Goal: Task Accomplishment & Management: Use online tool/utility

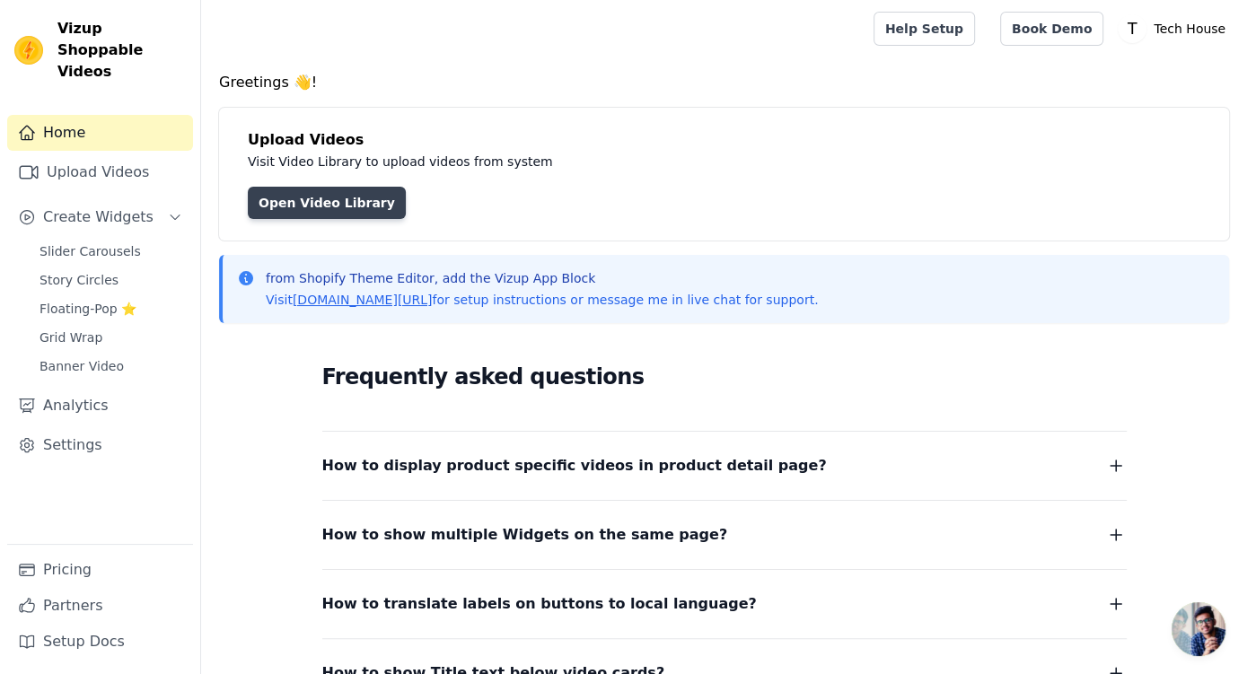
click at [366, 200] on link "Open Video Library" at bounding box center [327, 203] width 158 height 32
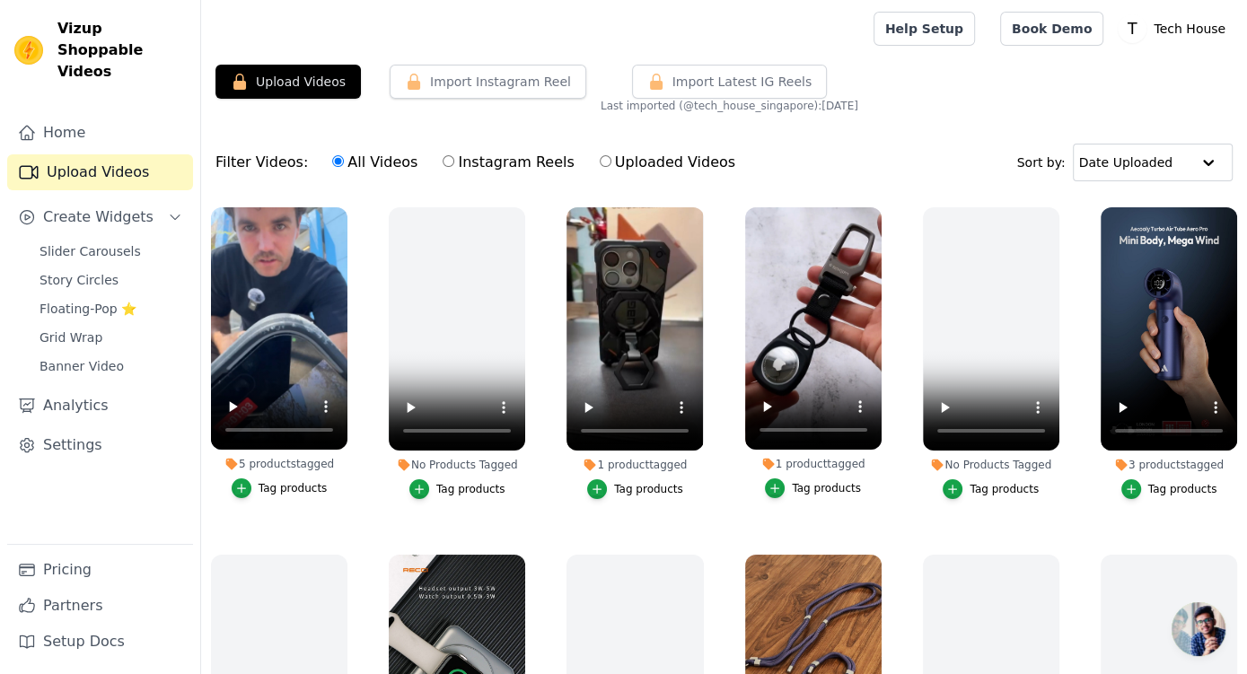
click at [328, 55] on div at bounding box center [534, 28] width 637 height 57
click at [325, 78] on button "Upload Videos" at bounding box center [288, 82] width 145 height 34
click at [286, 75] on button "Upload Videos" at bounding box center [288, 82] width 145 height 34
click at [483, 92] on button "Import Instagram Reel" at bounding box center [488, 82] width 197 height 34
click at [499, 76] on button "Import Instagram Reel" at bounding box center [488, 82] width 197 height 34
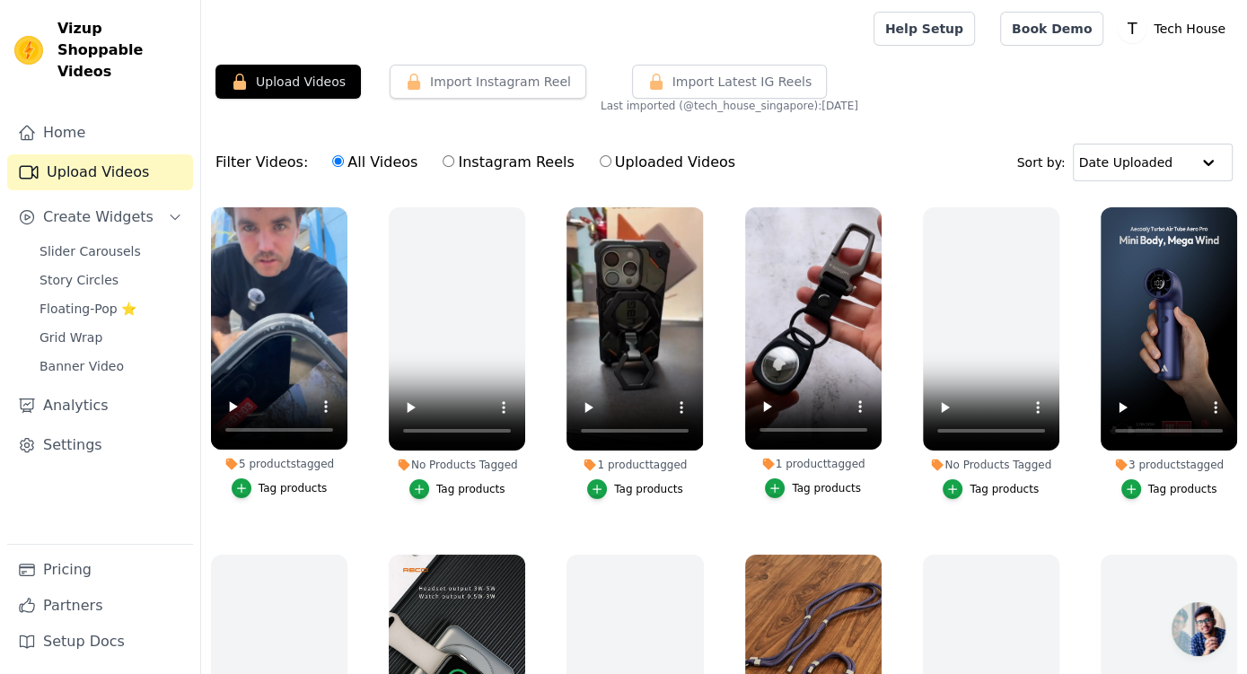
click at [453, 162] on label "Instagram Reels" at bounding box center [508, 162] width 133 height 23
click at [453, 162] on input "Instagram Reels" at bounding box center [449, 161] width 12 height 12
radio input "true"
click at [123, 242] on span "Slider Carousels" at bounding box center [90, 251] width 101 height 18
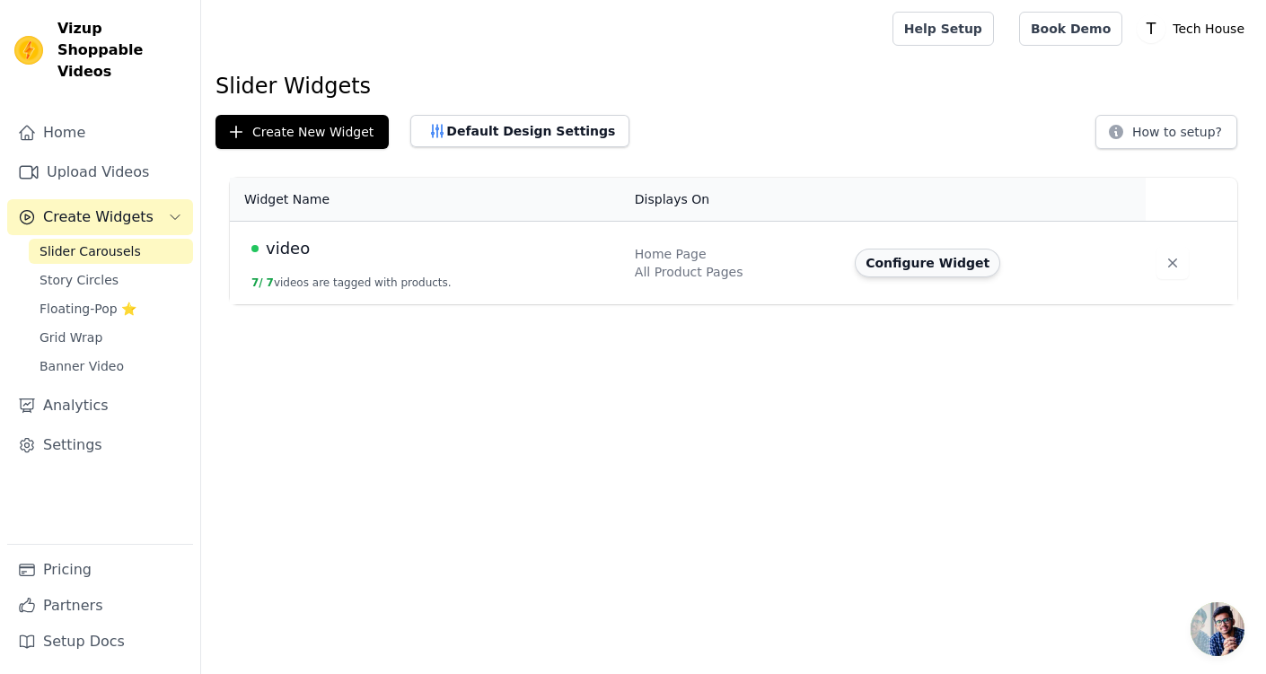
click at [918, 261] on button "Configure Widget" at bounding box center [927, 263] width 145 height 29
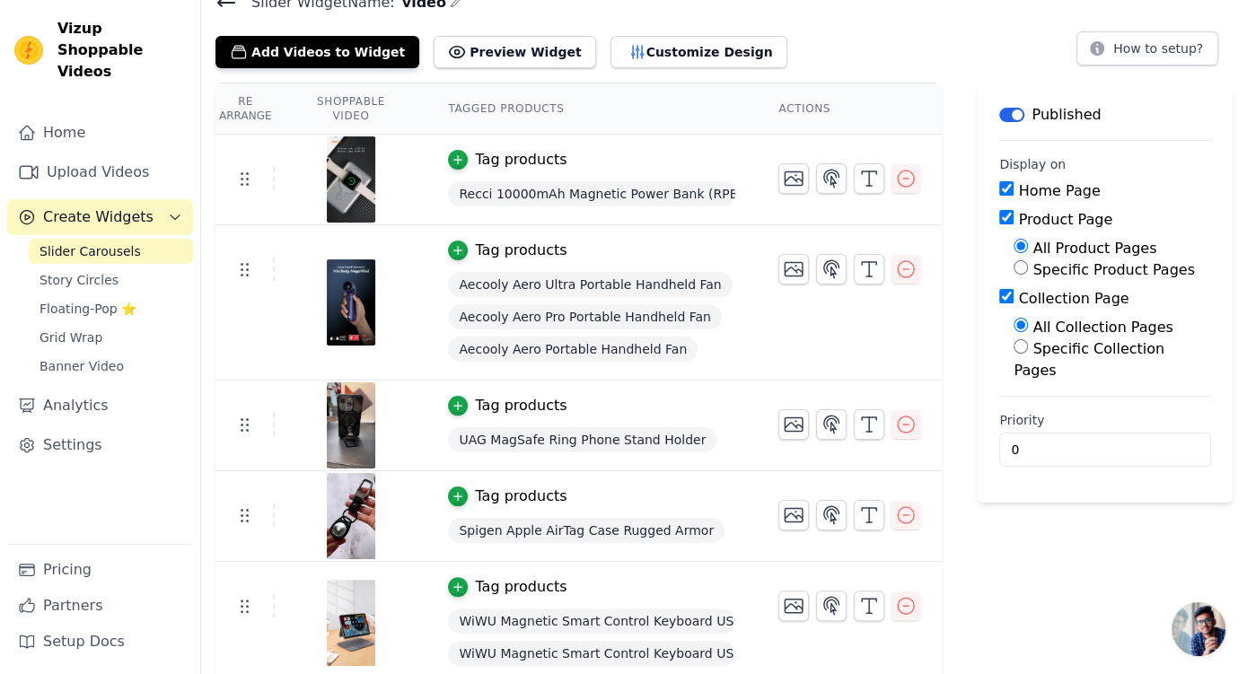
scroll to position [54, 0]
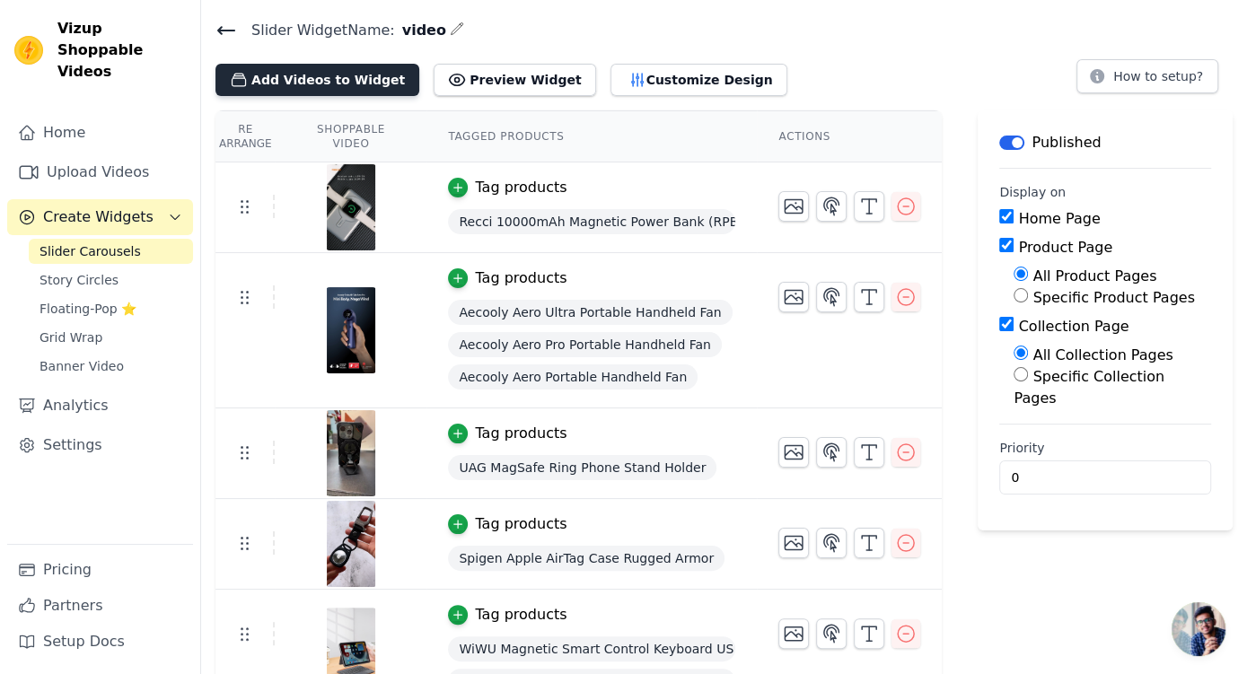
click at [356, 84] on button "Add Videos to Widget" at bounding box center [318, 80] width 204 height 32
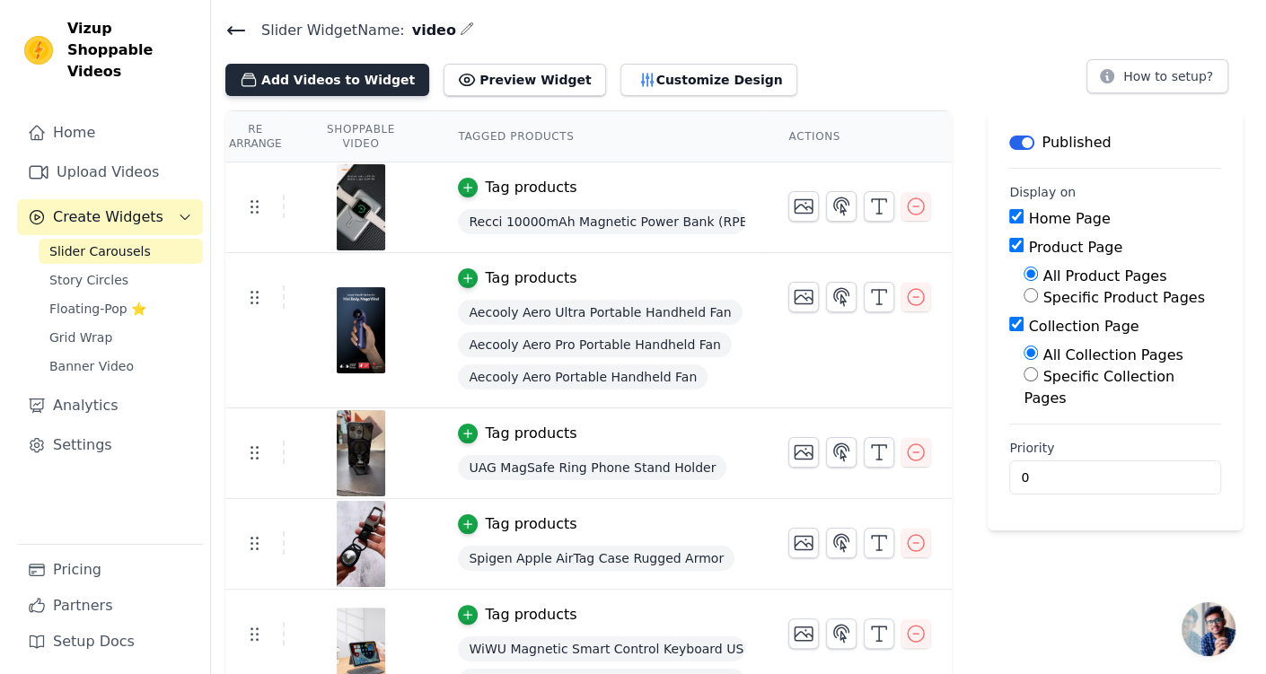
scroll to position [0, 0]
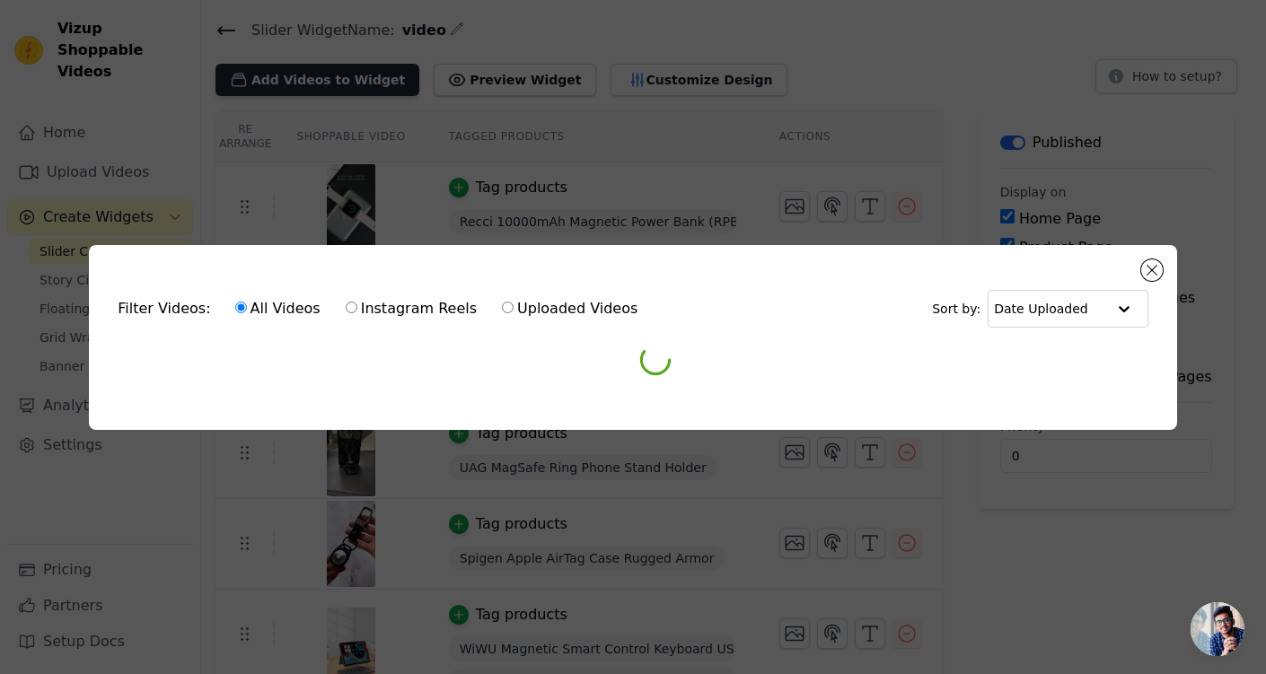
click at [356, 85] on div "Filter Videos: All Videos Instagram Reels Uploaded Videos Sort by: Date Uploade…" at bounding box center [633, 337] width 1266 height 674
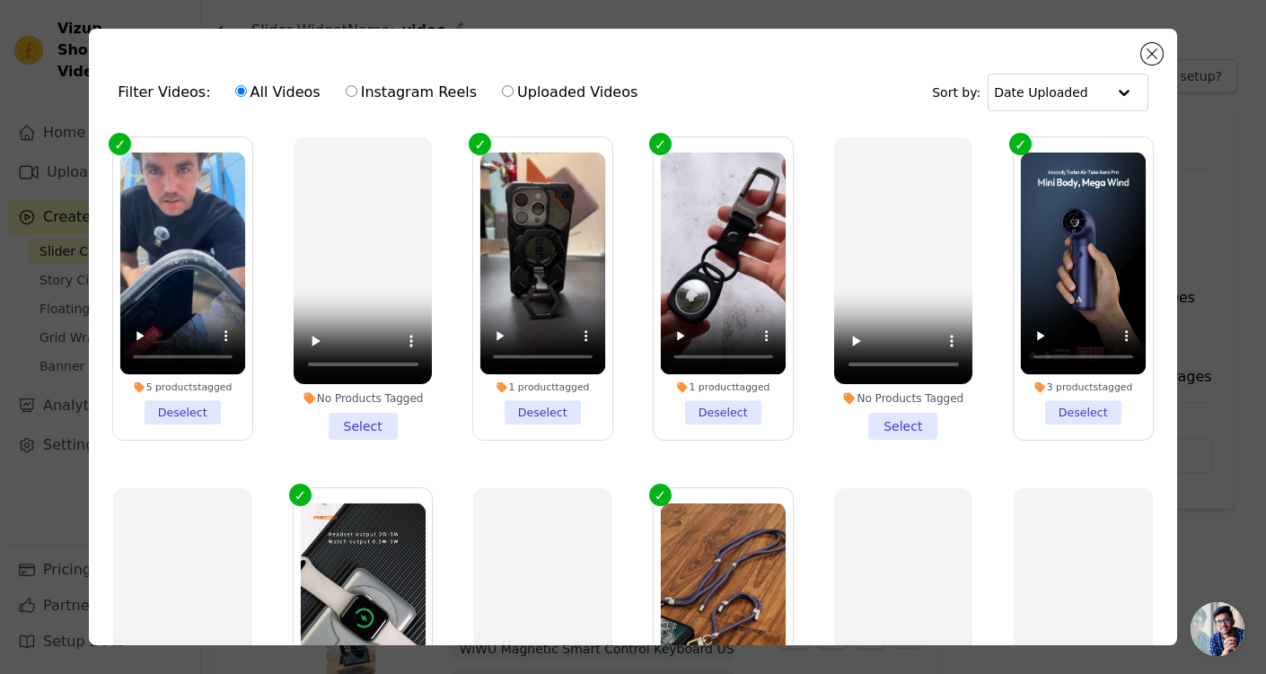
drag, startPoint x: 516, startPoint y: 91, endPoint x: 405, endPoint y: 77, distance: 112.2
click at [405, 77] on div "All Videos Instagram Reels Uploaded Videos" at bounding box center [436, 92] width 423 height 41
click at [355, 88] on label "Instagram Reels" at bounding box center [411, 92] width 133 height 23
click at [355, 88] on input "Instagram Reels" at bounding box center [352, 91] width 12 height 12
radio input "true"
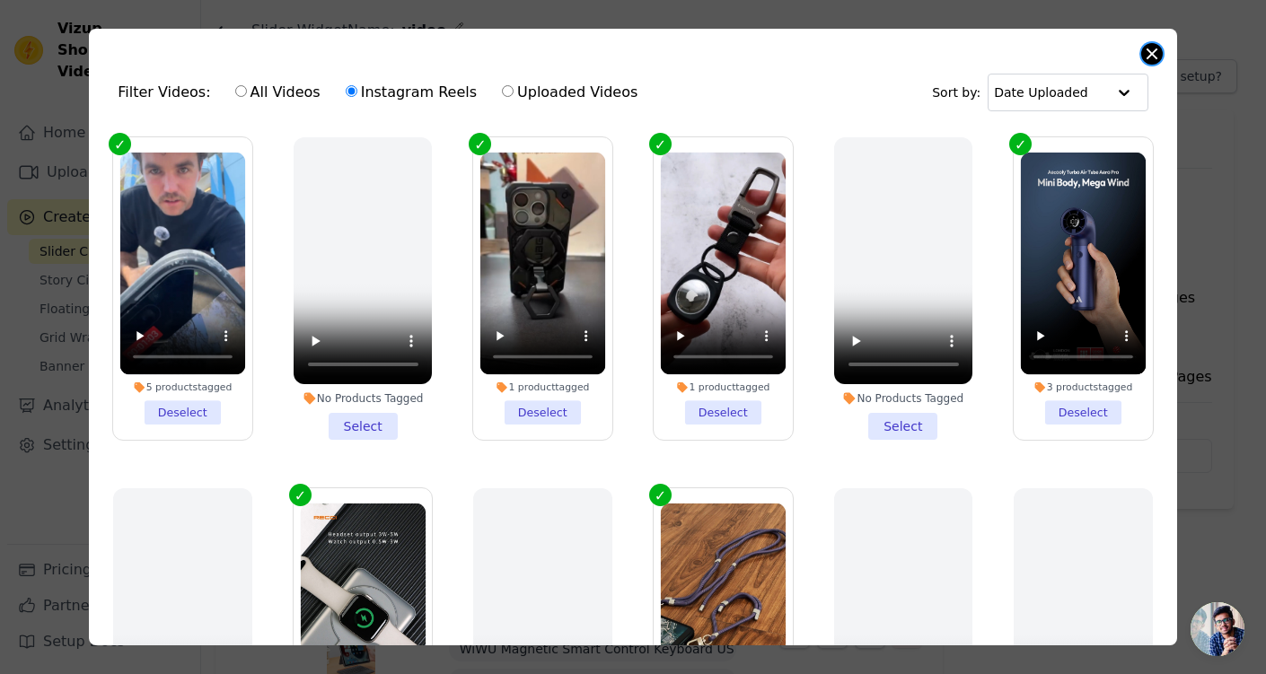
click at [1149, 55] on button "Close modal" at bounding box center [1152, 54] width 22 height 22
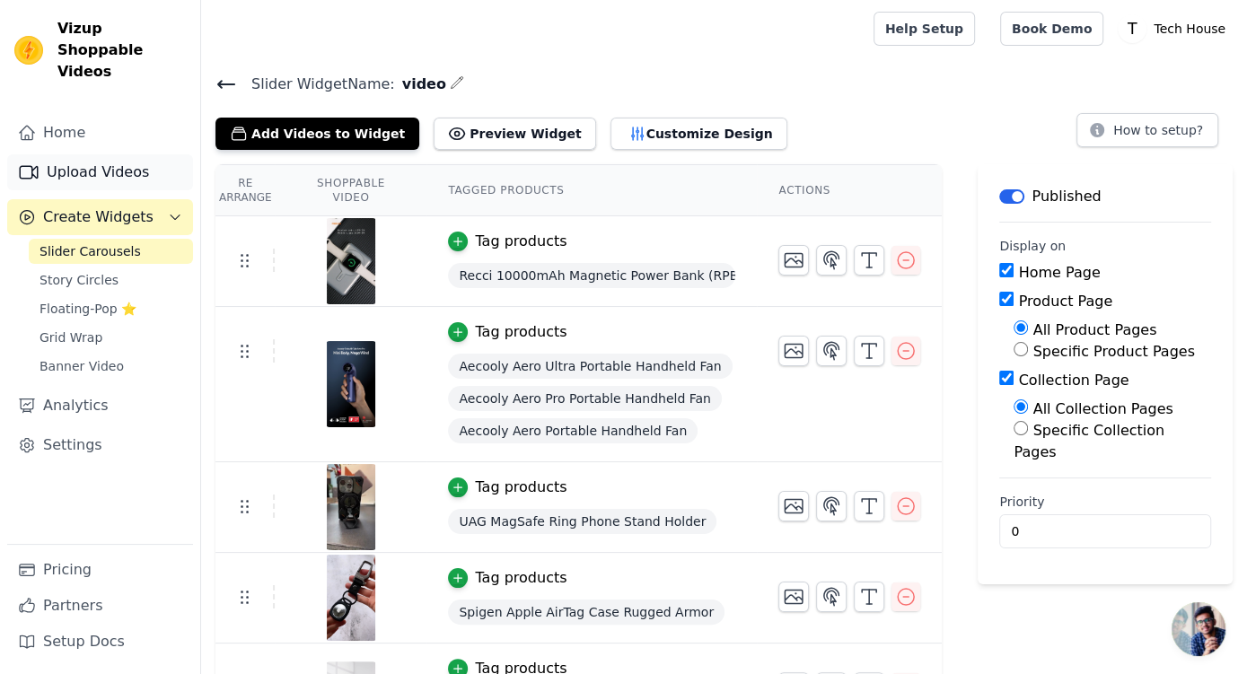
click at [100, 154] on link "Upload Videos" at bounding box center [100, 172] width 186 height 36
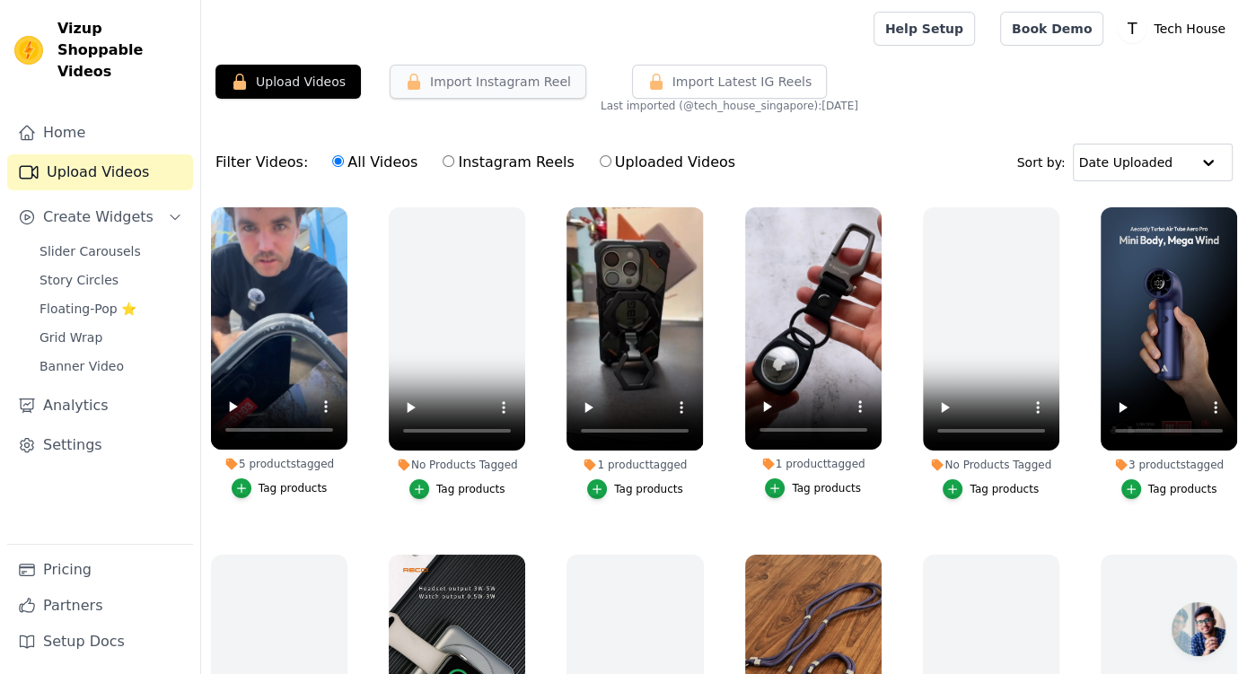
click at [496, 90] on button "Import Instagram Reel" at bounding box center [488, 82] width 197 height 34
click at [525, 74] on button "Import Instagram Reel" at bounding box center [488, 82] width 197 height 34
click at [483, 158] on label "Instagram Reels" at bounding box center [508, 162] width 133 height 23
click at [454, 158] on input "Instagram Reels" at bounding box center [449, 161] width 12 height 12
radio input "true"
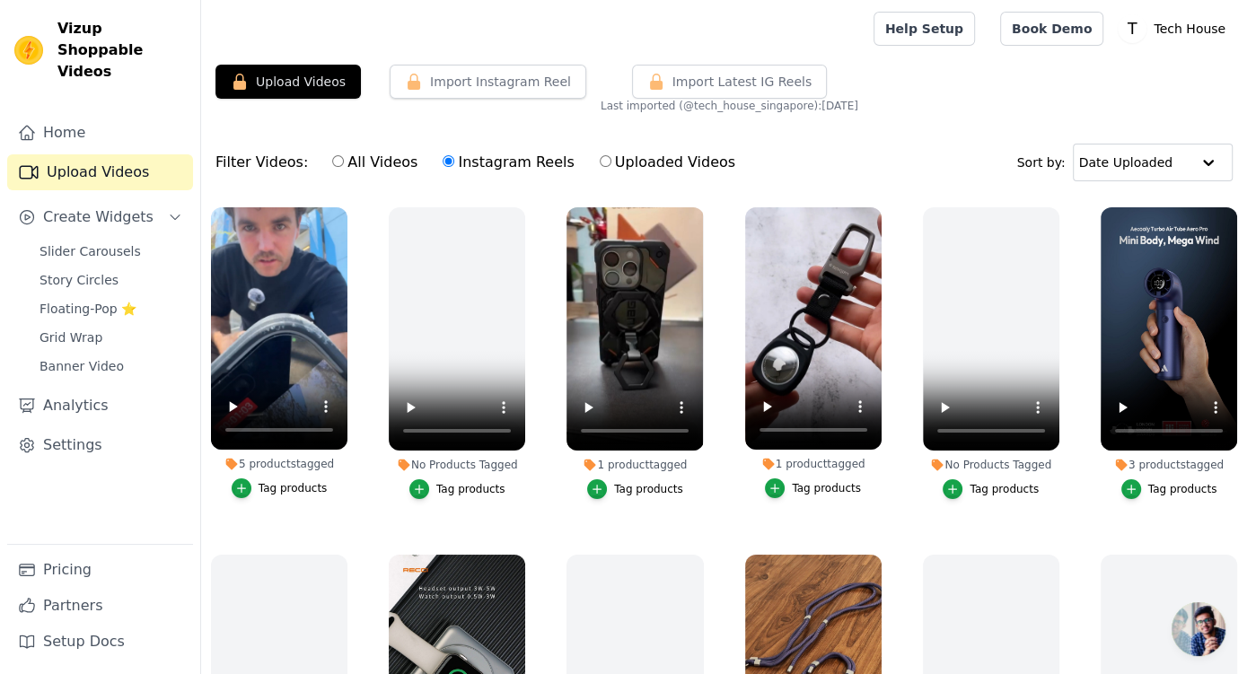
click at [451, 166] on label "Instagram Reels" at bounding box center [508, 162] width 133 height 23
click at [451, 166] on input "Instagram Reels" at bounding box center [449, 161] width 12 height 12
click at [441, 157] on div "All Videos Instagram Reels Uploaded Videos" at bounding box center [533, 162] width 423 height 41
click at [447, 159] on input "Instagram Reels" at bounding box center [449, 161] width 12 height 12
click at [332, 164] on input "All Videos" at bounding box center [338, 161] width 12 height 12
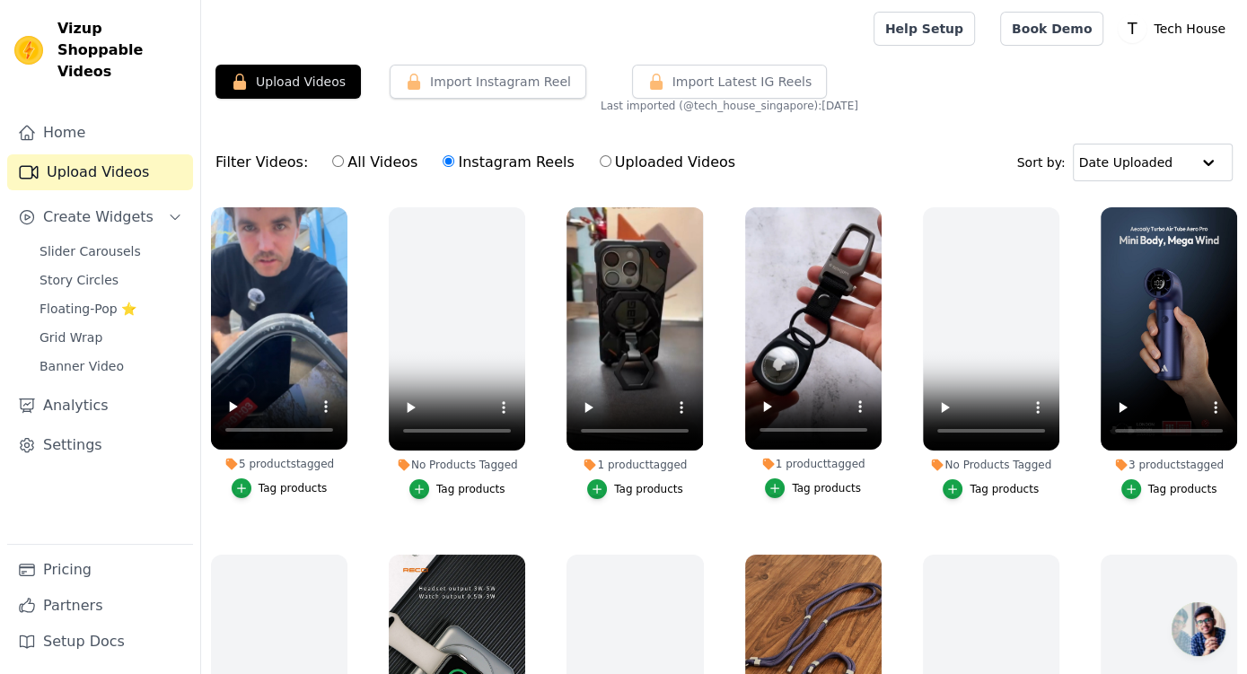
radio input "true"
click at [307, 66] on button "Upload Videos" at bounding box center [288, 82] width 145 height 34
click at [310, 81] on button "Upload Videos" at bounding box center [288, 82] width 145 height 34
click at [1161, 152] on input "text" at bounding box center [1134, 163] width 111 height 36
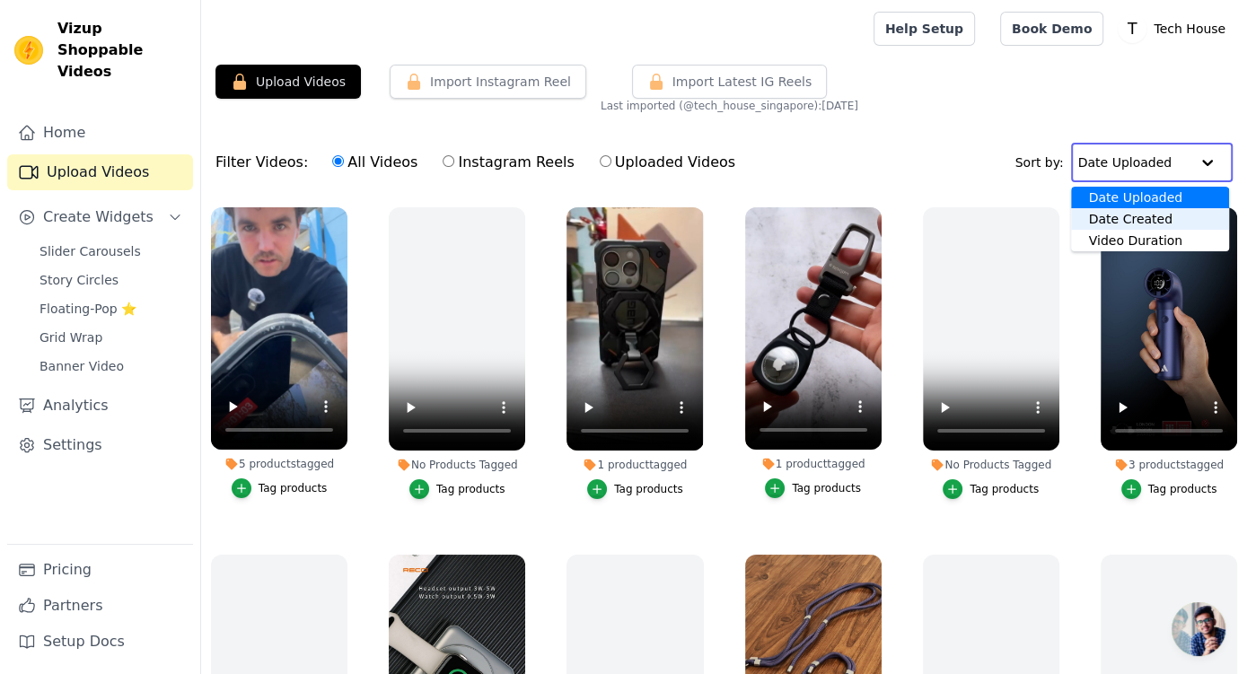
click at [1158, 210] on div "Date Created" at bounding box center [1150, 219] width 159 height 22
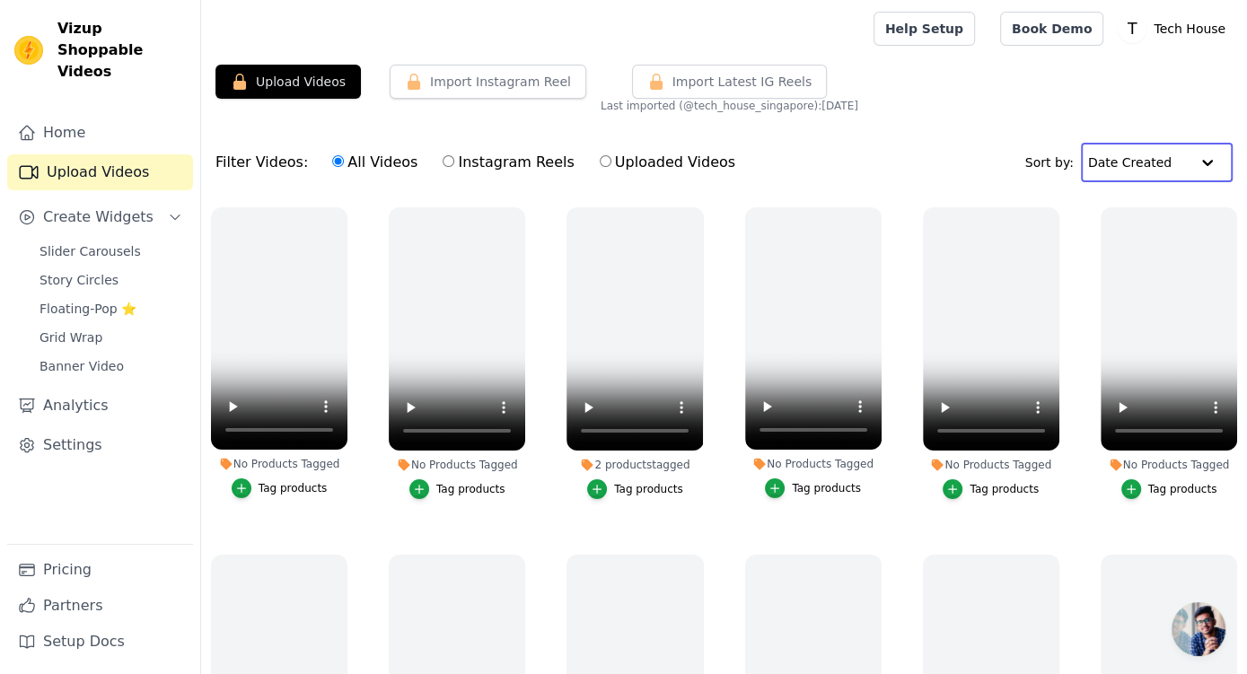
click at [1148, 158] on input "text" at bounding box center [1138, 163] width 101 height 36
click at [1149, 194] on div "Date Uploaded" at bounding box center [1154, 198] width 147 height 22
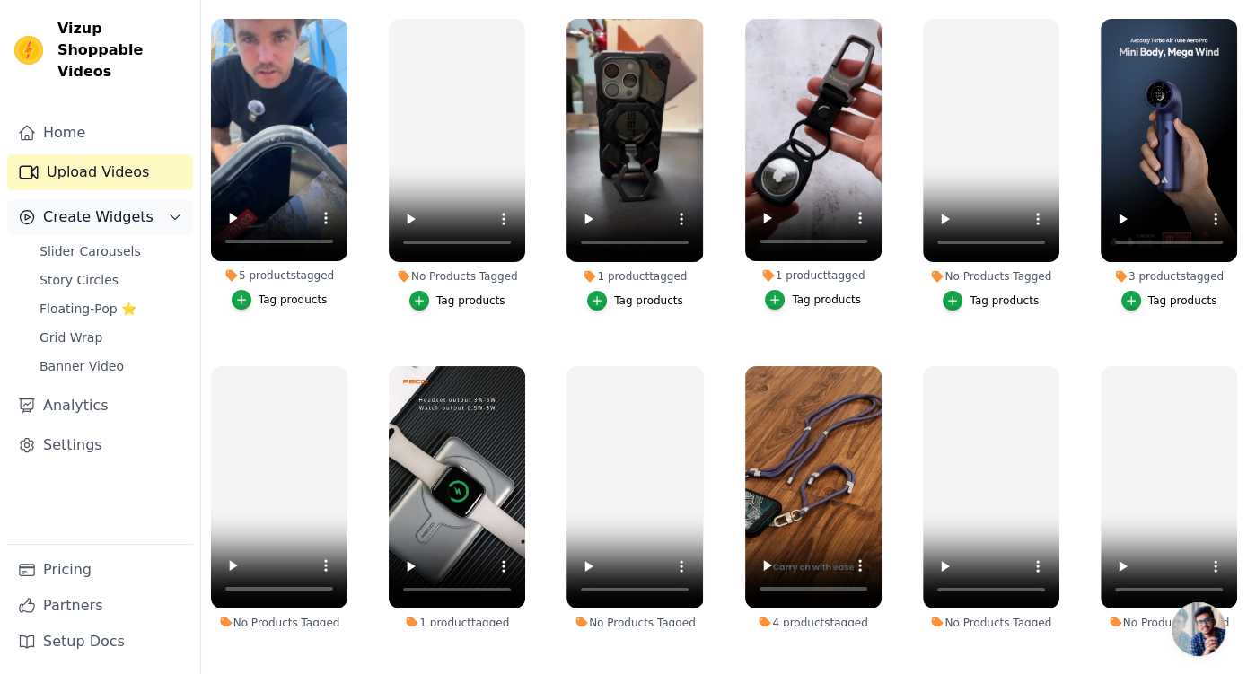
click at [40, 207] on div "Create Widgets" at bounding box center [86, 218] width 136 height 22
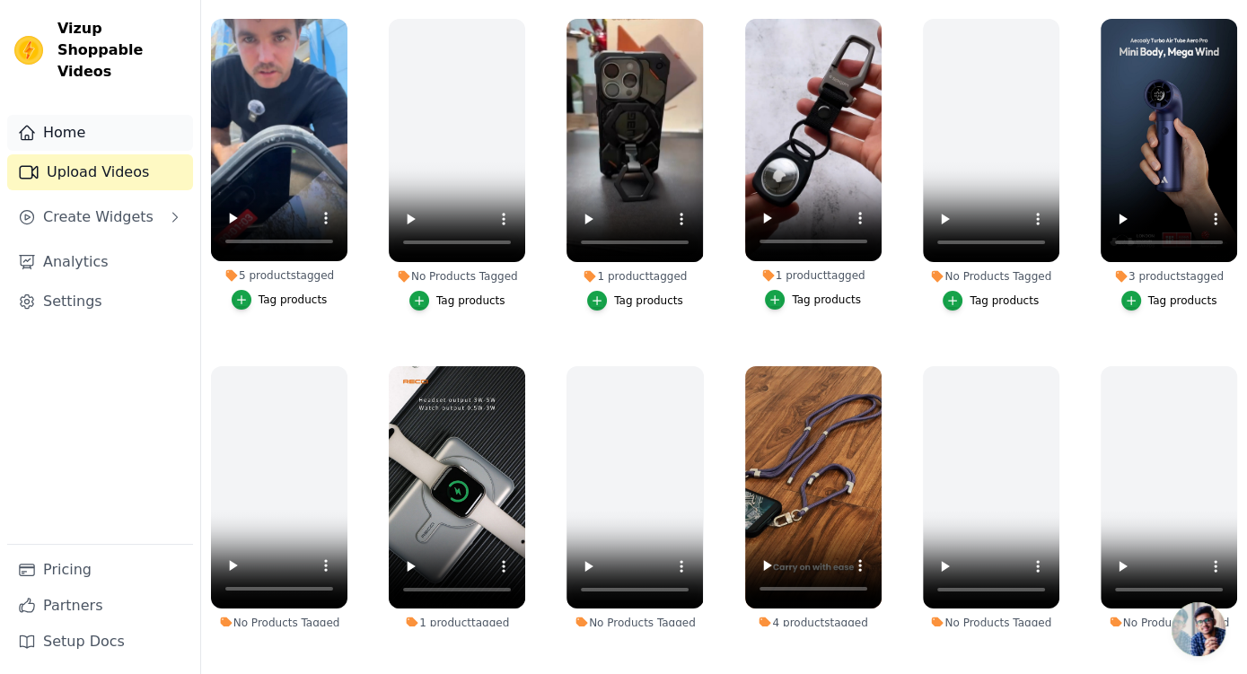
click at [79, 119] on link "Home" at bounding box center [100, 133] width 186 height 36
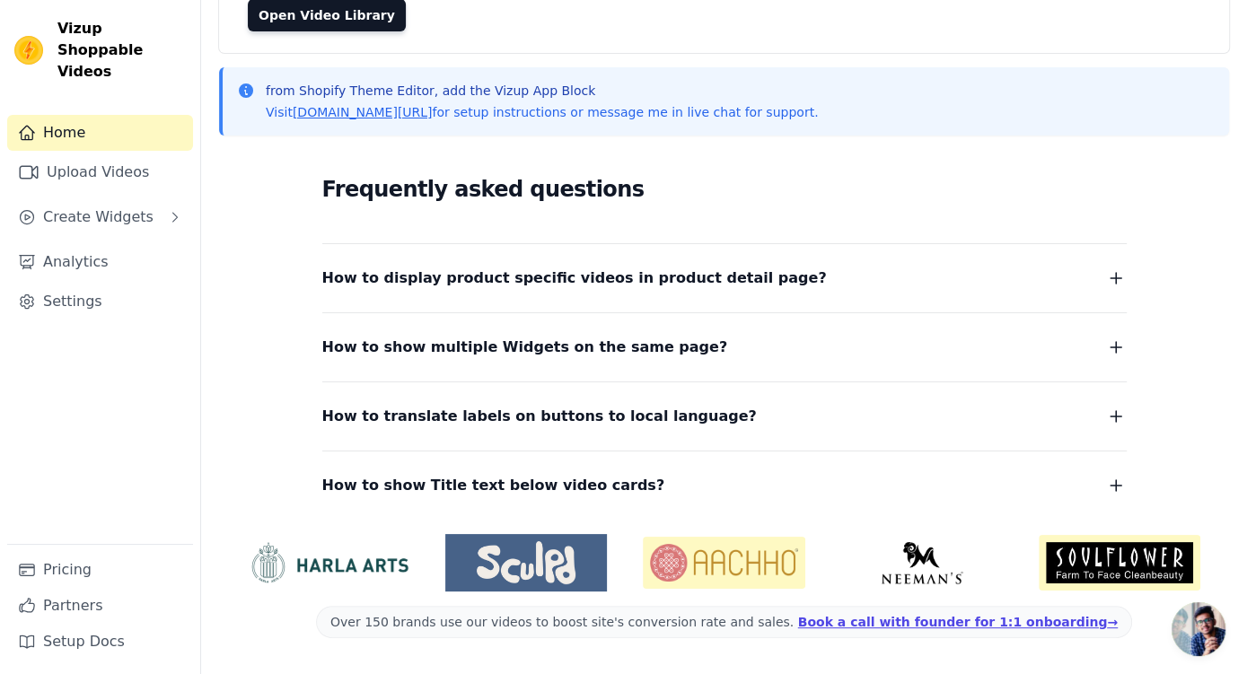
scroll to position [185, 0]
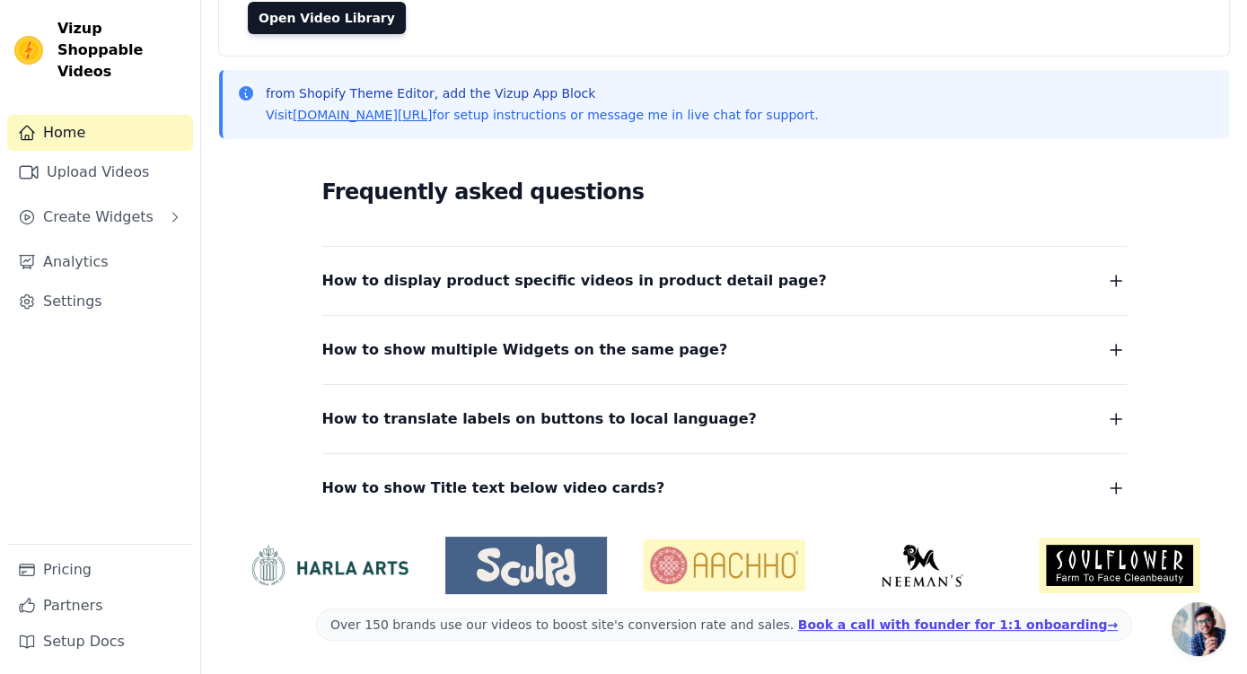
click at [780, 283] on button "How to display product specific videos in product detail page?" at bounding box center [724, 280] width 805 height 25
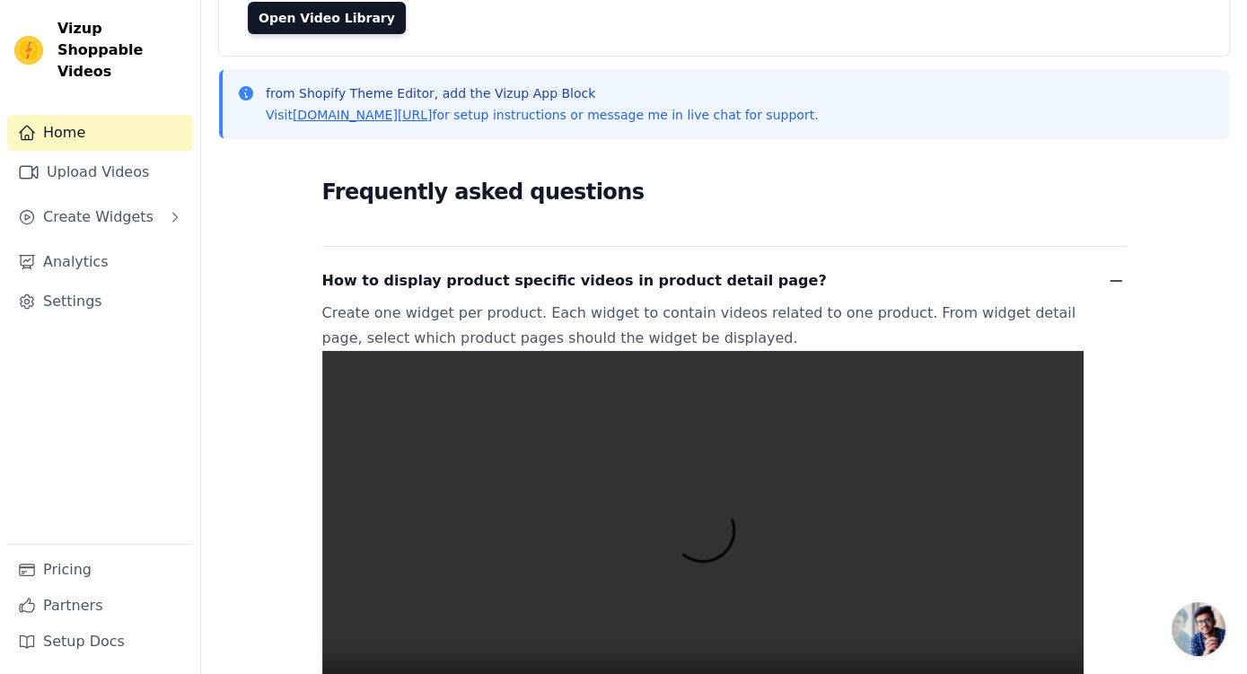
click at [770, 286] on span "How to display product specific videos in product detail page?" at bounding box center [574, 280] width 505 height 25
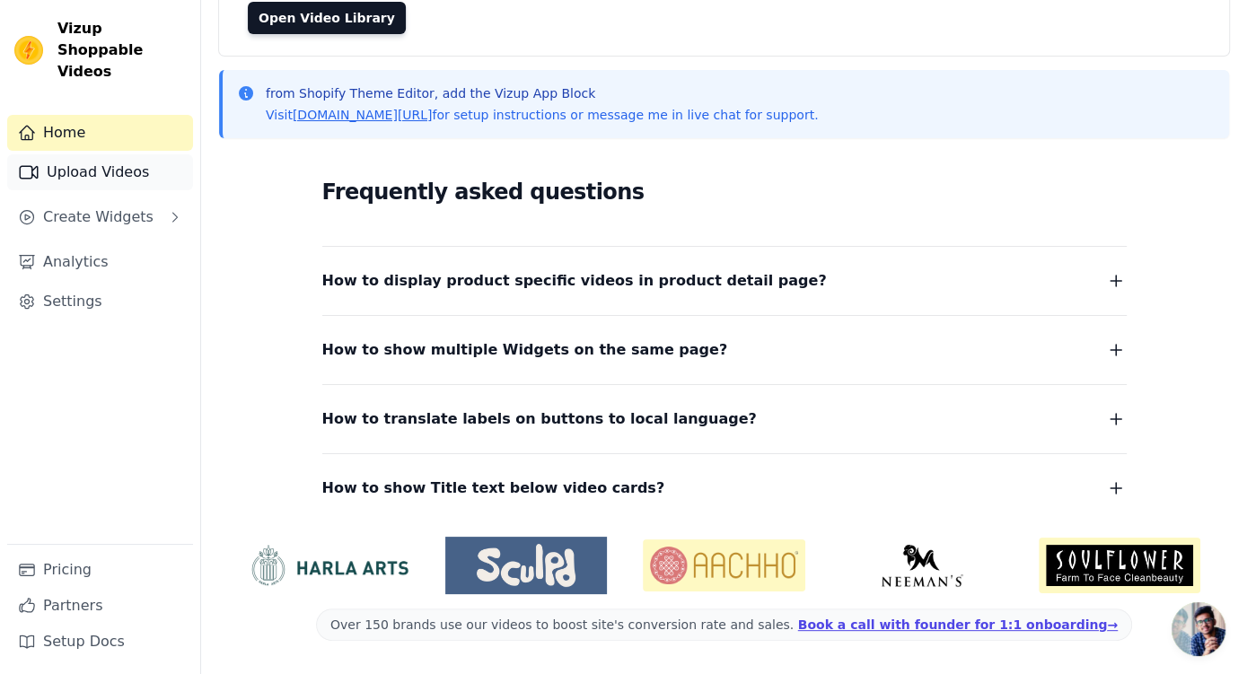
click at [66, 154] on link "Upload Videos" at bounding box center [100, 172] width 186 height 36
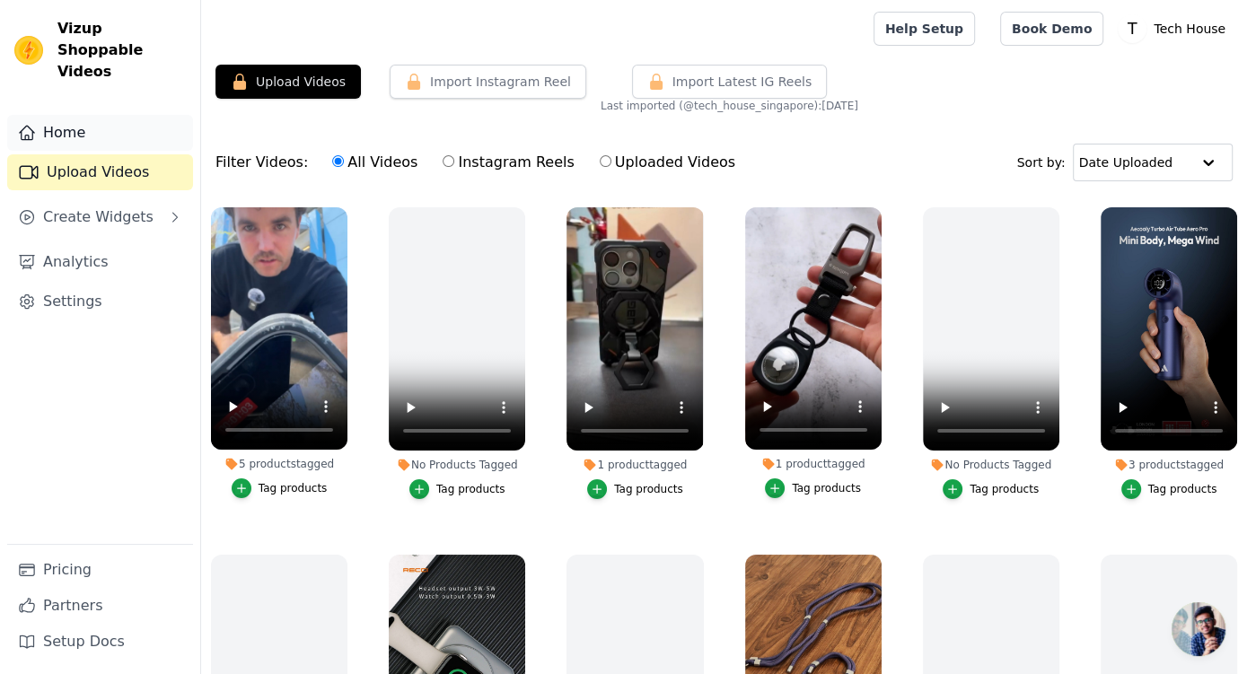
click at [99, 121] on link "Home" at bounding box center [100, 133] width 186 height 36
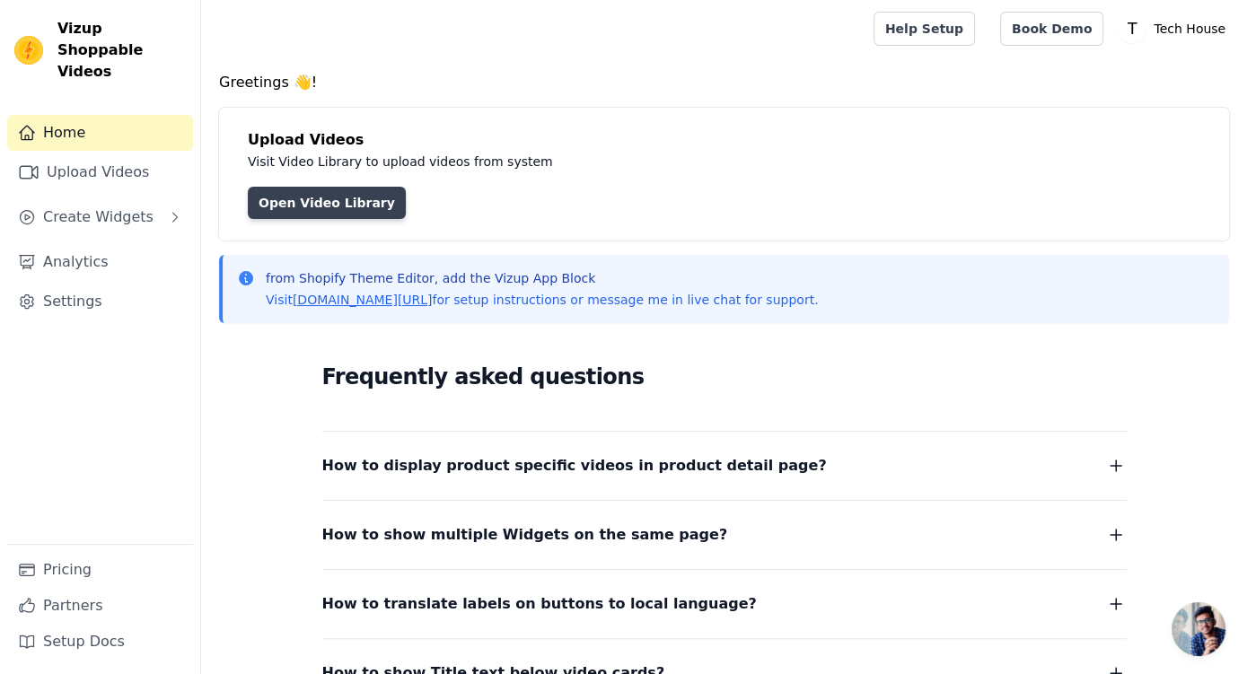
click at [328, 198] on link "Open Video Library" at bounding box center [327, 203] width 158 height 32
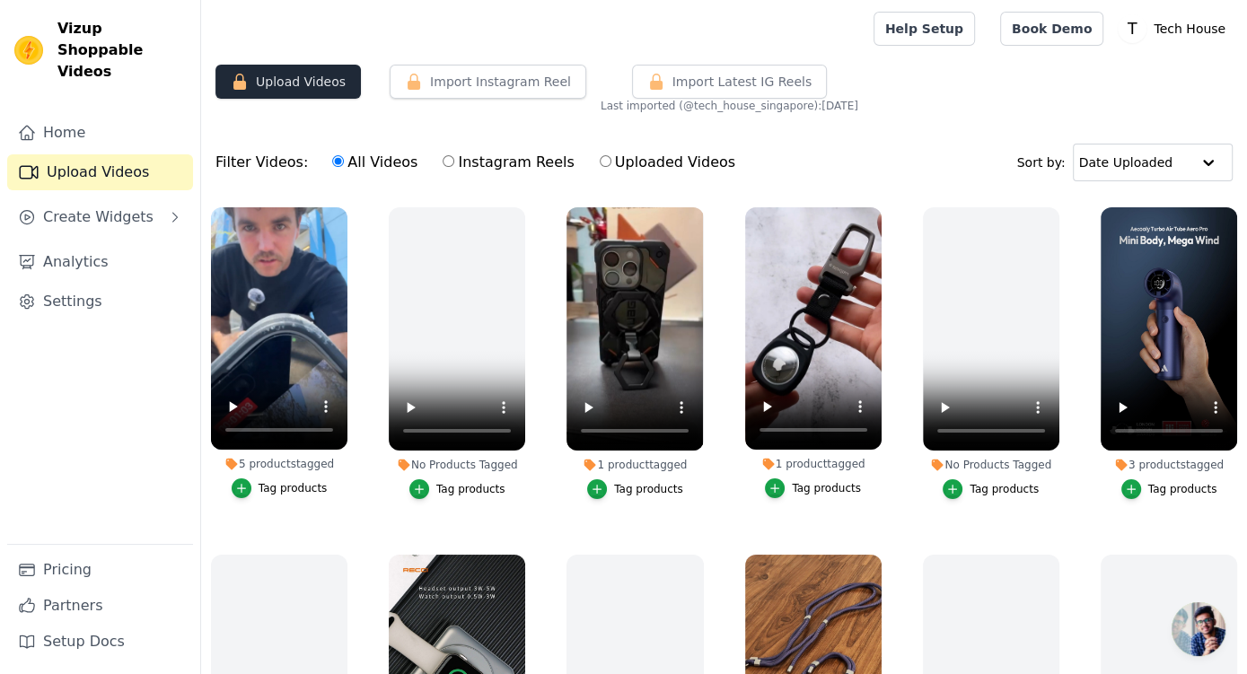
click at [312, 77] on button "Upload Videos" at bounding box center [288, 82] width 145 height 34
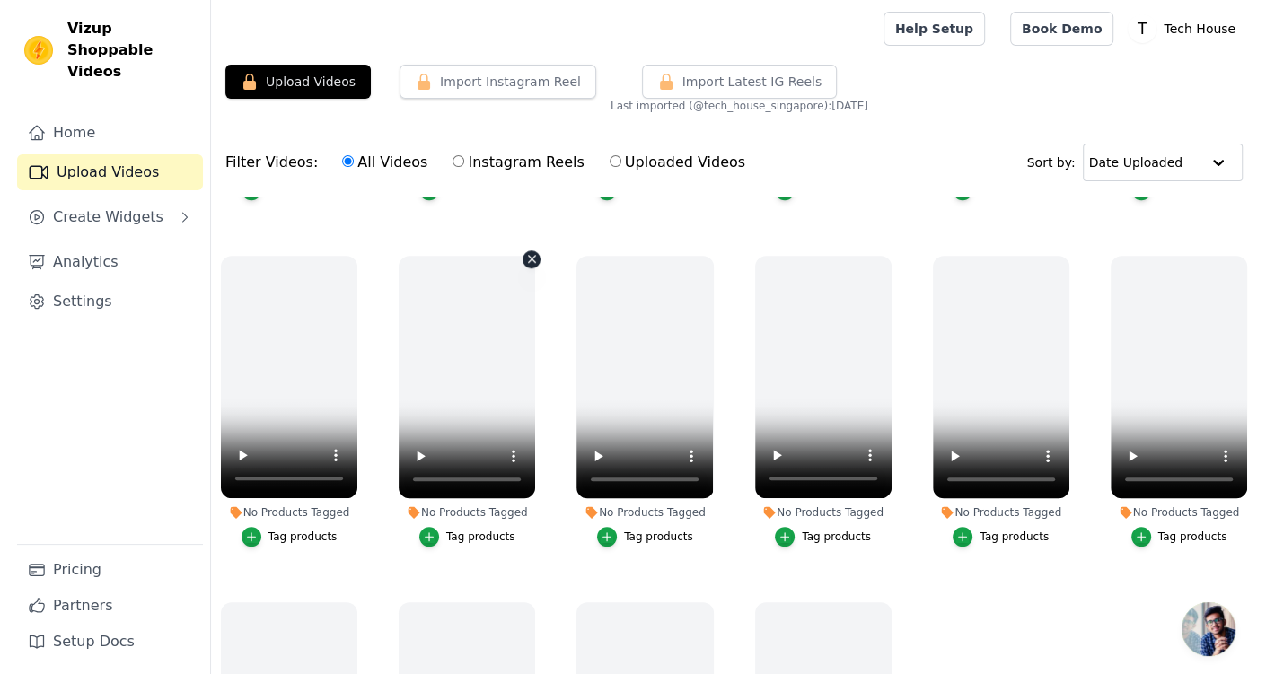
scroll to position [890, 0]
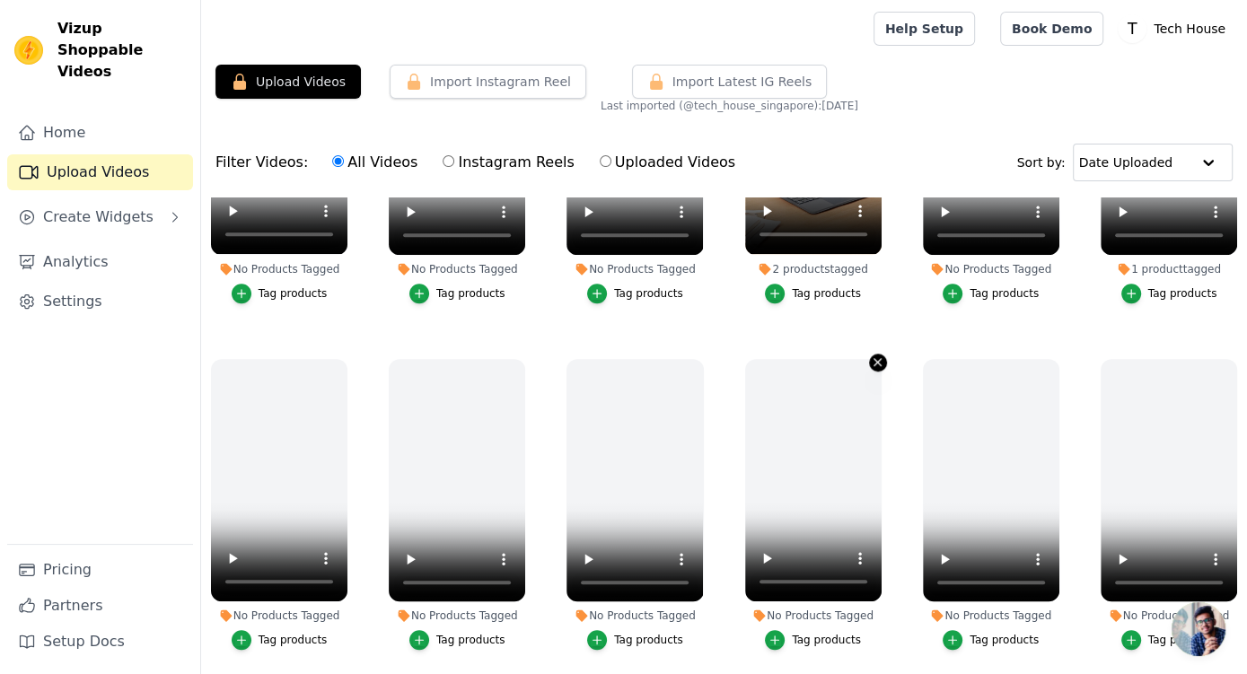
click at [875, 359] on icon "button" at bounding box center [878, 362] width 7 height 7
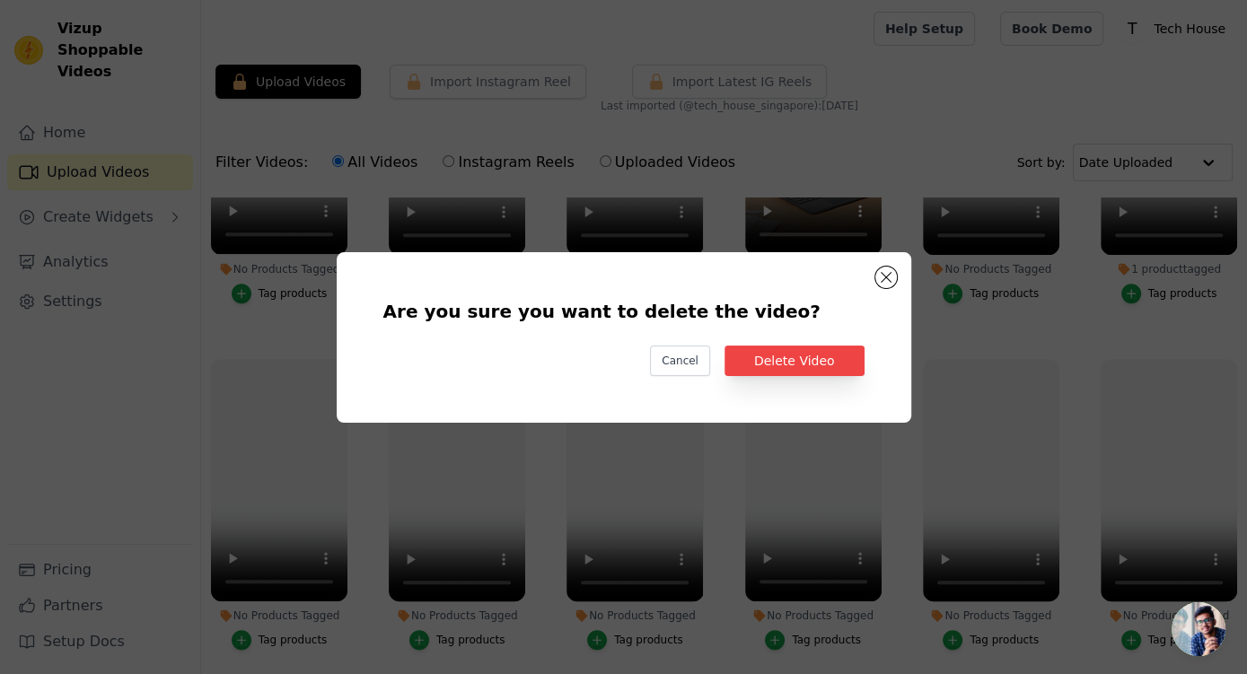
scroll to position [902, 0]
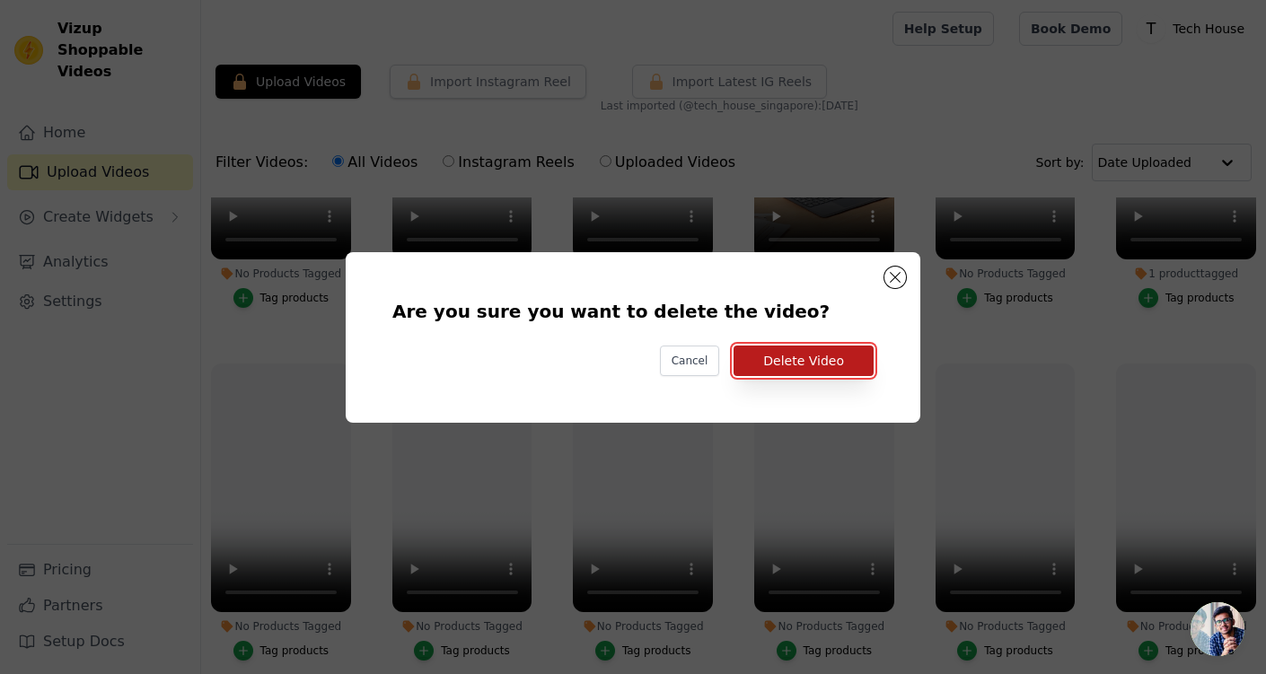
click at [831, 357] on button "Delete Video" at bounding box center [804, 361] width 140 height 31
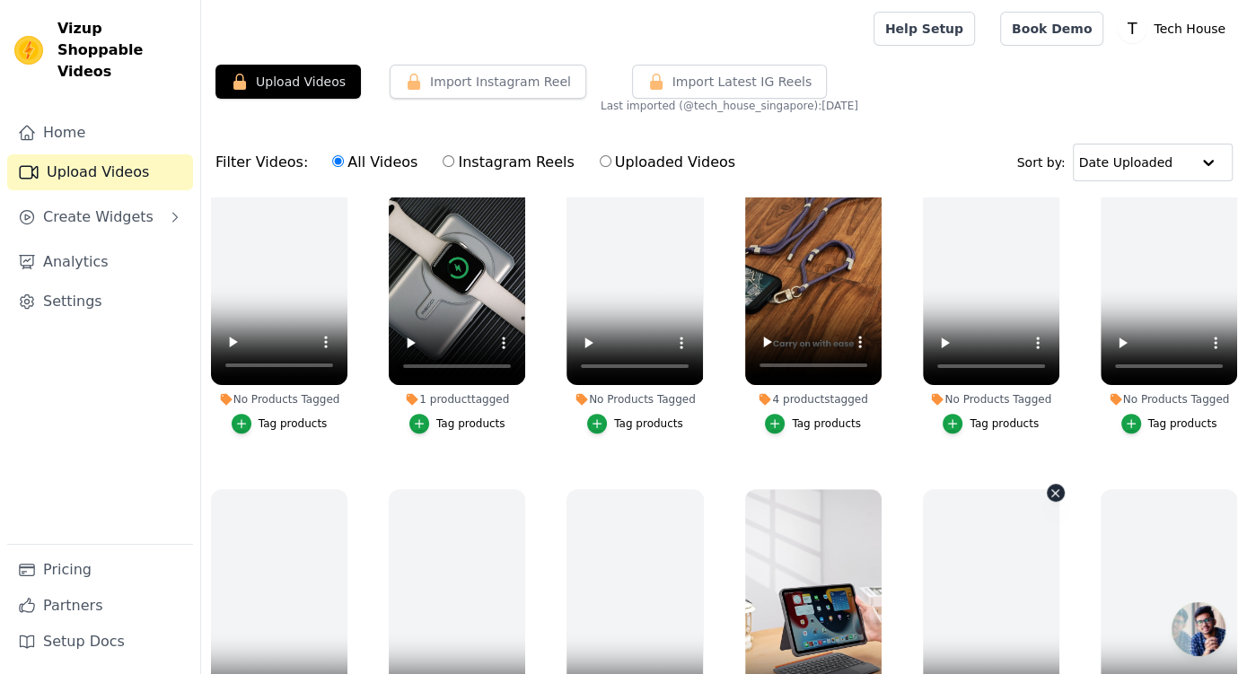
scroll to position [329, 0]
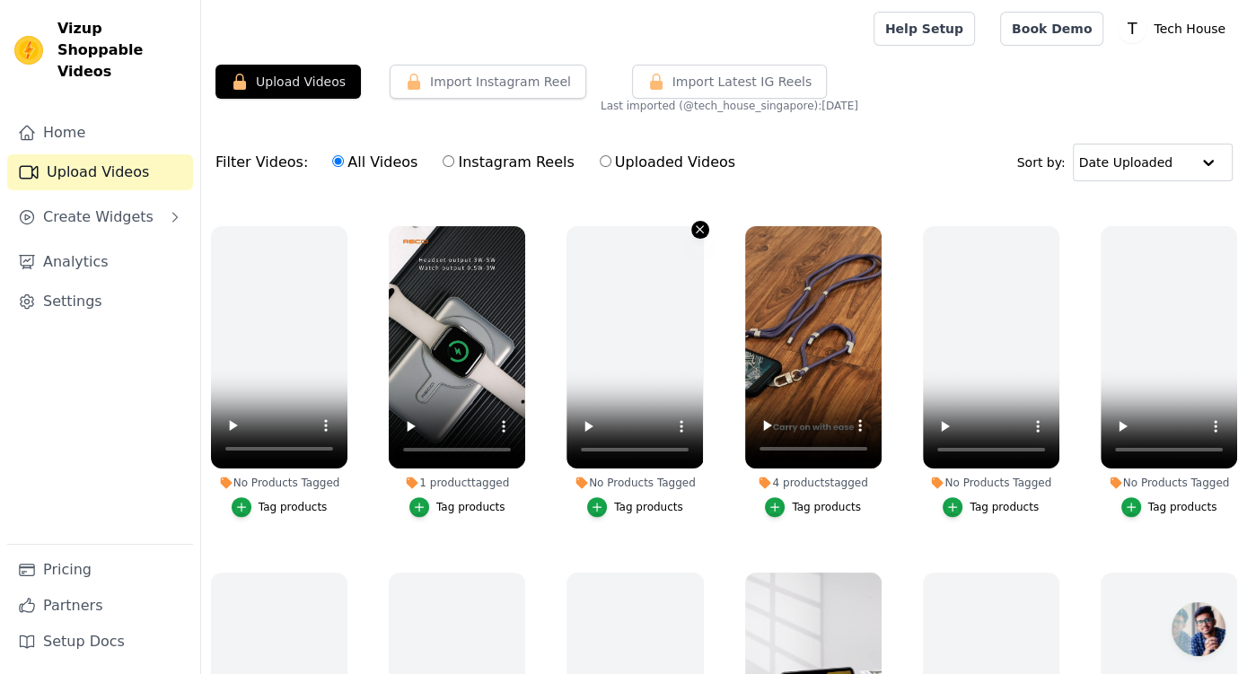
click at [693, 225] on icon "button" at bounding box center [699, 229] width 13 height 13
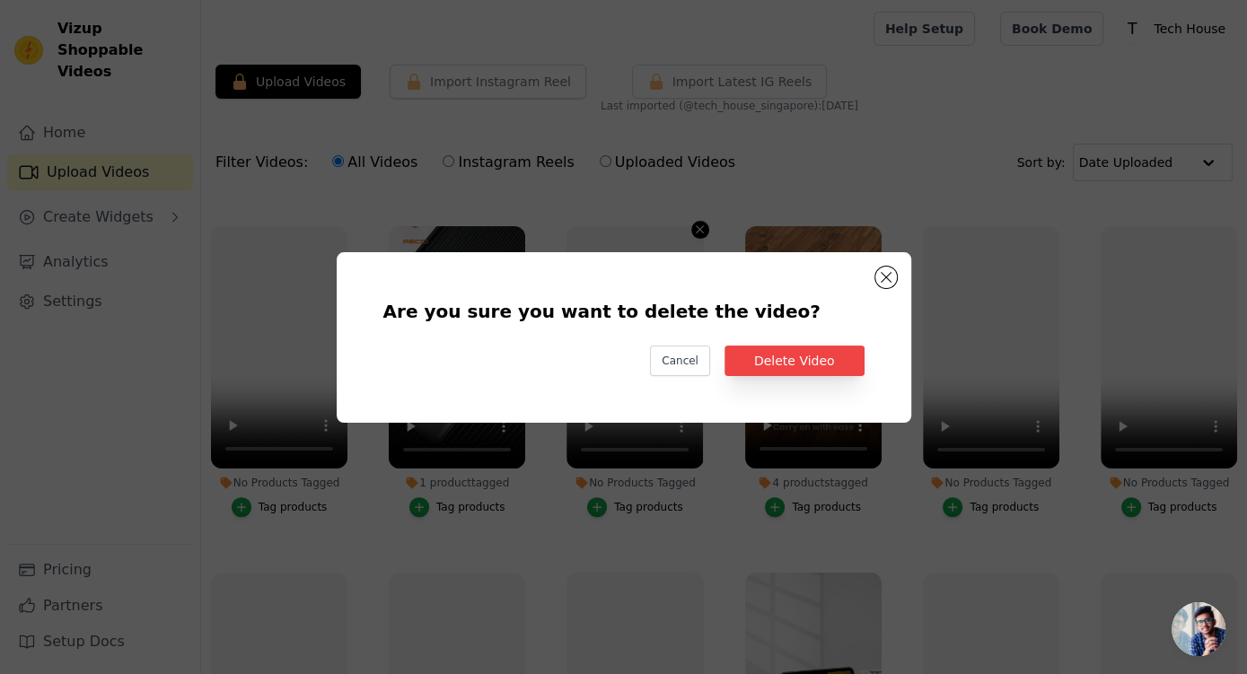
scroll to position [334, 0]
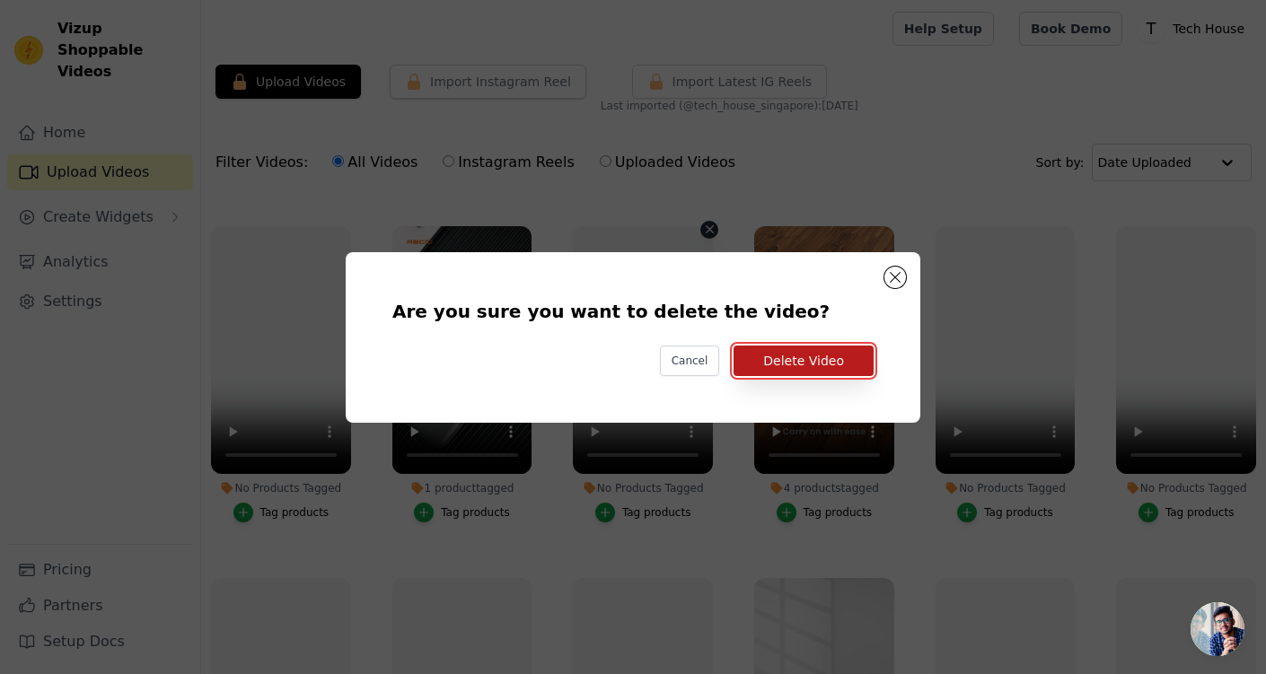
click at [805, 347] on button "Delete Video" at bounding box center [804, 361] width 140 height 31
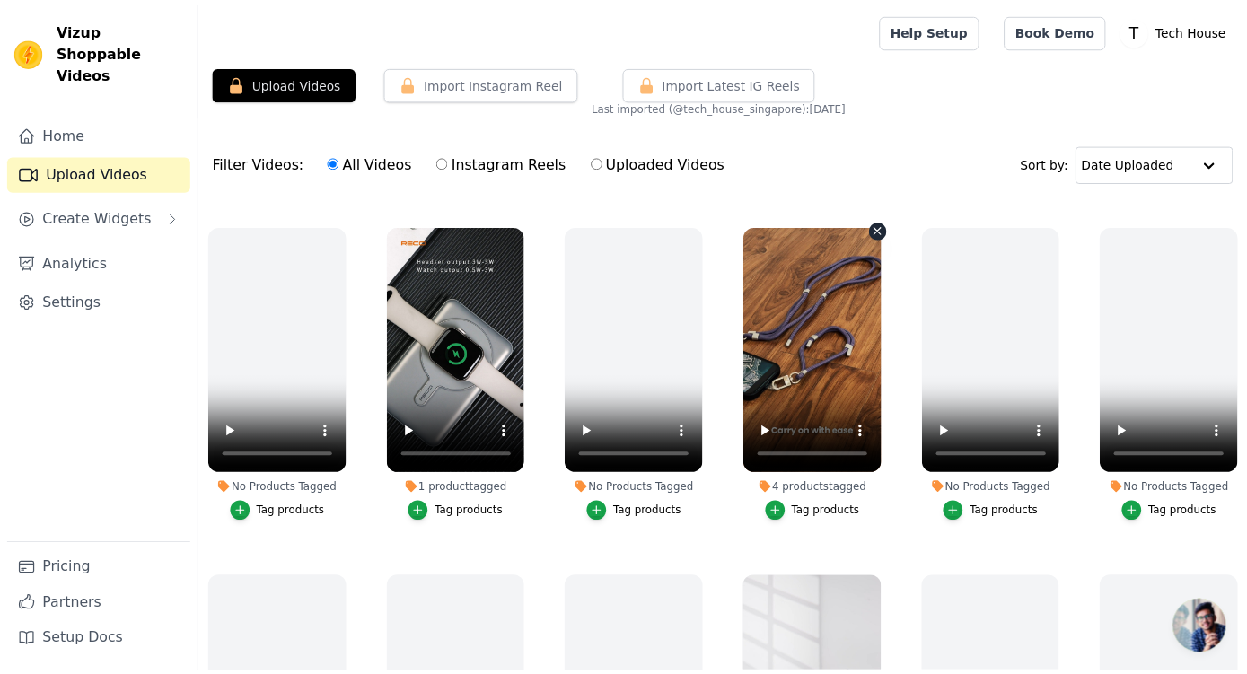
scroll to position [329, 0]
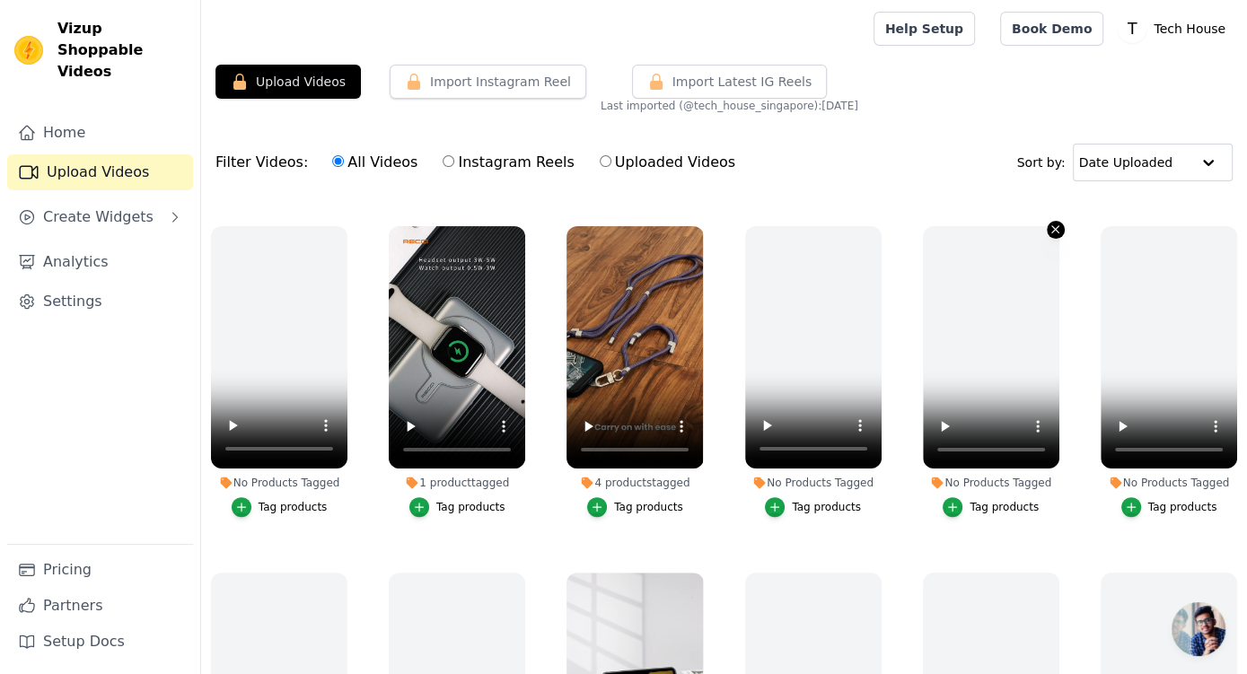
click at [1047, 221] on button "No Products Tagged Tag products" at bounding box center [1056, 230] width 18 height 18
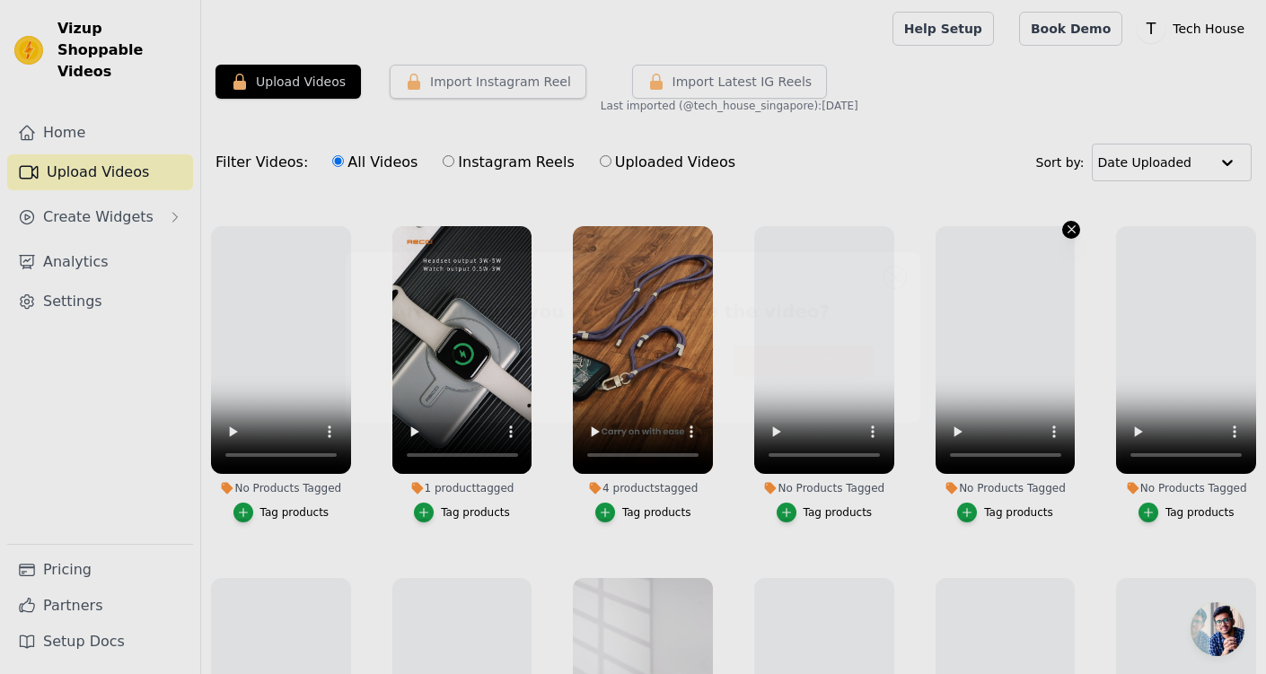
click at [1037, 221] on div "Are you sure you want to delete the video? Cancel Delete Video" at bounding box center [633, 337] width 1266 height 674
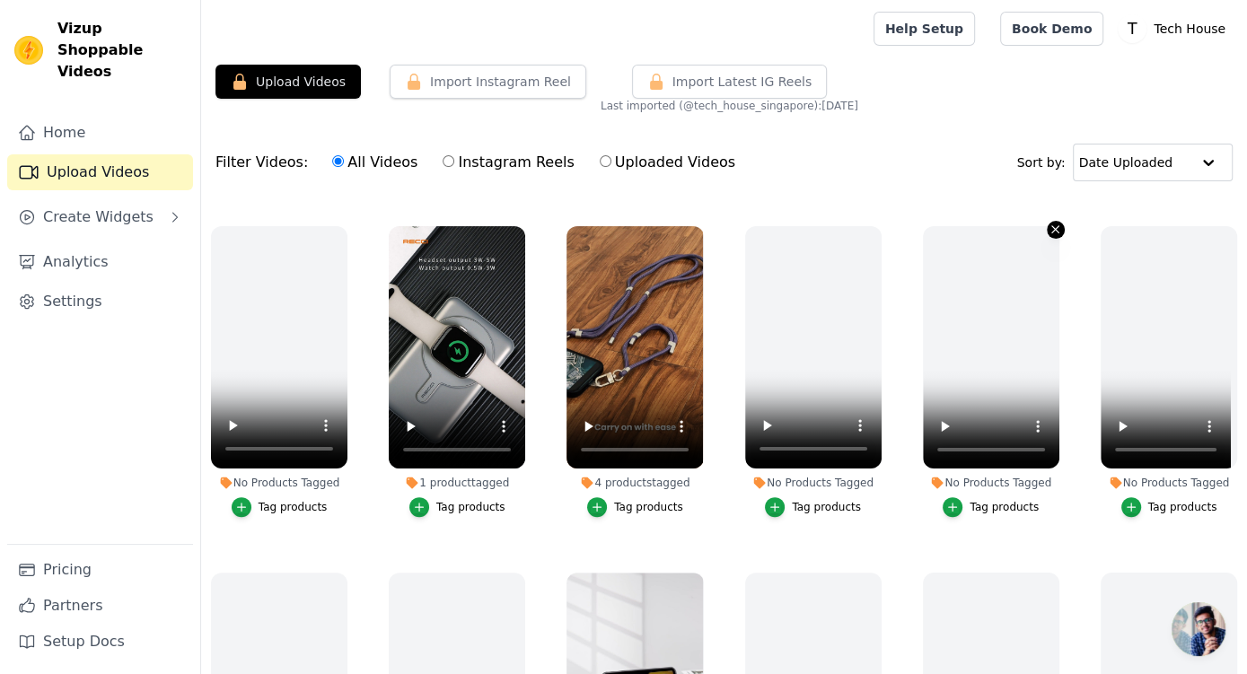
click at [1049, 223] on icon "button" at bounding box center [1055, 229] width 13 height 13
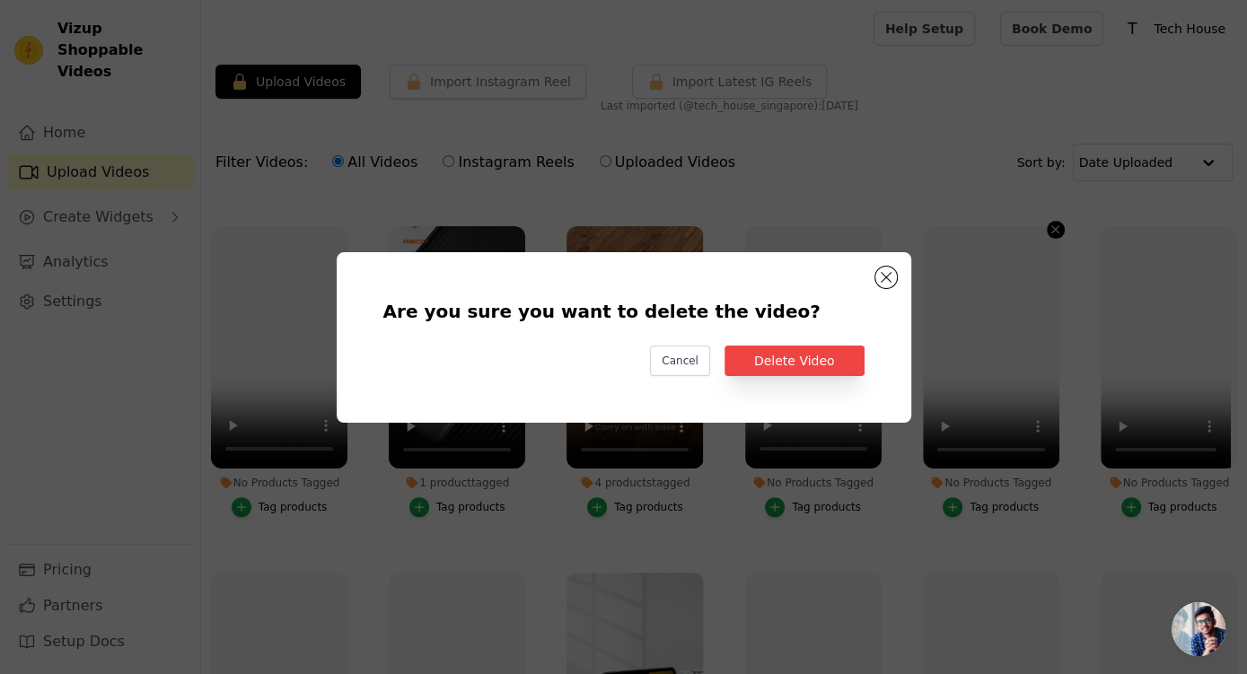
scroll to position [334, 0]
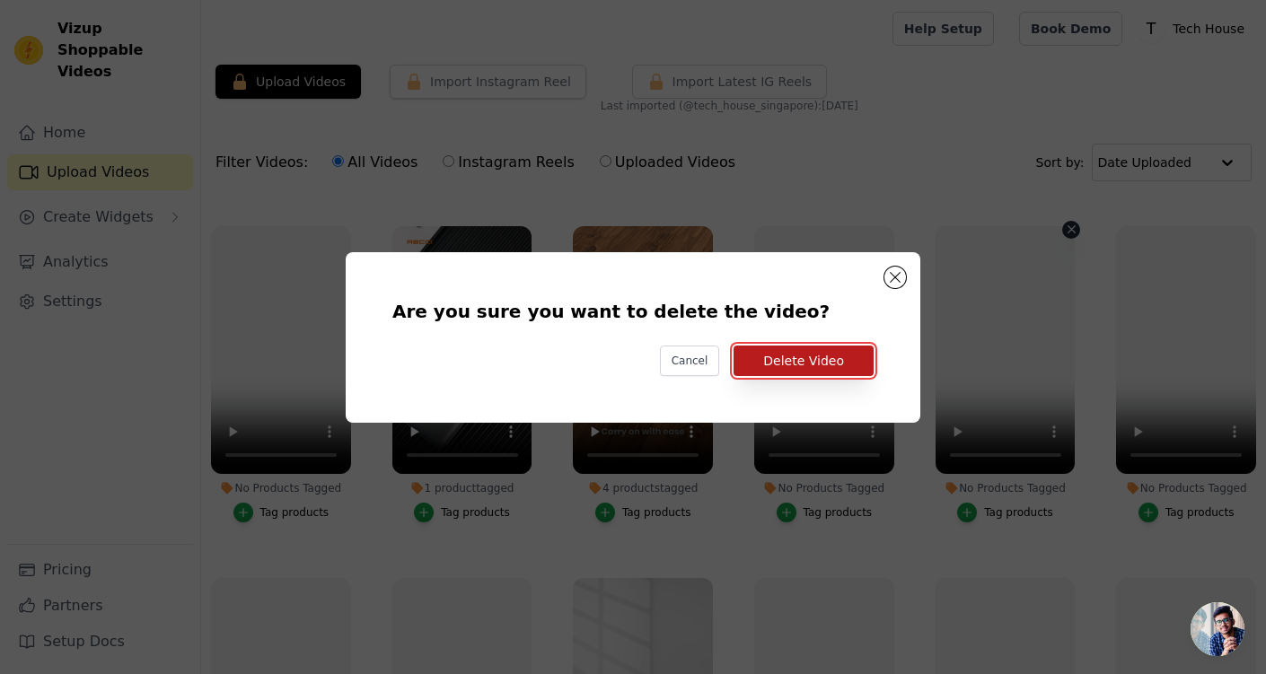
click at [787, 365] on button "Delete Video" at bounding box center [804, 361] width 140 height 31
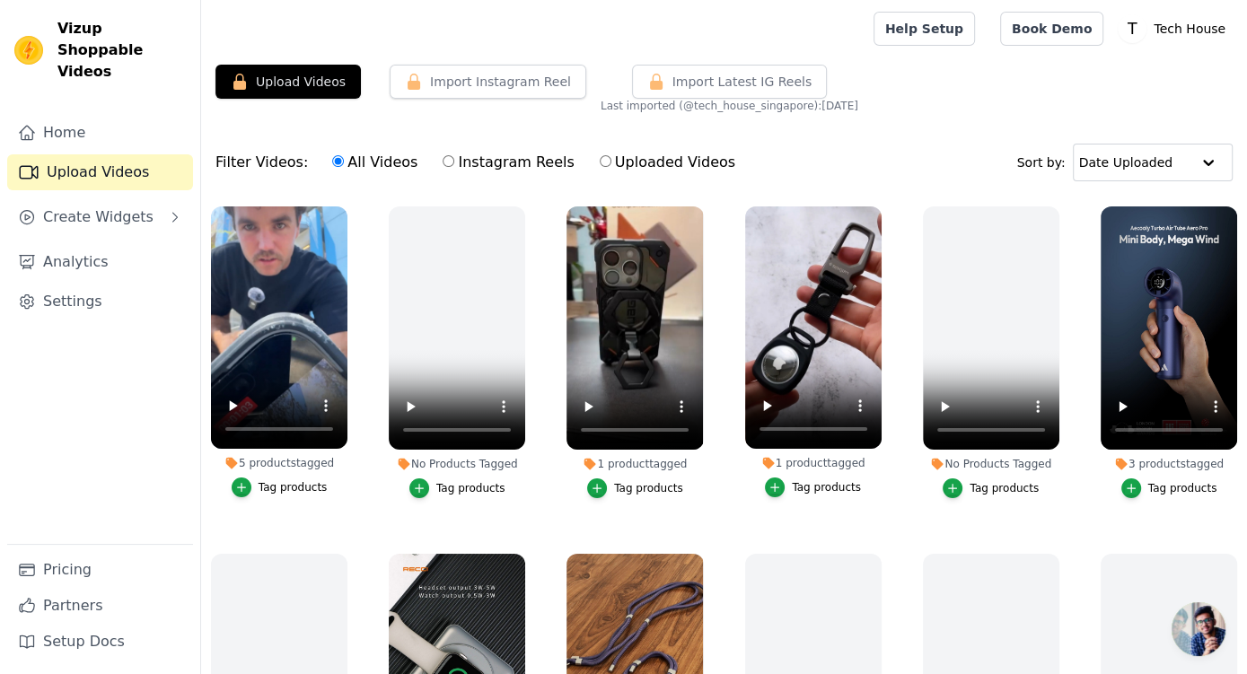
scroll to position [0, 0]
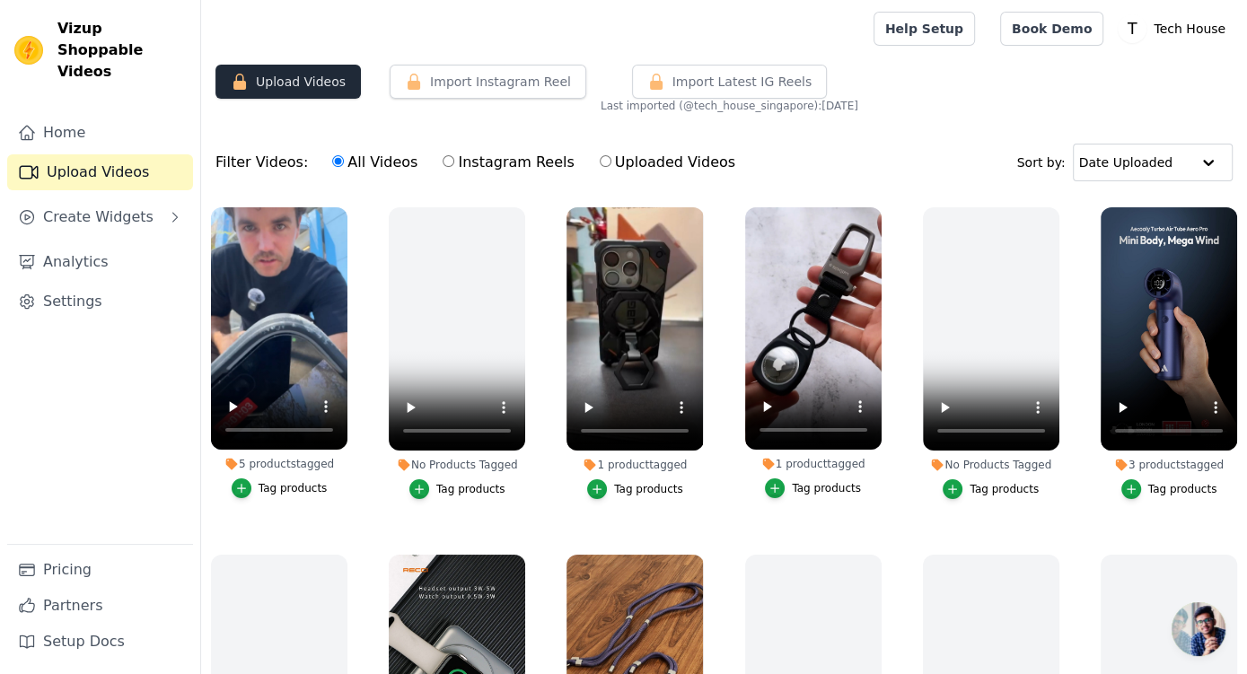
click at [269, 74] on button "Upload Videos" at bounding box center [288, 82] width 145 height 34
click at [274, 76] on button "Upload Videos" at bounding box center [288, 82] width 145 height 34
click at [683, 160] on label "Uploaded Videos" at bounding box center [667, 162] width 137 height 23
click at [611, 160] on input "Uploaded Videos" at bounding box center [606, 161] width 12 height 12
radio input "true"
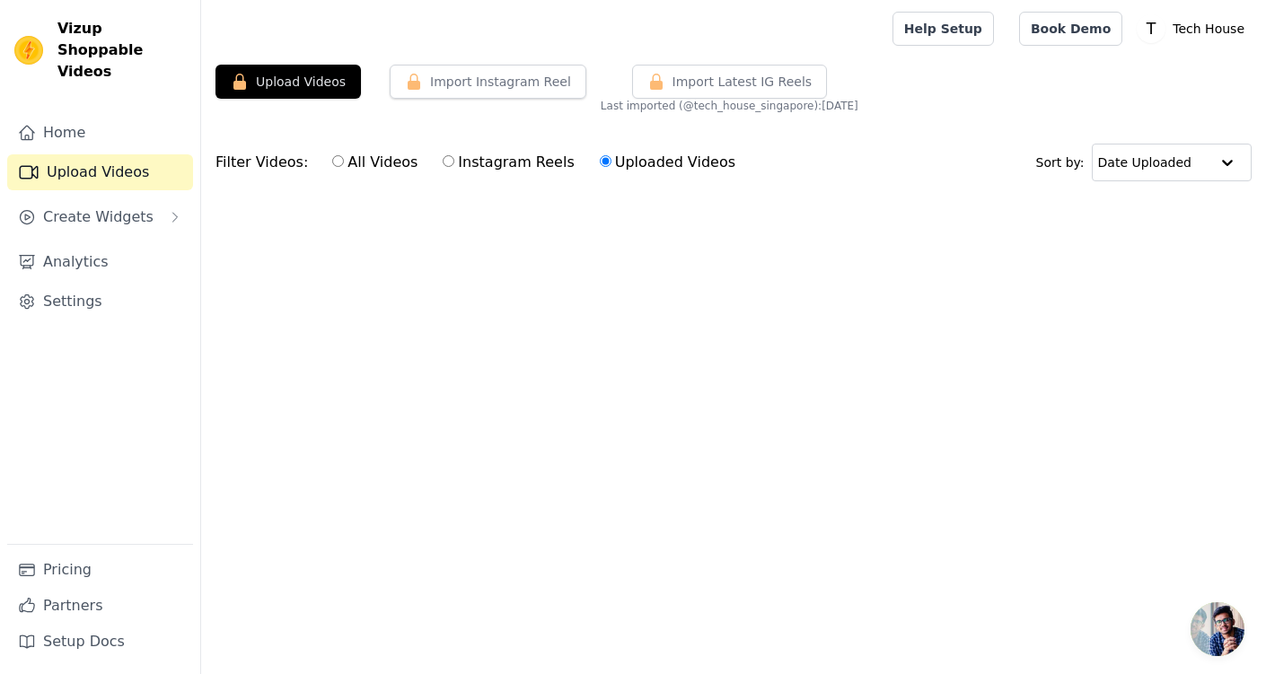
click at [613, 160] on label "Uploaded Videos" at bounding box center [667, 162] width 137 height 23
click at [611, 160] on input "Uploaded Videos" at bounding box center [606, 161] width 12 height 12
click at [504, 169] on label "Instagram Reels" at bounding box center [508, 162] width 133 height 23
click at [454, 167] on input "Instagram Reels" at bounding box center [449, 161] width 12 height 12
radio input "true"
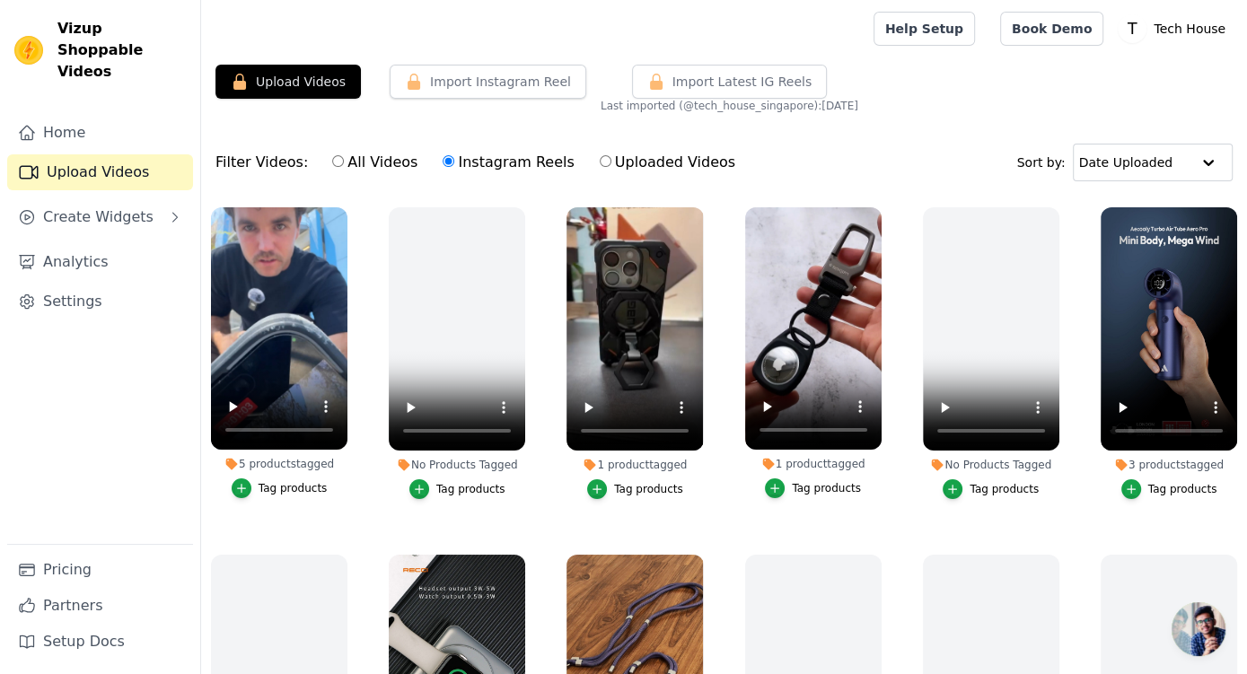
click at [373, 161] on label "All Videos" at bounding box center [374, 162] width 87 height 23
click at [344, 161] on input "All Videos" at bounding box center [338, 161] width 12 height 12
radio input "true"
click at [664, 79] on icon "button" at bounding box center [656, 82] width 18 height 18
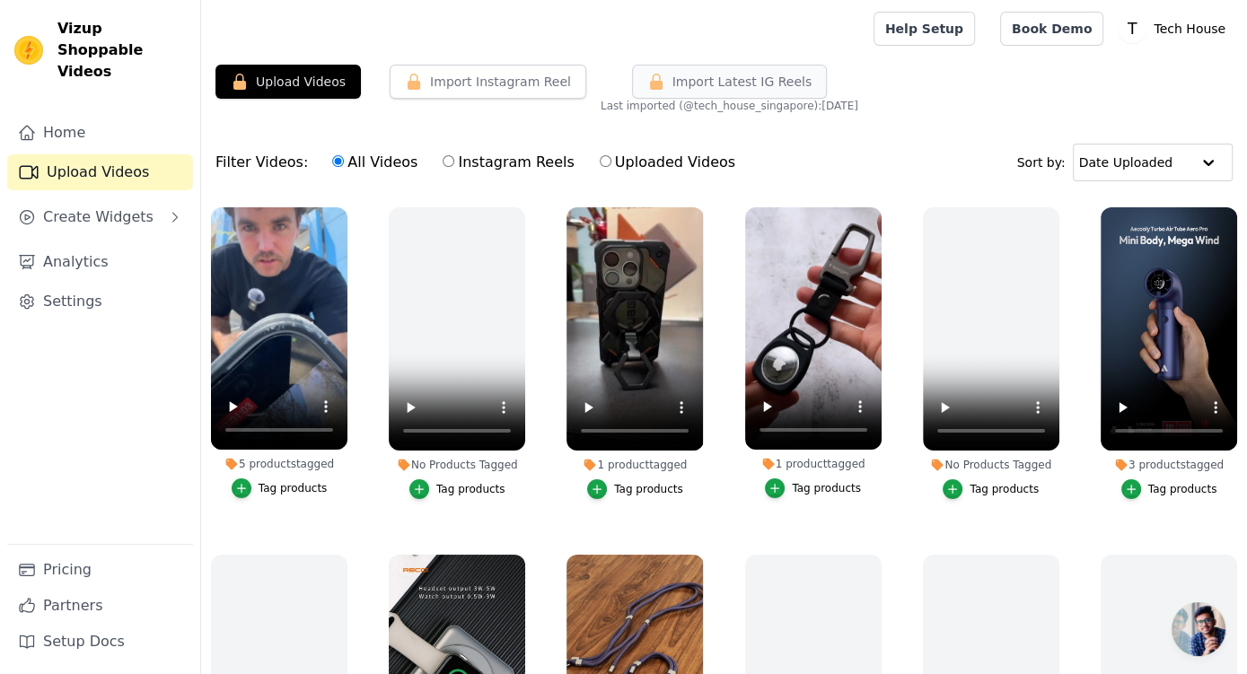
click at [665, 79] on icon "button" at bounding box center [656, 82] width 18 height 18
click at [467, 68] on button "Import Instagram Reel" at bounding box center [488, 82] width 197 height 34
click at [140, 207] on span "Create Widgets" at bounding box center [98, 218] width 110 height 22
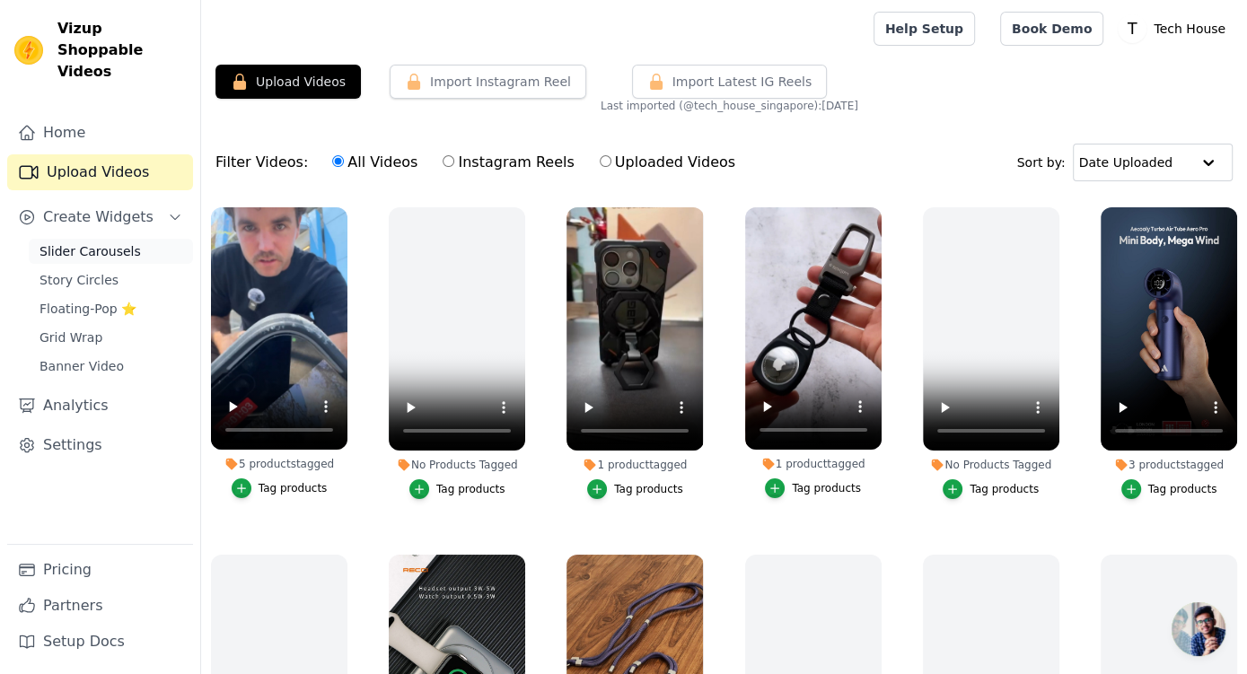
click at [142, 239] on link "Slider Carousels" at bounding box center [111, 251] width 164 height 25
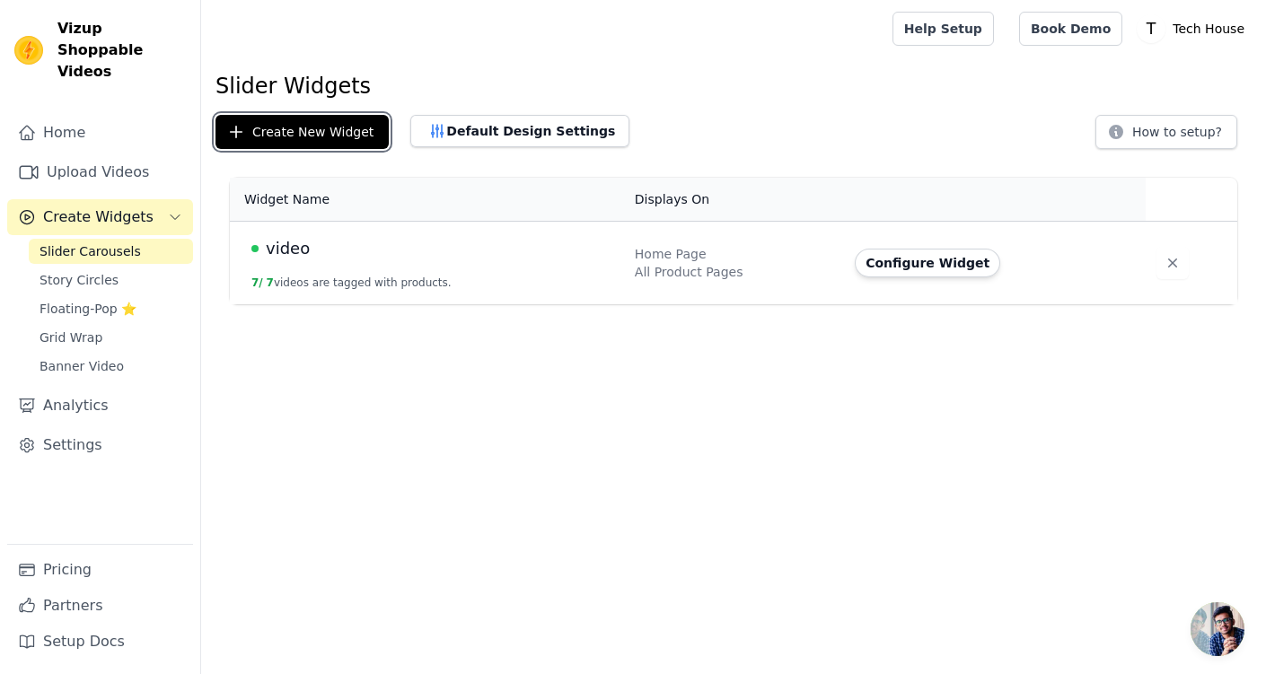
drag, startPoint x: 336, startPoint y: 126, endPoint x: 347, endPoint y: 199, distance: 74.4
click at [347, 199] on div "Slider Widgets Create New Widget Default Design Settings How to setup? Widget N…" at bounding box center [733, 192] width 1065 height 240
click at [428, 250] on div "video" at bounding box center [432, 248] width 362 height 25
click at [936, 260] on button "Configure Widget" at bounding box center [927, 263] width 145 height 29
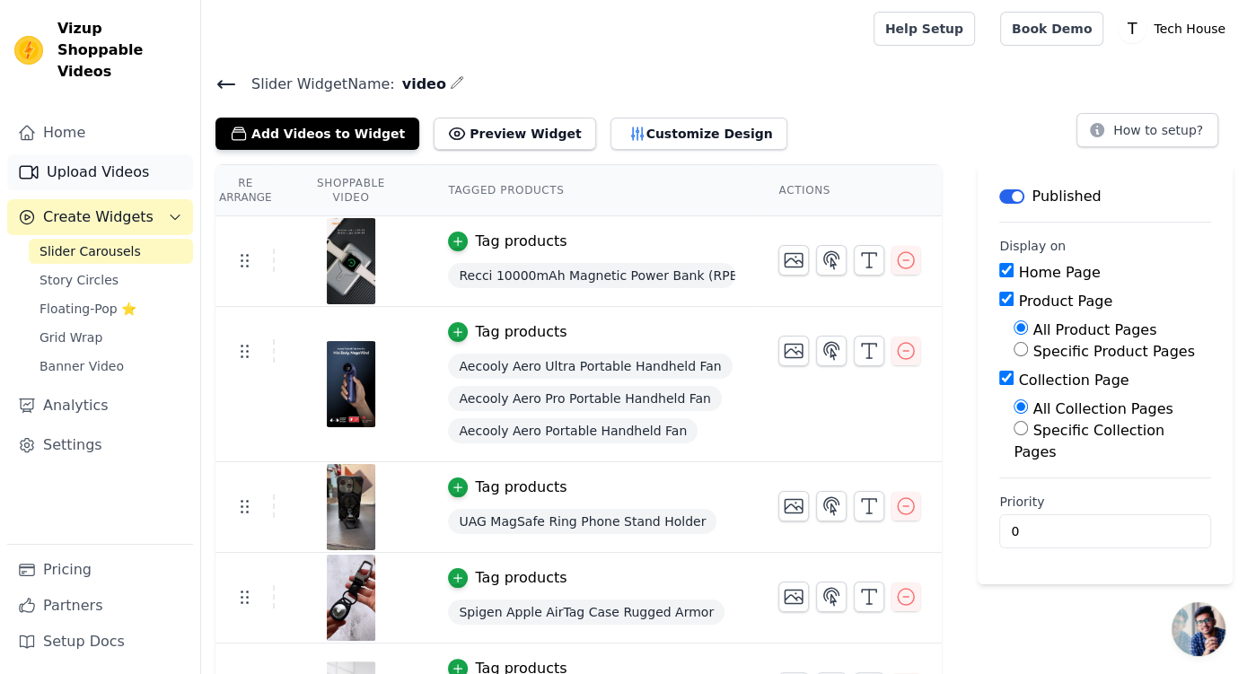
click at [110, 154] on link "Upload Videos" at bounding box center [100, 172] width 186 height 36
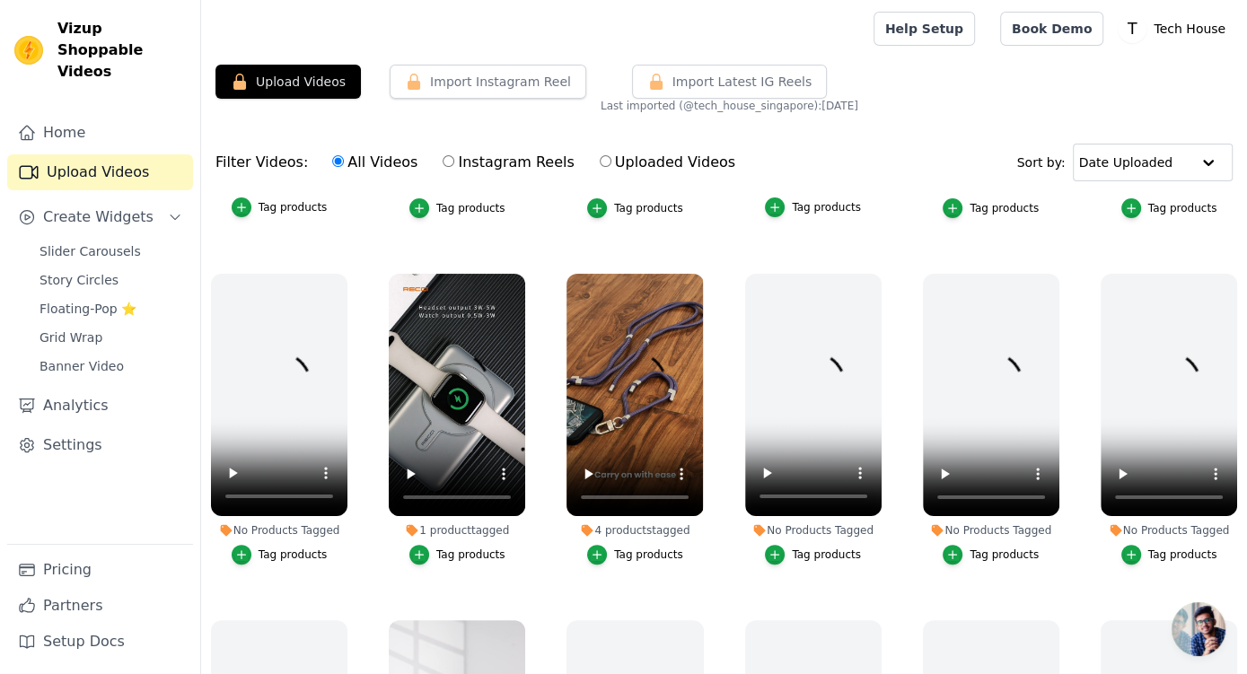
scroll to position [337, 0]
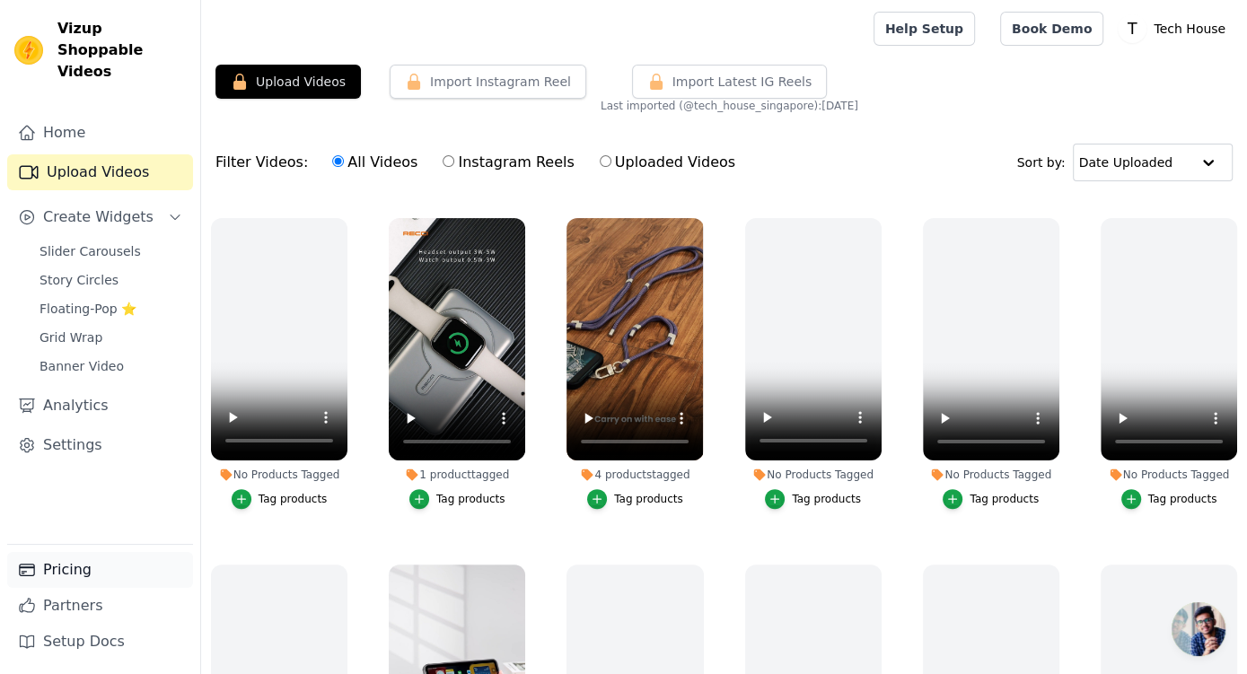
click at [110, 567] on link "Pricing" at bounding box center [100, 570] width 186 height 36
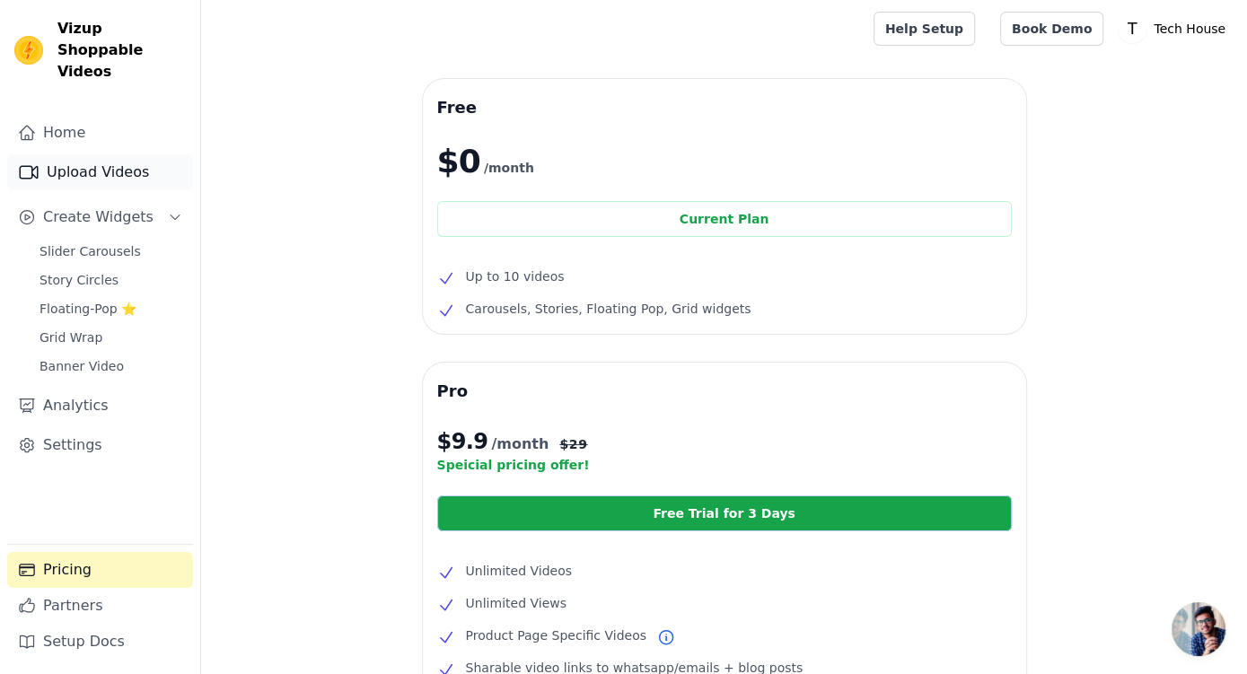
click at [107, 157] on link "Upload Videos" at bounding box center [100, 172] width 186 height 36
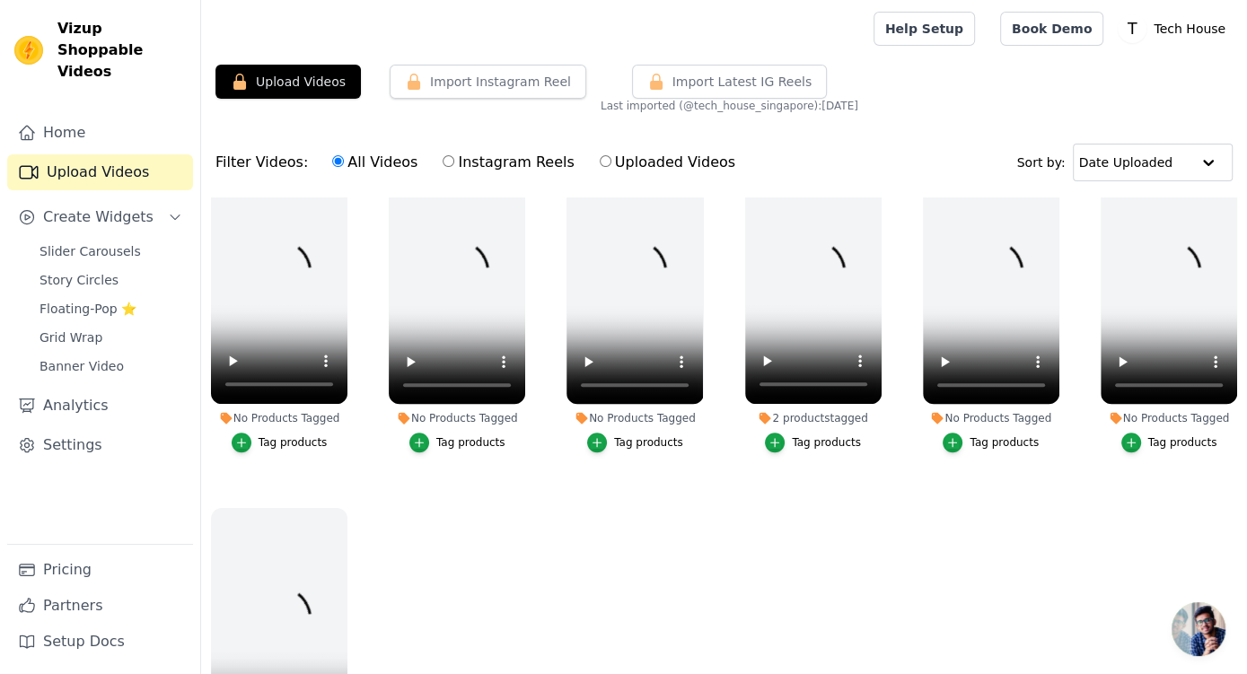
scroll to position [1113, 0]
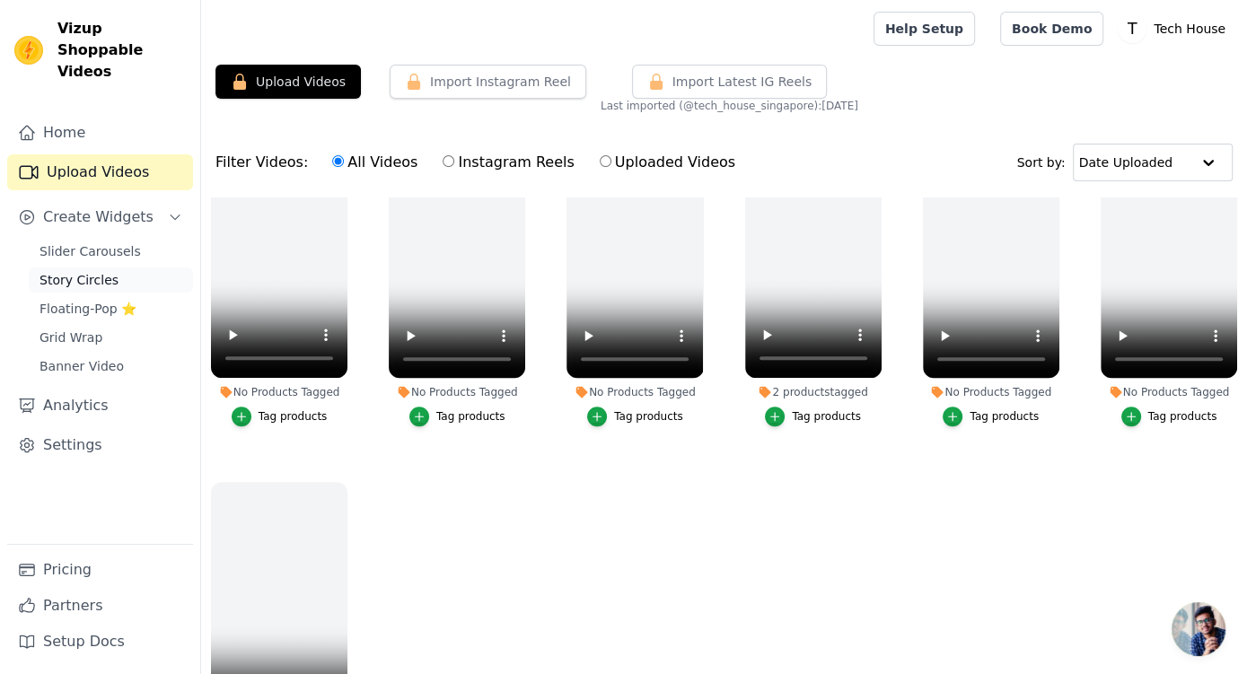
click at [85, 271] on span "Story Circles" at bounding box center [79, 280] width 79 height 18
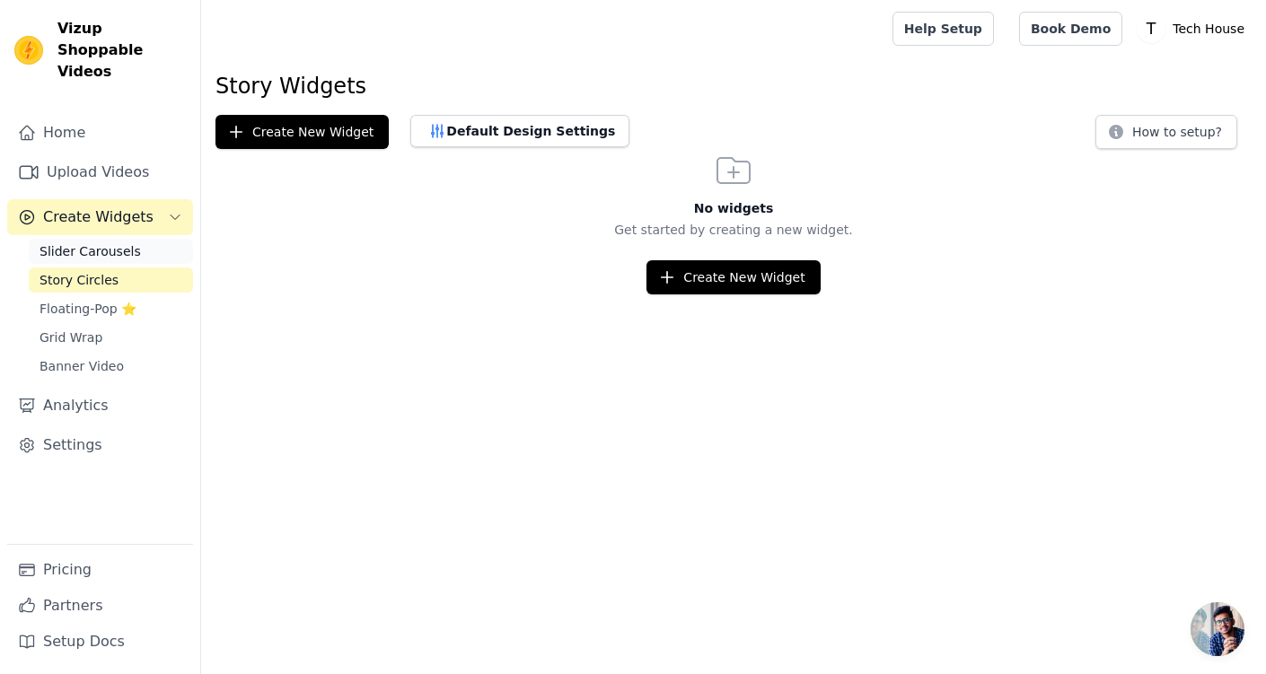
click at [102, 242] on span "Slider Carousels" at bounding box center [90, 251] width 101 height 18
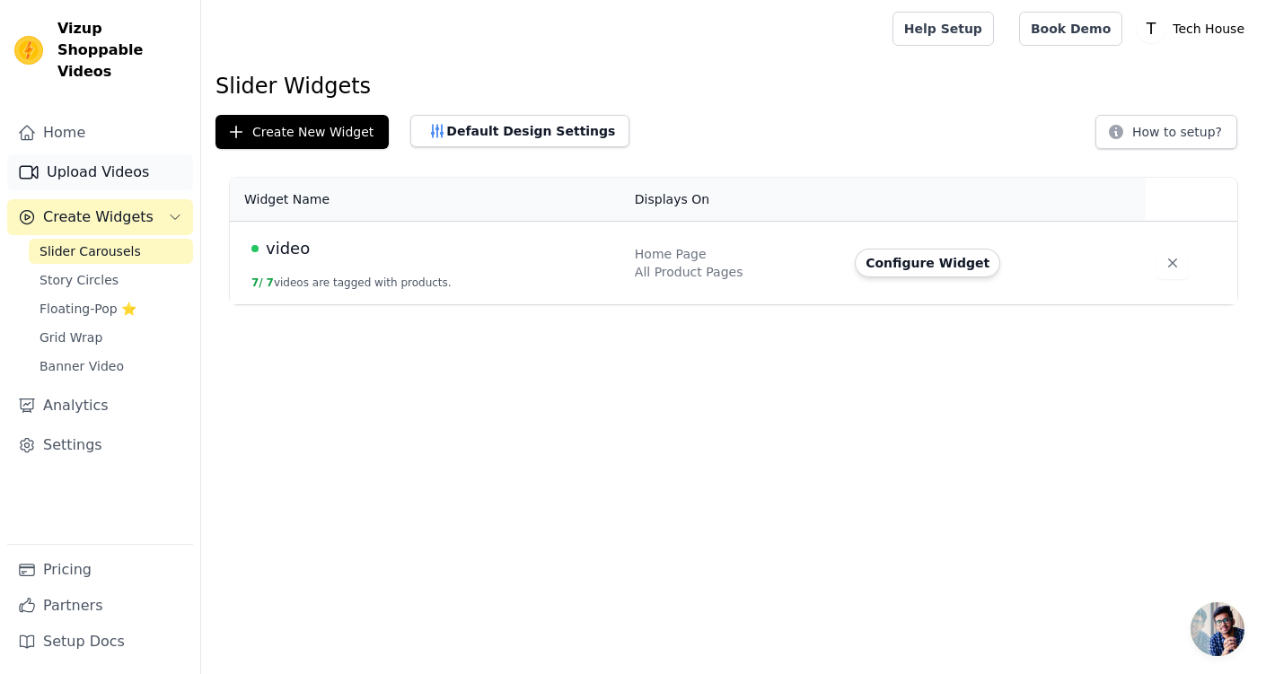
click at [114, 161] on link "Upload Videos" at bounding box center [100, 172] width 186 height 36
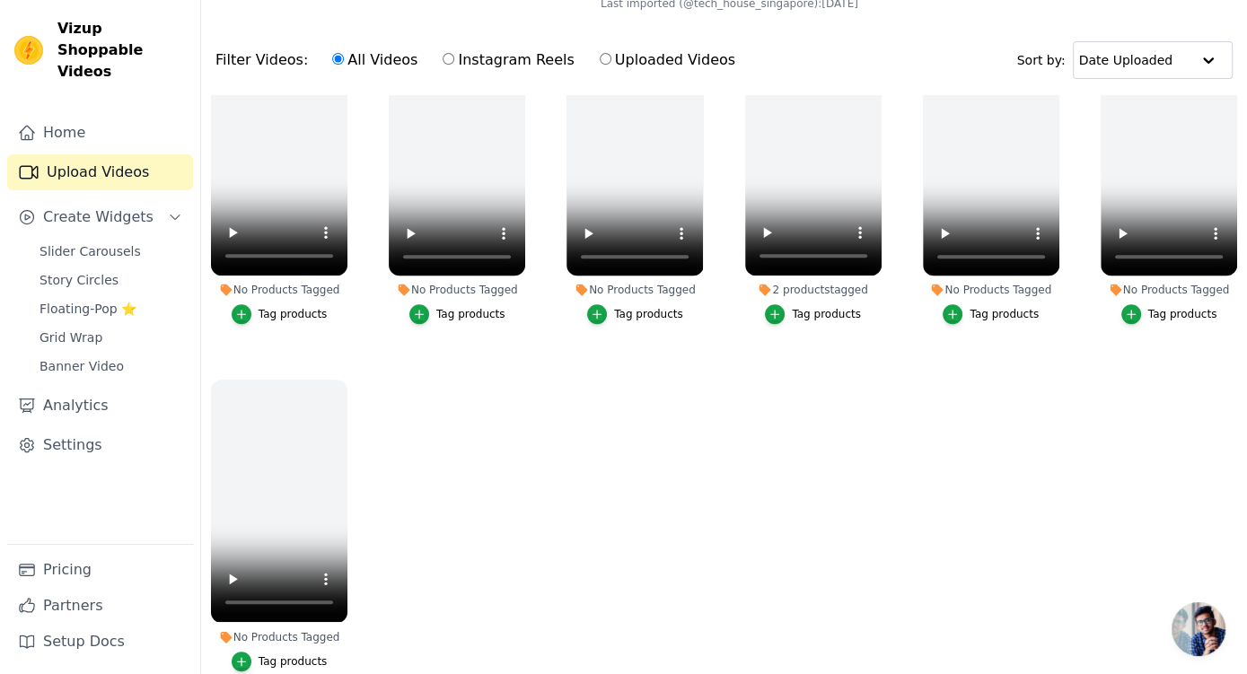
scroll to position [189, 0]
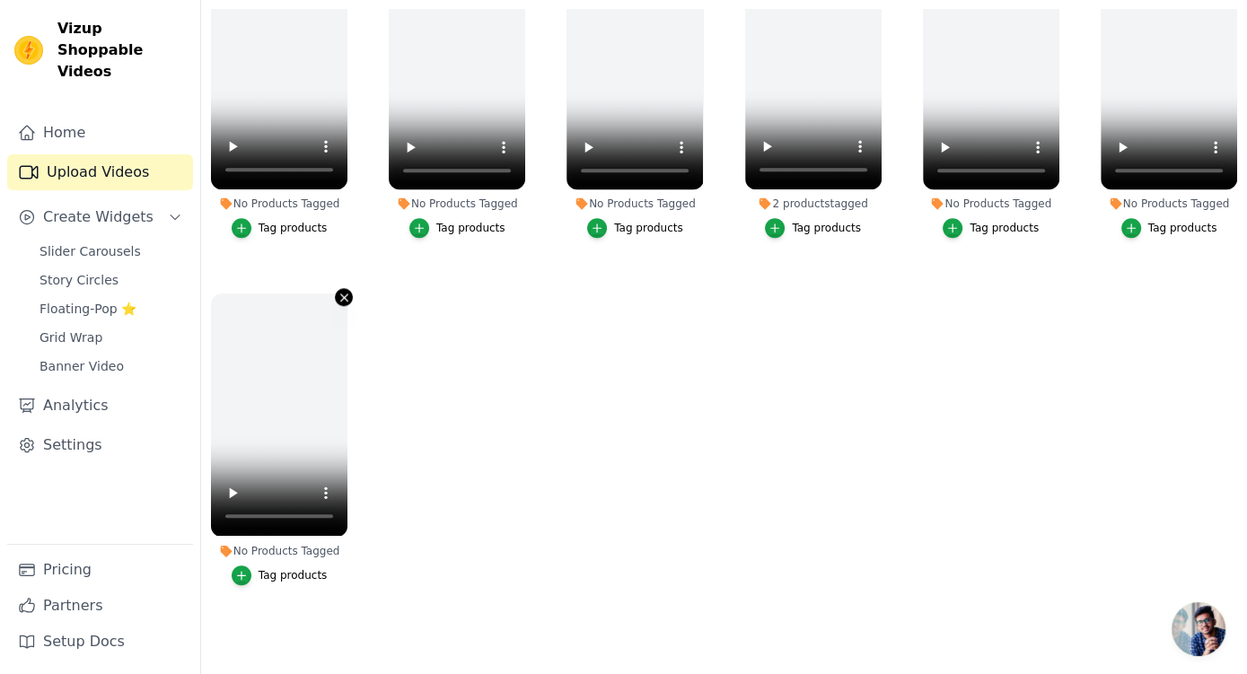
click at [338, 291] on icon "button" at bounding box center [344, 297] width 13 height 13
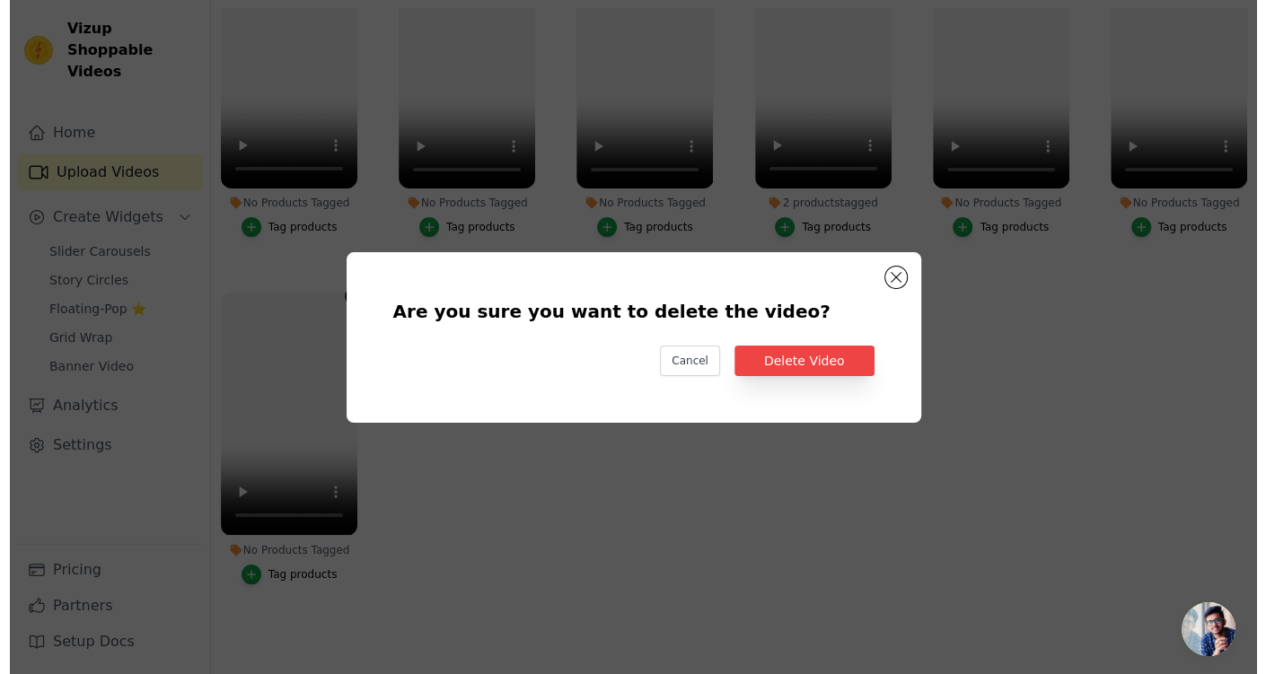
scroll to position [1130, 0]
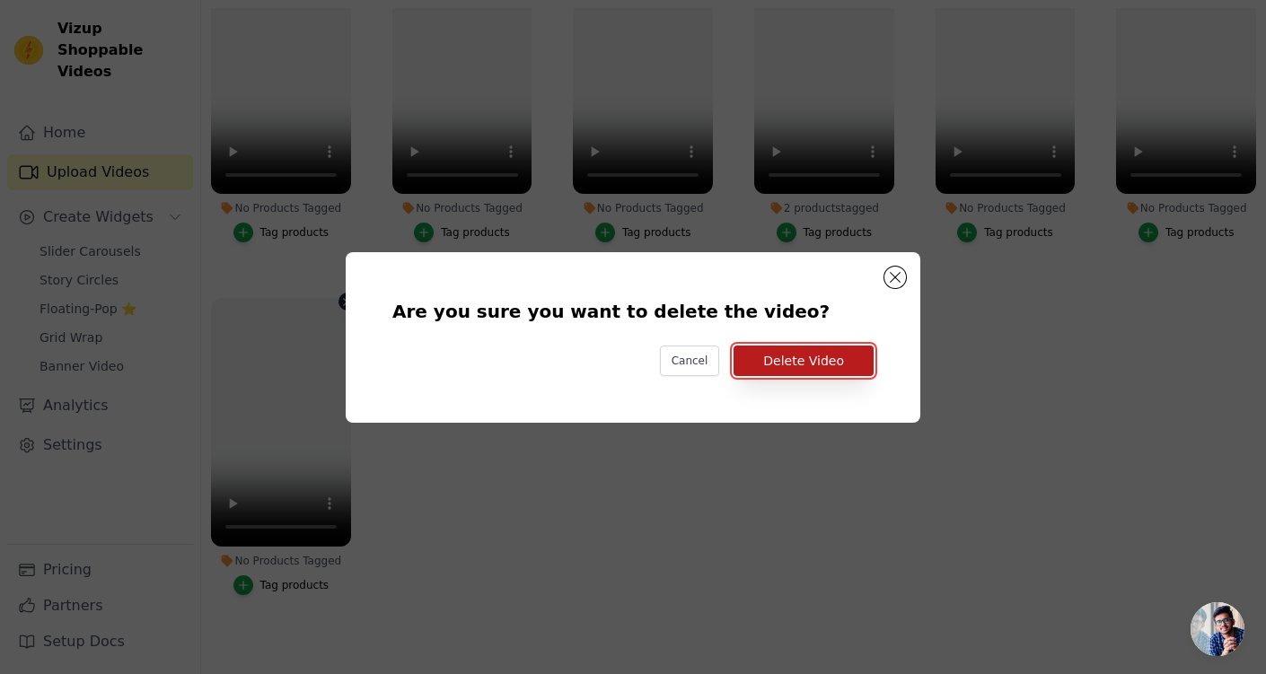
click at [769, 357] on button "Delete Video" at bounding box center [804, 361] width 140 height 31
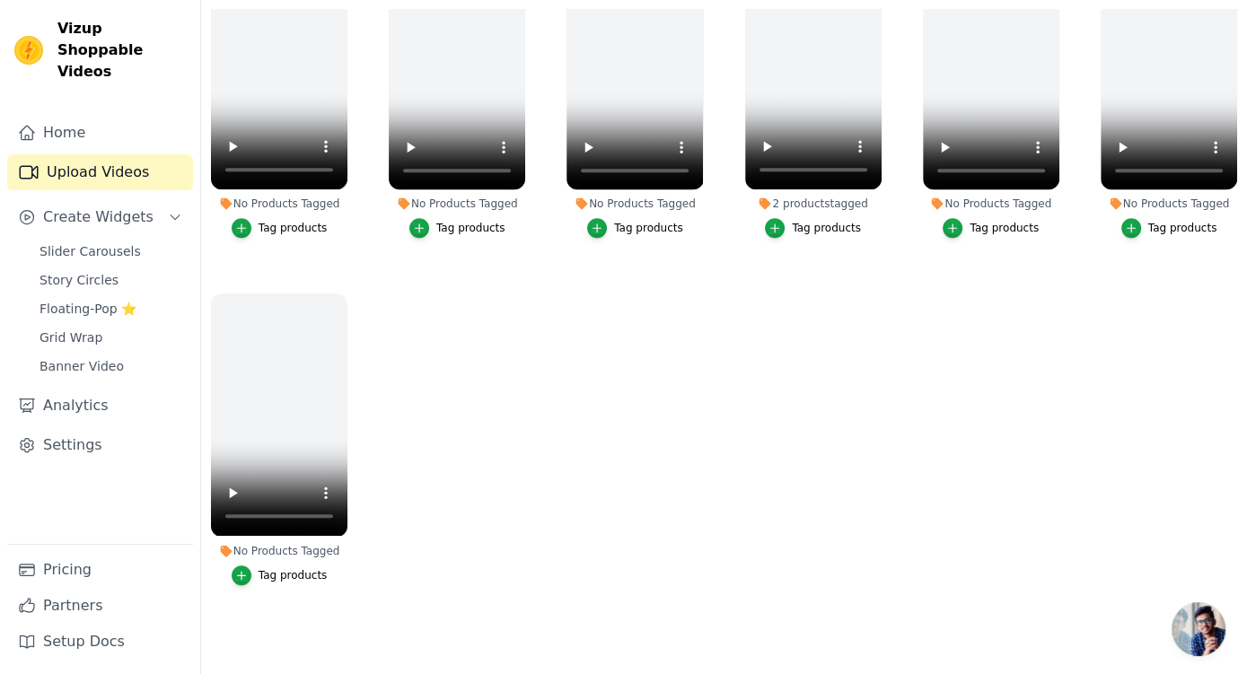
scroll to position [799, 0]
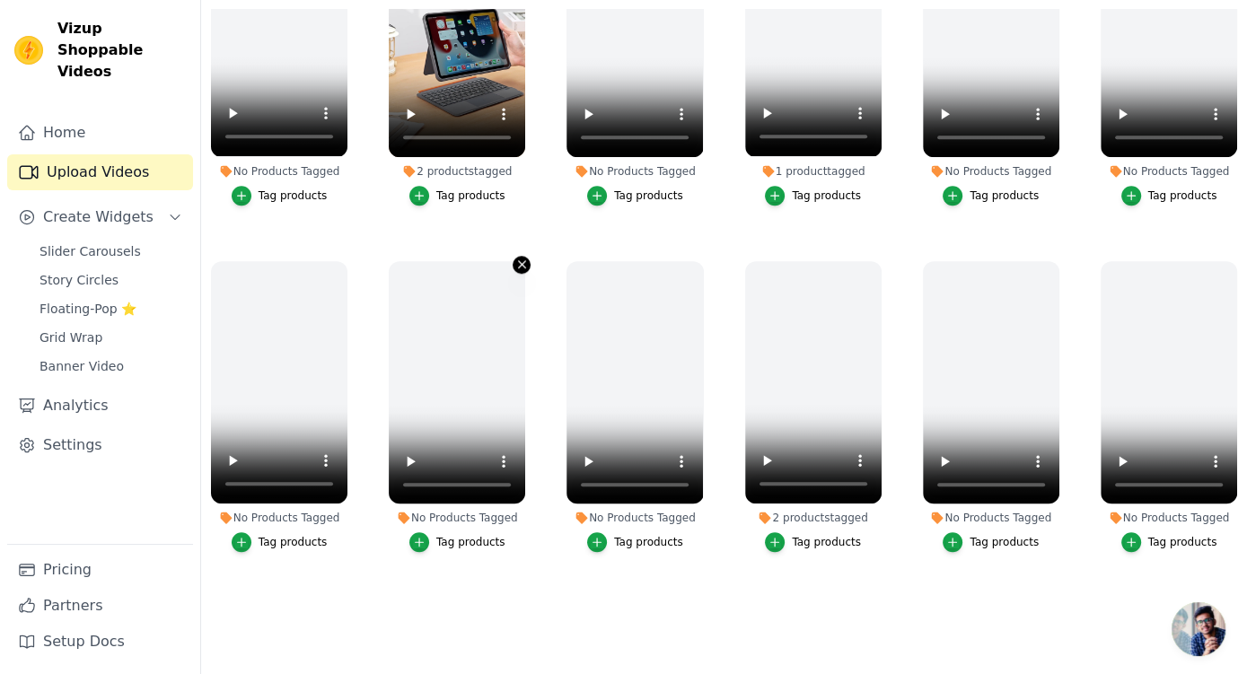
click at [516, 258] on icon "button" at bounding box center [521, 264] width 13 height 13
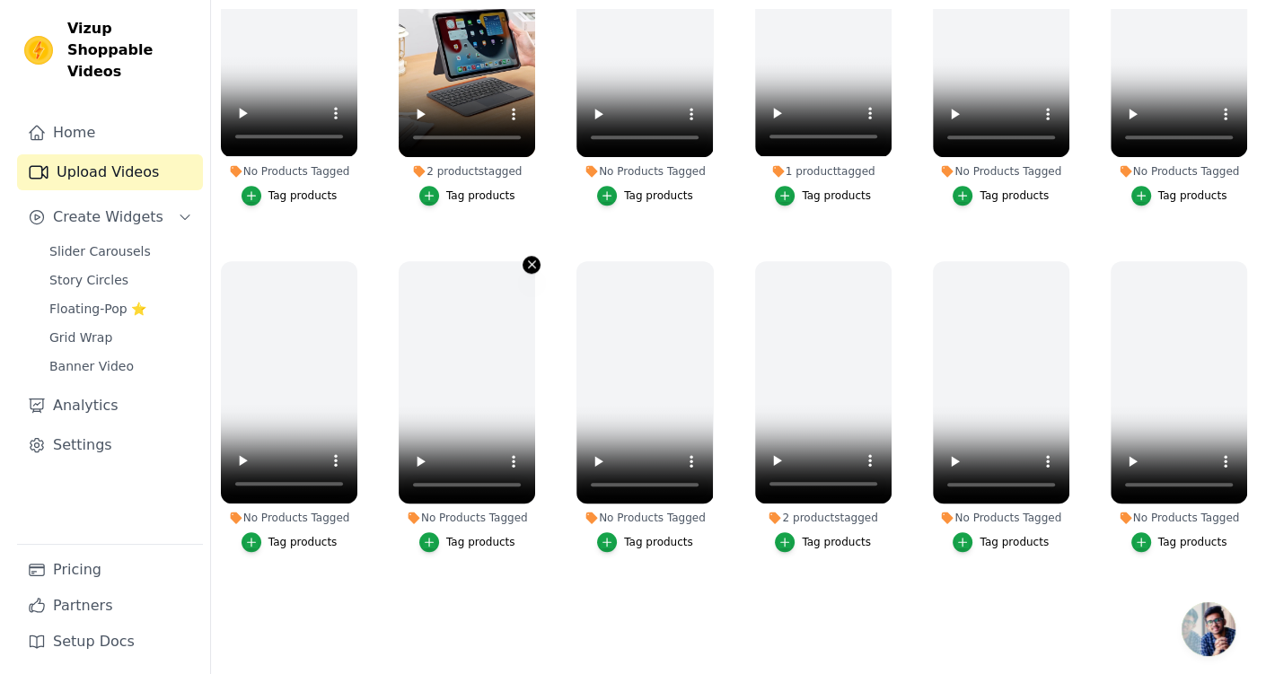
scroll to position [811, 0]
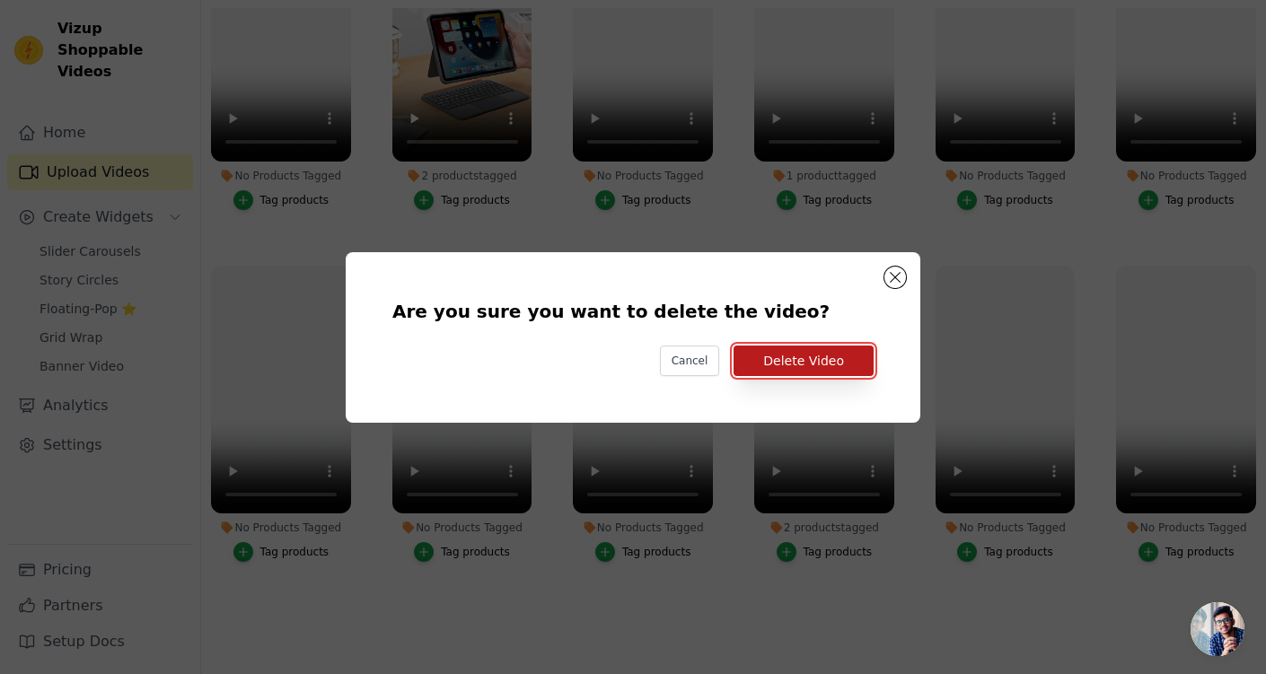
click at [797, 359] on button "Delete Video" at bounding box center [804, 361] width 140 height 31
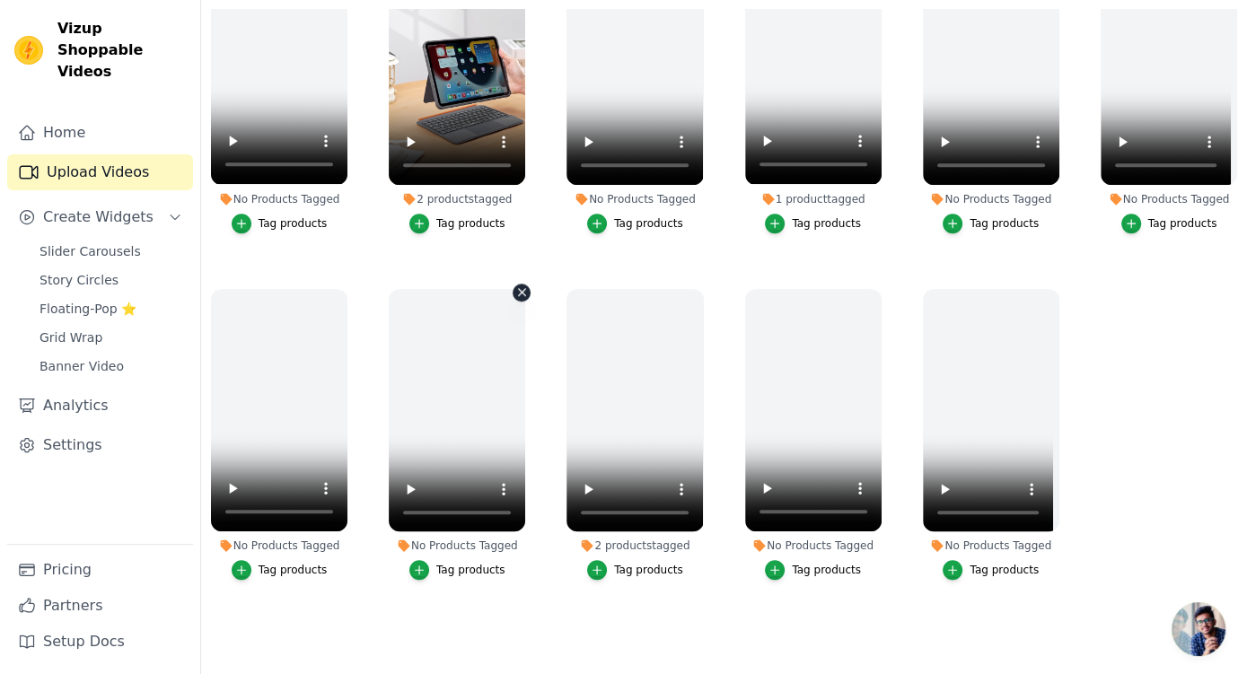
scroll to position [770, 0]
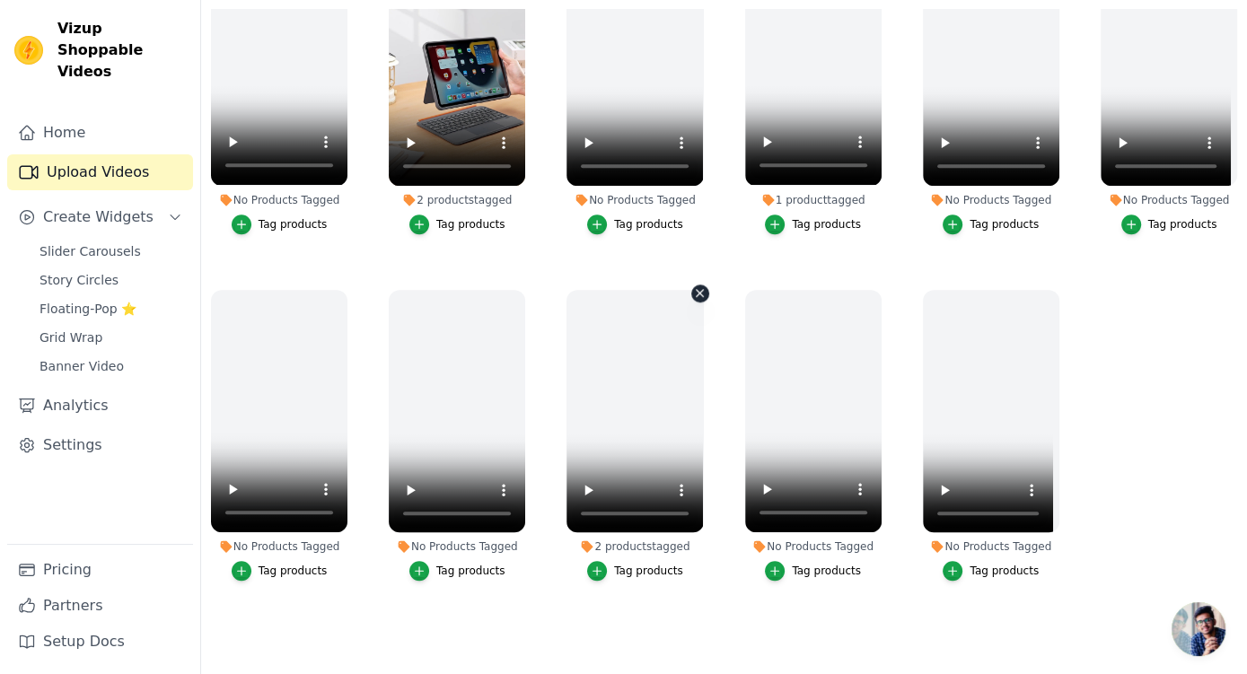
click at [693, 286] on icon "button" at bounding box center [699, 292] width 13 height 13
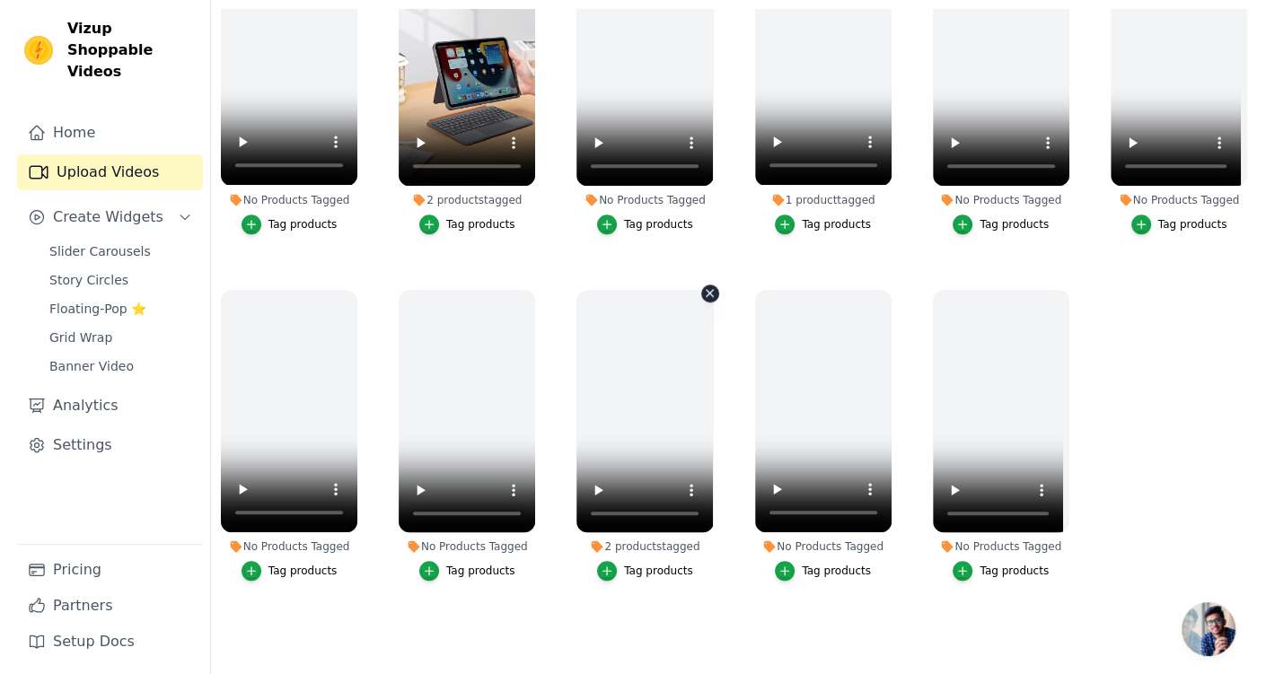
scroll to position [782, 0]
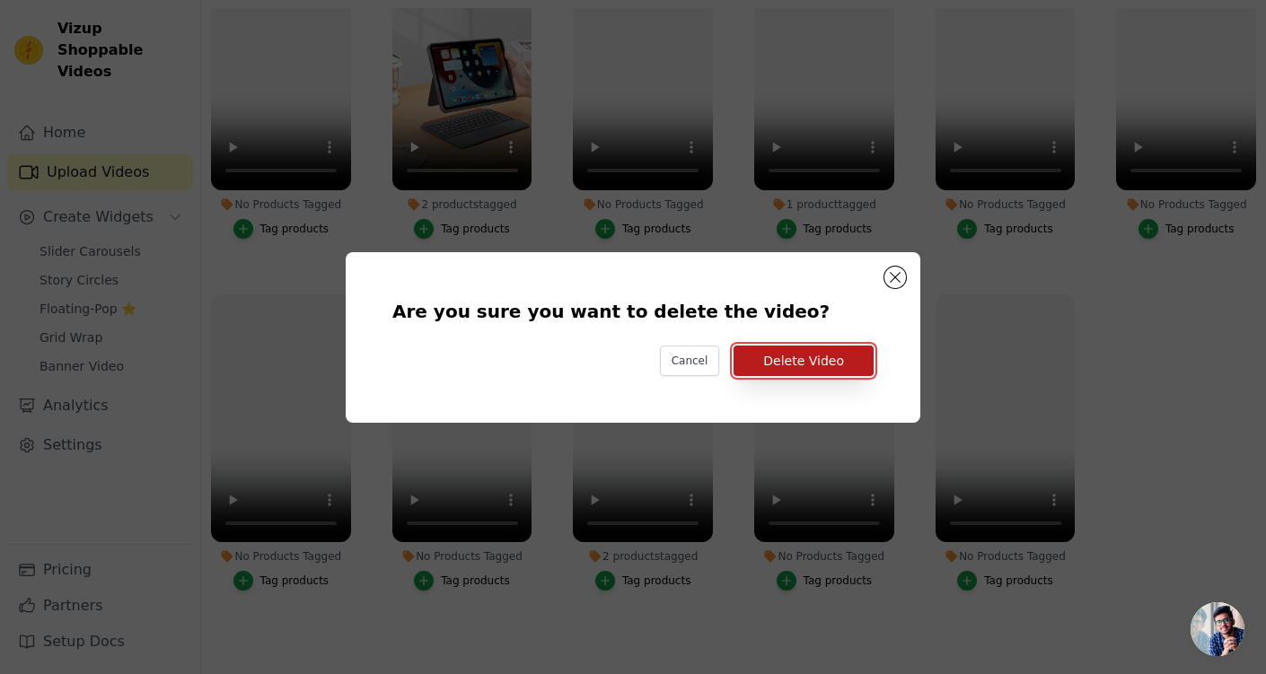
click at [775, 363] on button "Delete Video" at bounding box center [804, 361] width 140 height 31
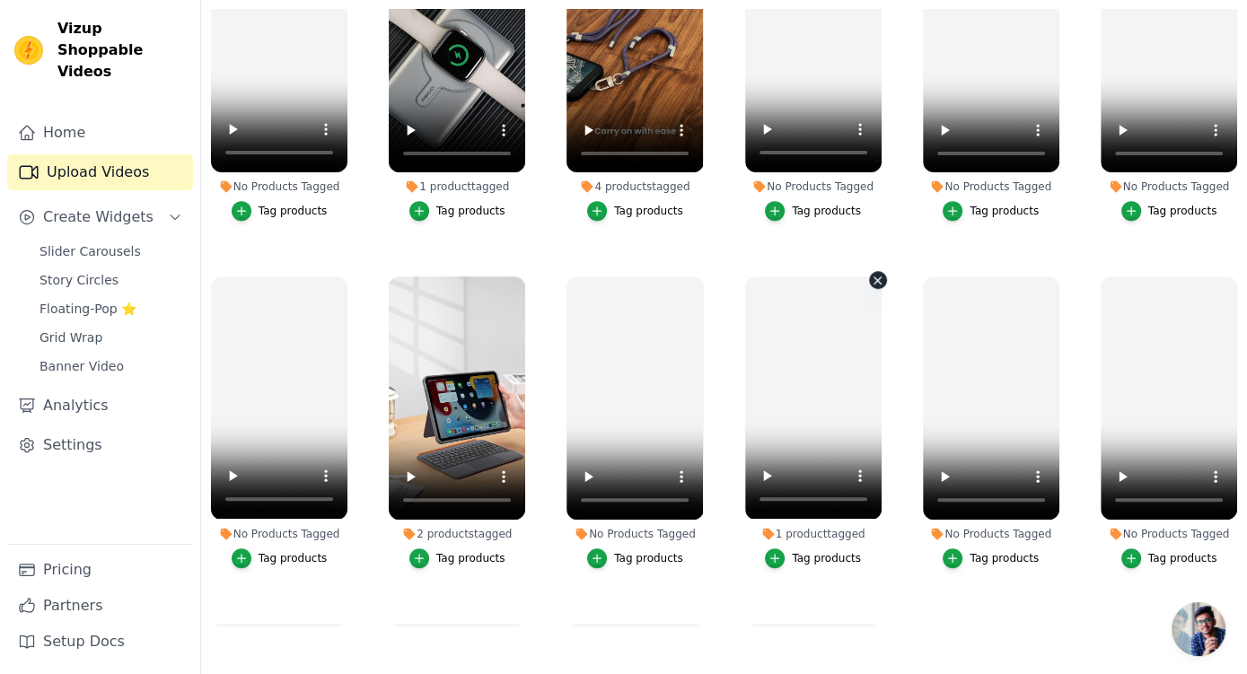
scroll to position [434, 0]
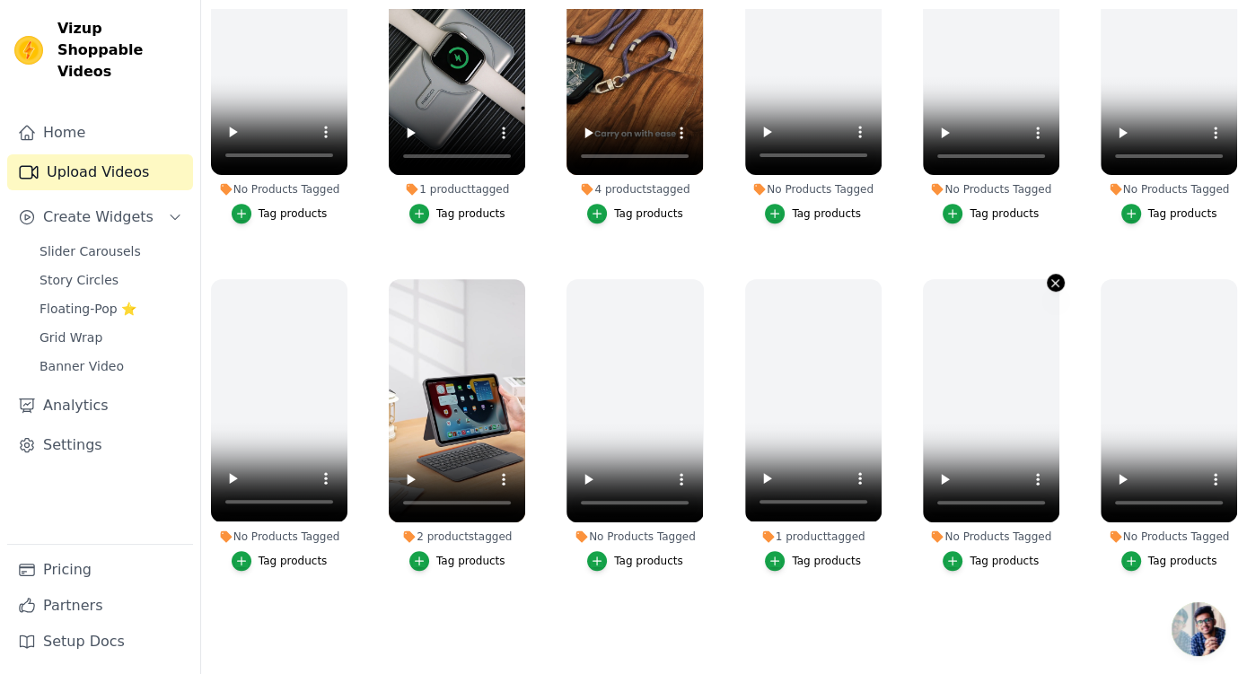
click at [1049, 277] on icon "button" at bounding box center [1055, 283] width 13 height 13
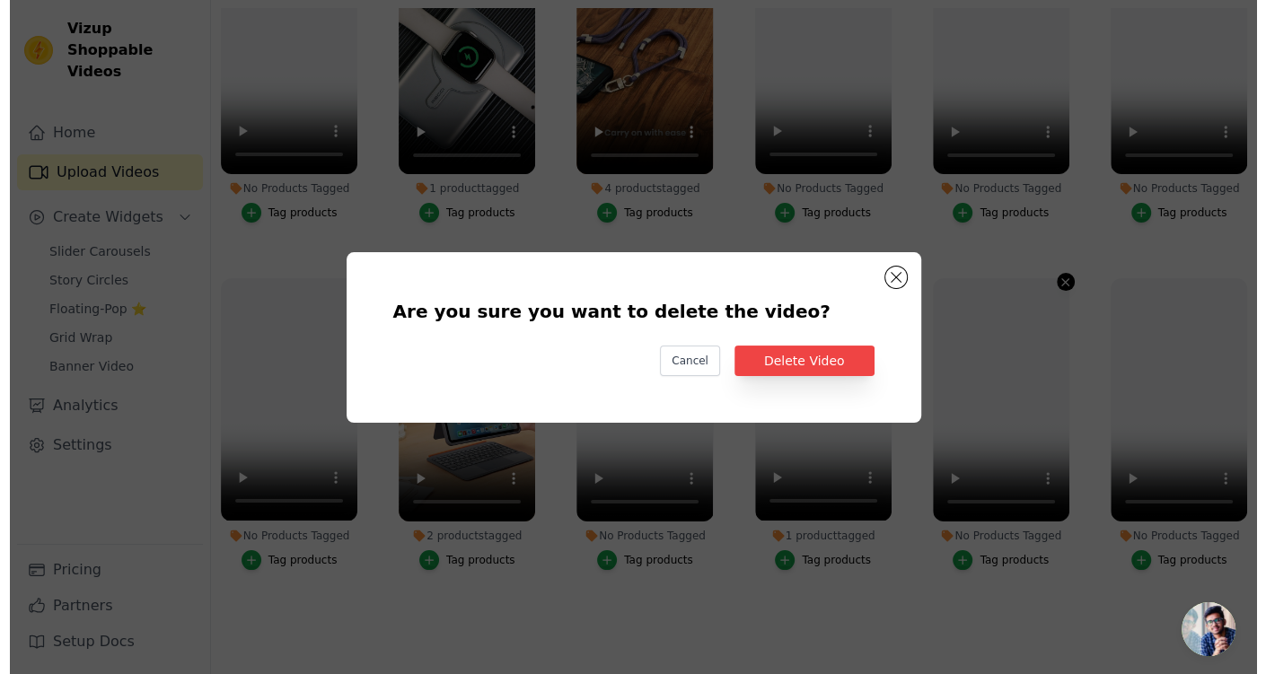
scroll to position [439, 0]
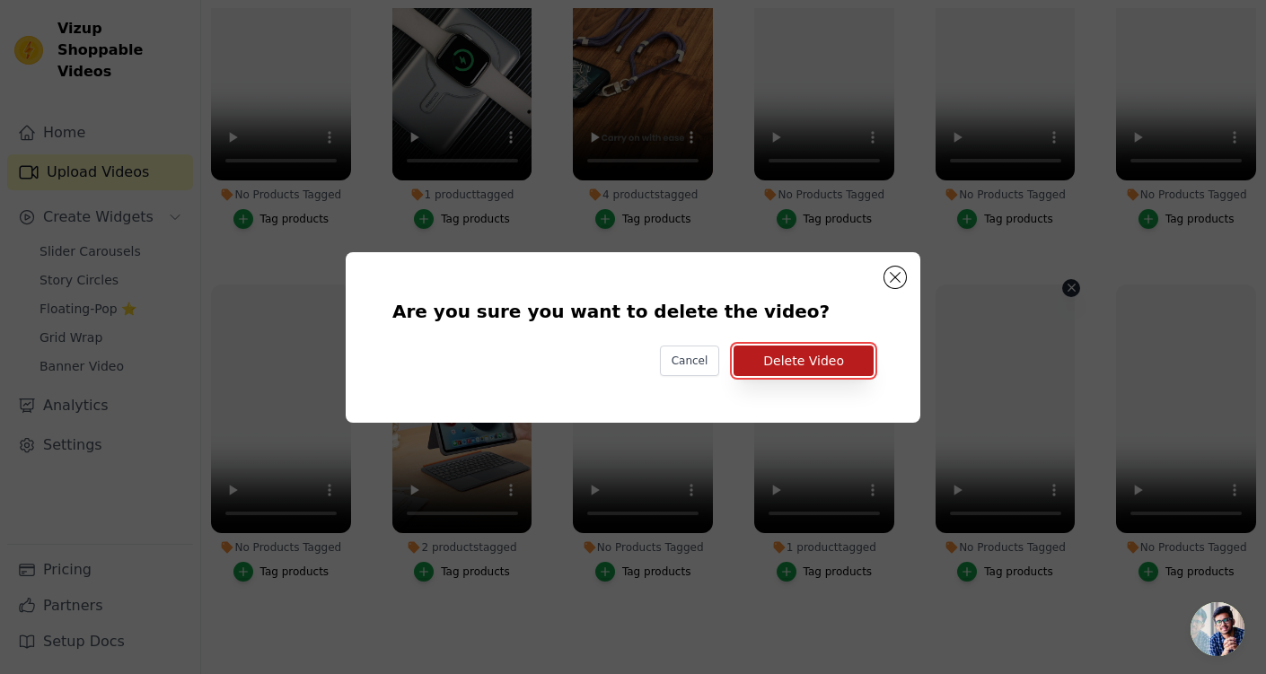
click at [852, 356] on button "Delete Video" at bounding box center [804, 361] width 140 height 31
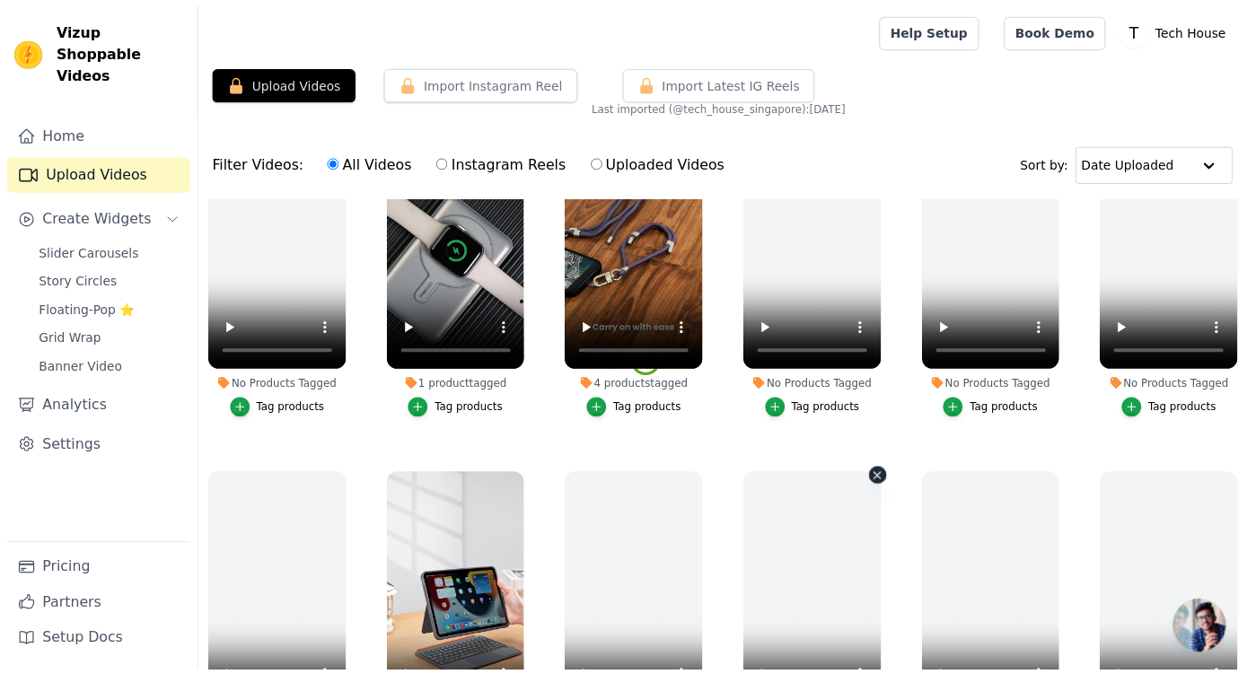
scroll to position [434, 0]
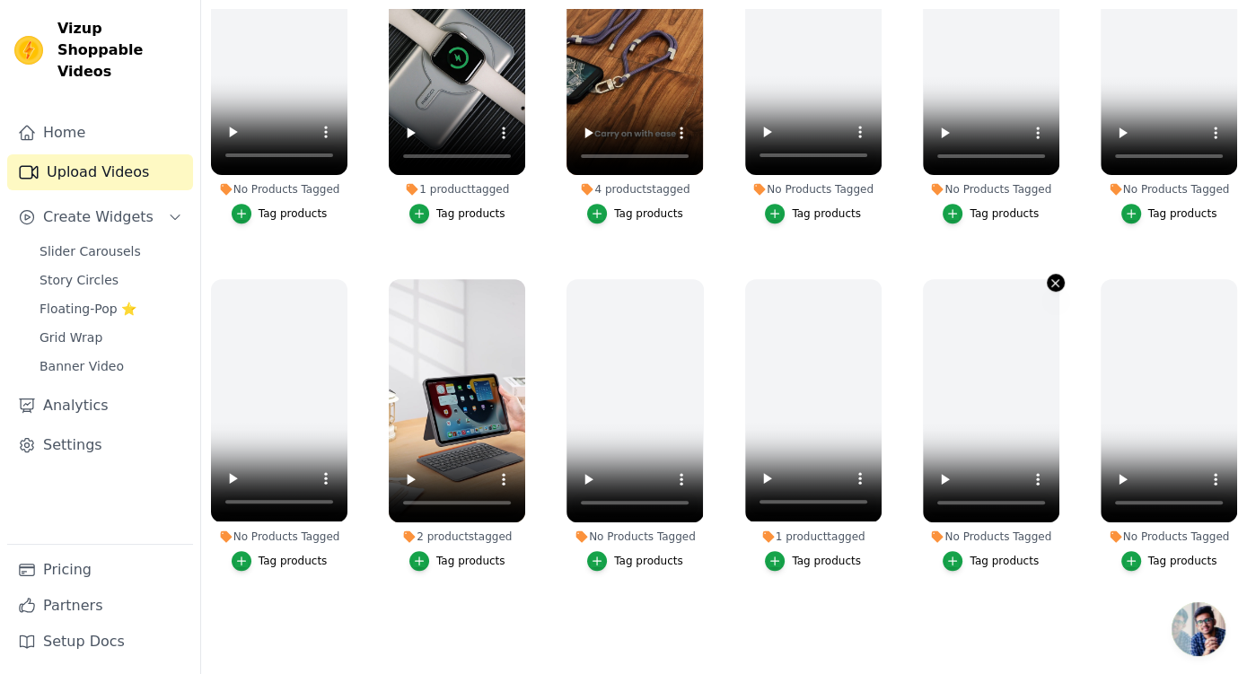
click at [1049, 277] on icon "button" at bounding box center [1055, 283] width 13 height 13
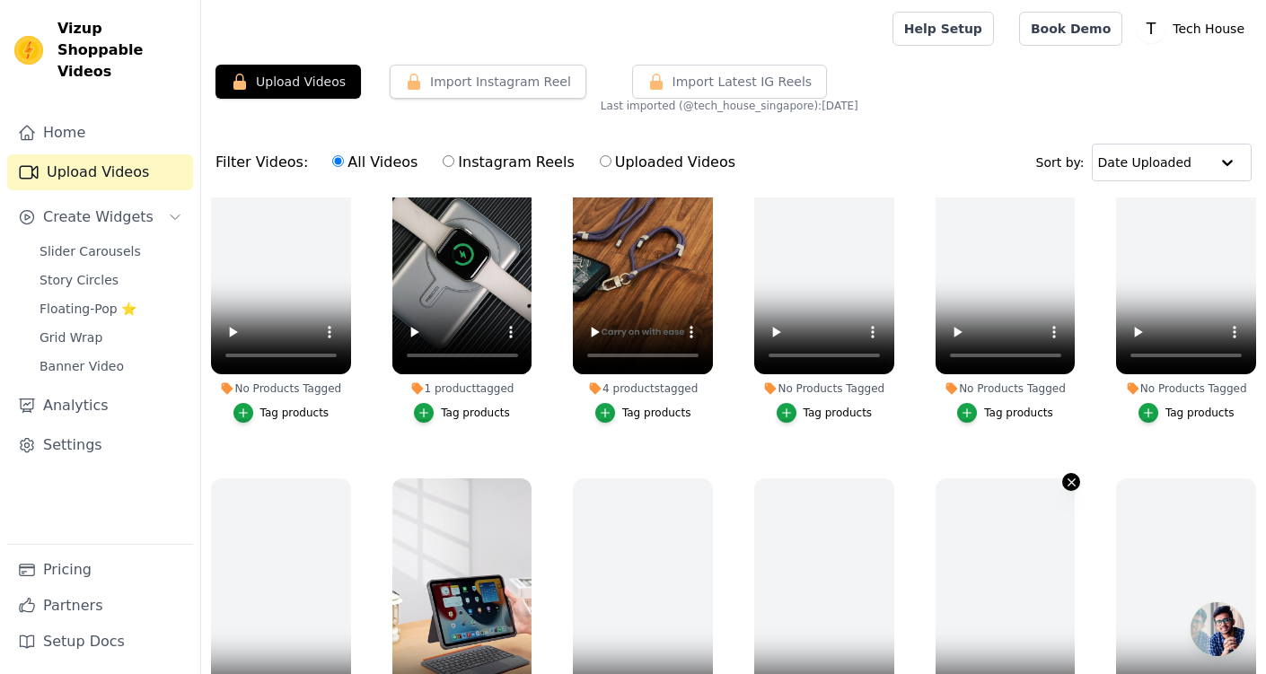
scroll to position [439, 0]
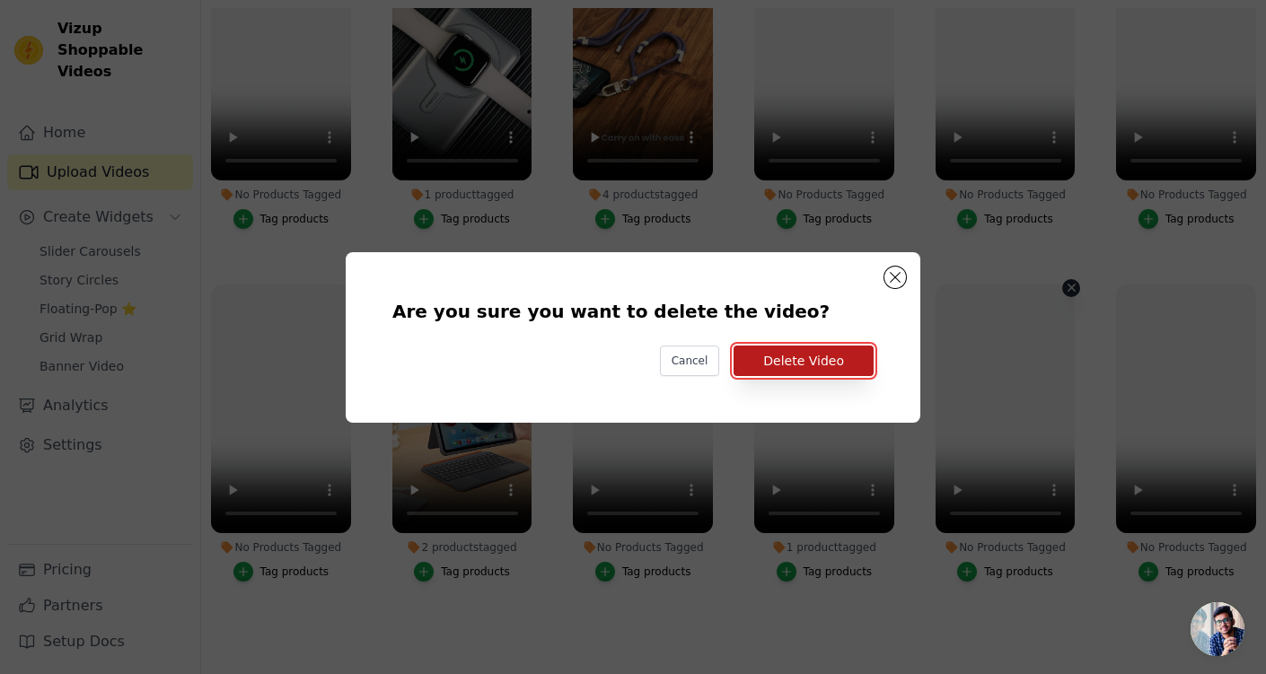
click at [779, 363] on button "Delete Video" at bounding box center [804, 361] width 140 height 31
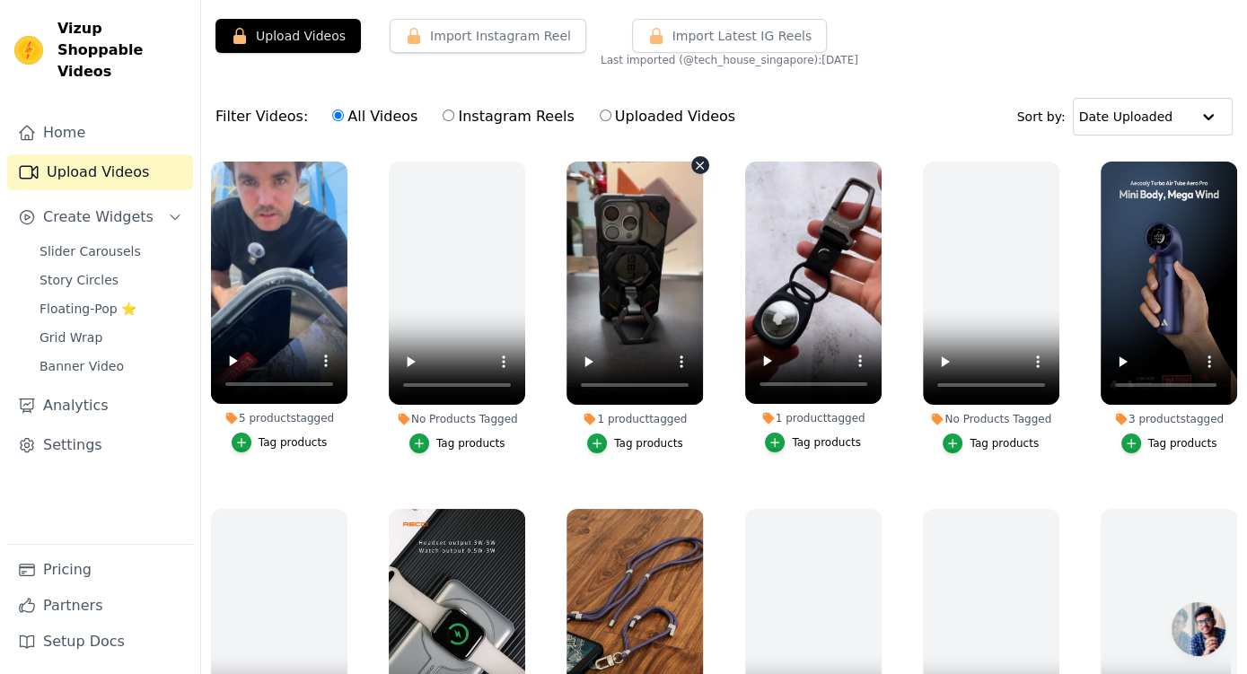
scroll to position [0, 0]
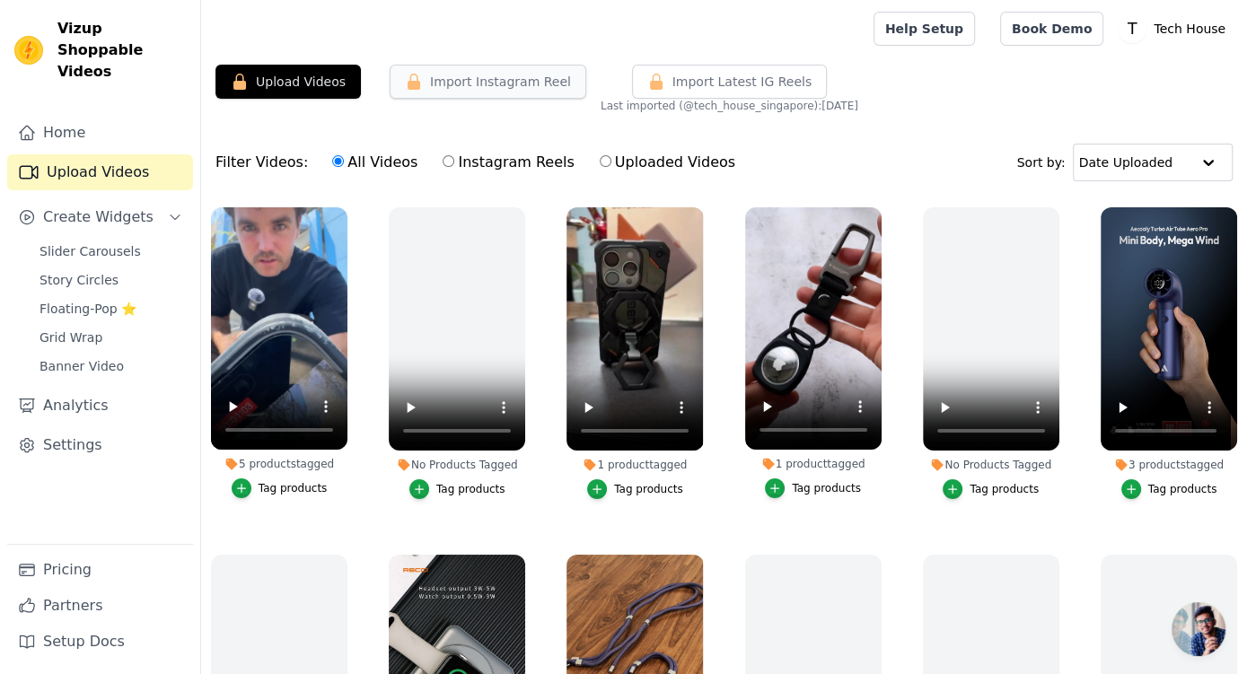
click at [452, 85] on button "Import Instagram Reel" at bounding box center [488, 82] width 197 height 34
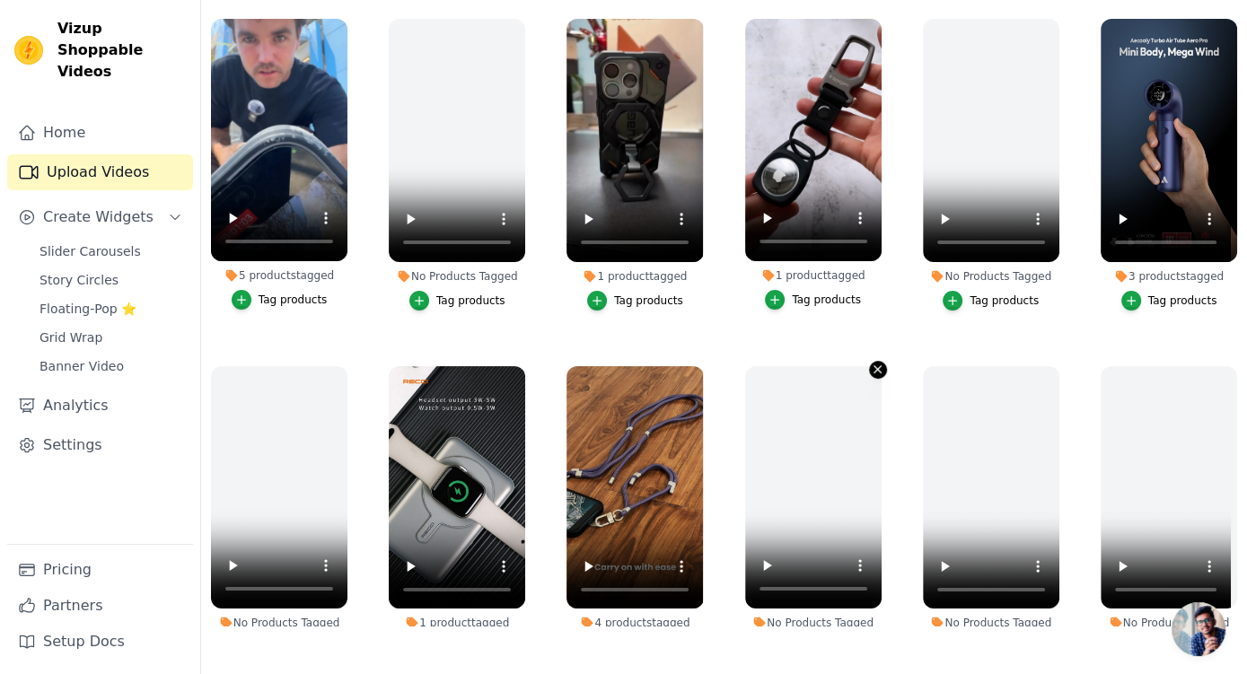
click at [871, 367] on icon "button" at bounding box center [877, 369] width 13 height 13
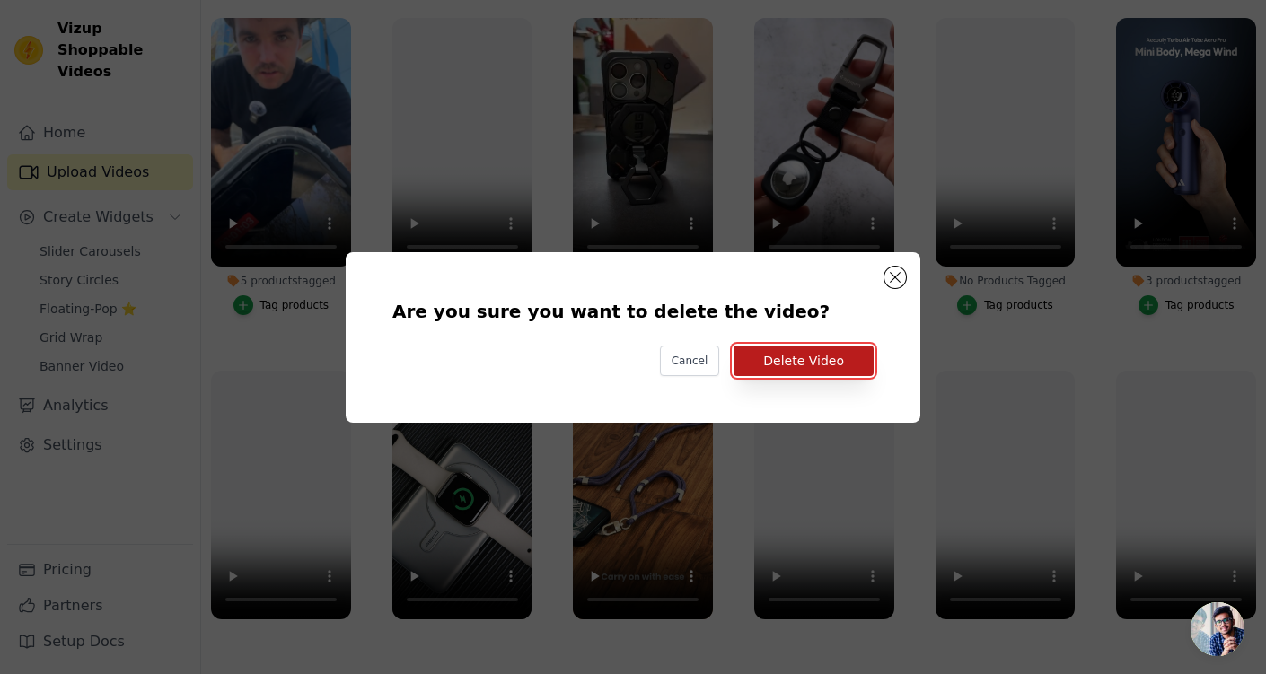
click at [816, 365] on button "Delete Video" at bounding box center [804, 361] width 140 height 31
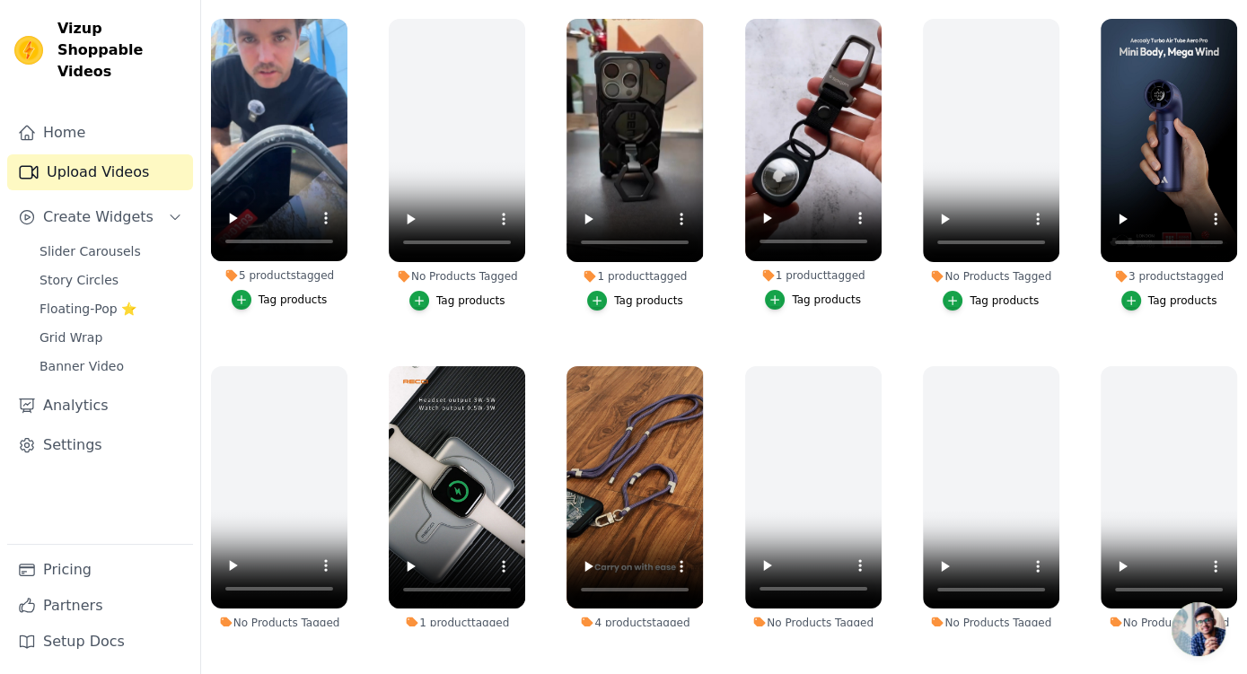
click at [867, 359] on div "No Products Tagged Tag products" at bounding box center [813, 515] width 156 height 319
click at [871, 363] on icon "button" at bounding box center [877, 369] width 13 height 13
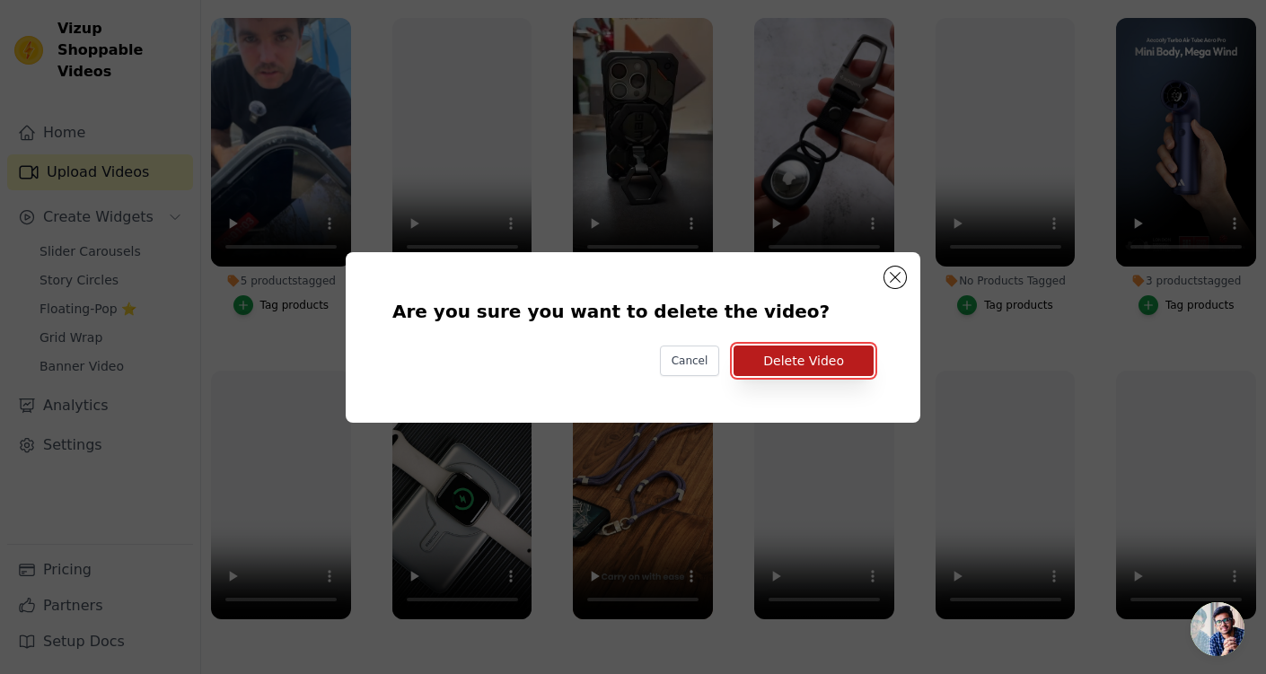
click at [830, 364] on button "Delete Video" at bounding box center [804, 361] width 140 height 31
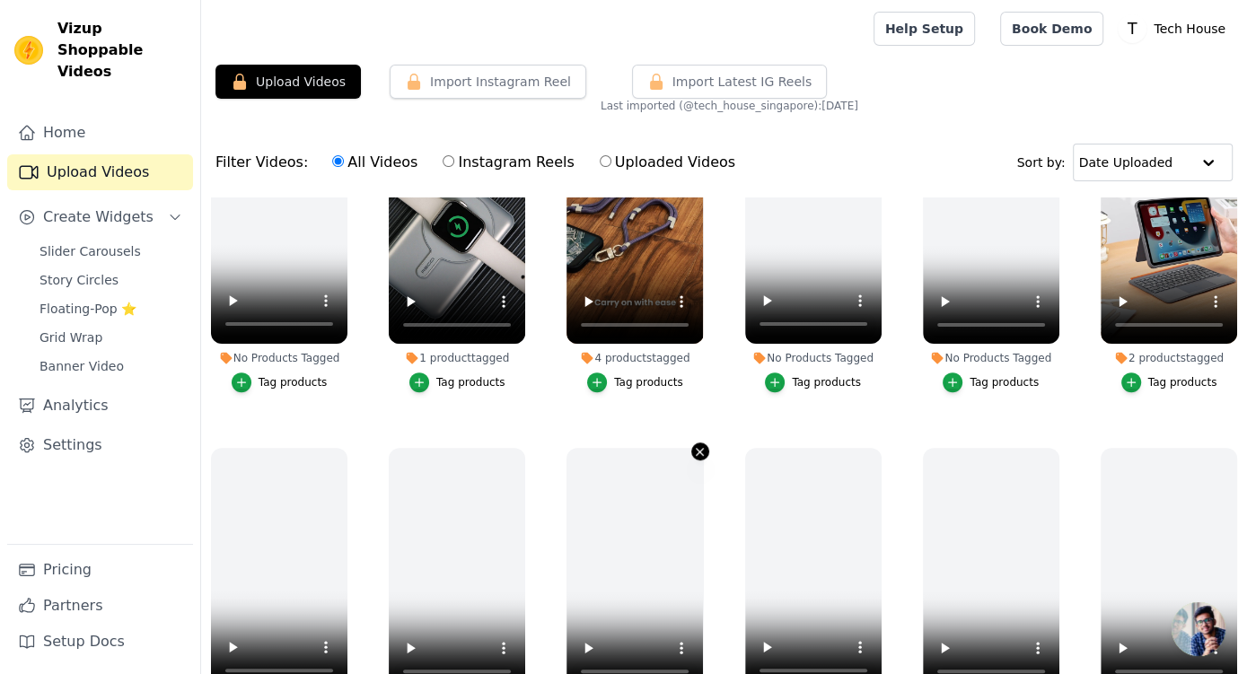
click at [693, 445] on icon "button" at bounding box center [699, 451] width 13 height 13
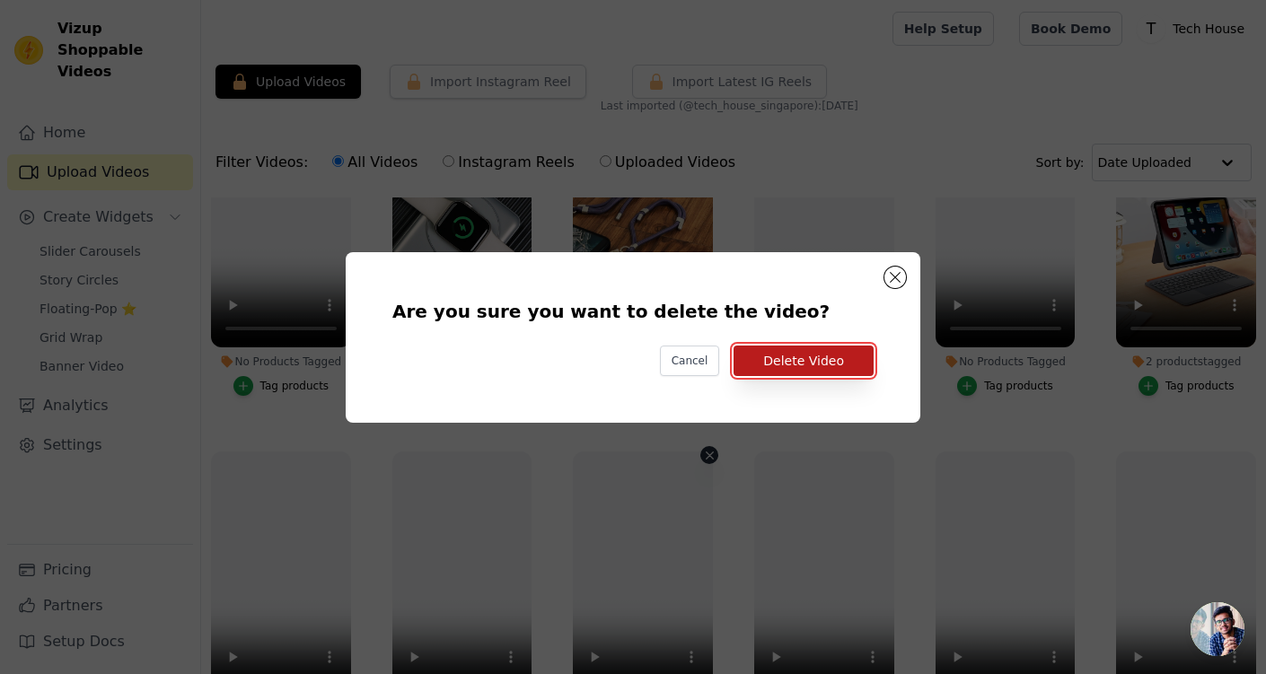
click at [811, 371] on button "Delete Video" at bounding box center [804, 361] width 140 height 31
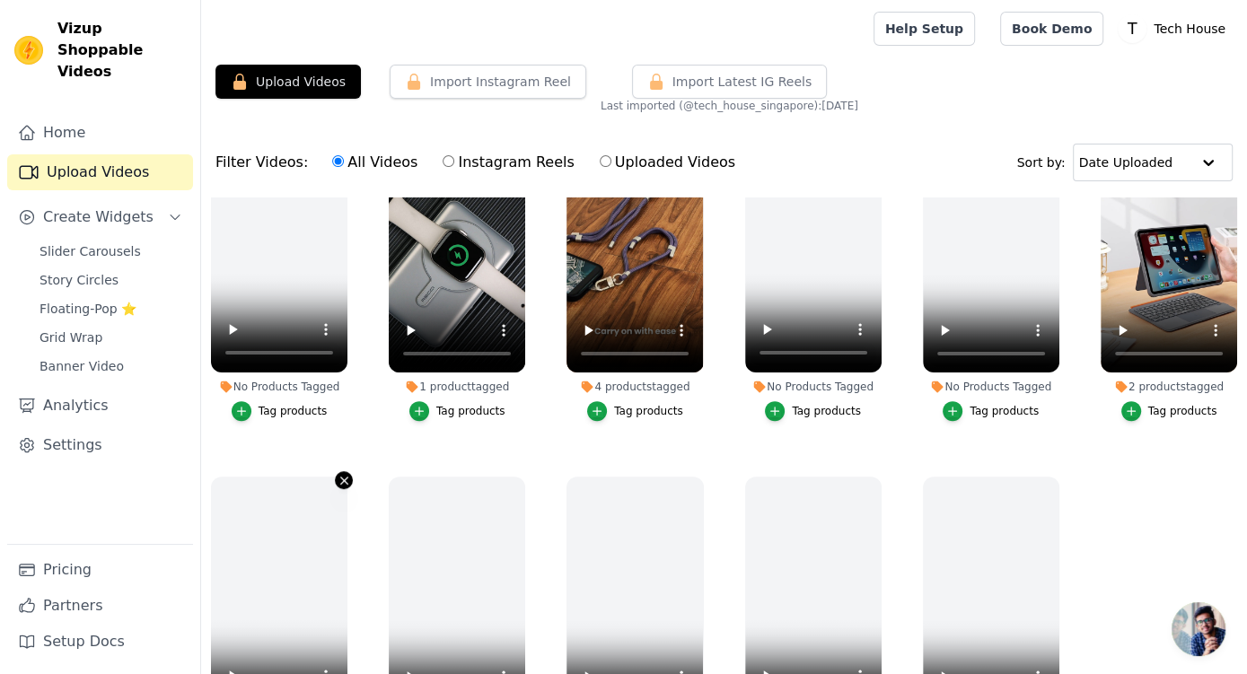
click at [347, 474] on icon "button" at bounding box center [344, 480] width 13 height 13
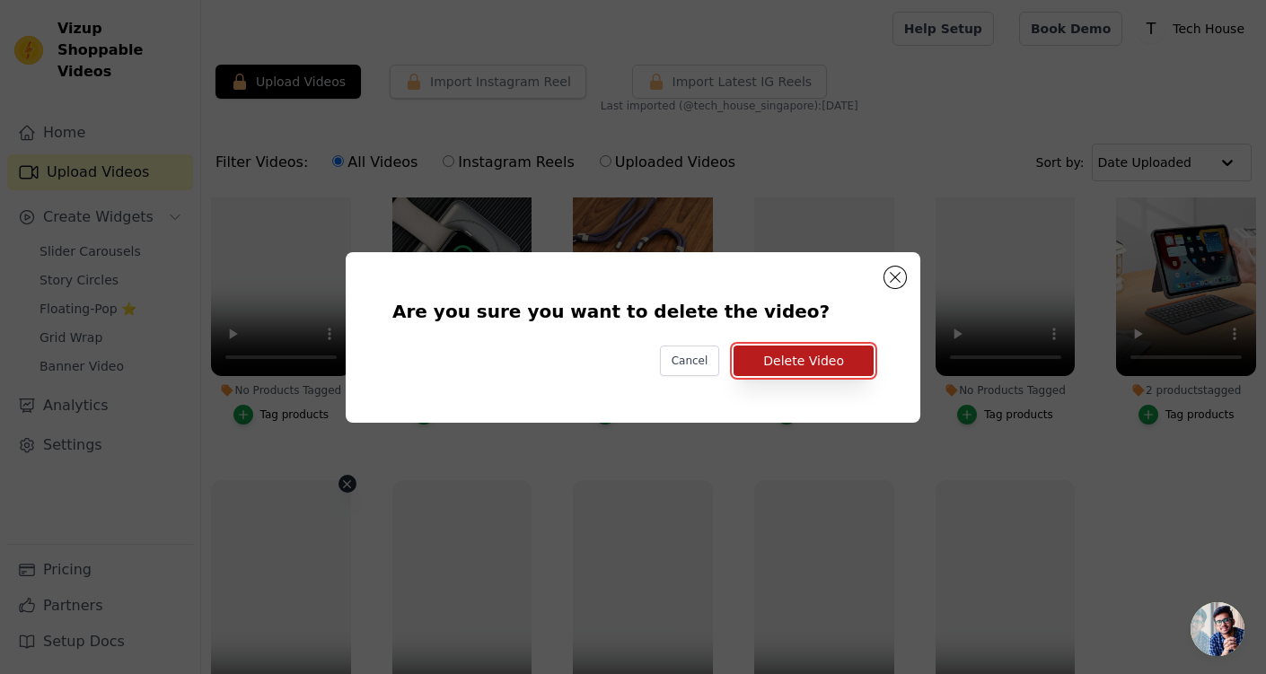
click at [814, 366] on button "Delete Video" at bounding box center [804, 361] width 140 height 31
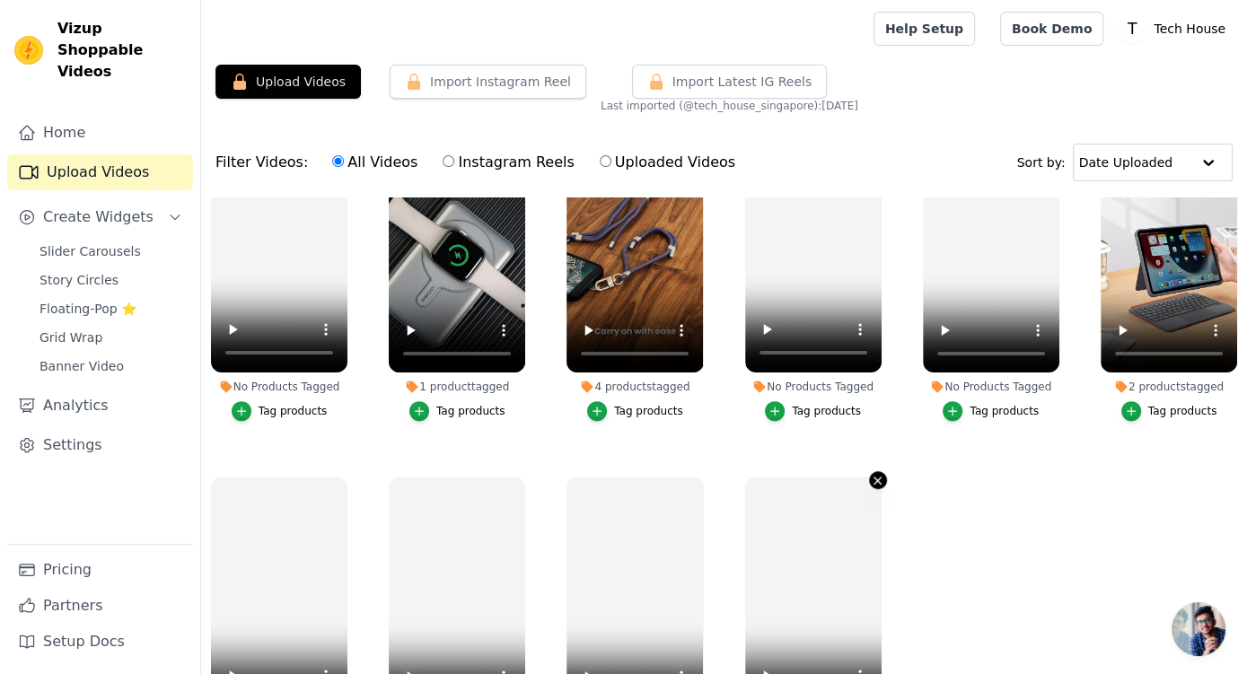
click at [871, 474] on icon "button" at bounding box center [877, 480] width 13 height 13
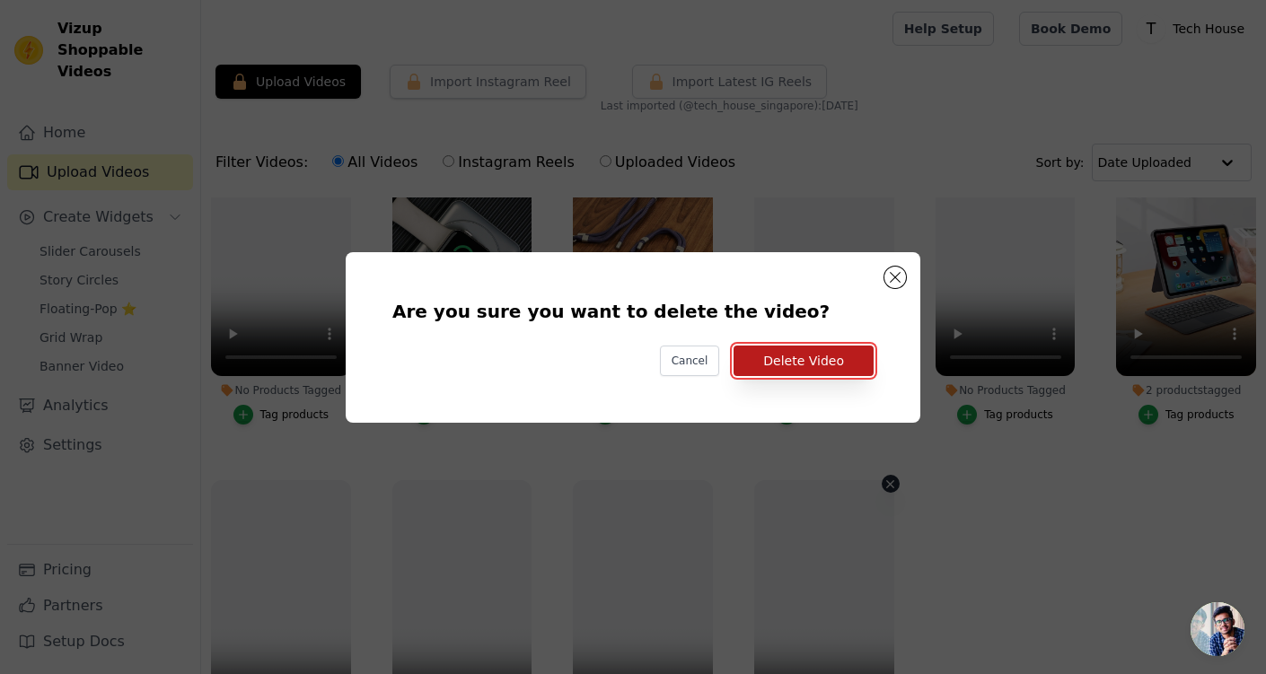
click at [815, 366] on button "Delete Video" at bounding box center [804, 361] width 140 height 31
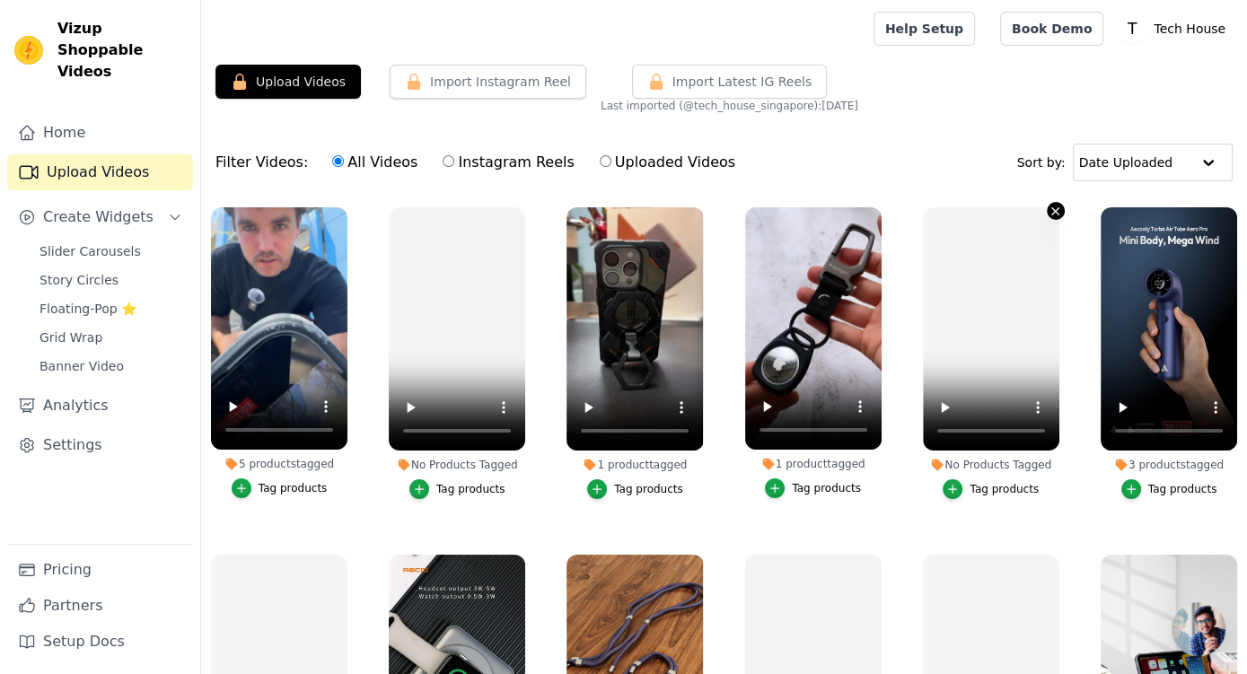
click at [1049, 211] on icon "button" at bounding box center [1055, 211] width 13 height 13
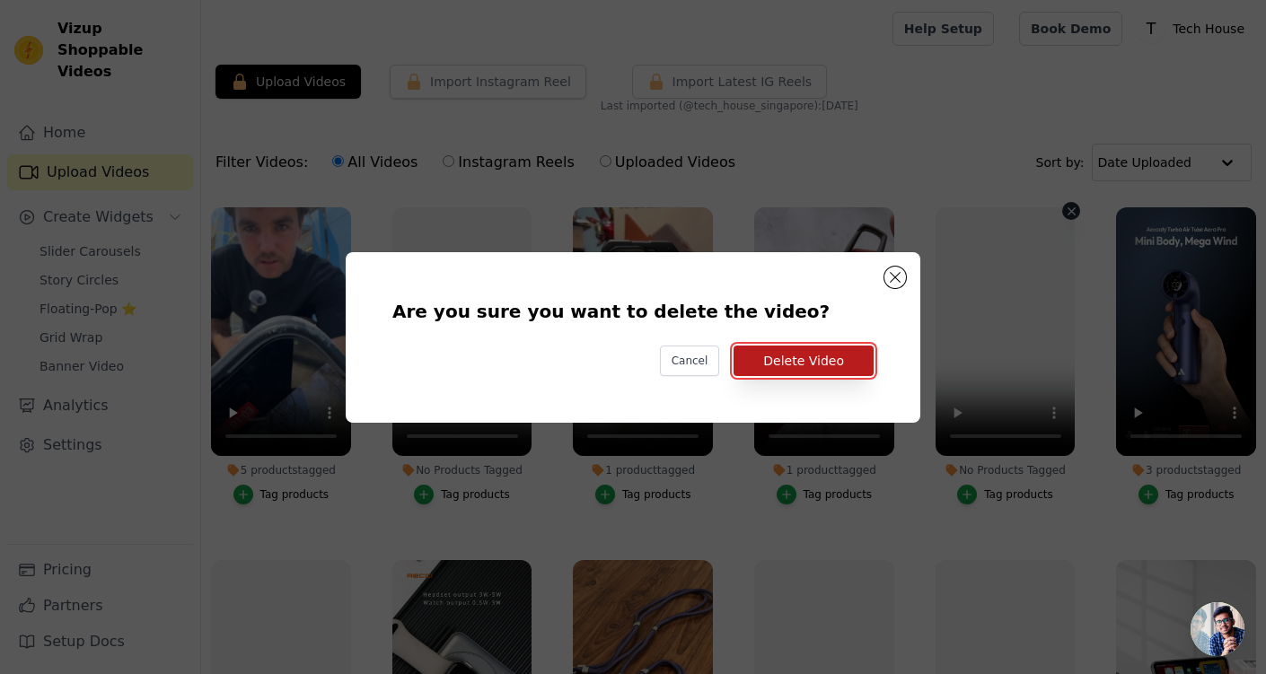
click at [792, 355] on button "Delete Video" at bounding box center [804, 361] width 140 height 31
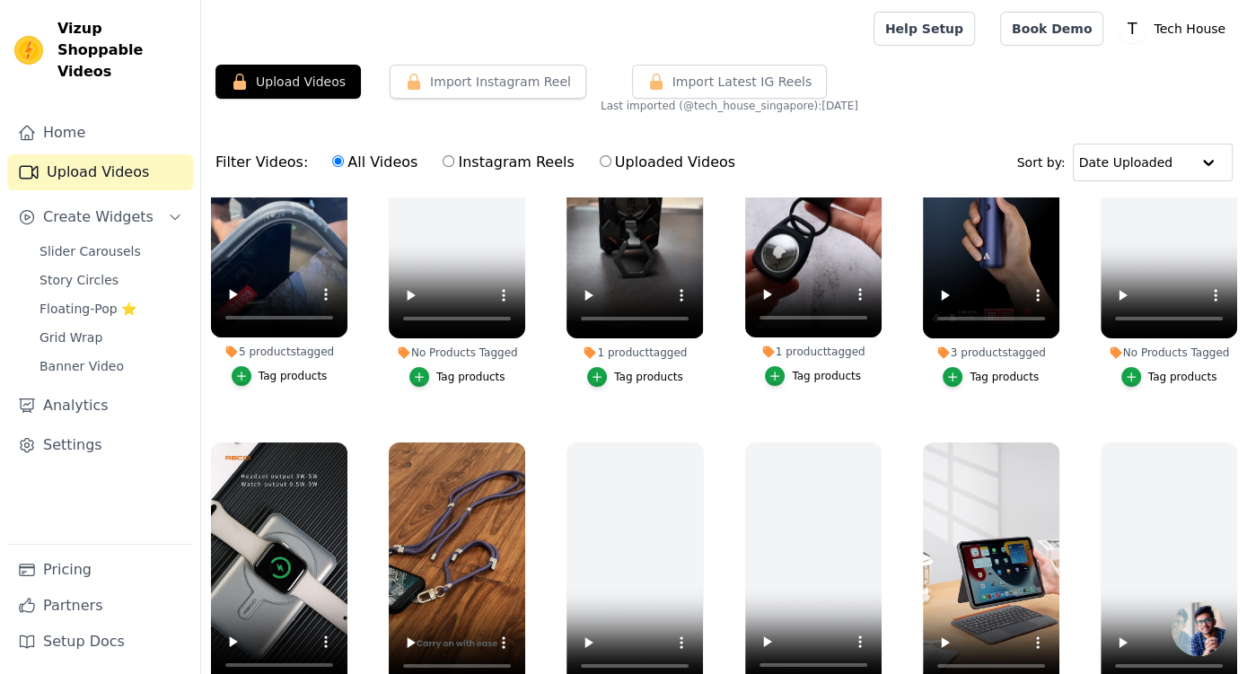
click at [1214, 434] on div "1 product tagged Tag products" at bounding box center [1169, 592] width 156 height 319
click at [1212, 443] on video at bounding box center [1169, 564] width 136 height 243
click at [1227, 441] on icon "button" at bounding box center [1233, 445] width 13 height 13
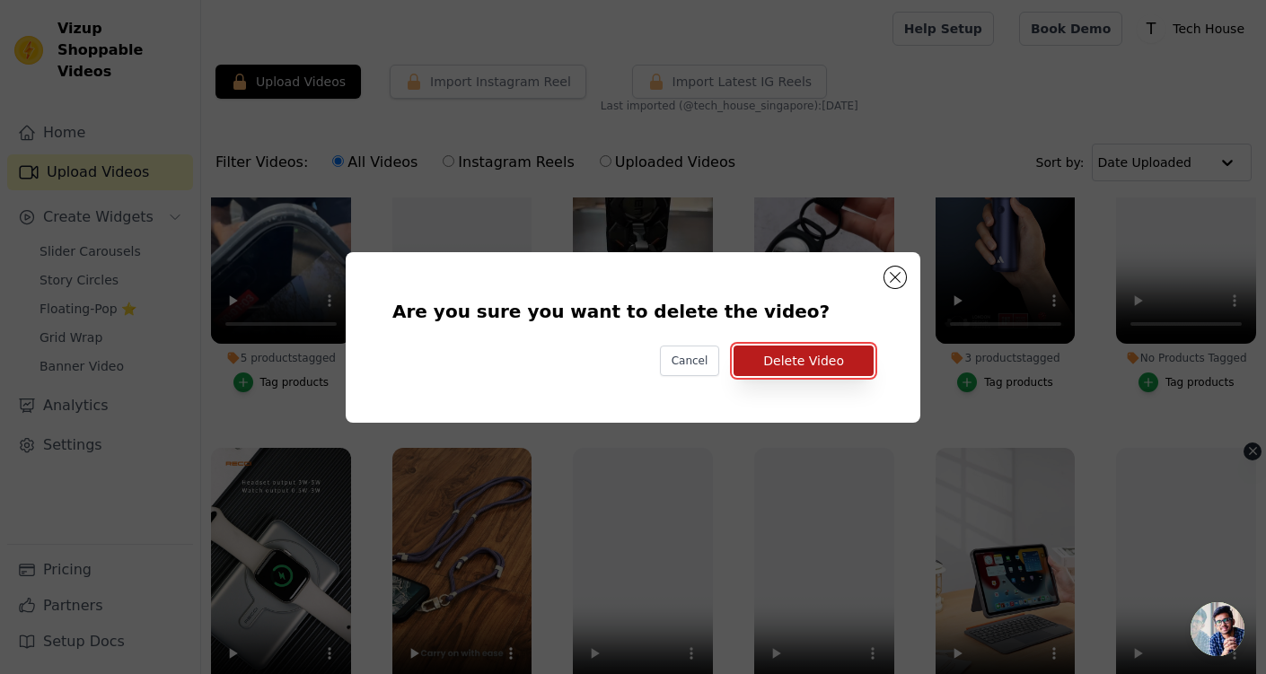
click at [815, 365] on button "Delete Video" at bounding box center [804, 361] width 140 height 31
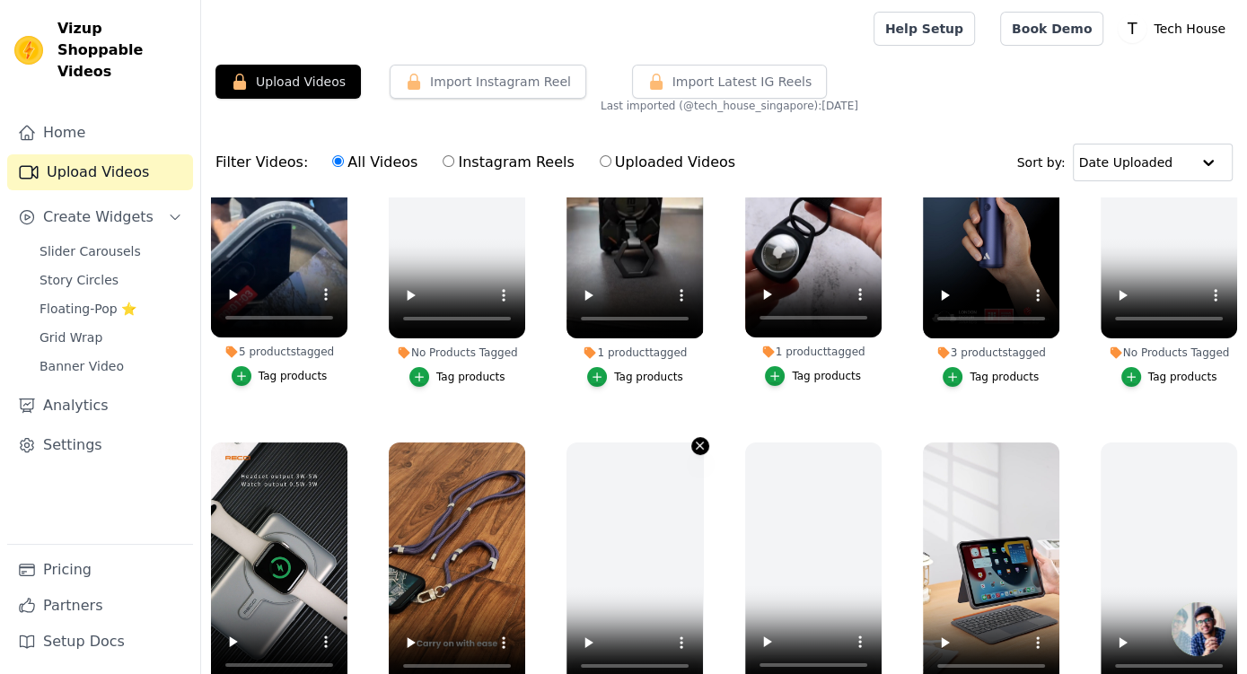
click at [693, 443] on icon "button" at bounding box center [699, 445] width 13 height 13
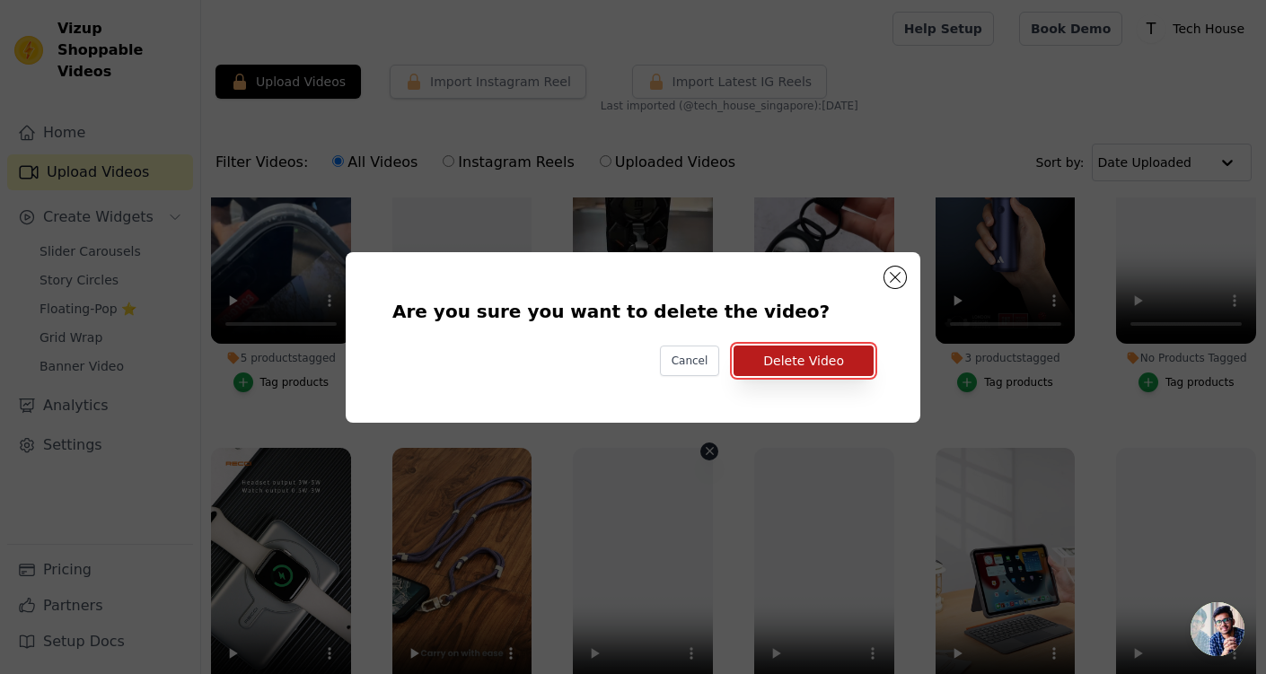
click at [796, 367] on button "Delete Video" at bounding box center [804, 361] width 140 height 31
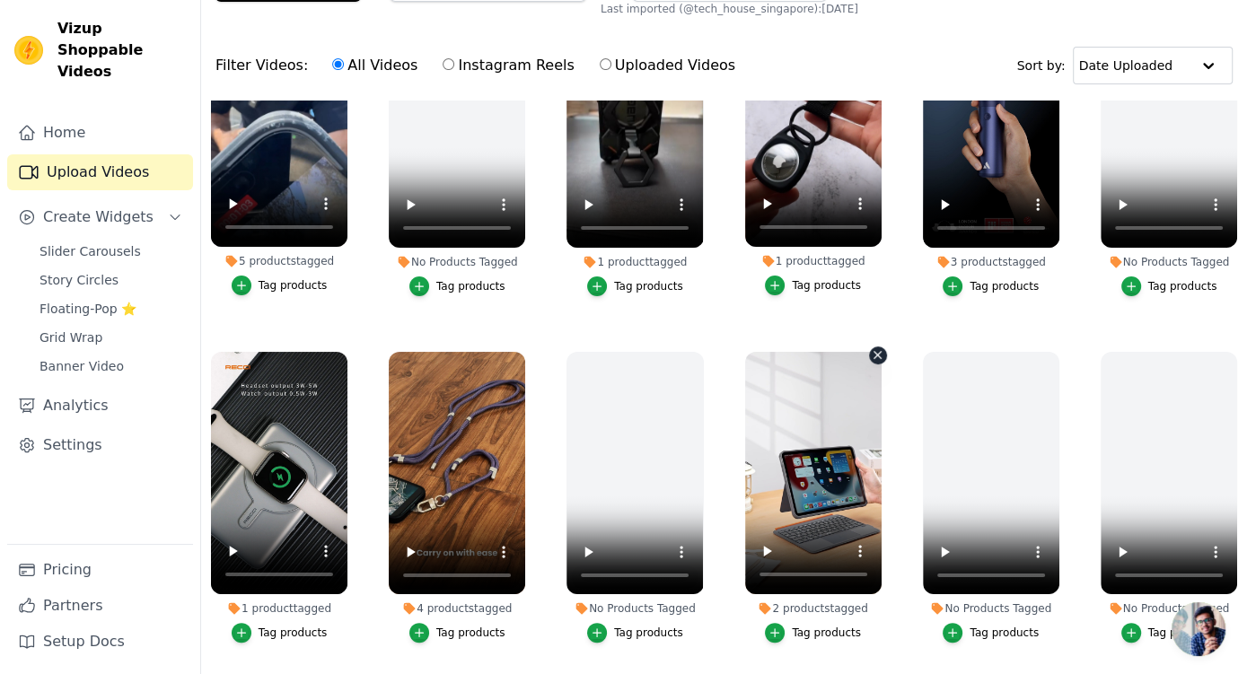
scroll to position [189, 0]
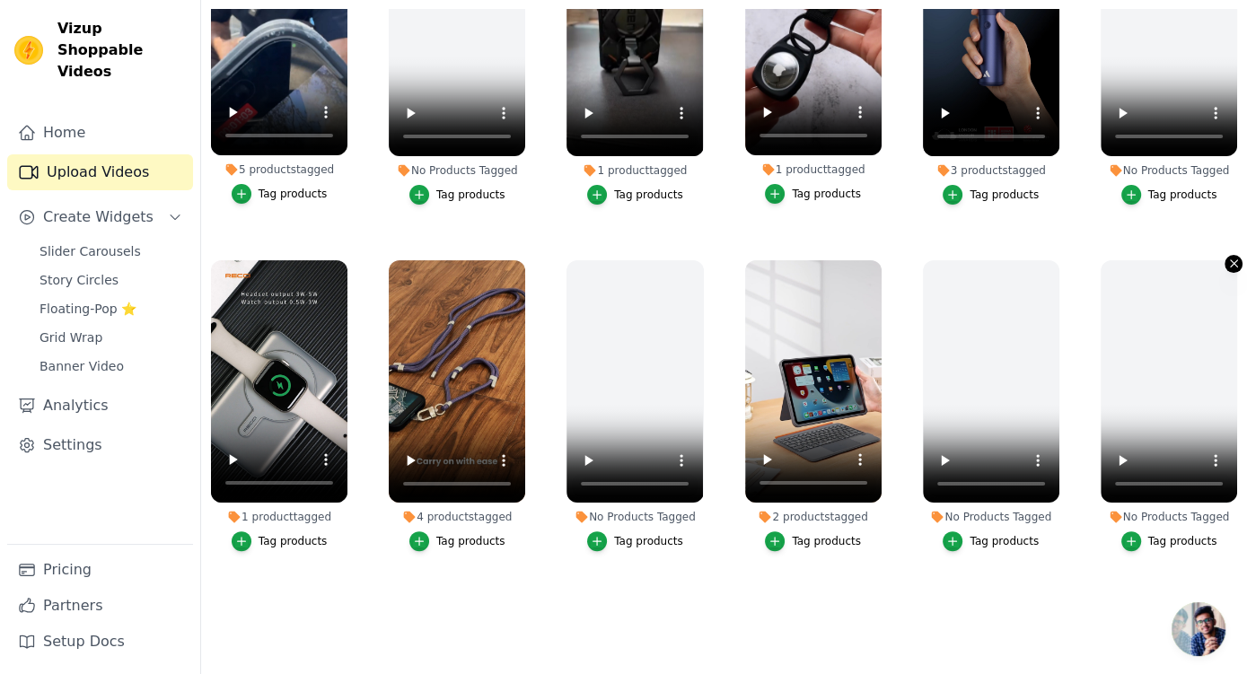
click at [1227, 257] on icon "button" at bounding box center [1233, 263] width 13 height 13
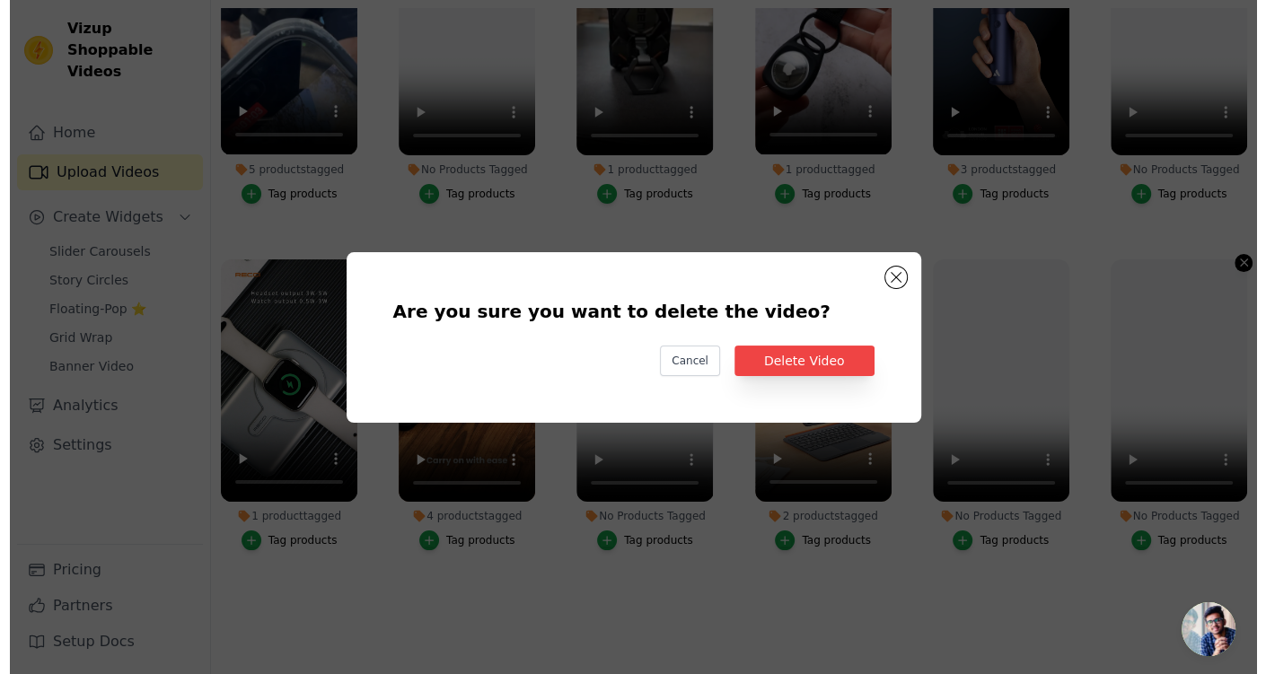
scroll to position [0, 0]
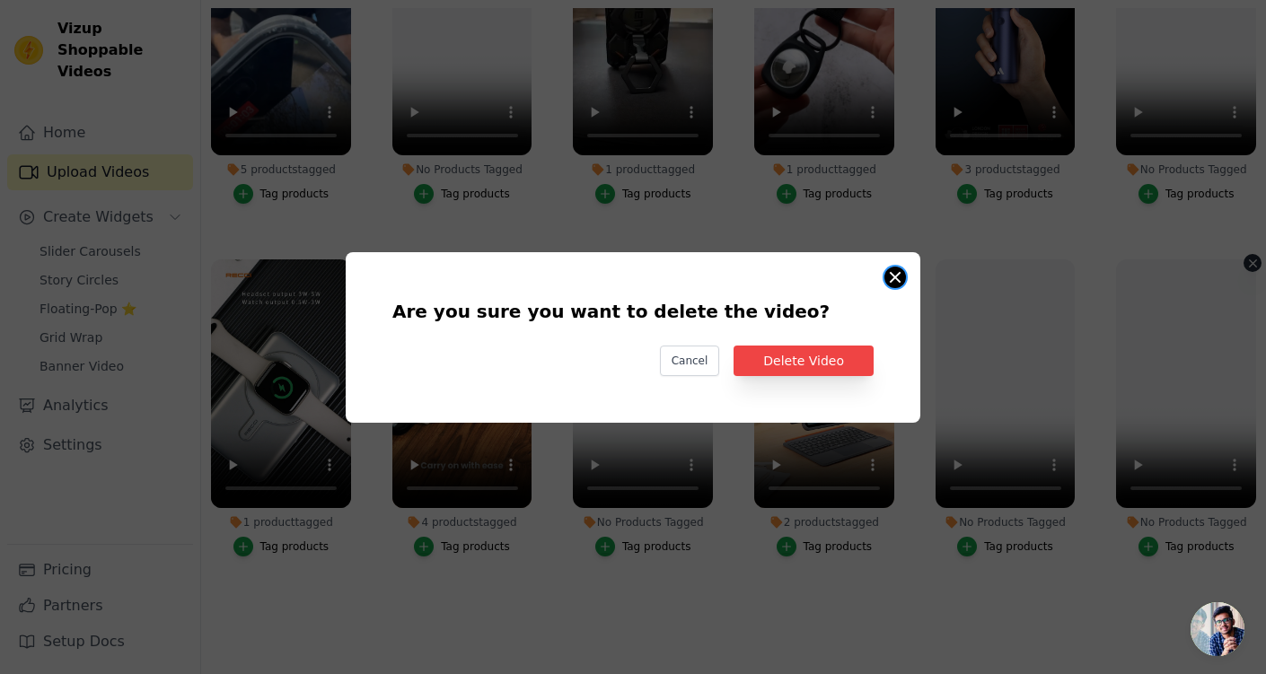
click at [899, 276] on button "Are you sure you want to delete the video? Cancel Delete Video No Products Tagg…" at bounding box center [895, 278] width 22 height 22
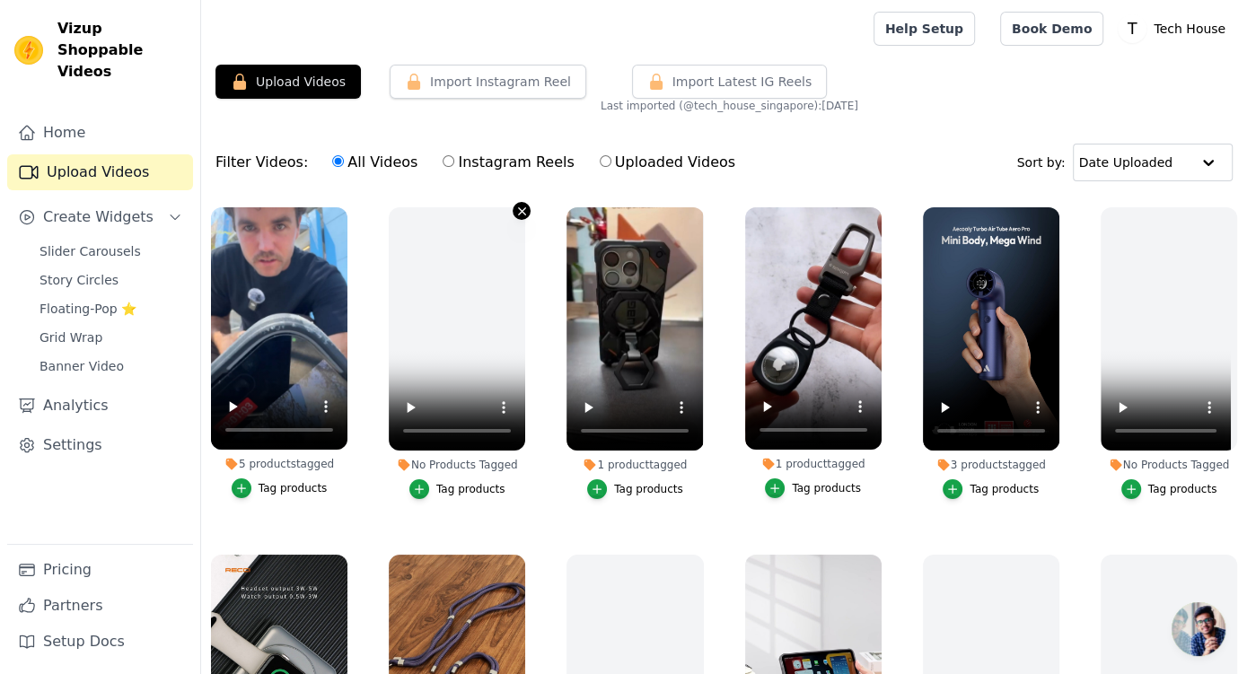
click at [517, 211] on icon "button" at bounding box center [521, 211] width 13 height 13
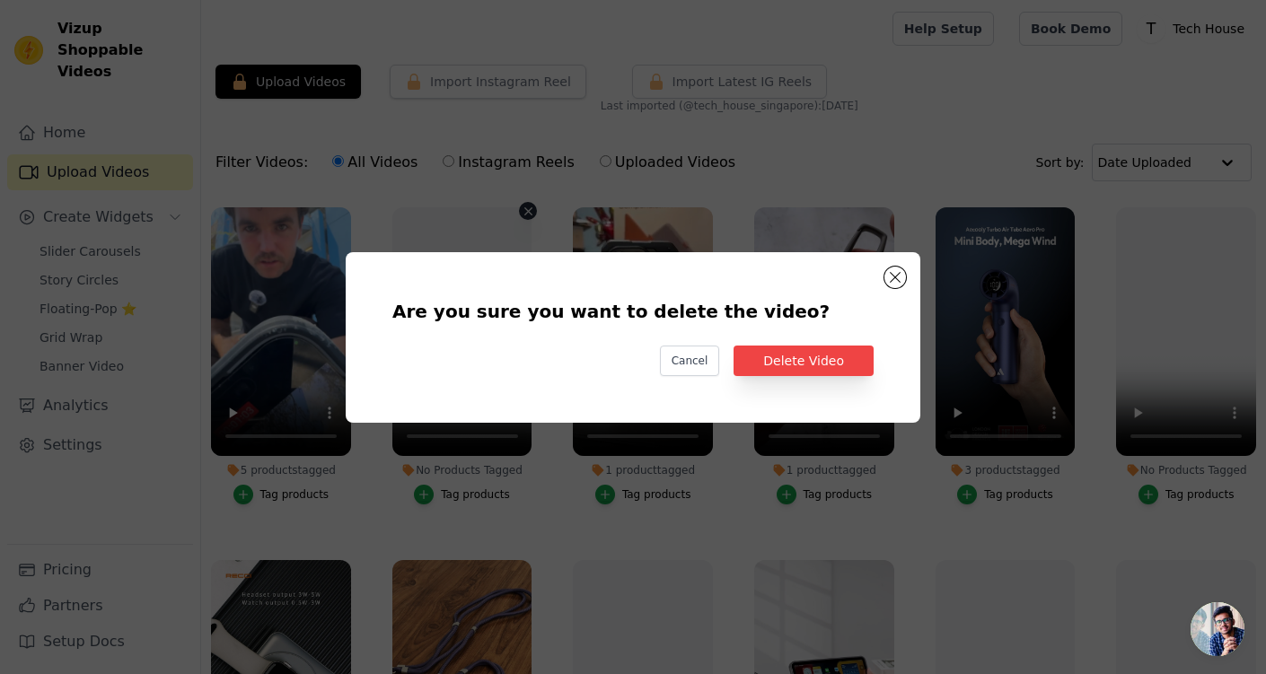
click at [806, 343] on div "Are you sure you want to delete the video? Cancel Delete Video" at bounding box center [632, 337] width 517 height 113
click at [811, 356] on button "Delete Video" at bounding box center [804, 361] width 140 height 31
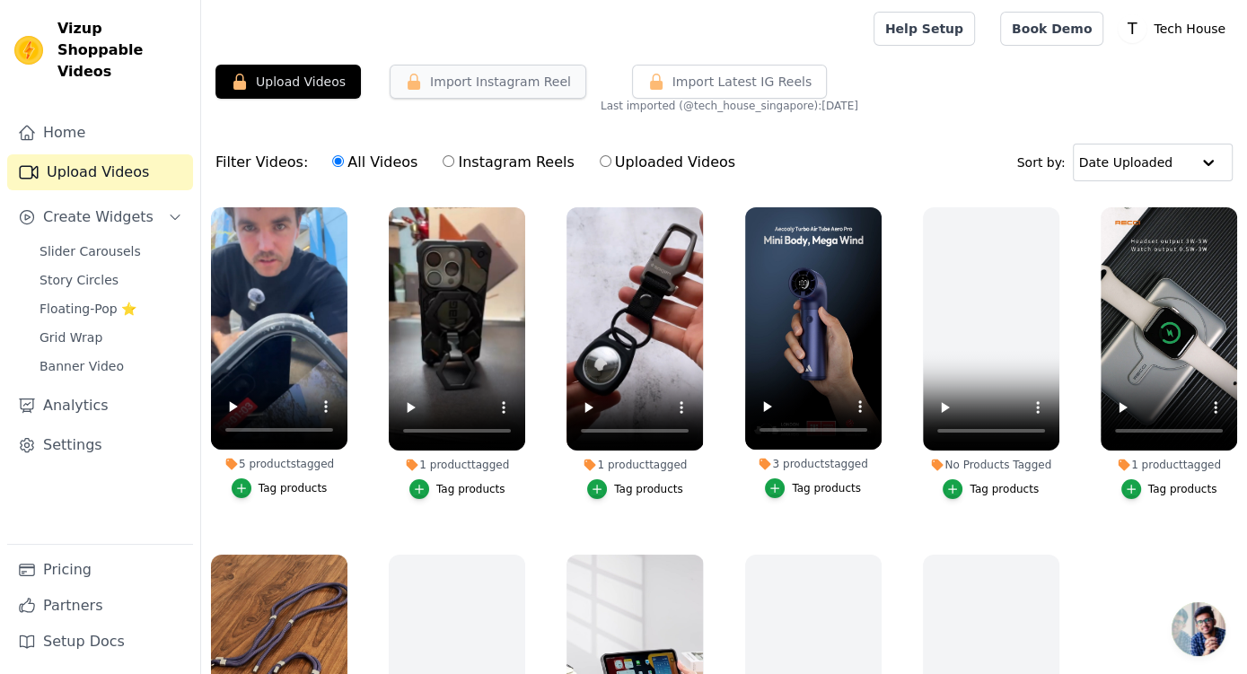
drag, startPoint x: 467, startPoint y: 65, endPoint x: 479, endPoint y: 87, distance: 25.3
click at [476, 83] on button "Import Instagram Reel" at bounding box center [488, 82] width 197 height 34
click at [479, 87] on button "Import Instagram Reel" at bounding box center [488, 82] width 197 height 34
click at [735, 82] on span "Import Latest IG Reels" at bounding box center [743, 82] width 140 height 18
click at [293, 92] on button "Upload Videos" at bounding box center [288, 82] width 145 height 34
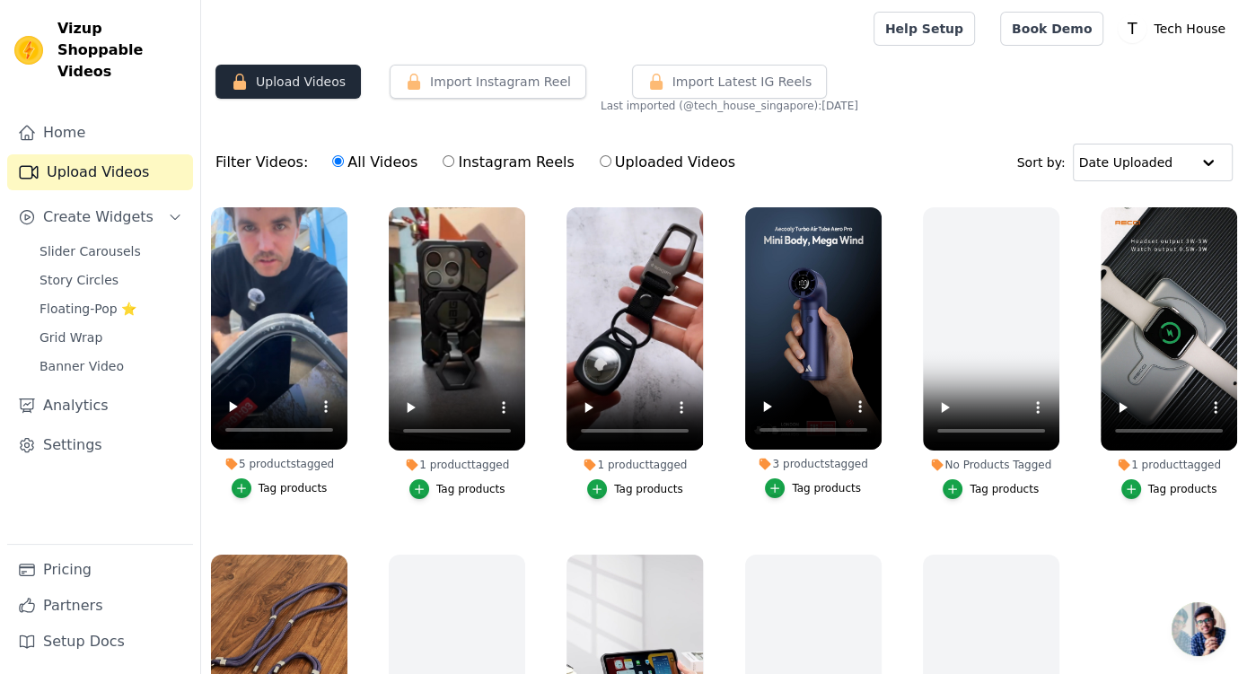
click at [299, 84] on button "Upload Videos" at bounding box center [288, 82] width 145 height 34
click at [479, 154] on label "Instagram Reels" at bounding box center [508, 162] width 133 height 23
click at [454, 155] on input "Instagram Reels" at bounding box center [449, 161] width 12 height 12
radio input "true"
click at [67, 115] on link "Home" at bounding box center [100, 133] width 186 height 36
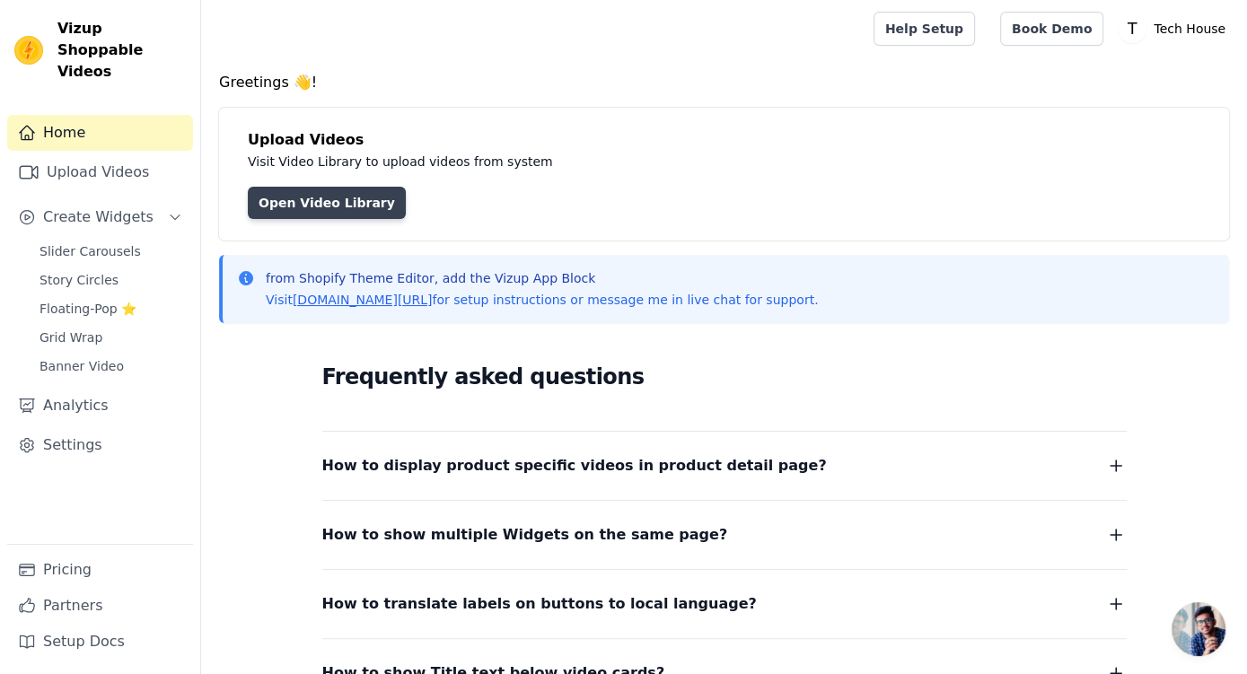
click at [375, 207] on link "Open Video Library" at bounding box center [327, 203] width 158 height 32
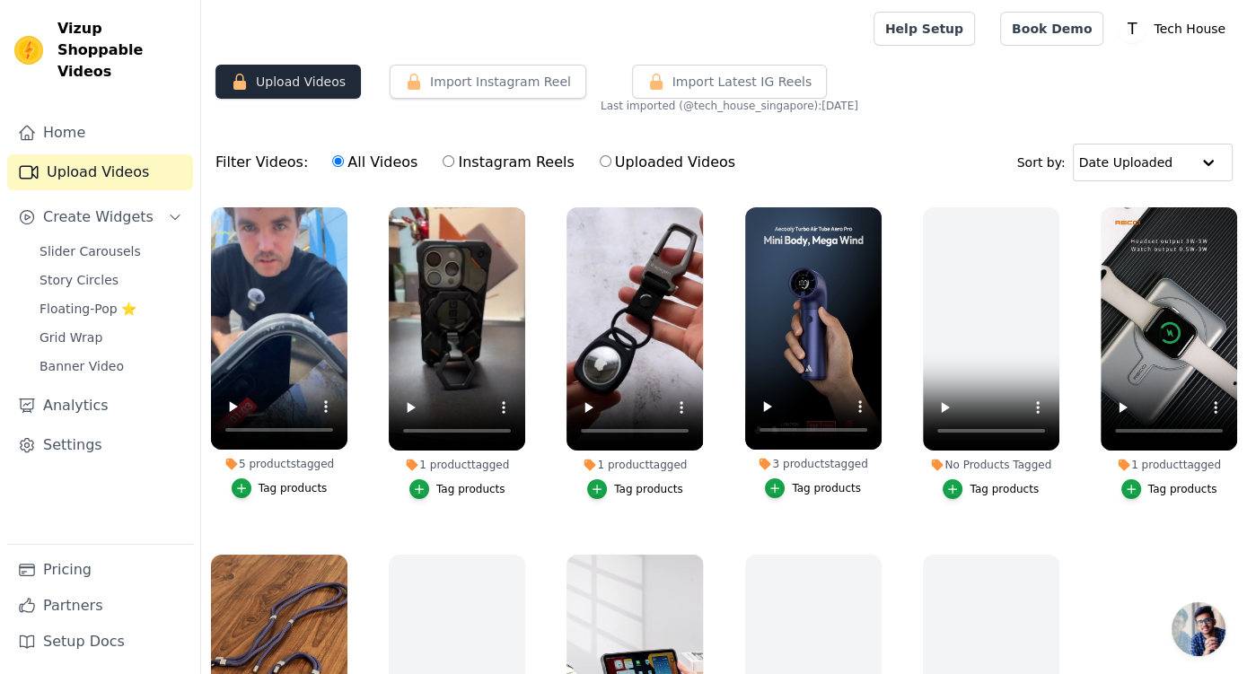
click at [299, 79] on button "Upload Videos" at bounding box center [288, 82] width 145 height 34
click at [298, 79] on button "Upload Videos" at bounding box center [288, 82] width 145 height 34
click at [1177, 30] on p "Tech House" at bounding box center [1190, 29] width 86 height 32
click at [1133, 72] on link "Settings" at bounding box center [1146, 74] width 172 height 32
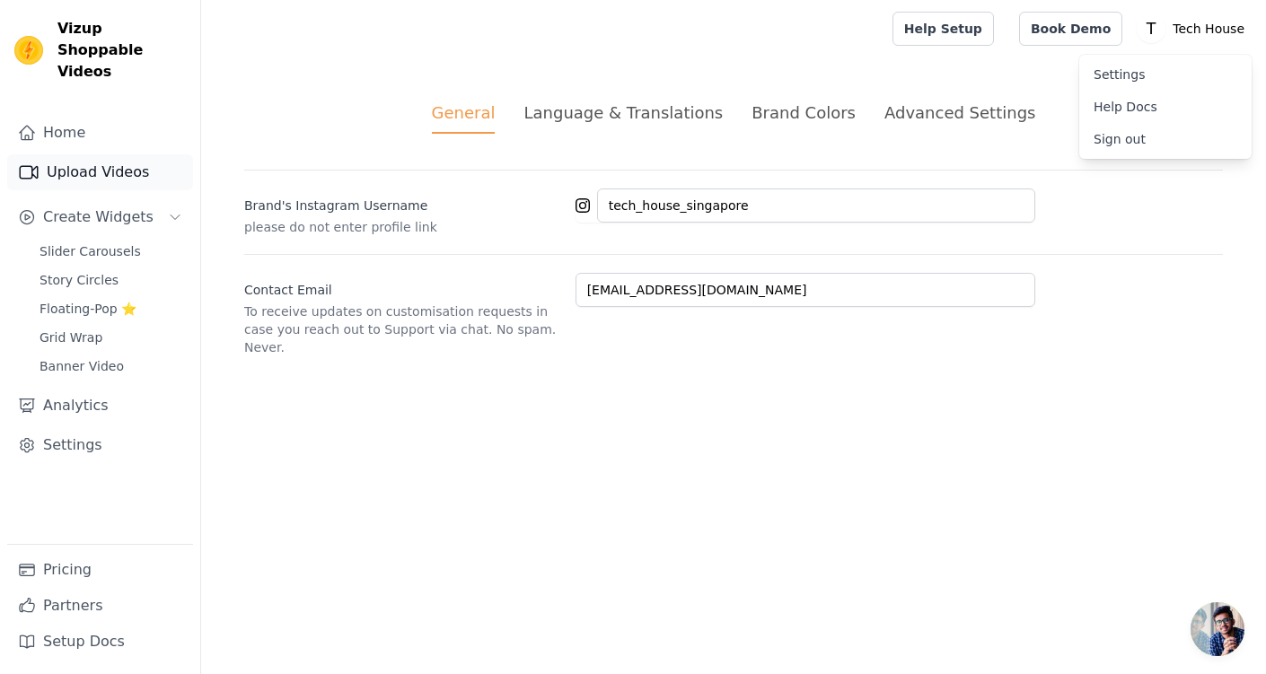
click at [106, 165] on link "Upload Videos" at bounding box center [100, 172] width 186 height 36
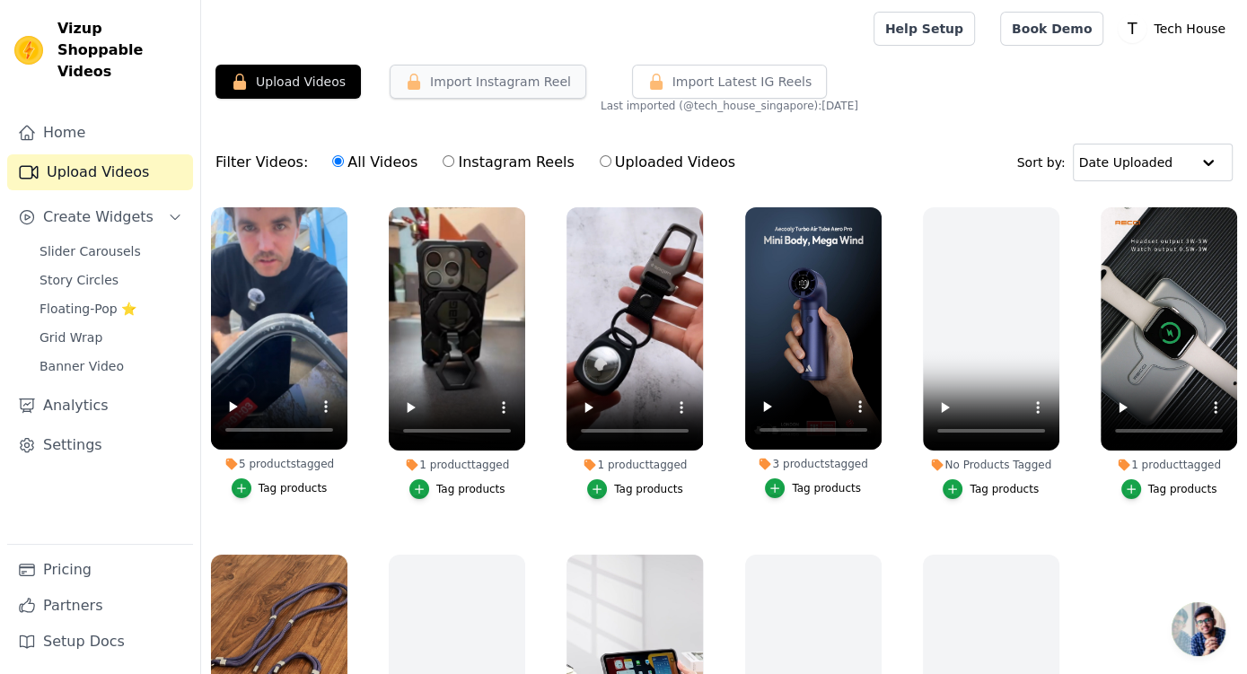
click at [503, 86] on button "Import Instagram Reel" at bounding box center [488, 82] width 197 height 34
click at [758, 73] on span "Import Latest IG Reels" at bounding box center [743, 82] width 140 height 18
click at [732, 75] on span "Import Latest IG Reels" at bounding box center [743, 82] width 140 height 18
click at [305, 77] on button "Upload Videos" at bounding box center [288, 82] width 145 height 34
click at [98, 242] on span "Slider Carousels" at bounding box center [90, 251] width 101 height 18
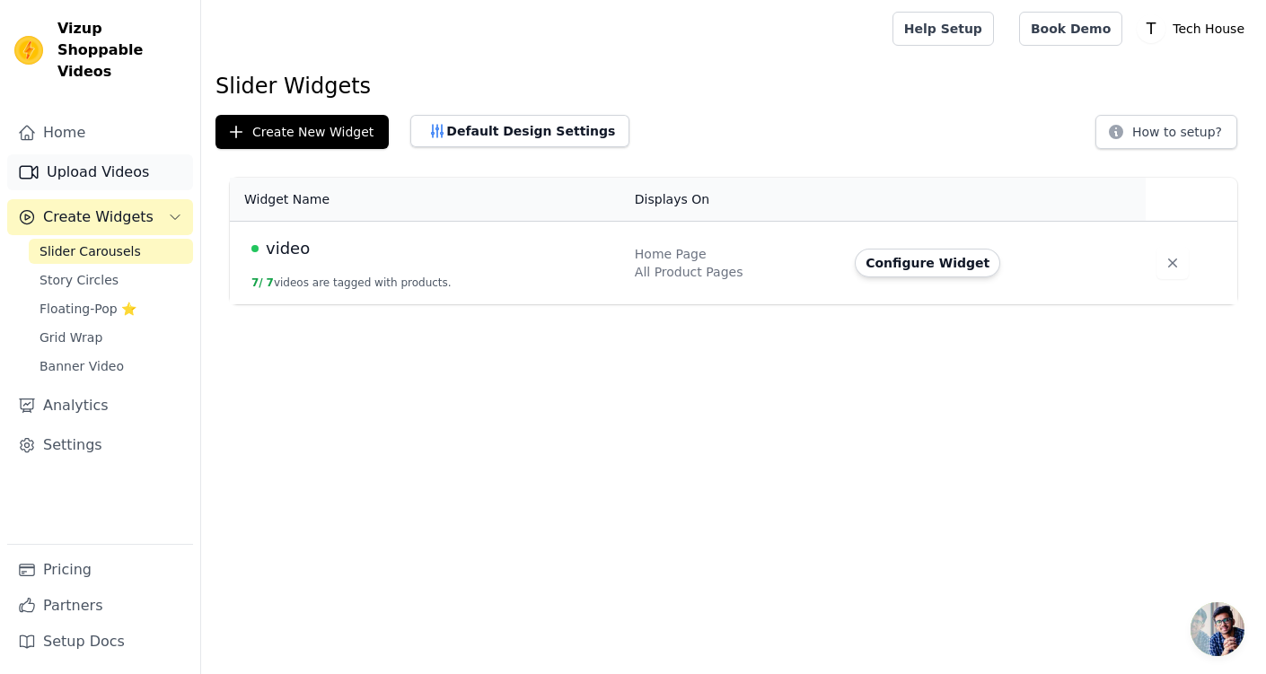
click at [81, 154] on link "Upload Videos" at bounding box center [100, 172] width 186 height 36
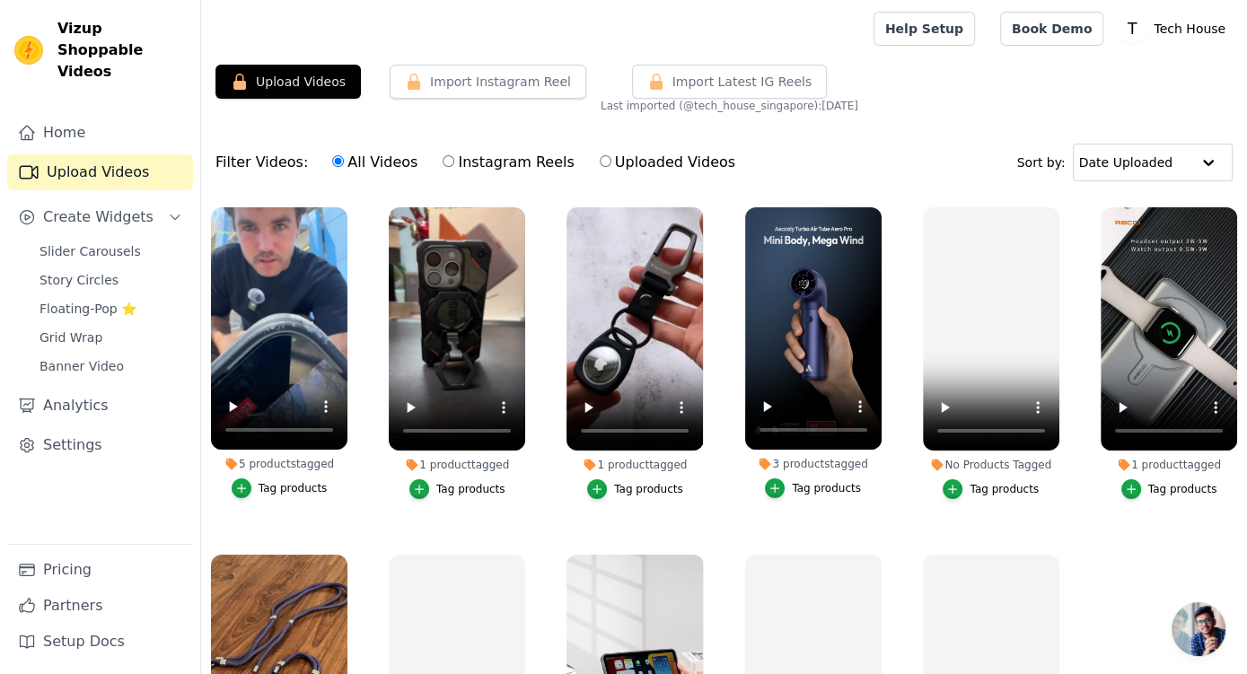
click at [443, 166] on input "Instagram Reels" at bounding box center [449, 161] width 12 height 12
radio input "true"
click at [344, 158] on label "All Videos" at bounding box center [374, 162] width 87 height 23
click at [344, 158] on input "All Videos" at bounding box center [338, 161] width 12 height 12
radio input "true"
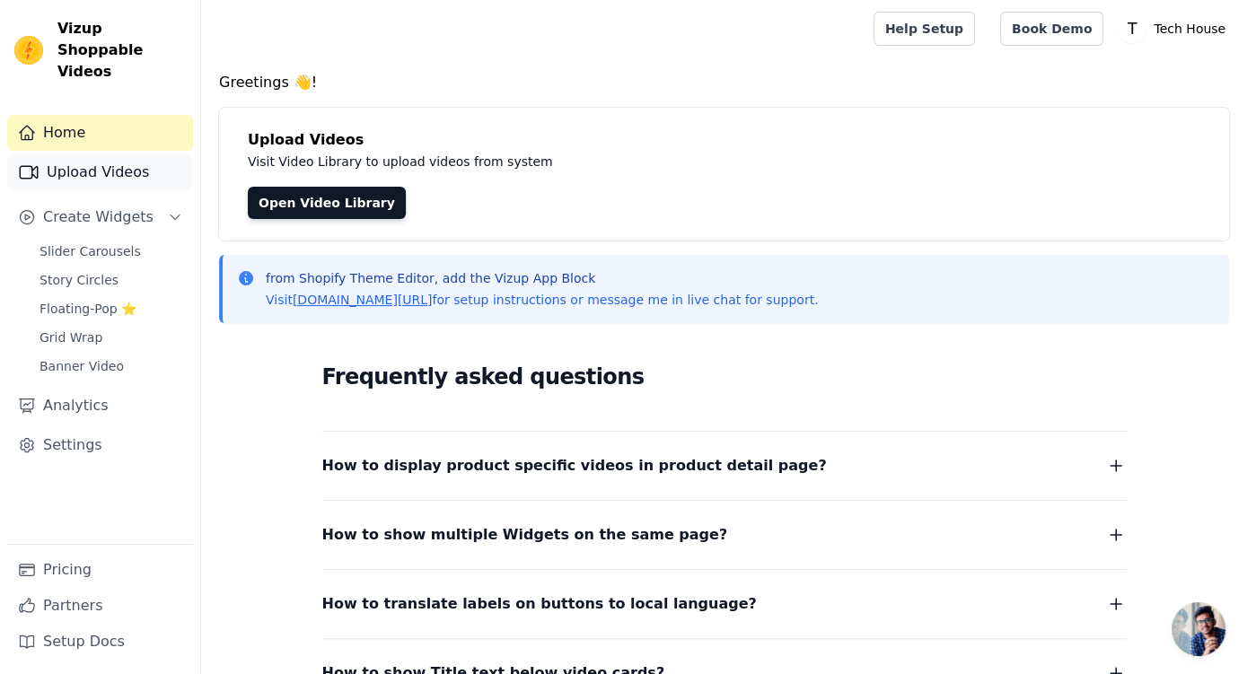
click at [117, 159] on link "Upload Videos" at bounding box center [100, 172] width 186 height 36
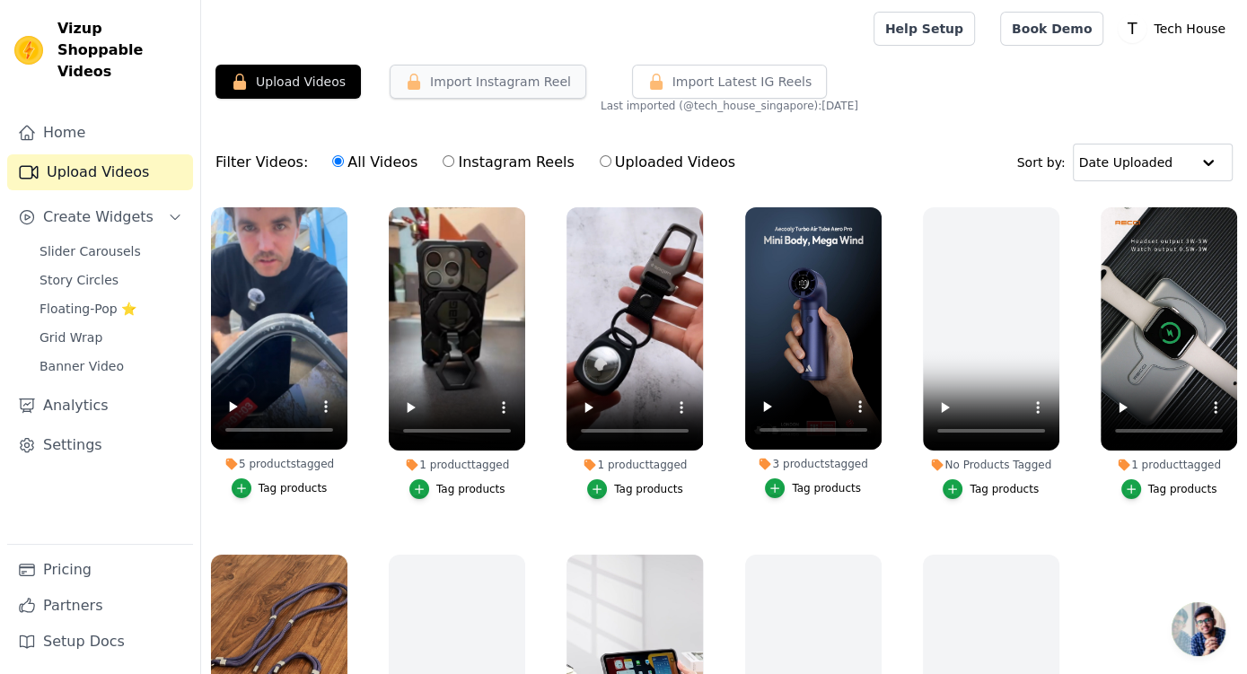
click at [511, 88] on button "Import Instagram Reel" at bounding box center [488, 82] width 197 height 34
click at [472, 82] on button "Import Instagram Reel" at bounding box center [488, 82] width 197 height 34
click at [321, 78] on button "Upload Videos" at bounding box center [288, 82] width 145 height 34
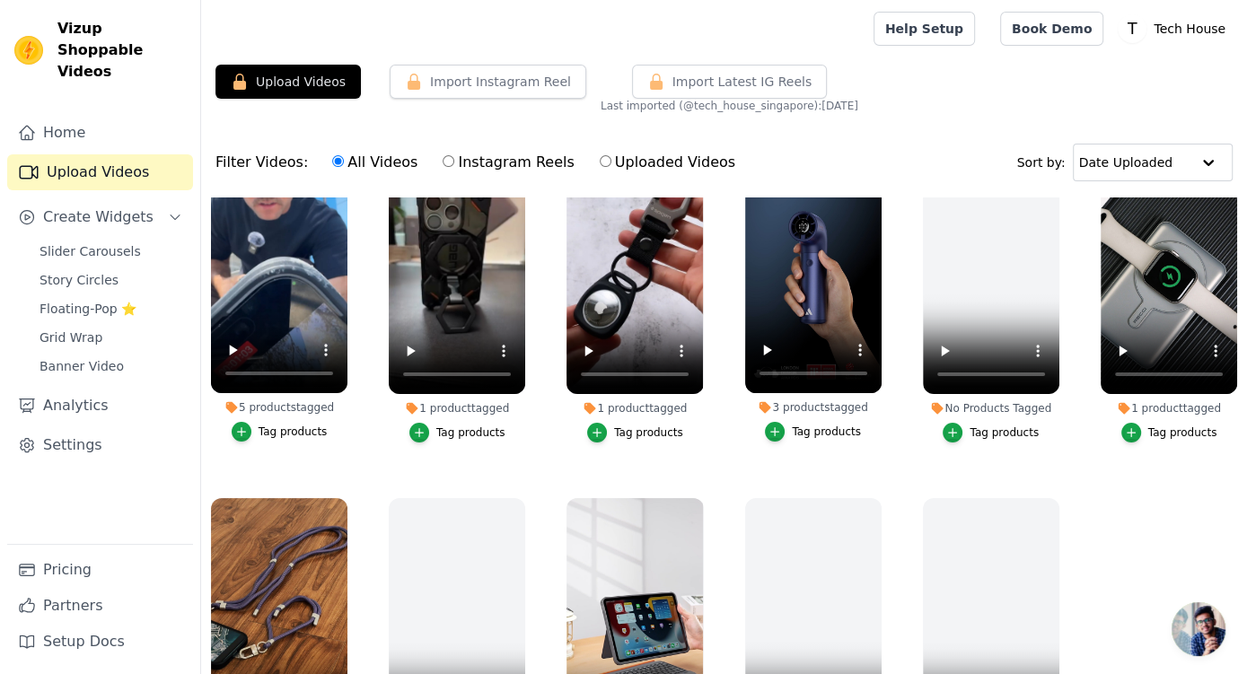
scroll to position [82, 0]
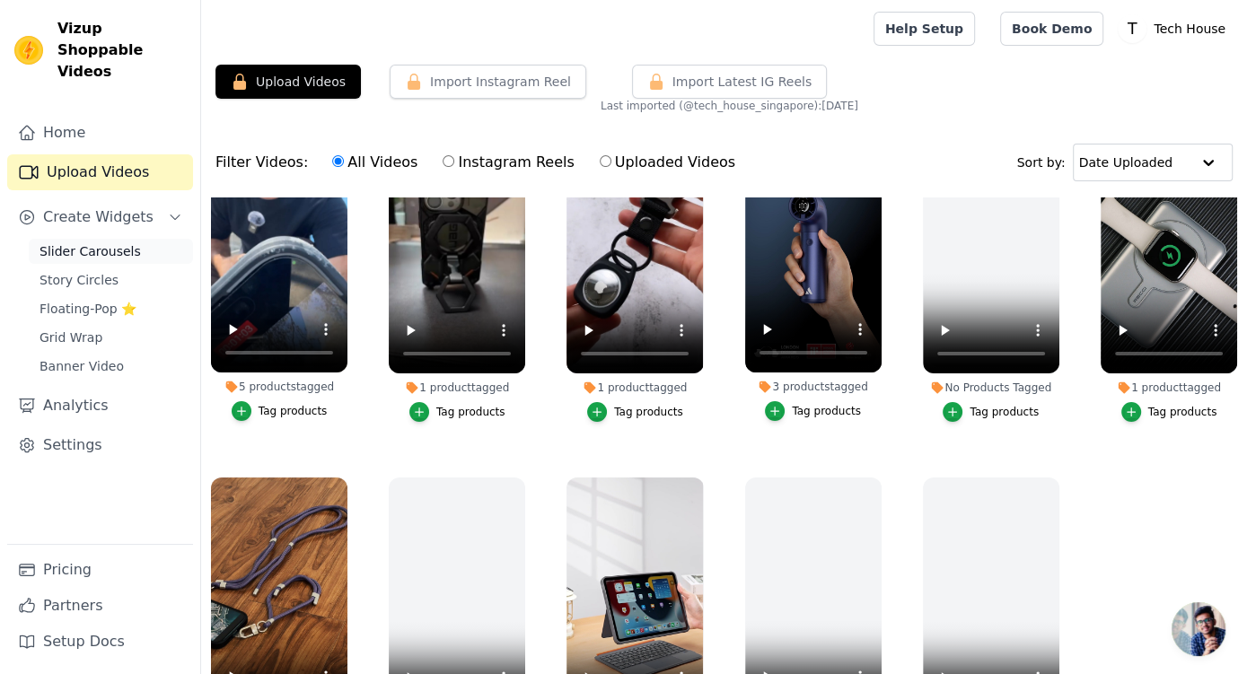
click at [49, 242] on span "Slider Carousels" at bounding box center [90, 251] width 101 height 18
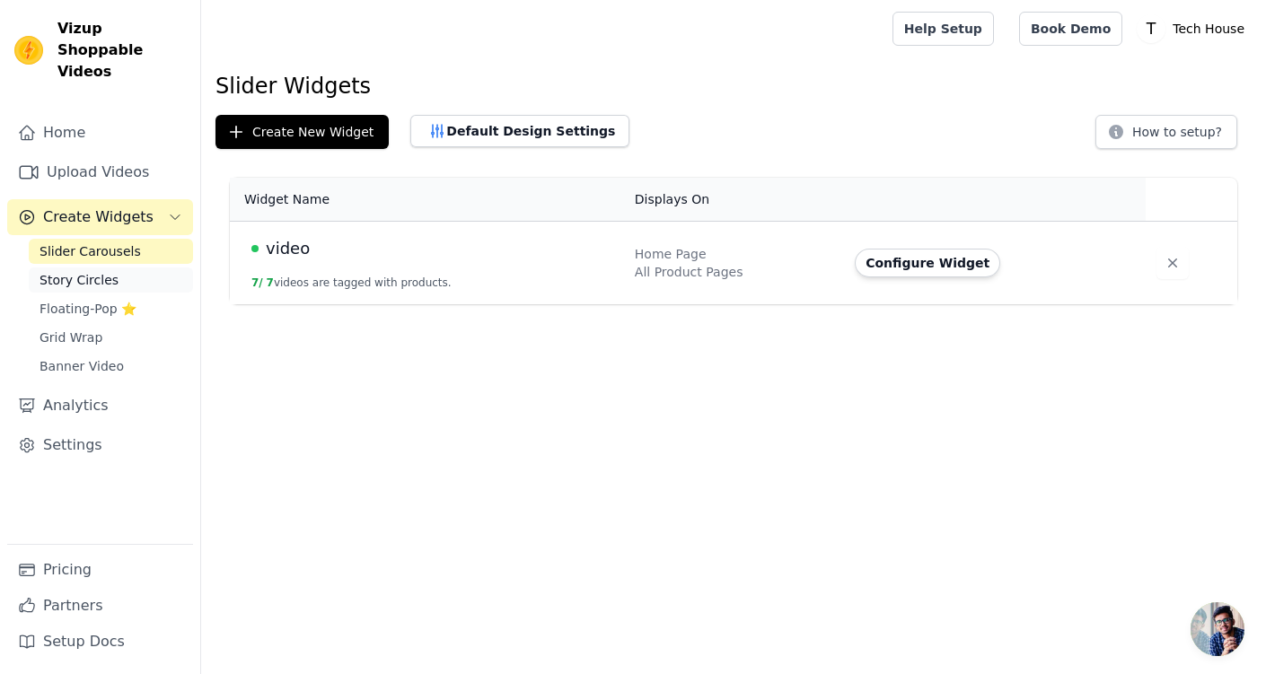
click at [122, 268] on link "Story Circles" at bounding box center [111, 280] width 164 height 25
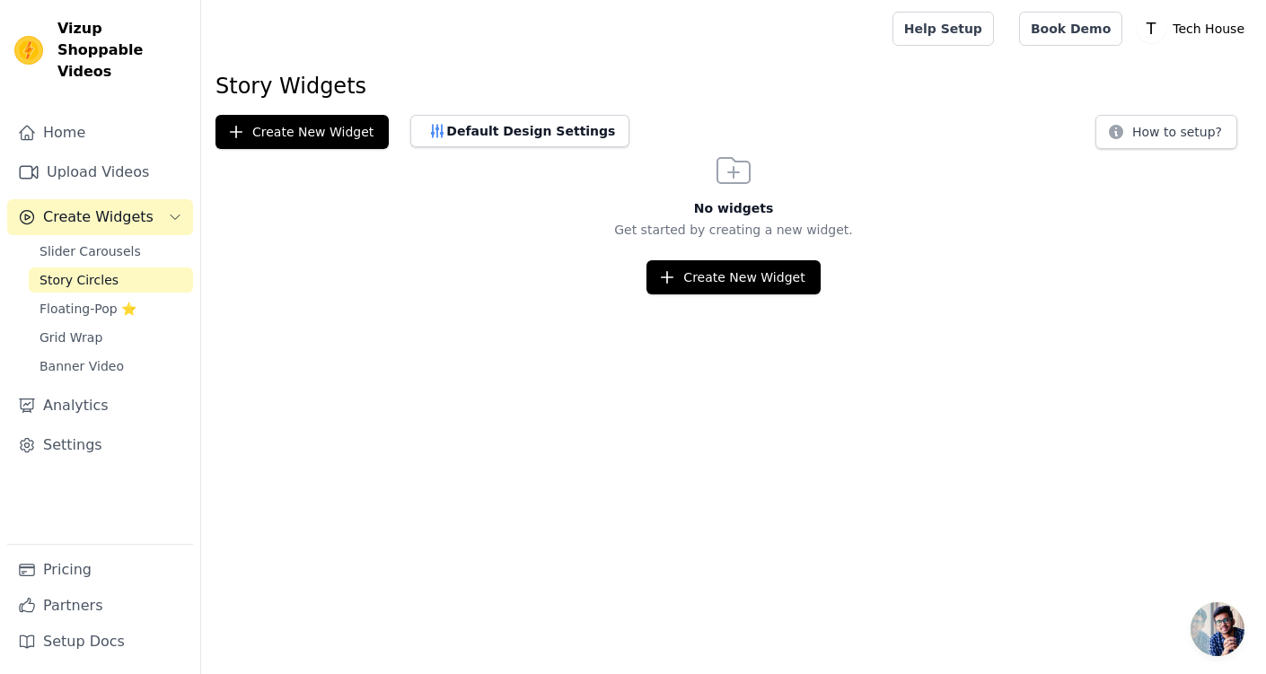
click at [144, 207] on span "Create Widgets" at bounding box center [98, 218] width 110 height 22
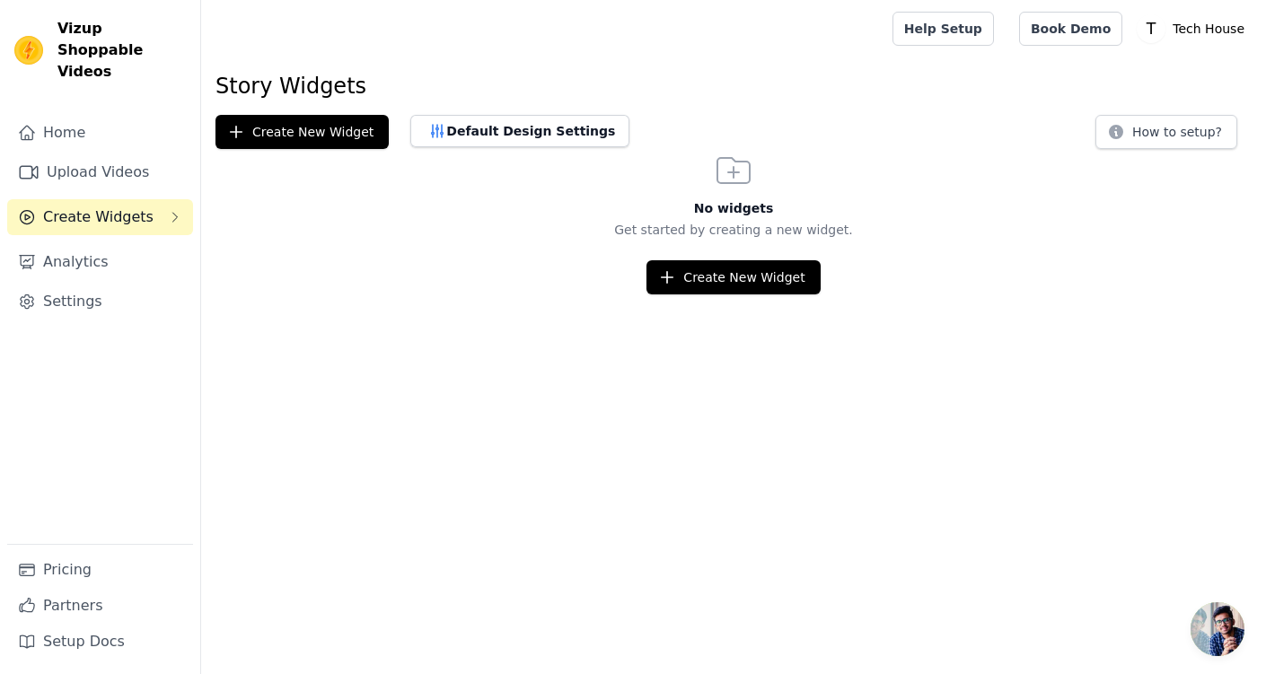
click at [144, 207] on span "Create Widgets" at bounding box center [98, 218] width 110 height 22
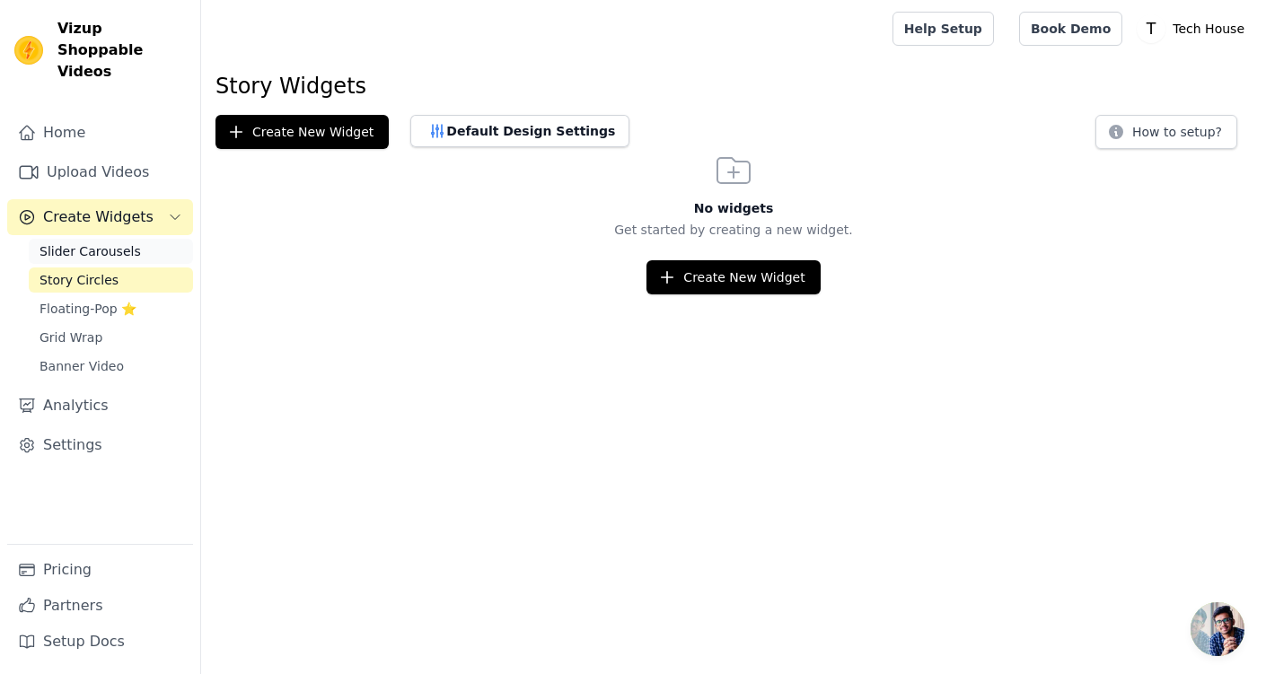
click at [138, 239] on link "Slider Carousels" at bounding box center [111, 251] width 164 height 25
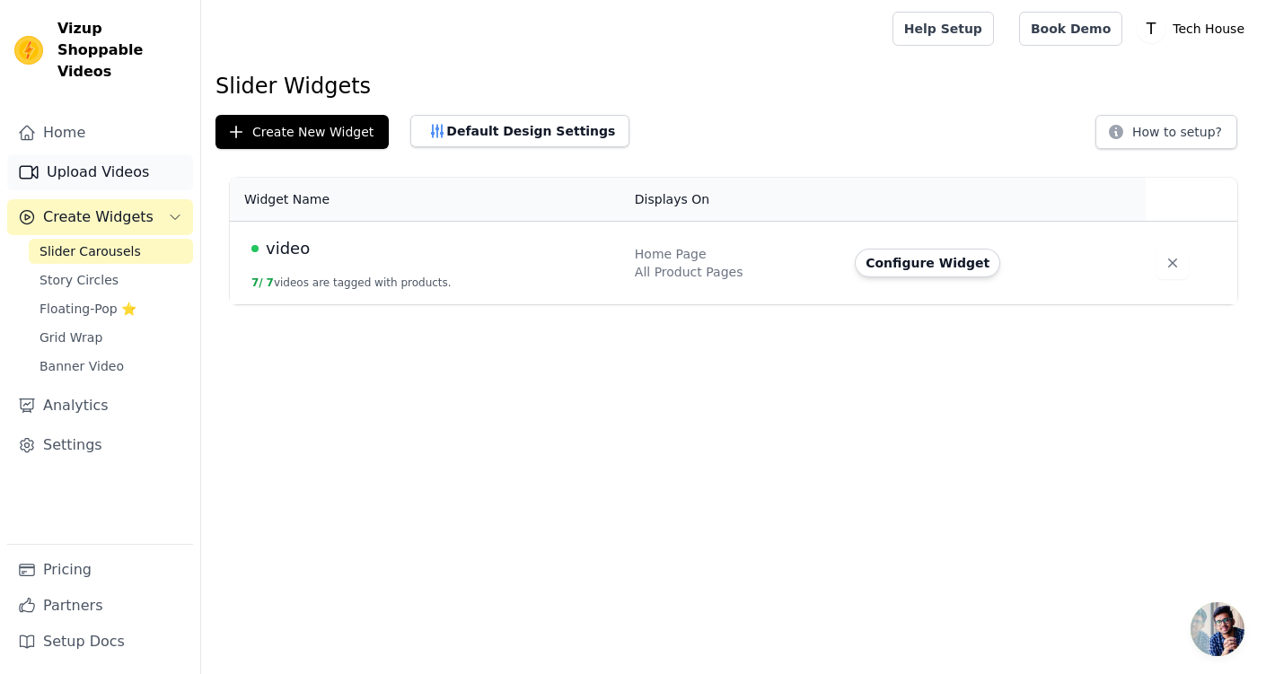
click at [99, 154] on link "Upload Videos" at bounding box center [100, 172] width 186 height 36
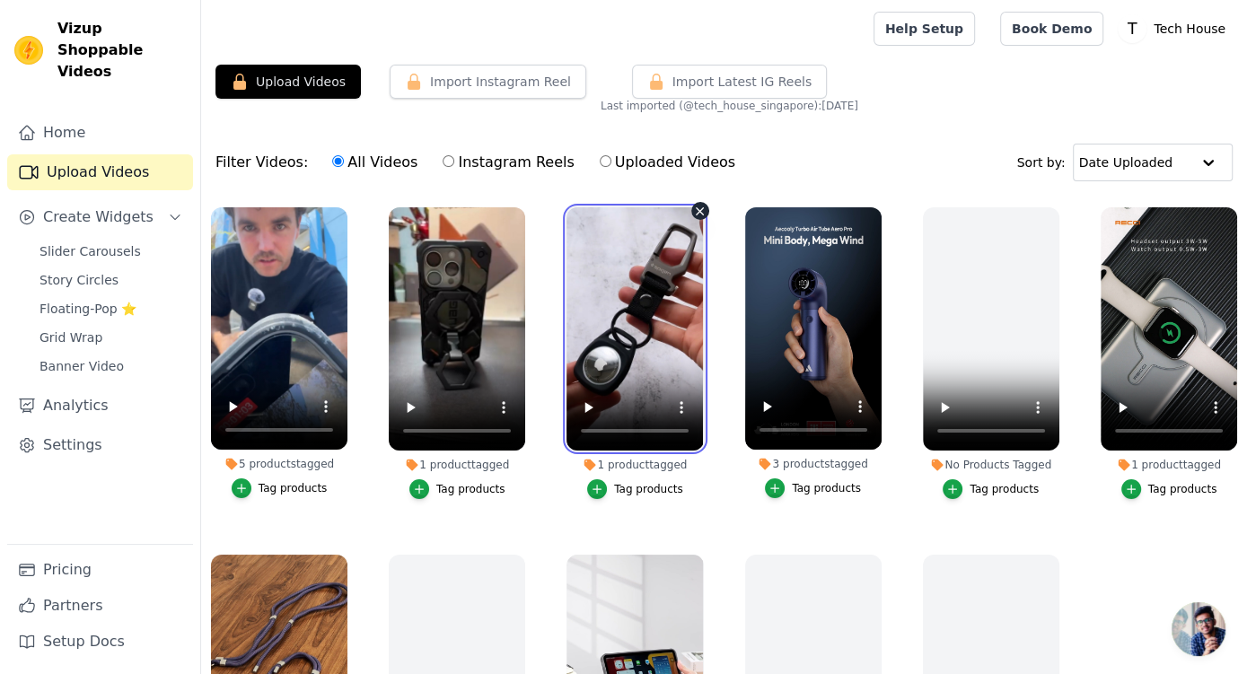
click at [611, 270] on video at bounding box center [635, 328] width 136 height 243
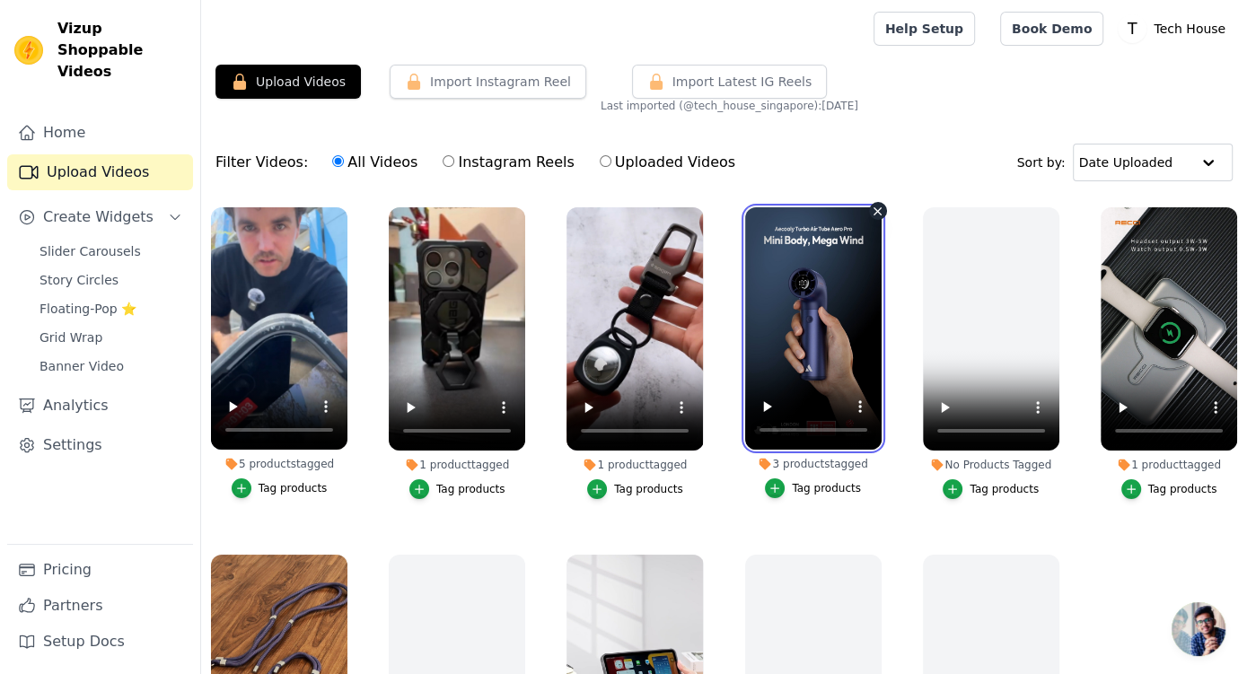
click at [814, 313] on video at bounding box center [813, 328] width 136 height 242
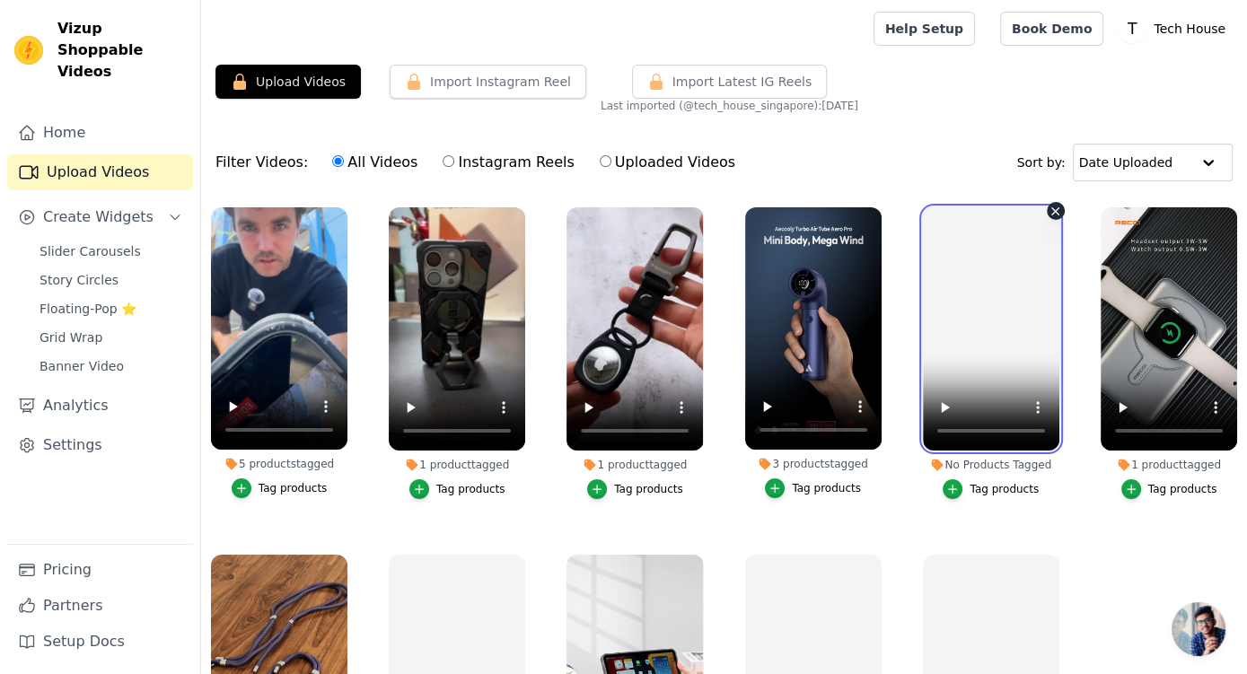
click at [990, 303] on video at bounding box center [991, 328] width 136 height 243
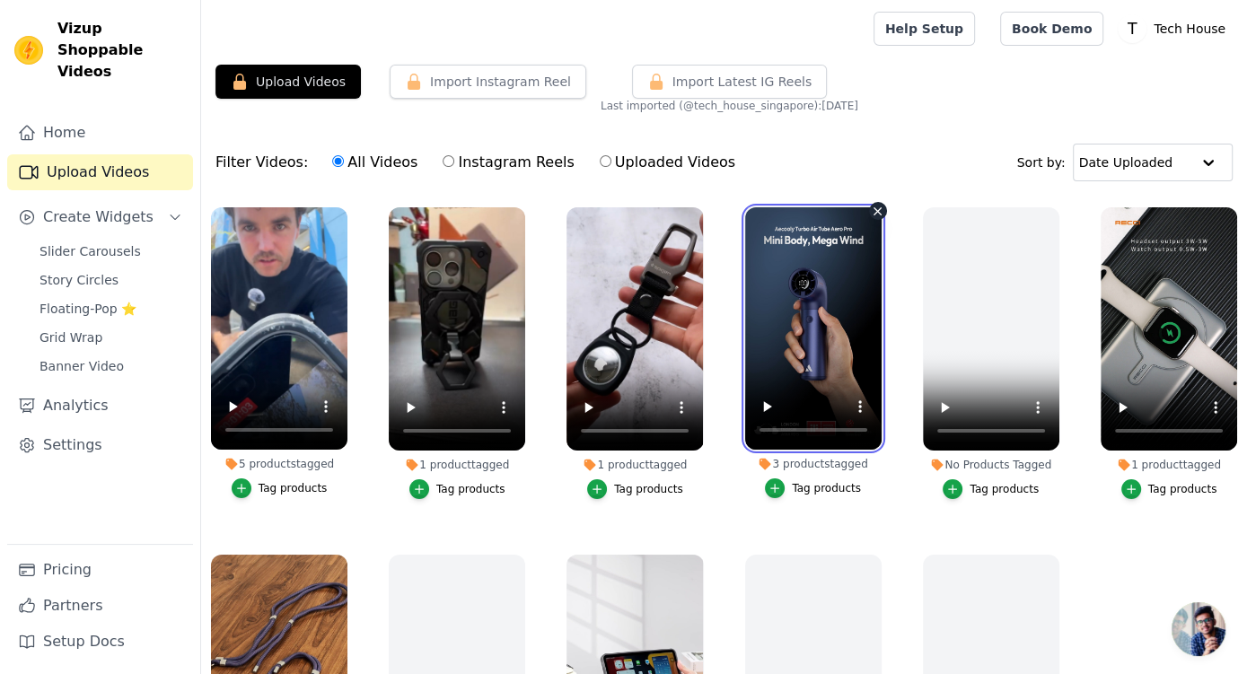
click at [810, 272] on video at bounding box center [813, 328] width 136 height 242
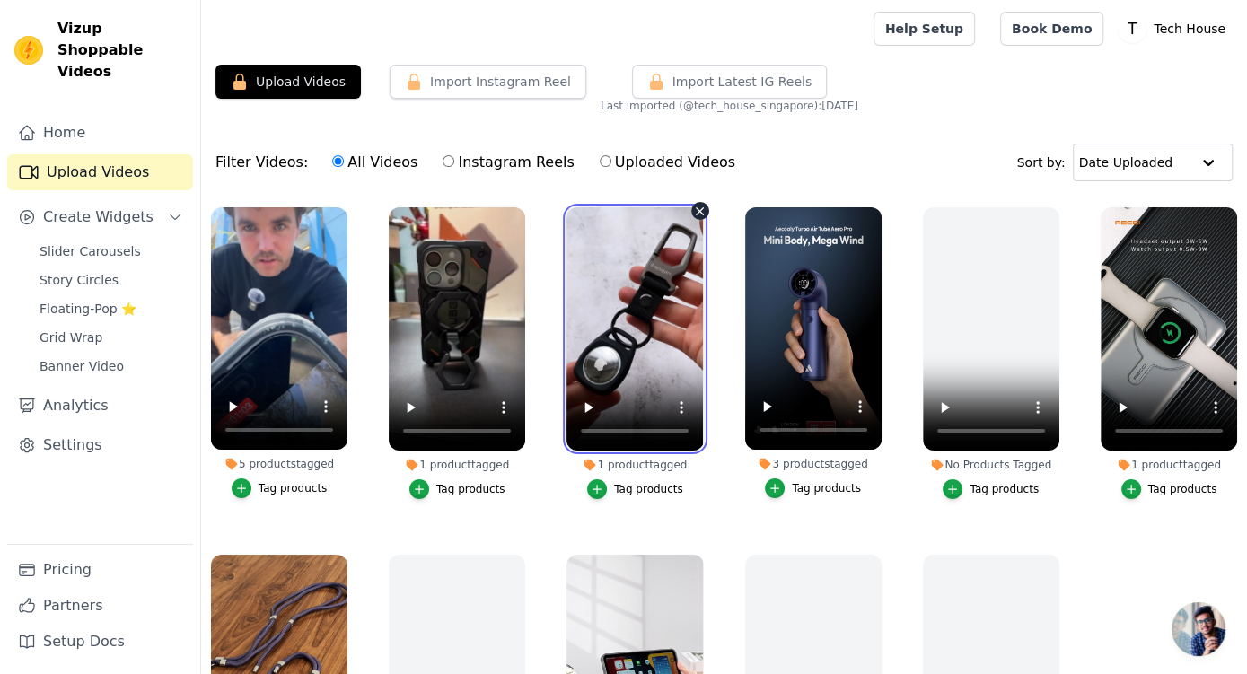
click at [612, 292] on video at bounding box center [635, 328] width 136 height 243
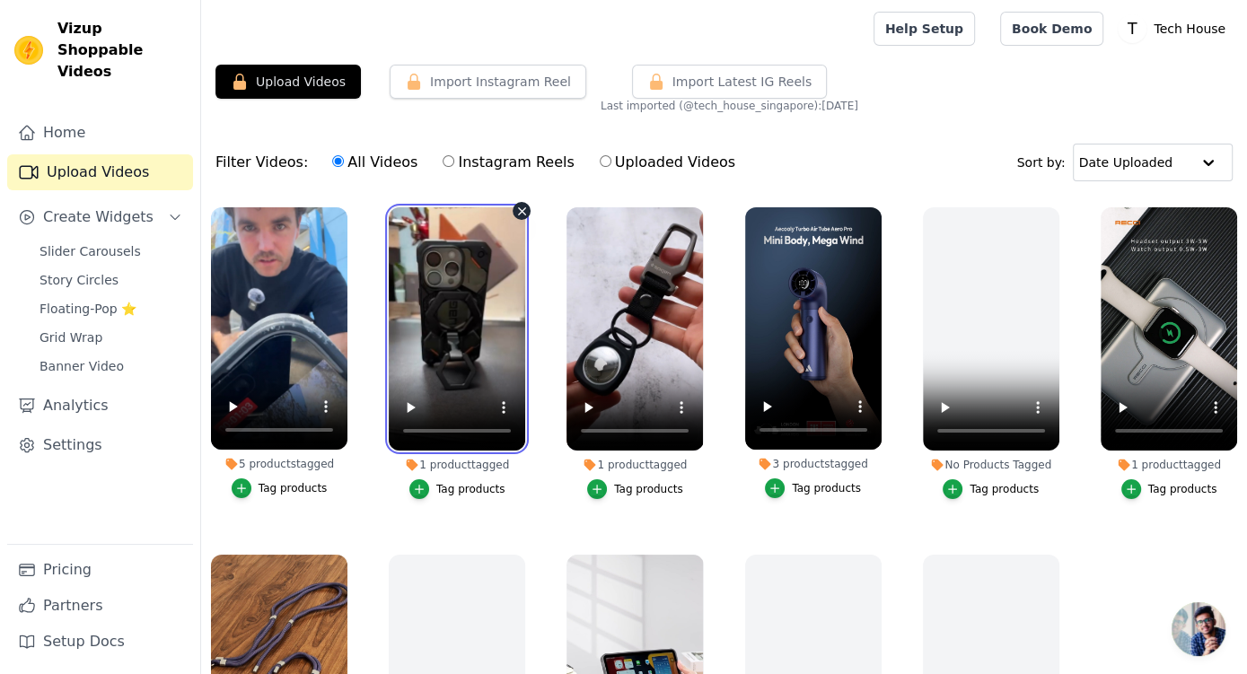
click at [420, 277] on video at bounding box center [457, 328] width 136 height 243
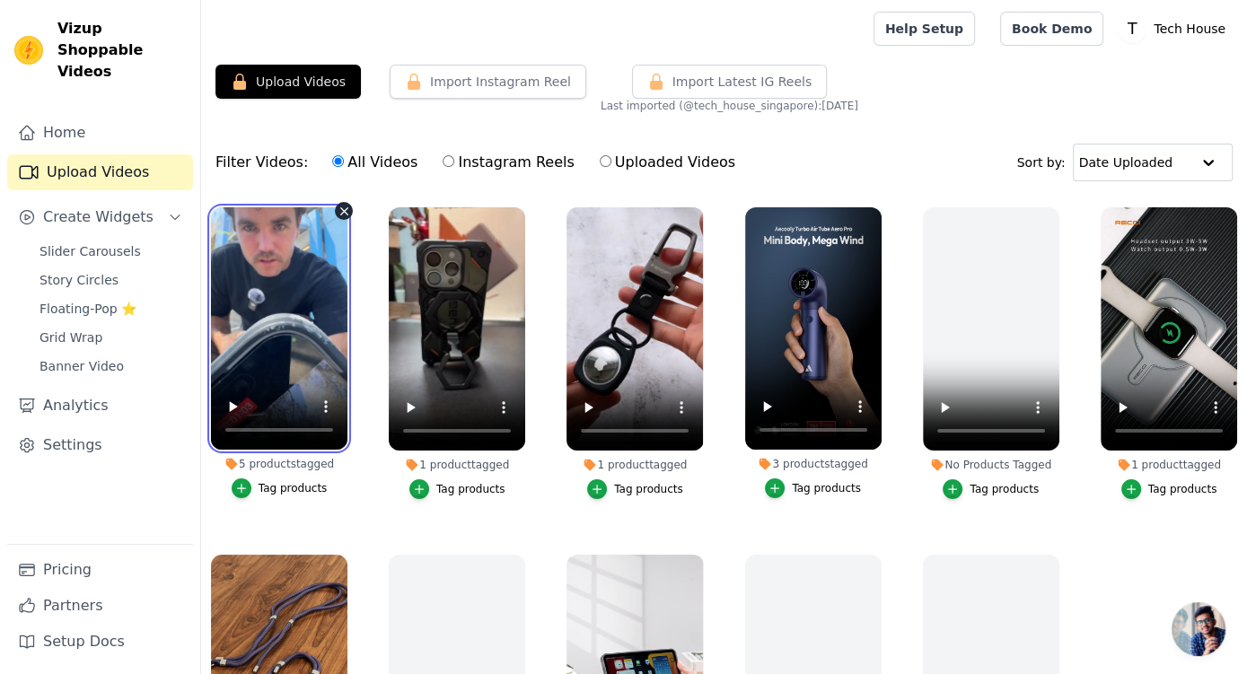
click at [332, 287] on video at bounding box center [279, 328] width 136 height 242
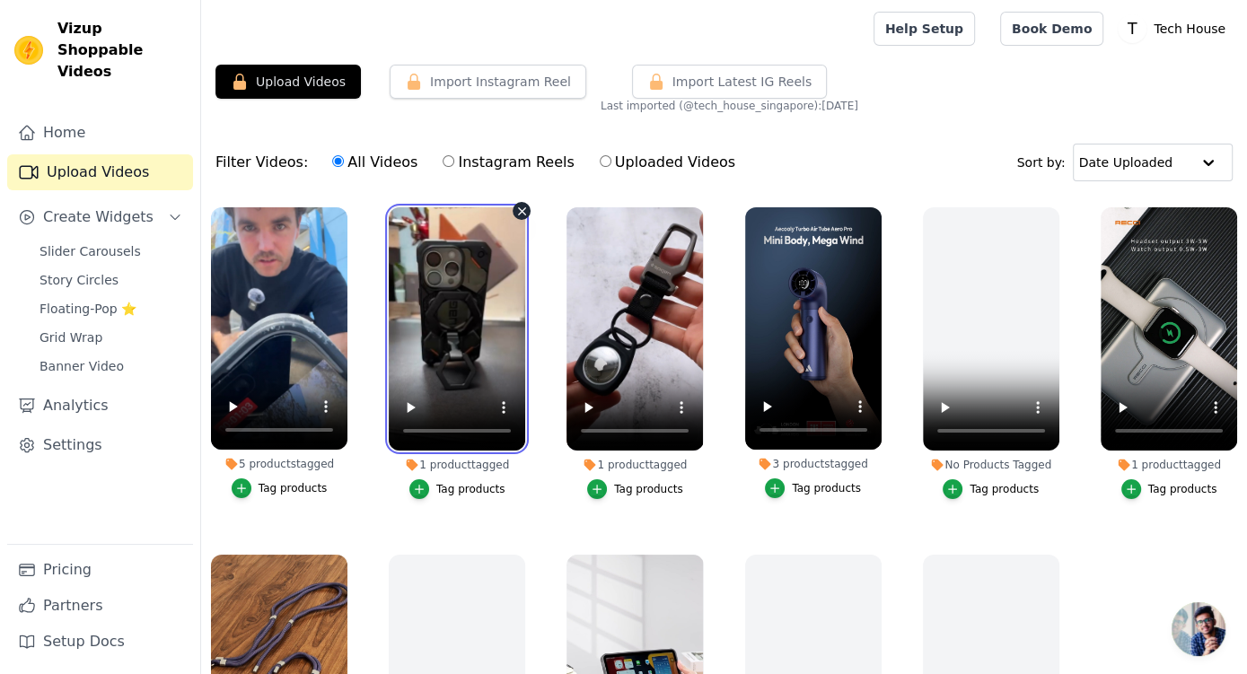
click at [399, 278] on video at bounding box center [457, 328] width 136 height 243
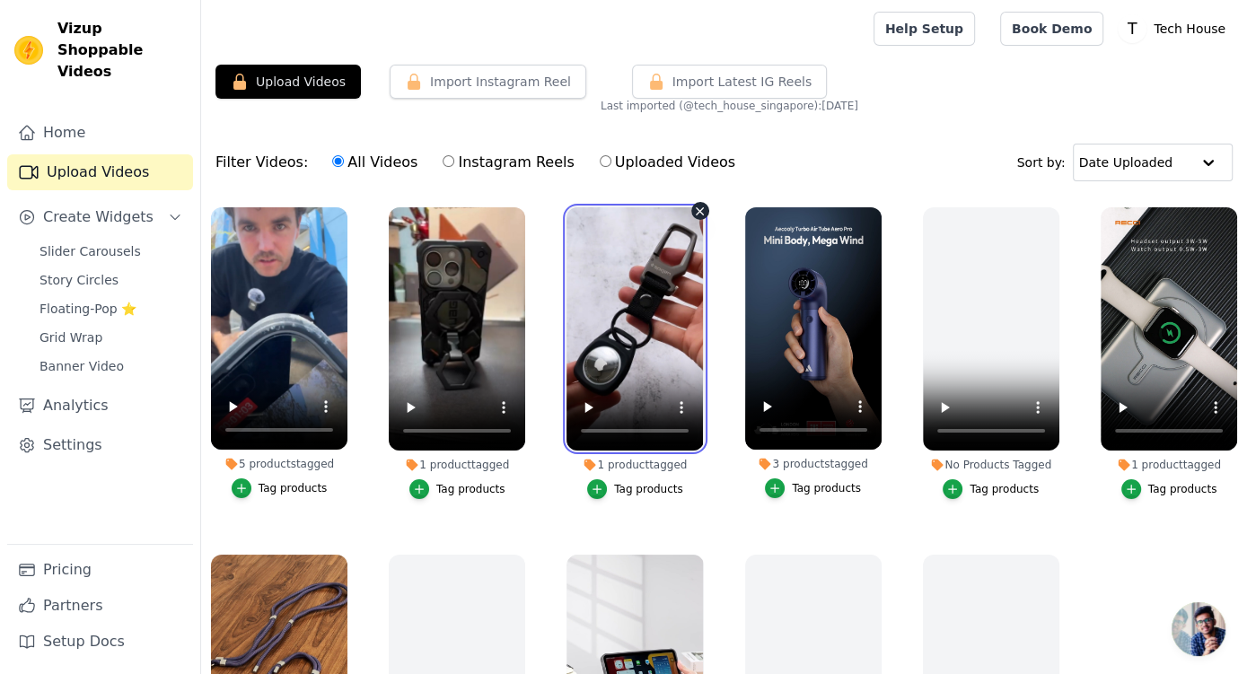
click at [611, 284] on video at bounding box center [635, 328] width 136 height 243
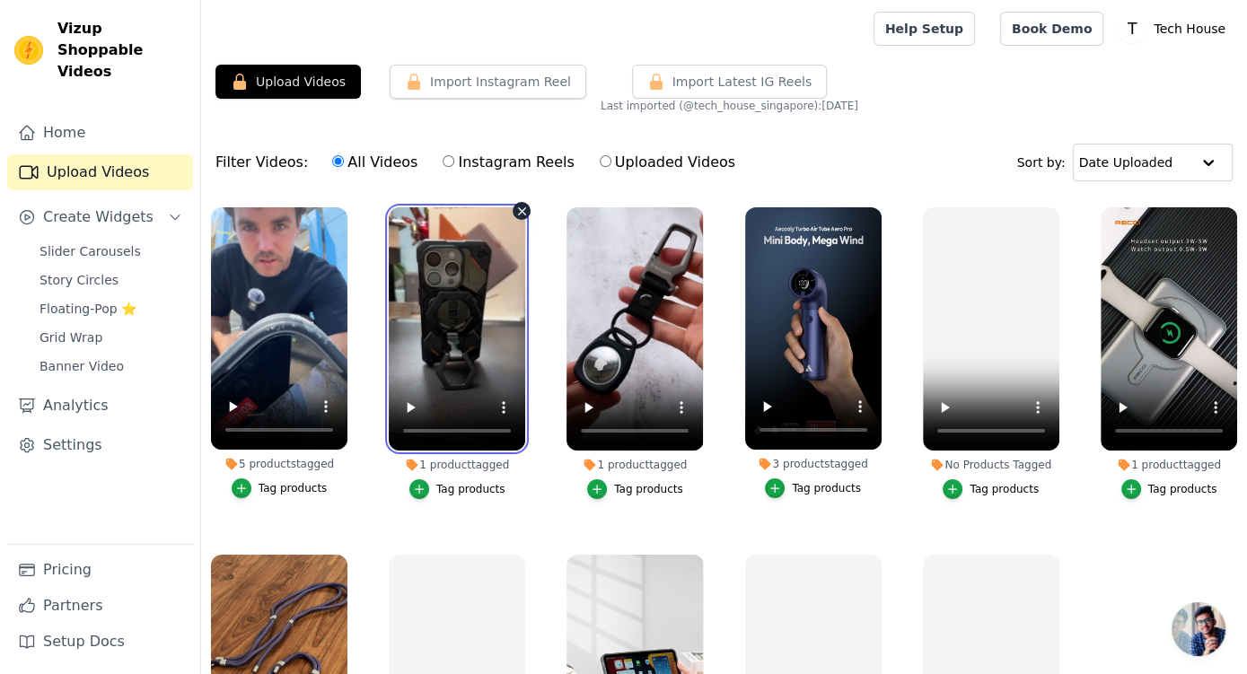
click at [412, 275] on video at bounding box center [457, 328] width 136 height 243
click at [450, 166] on label "Instagram Reels" at bounding box center [508, 162] width 133 height 23
click at [450, 166] on input "Instagram Reels" at bounding box center [449, 161] width 12 height 12
radio input "true"
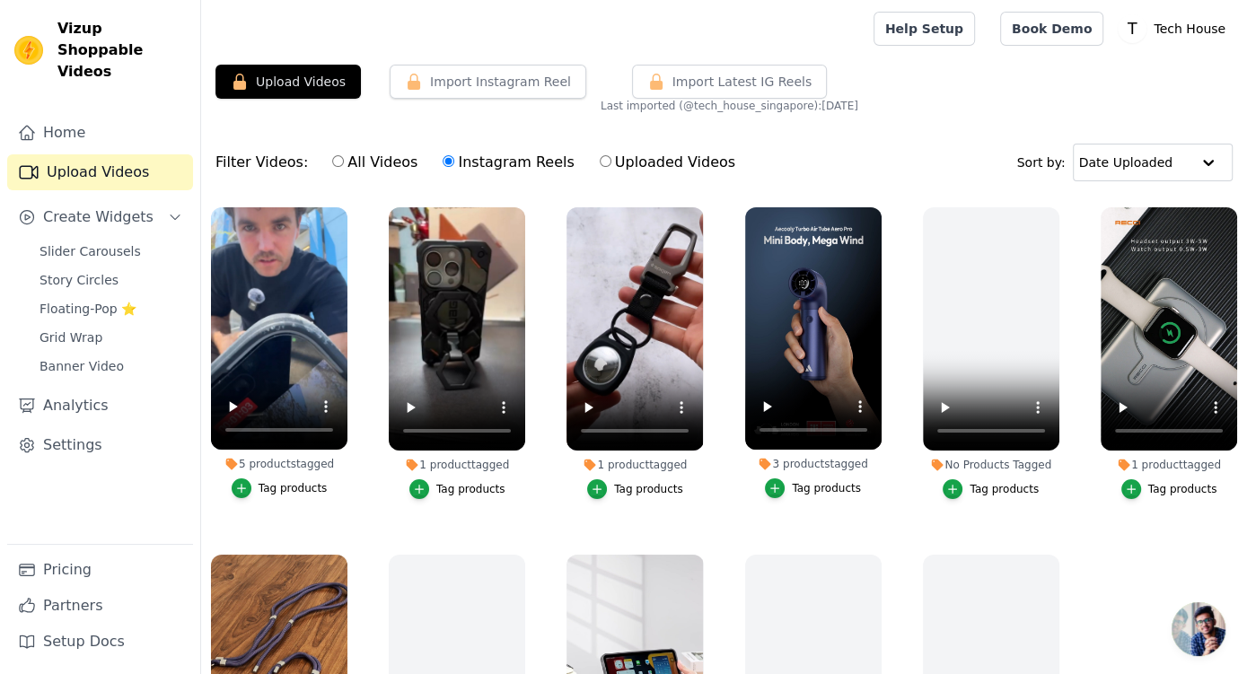
click at [376, 160] on label "All Videos" at bounding box center [374, 162] width 87 height 23
click at [344, 160] on input "All Videos" at bounding box center [338, 161] width 12 height 12
radio input "true"
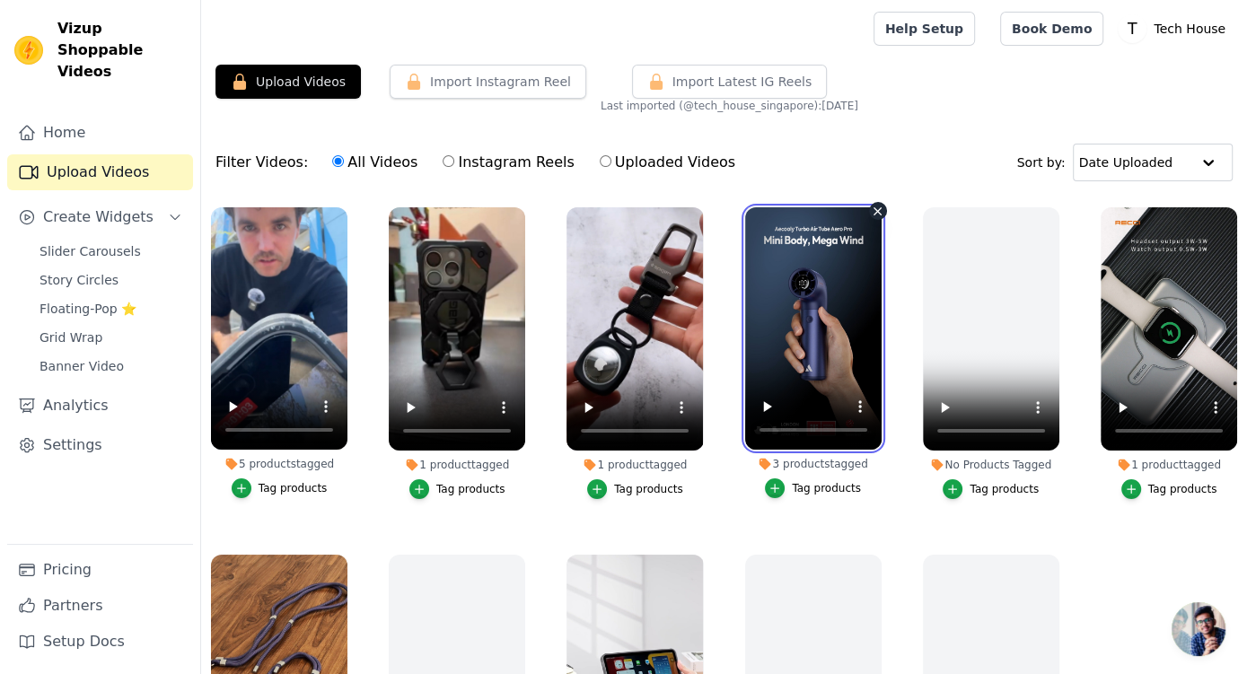
click at [790, 286] on video at bounding box center [813, 328] width 136 height 242
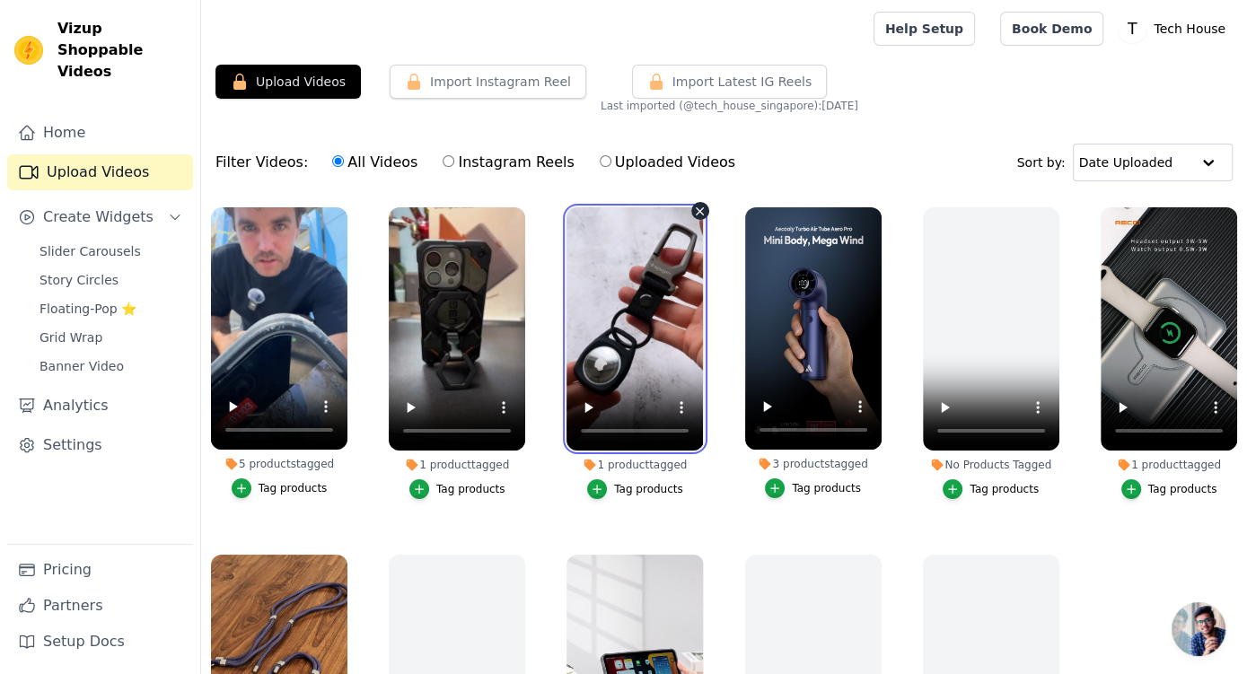
click at [662, 287] on video at bounding box center [635, 328] width 136 height 243
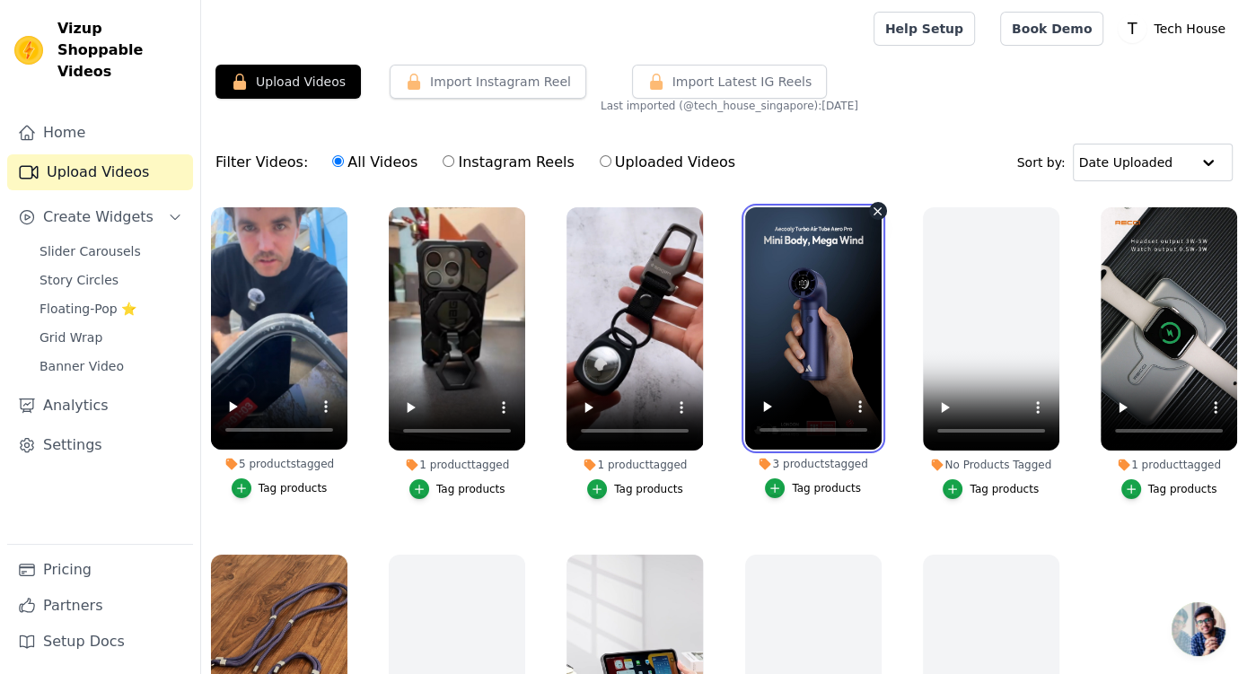
click at [788, 304] on video at bounding box center [813, 328] width 136 height 242
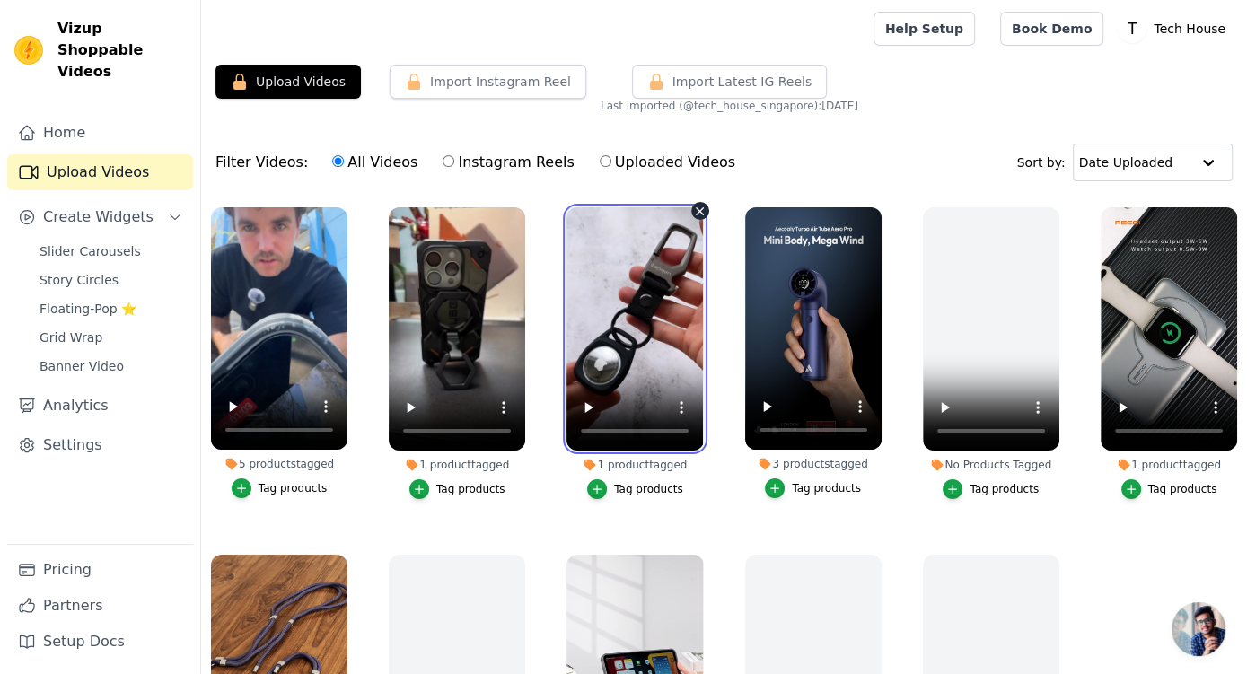
click at [676, 300] on video at bounding box center [635, 328] width 136 height 243
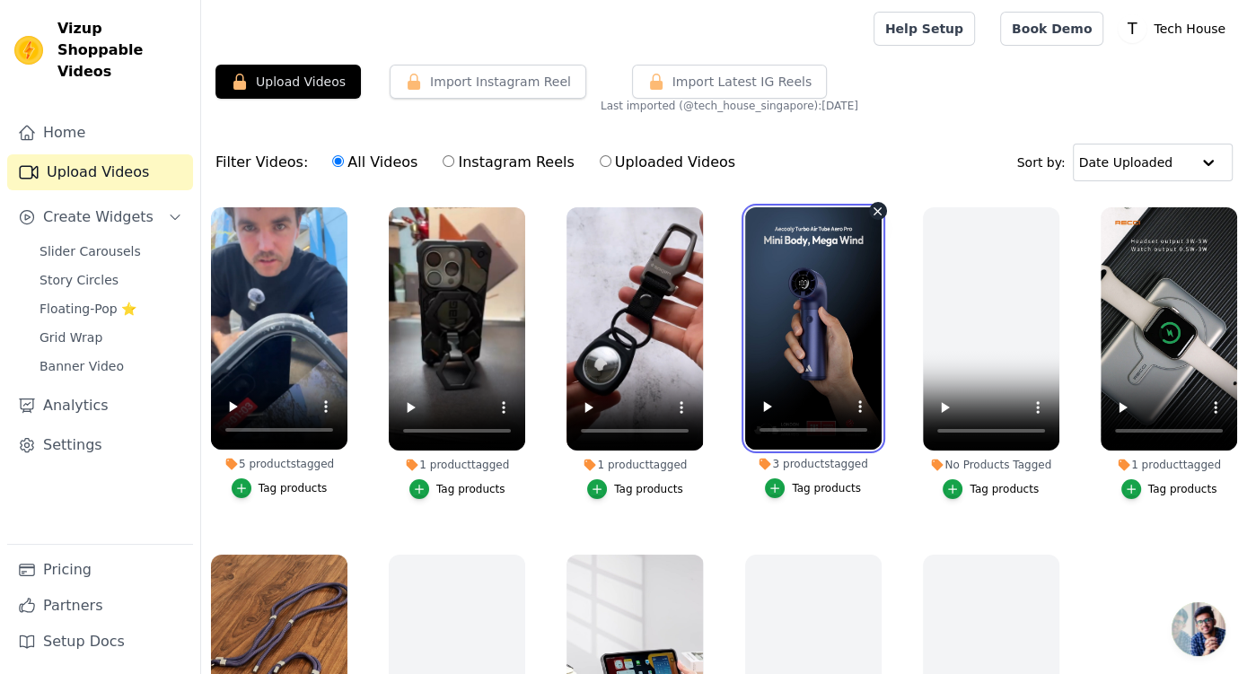
click at [814, 316] on video at bounding box center [813, 328] width 136 height 242
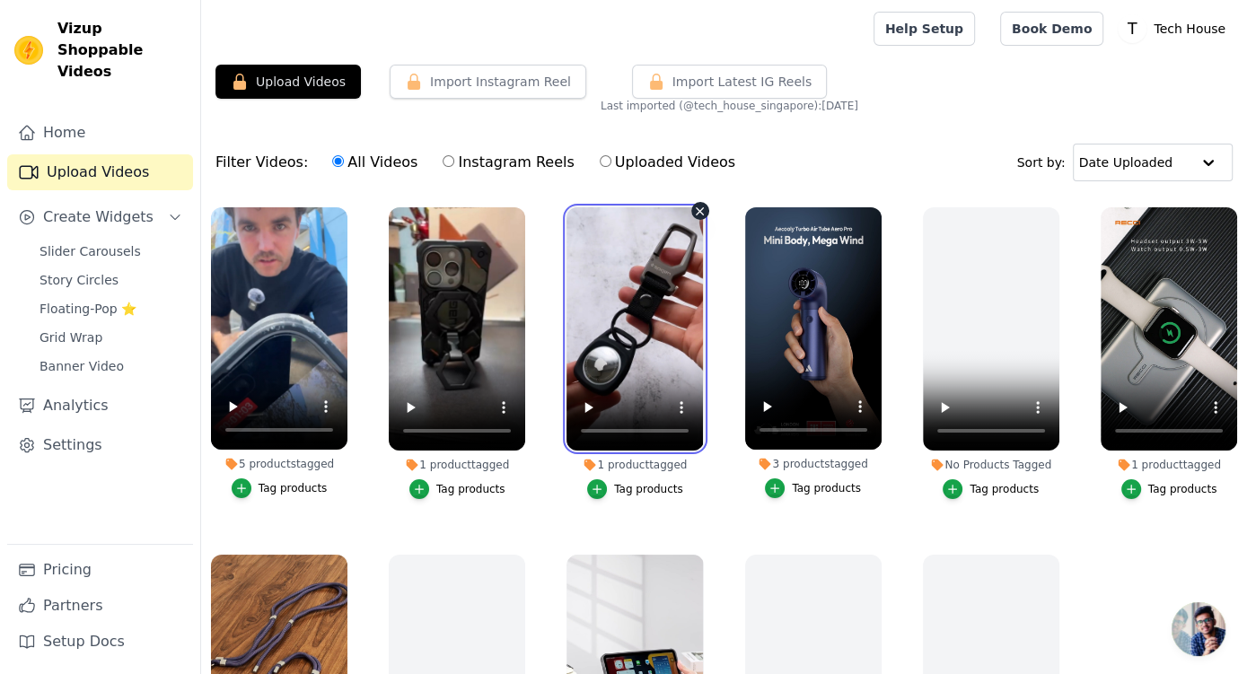
click at [631, 288] on video at bounding box center [635, 328] width 136 height 243
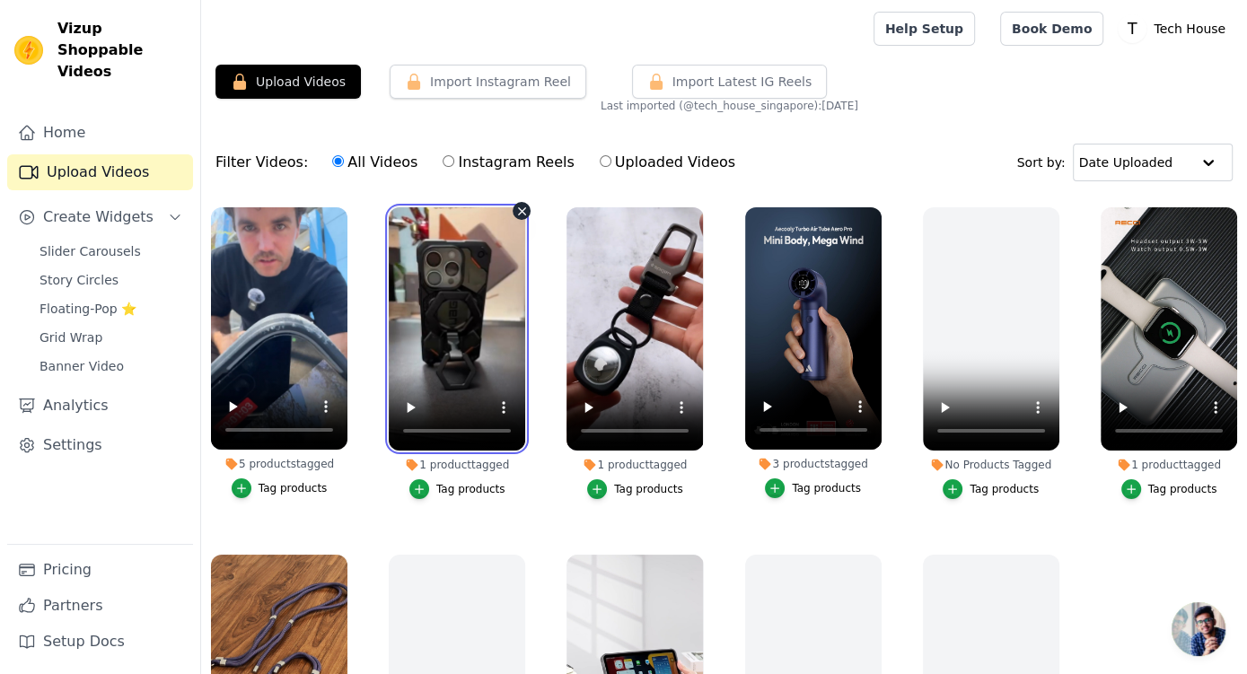
click at [505, 292] on video at bounding box center [457, 328] width 136 height 243
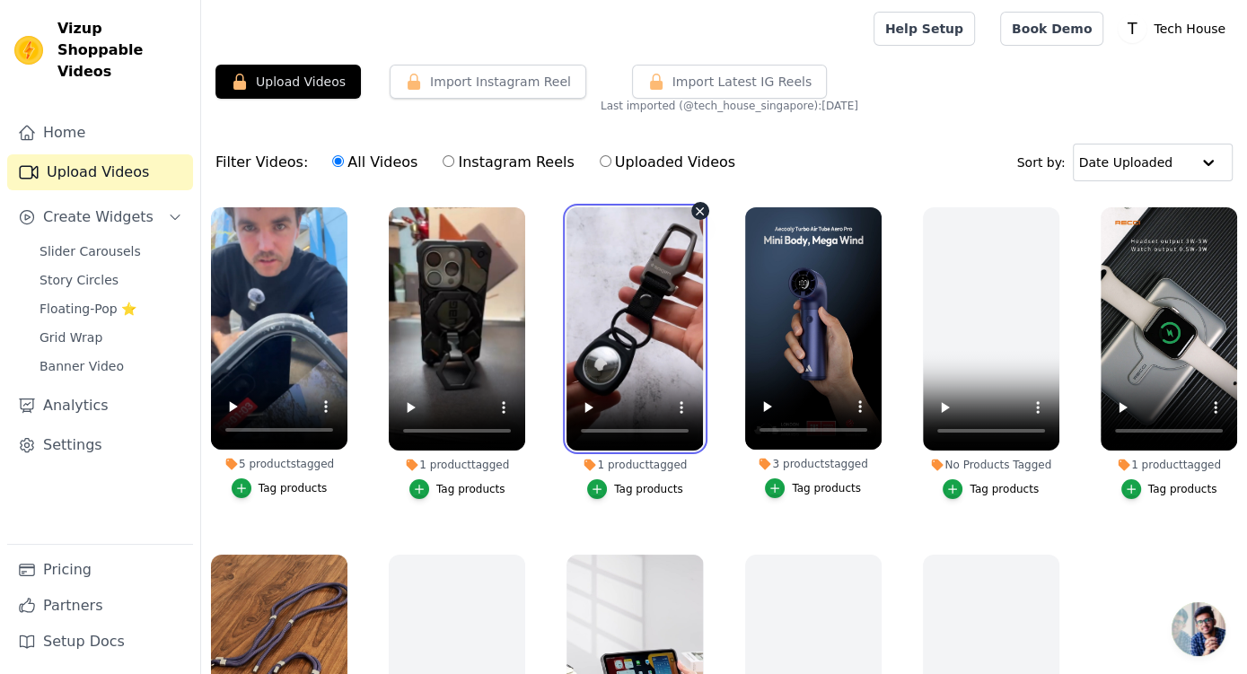
click at [639, 317] on video at bounding box center [635, 328] width 136 height 243
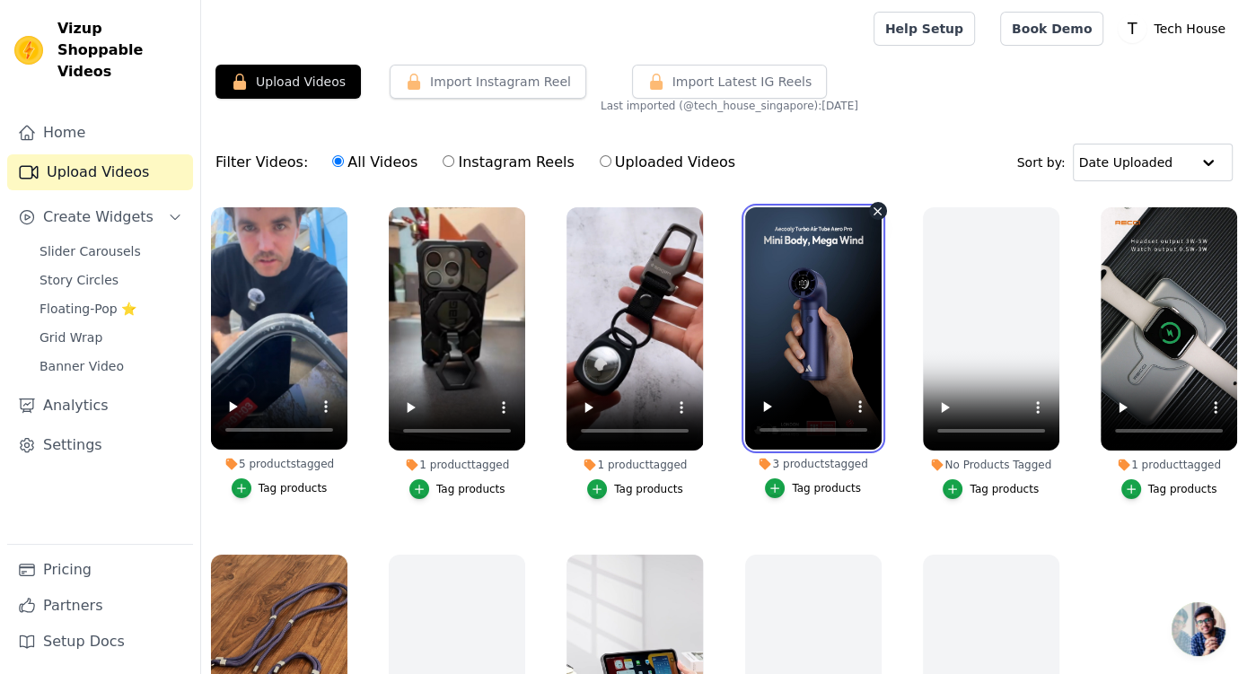
click at [808, 317] on video at bounding box center [813, 328] width 136 height 242
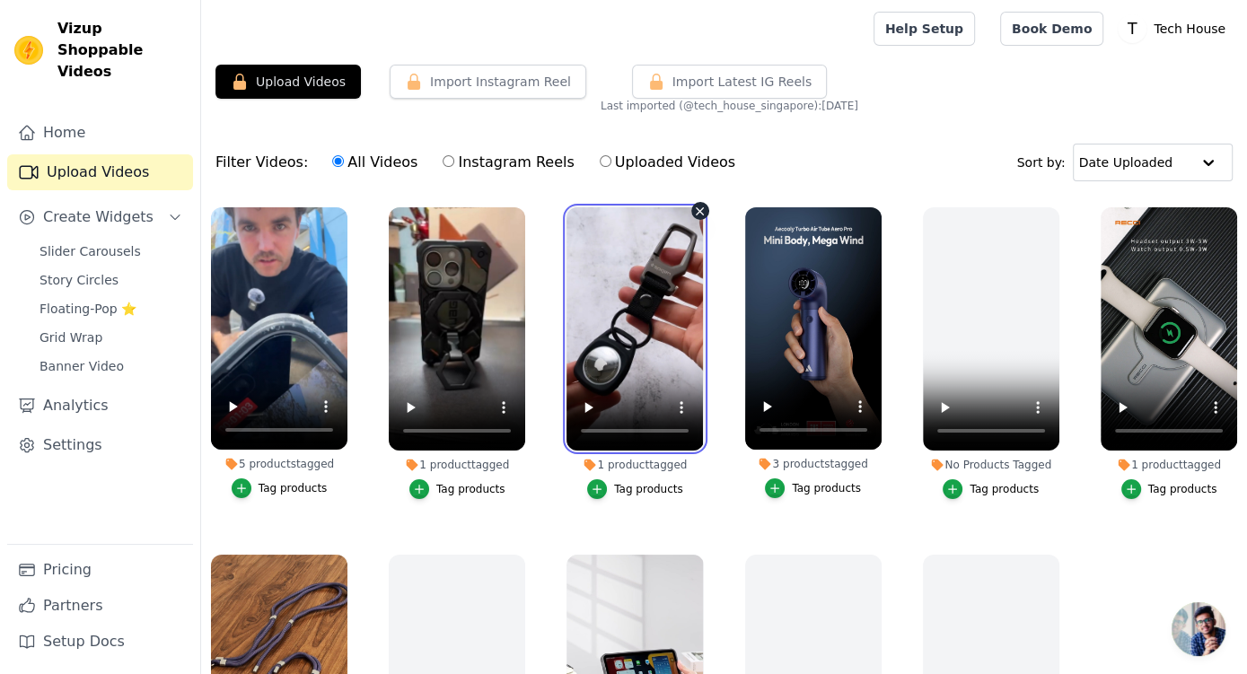
click at [647, 335] on video at bounding box center [635, 328] width 136 height 243
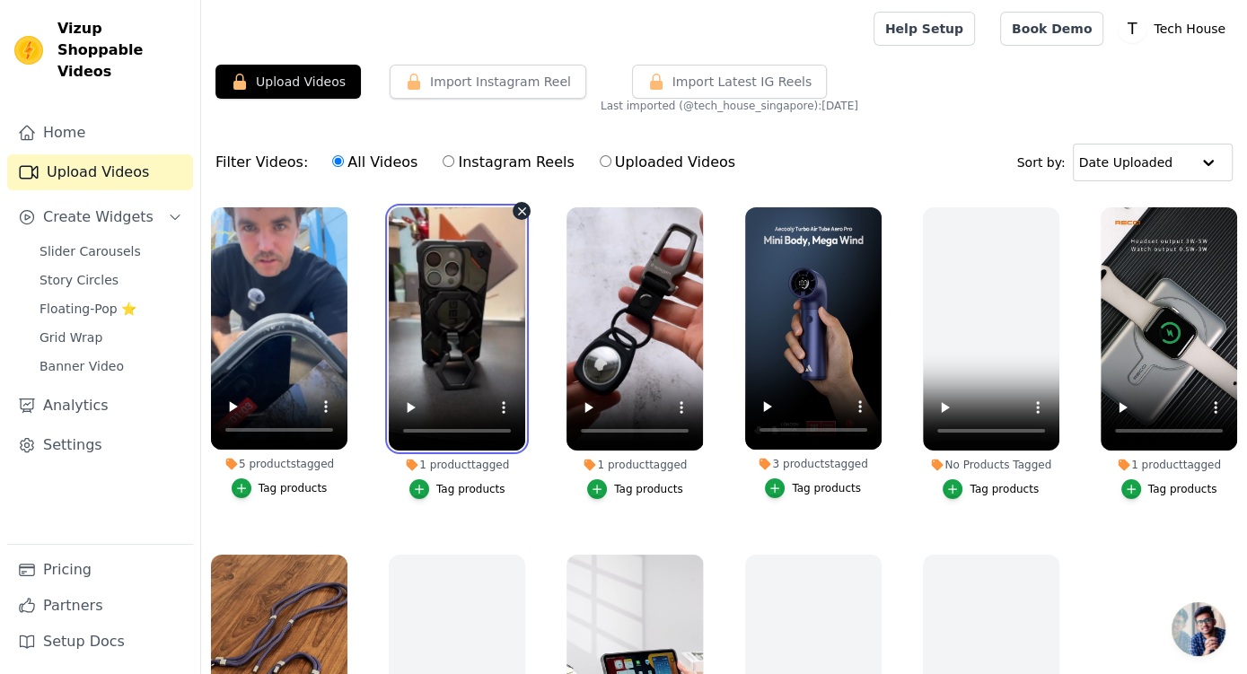
click at [462, 305] on video at bounding box center [457, 328] width 136 height 243
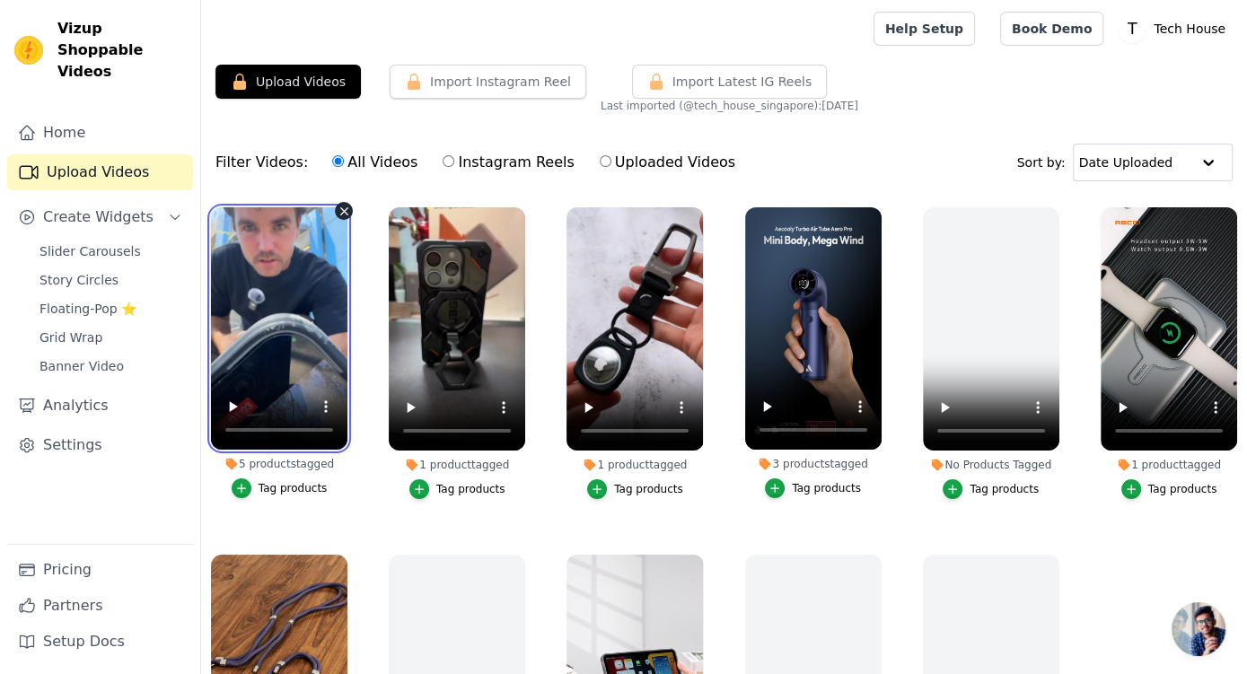
click at [232, 301] on video at bounding box center [279, 328] width 136 height 242
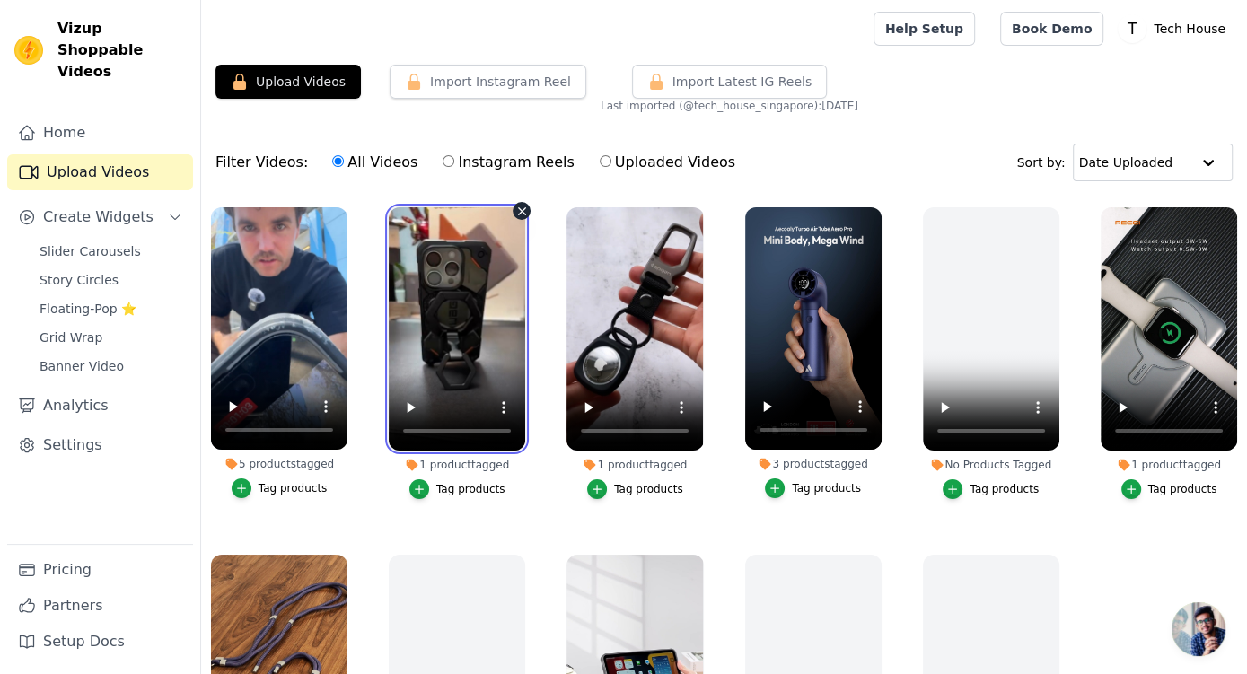
click at [416, 302] on video at bounding box center [457, 328] width 136 height 243
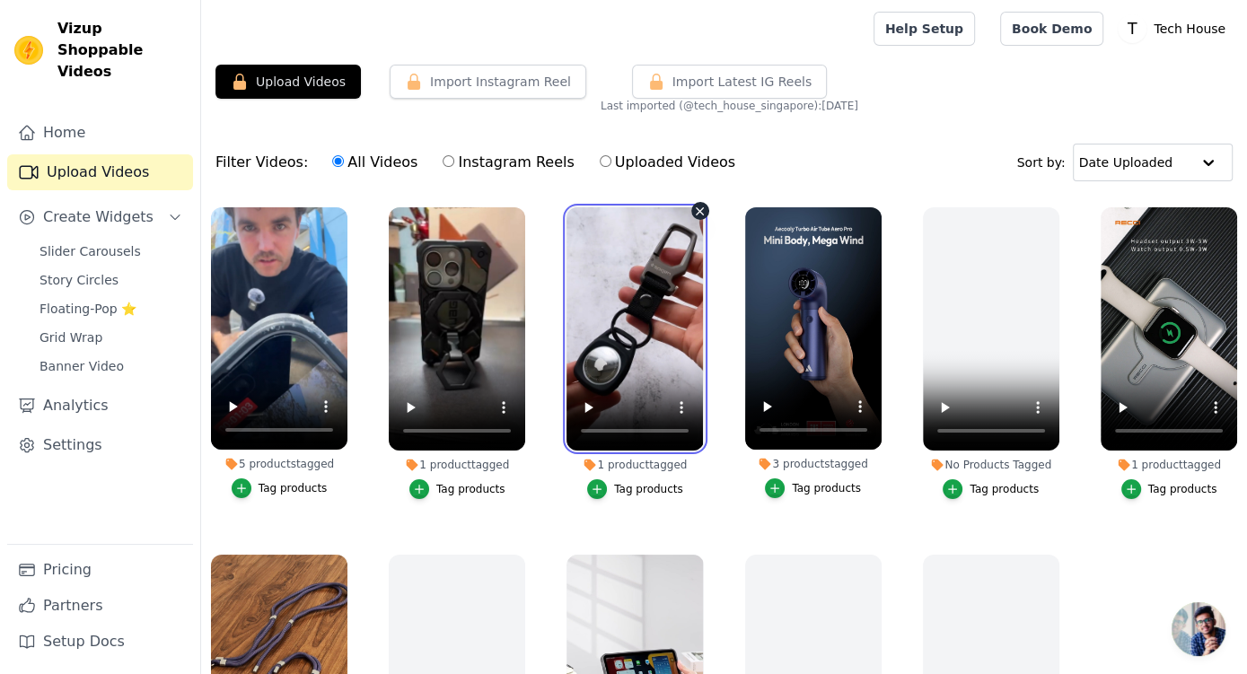
click at [581, 315] on video at bounding box center [635, 328] width 136 height 243
click at [519, 154] on label "Instagram Reels" at bounding box center [508, 162] width 133 height 23
click at [454, 155] on input "Instagram Reels" at bounding box center [449, 161] width 12 height 12
radio input "true"
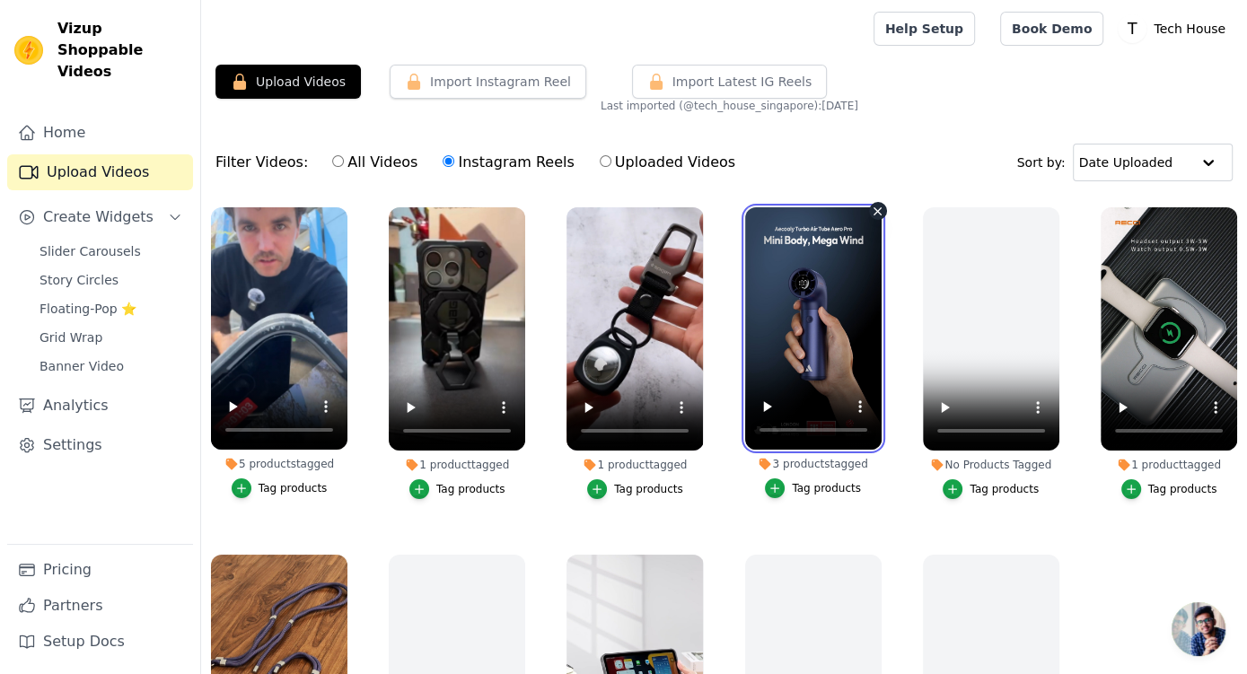
click at [831, 270] on video at bounding box center [813, 328] width 136 height 242
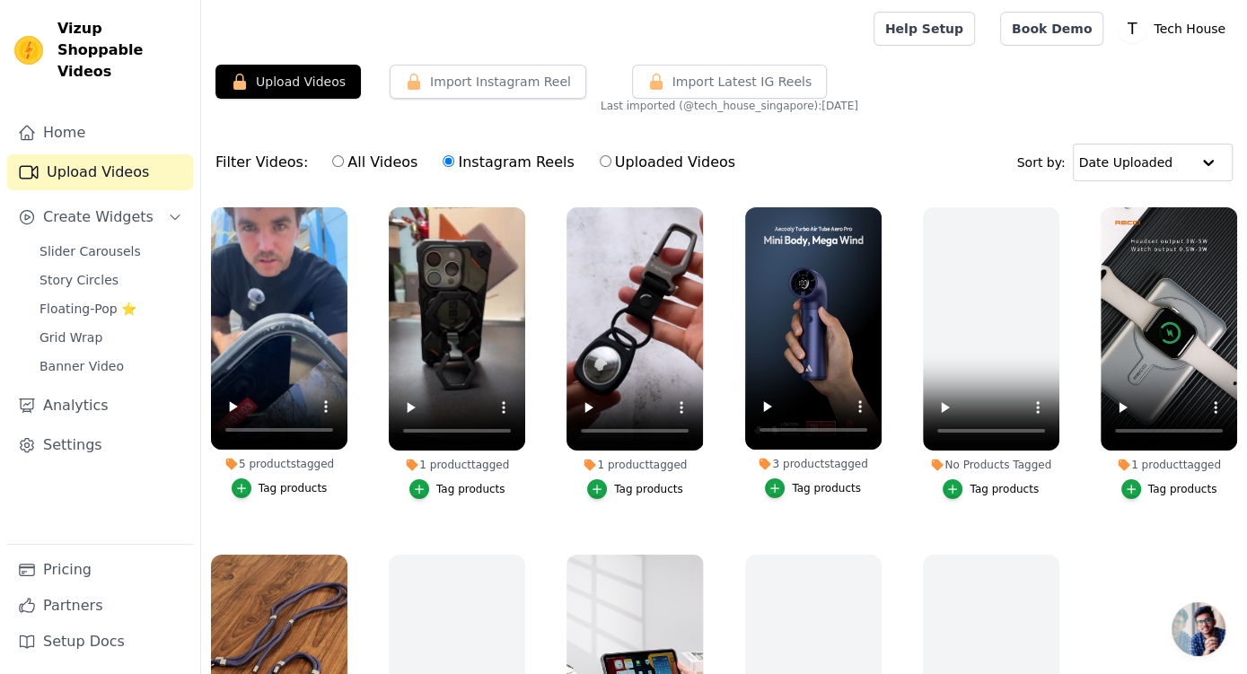
click at [339, 169] on label "All Videos" at bounding box center [374, 162] width 87 height 23
click at [339, 167] on input "All Videos" at bounding box center [338, 161] width 12 height 12
radio input "true"
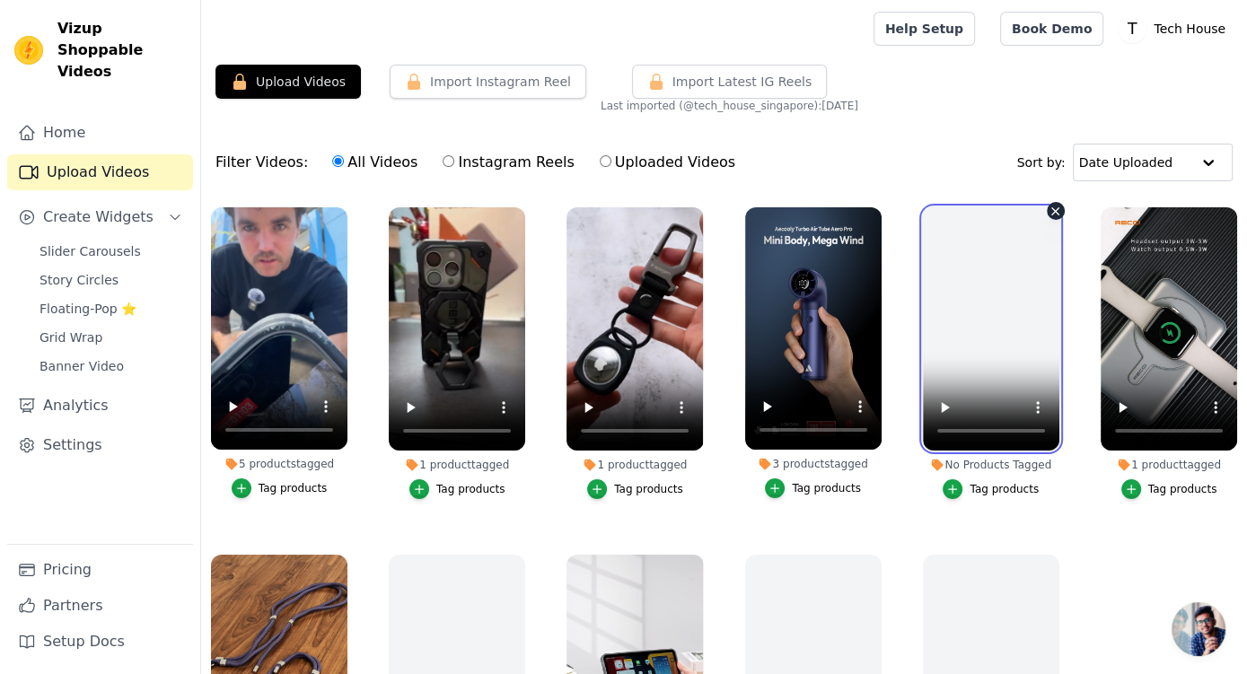
click at [944, 290] on video at bounding box center [991, 328] width 136 height 243
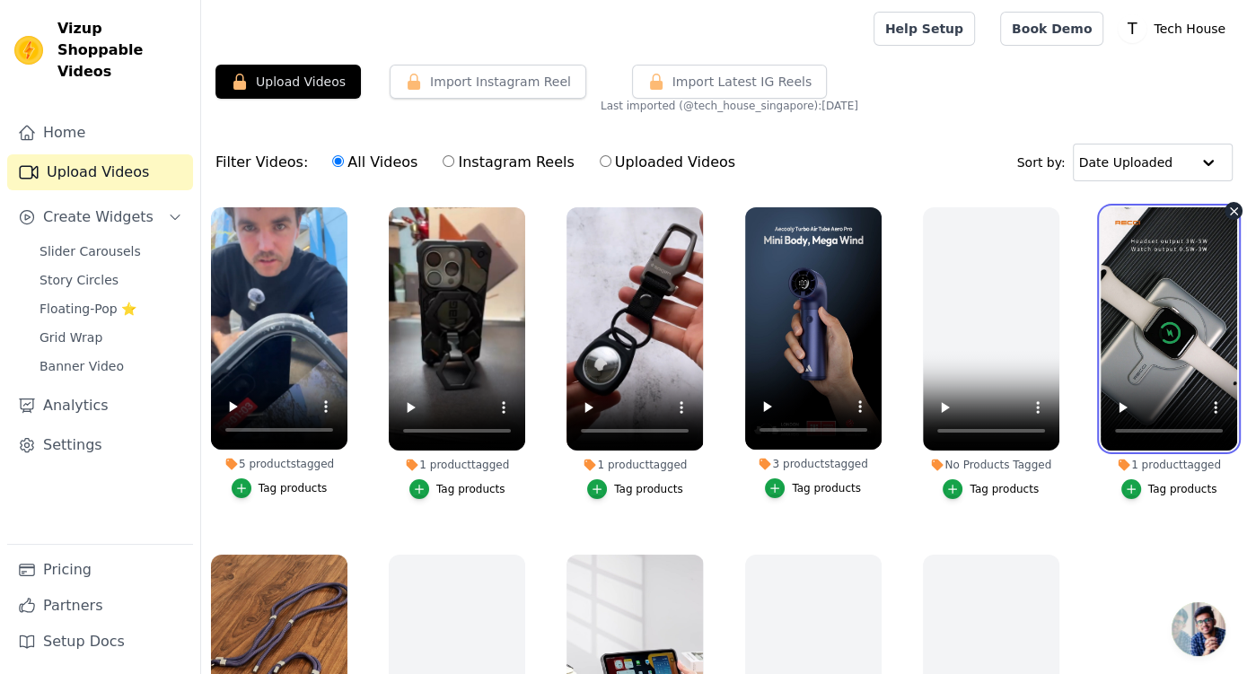
click at [1128, 332] on video at bounding box center [1169, 328] width 136 height 243
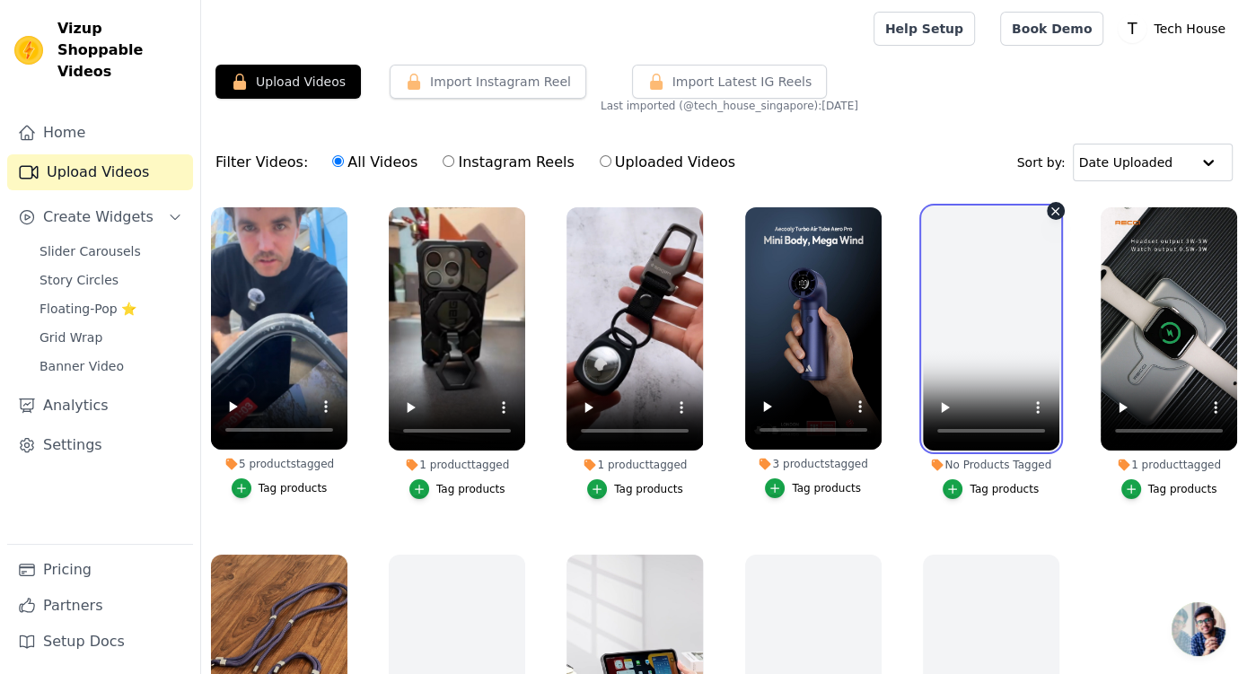
click at [979, 326] on video at bounding box center [991, 328] width 136 height 243
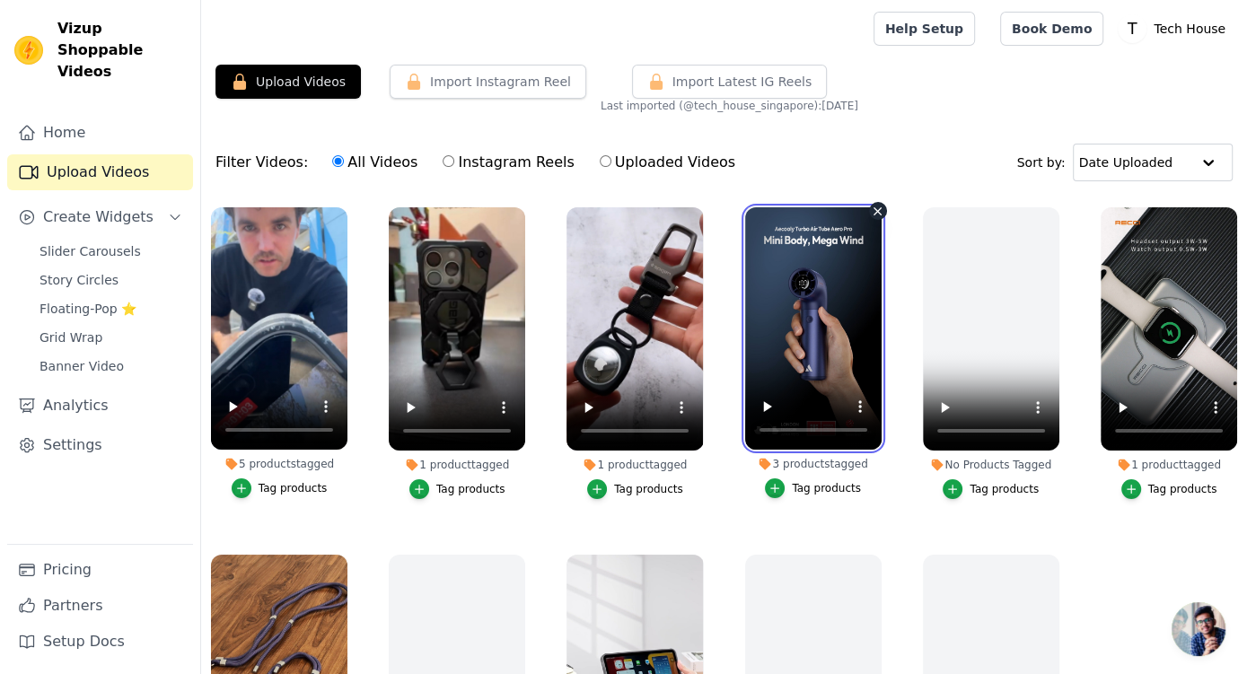
click at [819, 322] on video at bounding box center [813, 328] width 136 height 242
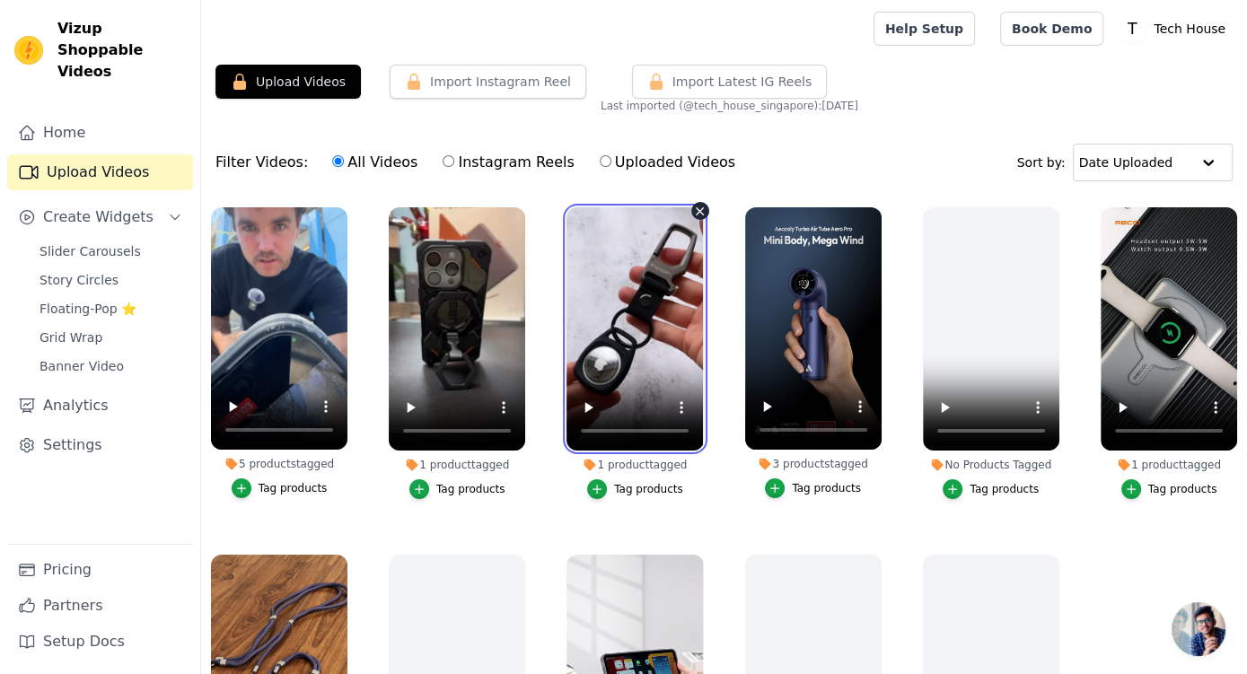
click at [615, 272] on video at bounding box center [635, 328] width 136 height 243
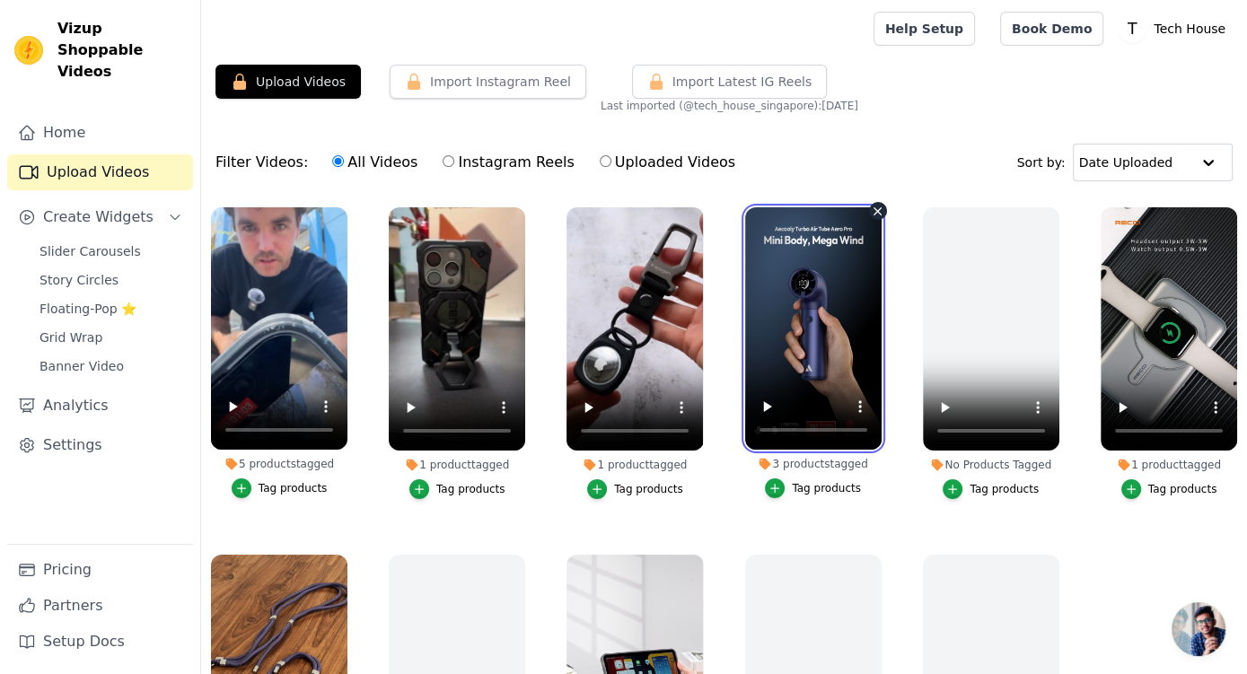
click at [796, 312] on video at bounding box center [813, 328] width 136 height 242
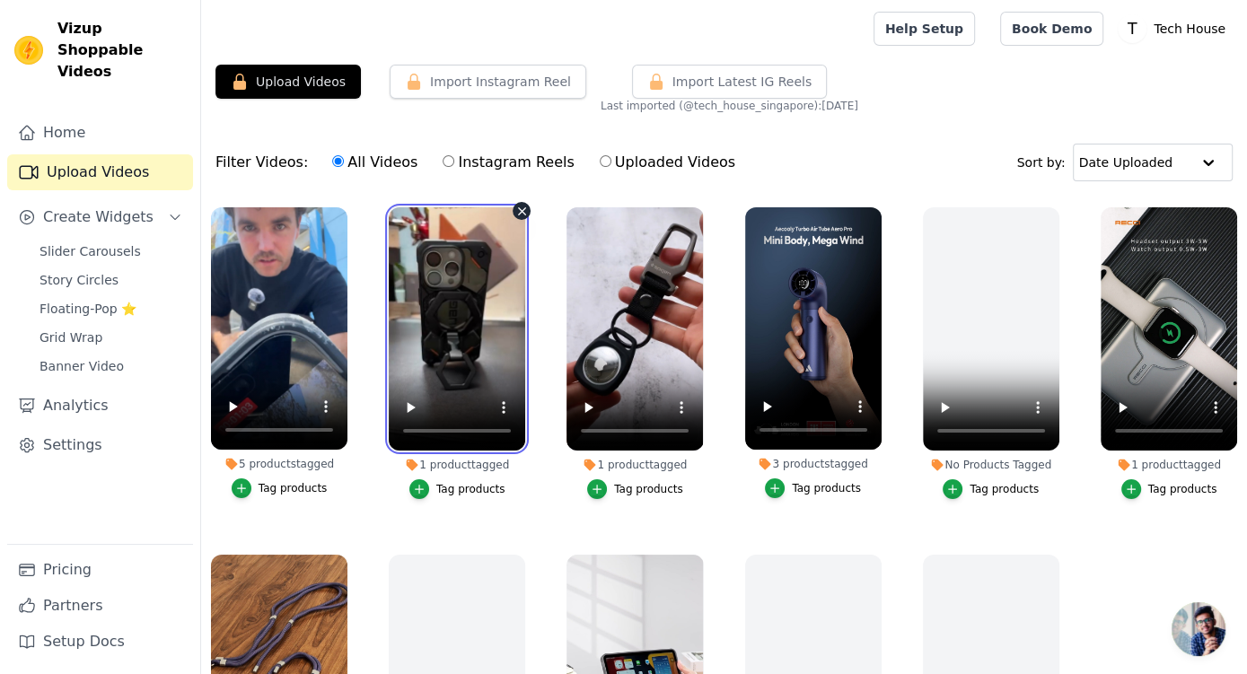
click at [472, 321] on video at bounding box center [457, 328] width 136 height 243
click at [495, 87] on button "Import Instagram Reel" at bounding box center [488, 82] width 197 height 34
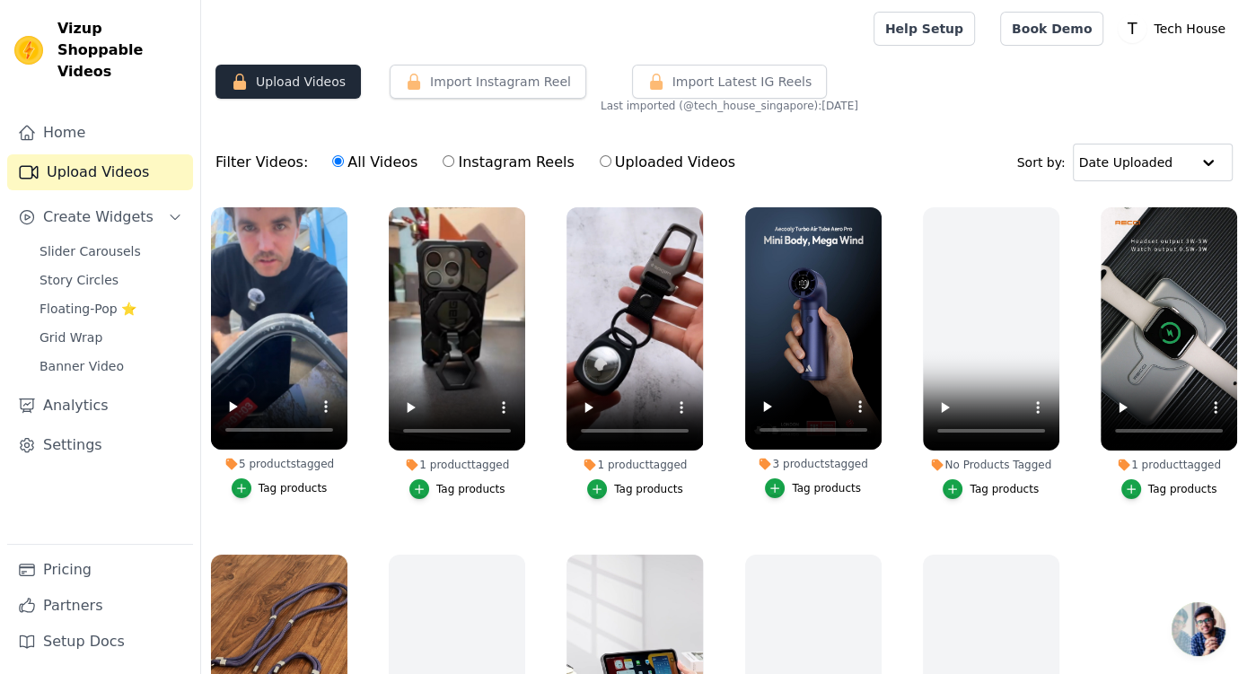
click at [332, 88] on button "Upload Videos" at bounding box center [288, 82] width 145 height 34
click at [418, 92] on button "Import Instagram Reel" at bounding box center [488, 82] width 197 height 34
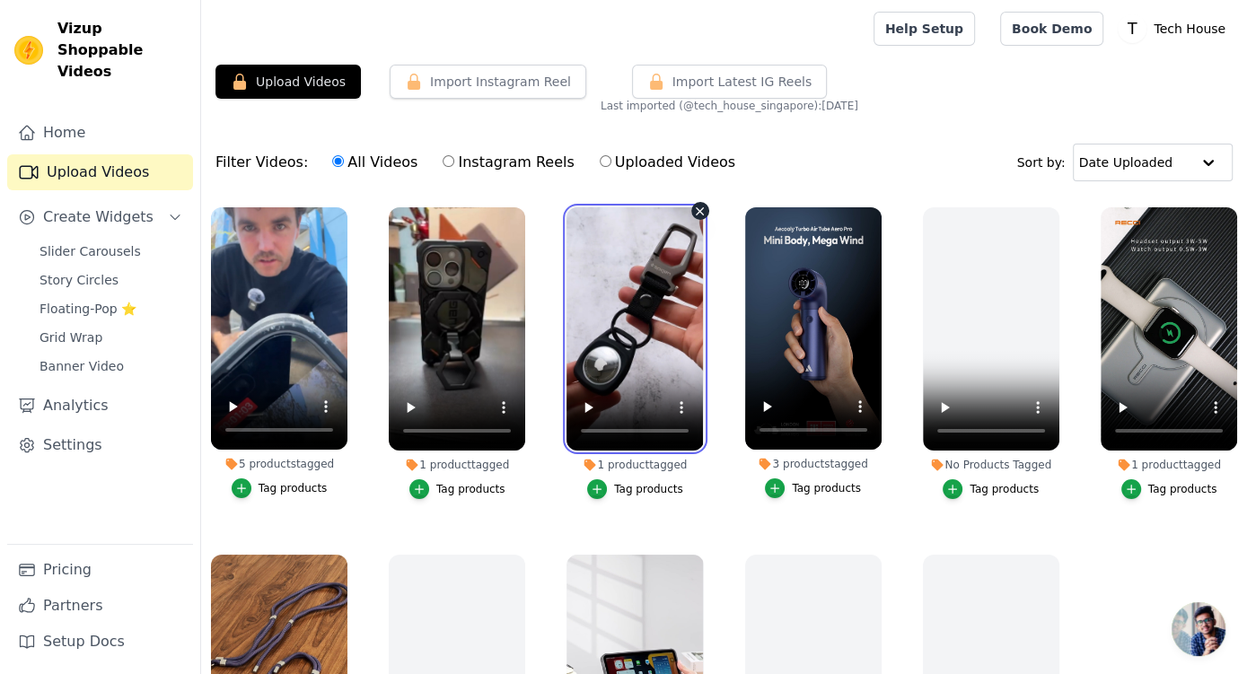
click at [670, 250] on video at bounding box center [635, 328] width 136 height 243
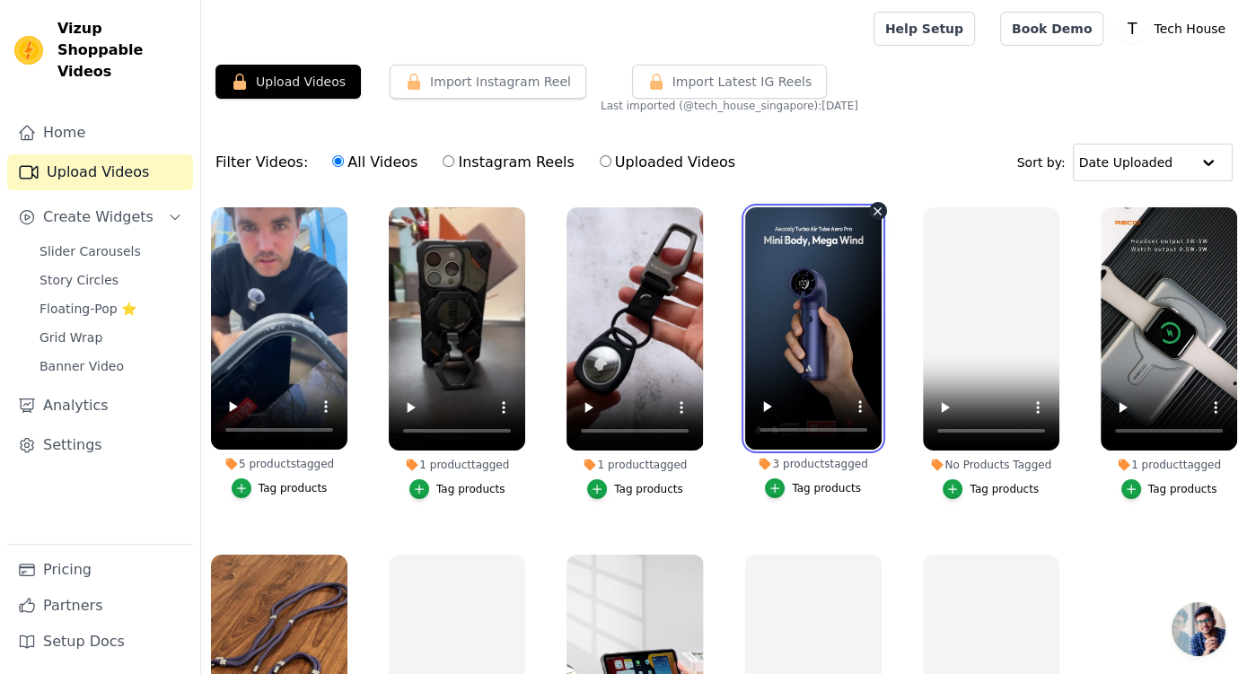
click at [799, 287] on video at bounding box center [813, 328] width 136 height 242
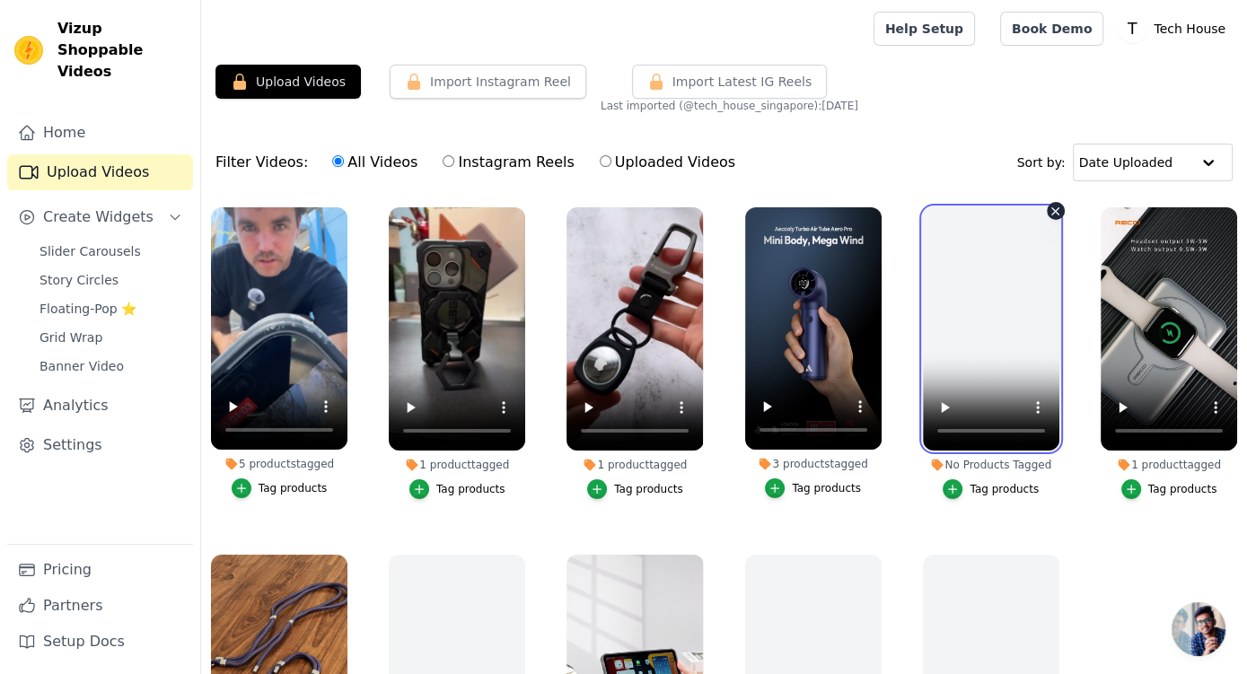
click at [963, 284] on video at bounding box center [991, 328] width 136 height 243
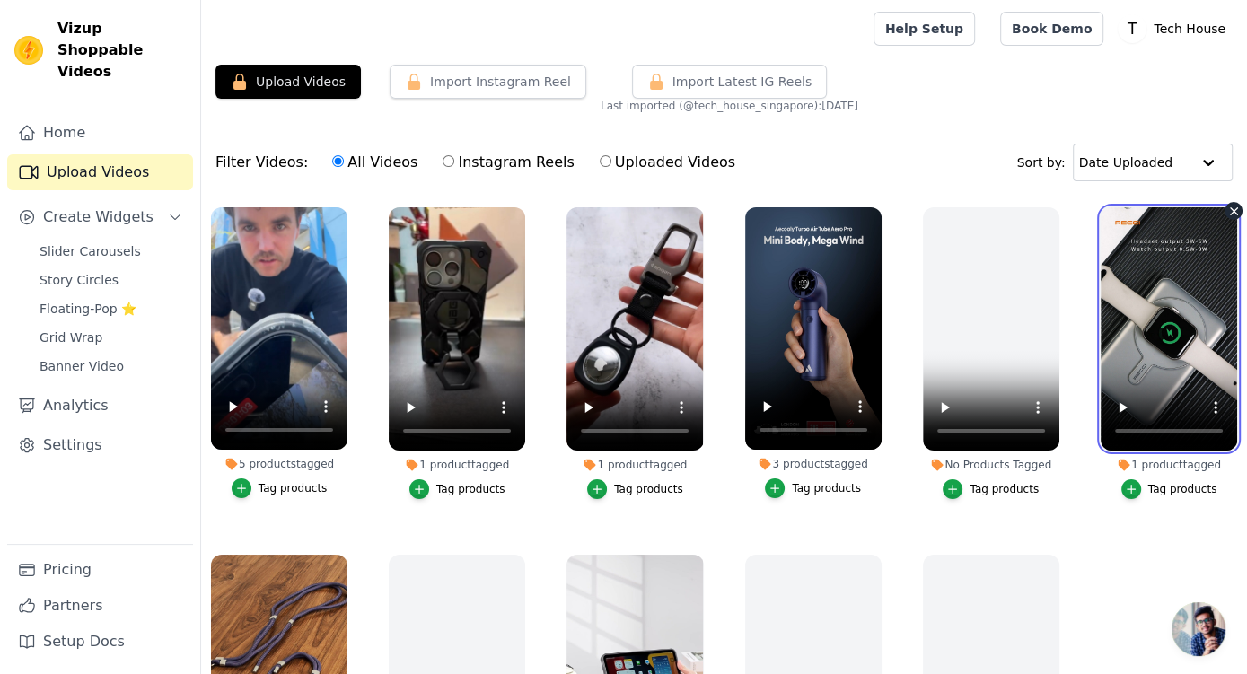
click at [1101, 300] on video at bounding box center [1169, 328] width 136 height 243
click at [468, 91] on button "Import Instagram Reel" at bounding box center [488, 82] width 197 height 34
click at [469, 89] on button "Import Instagram Reel" at bounding box center [488, 82] width 197 height 34
click at [470, 88] on button "Import Instagram Reel" at bounding box center [488, 82] width 197 height 34
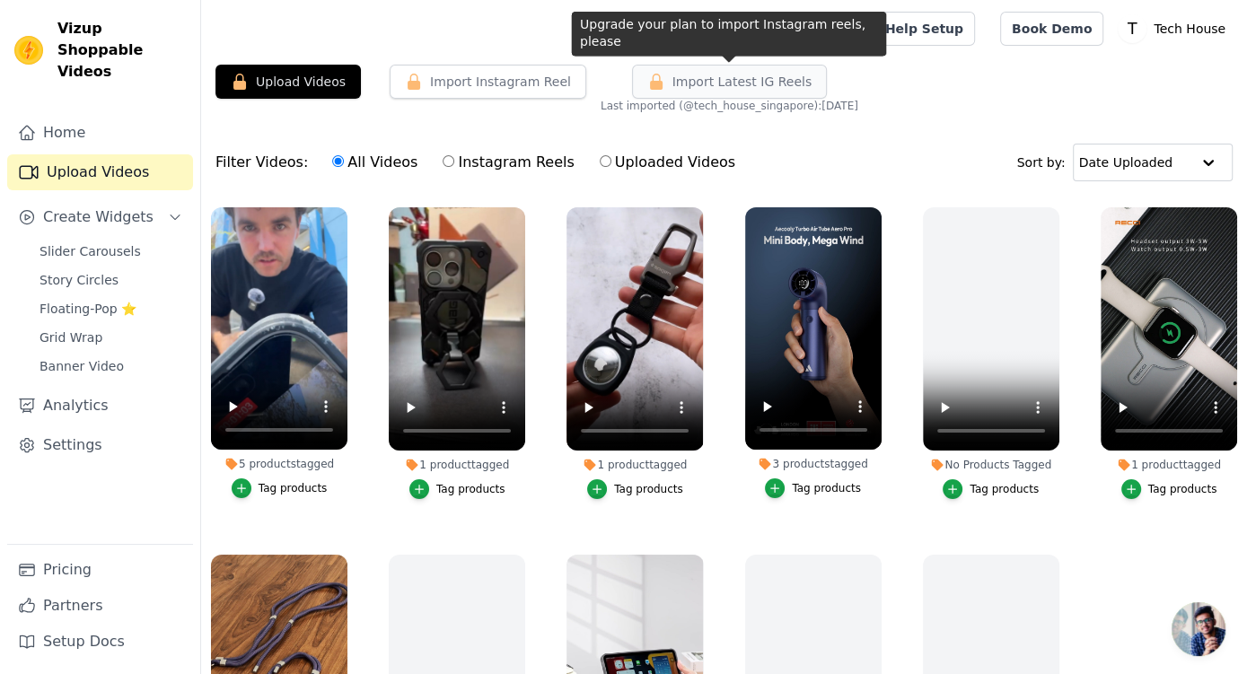
click at [768, 65] on button "Import Latest IG Reels" at bounding box center [730, 82] width 196 height 34
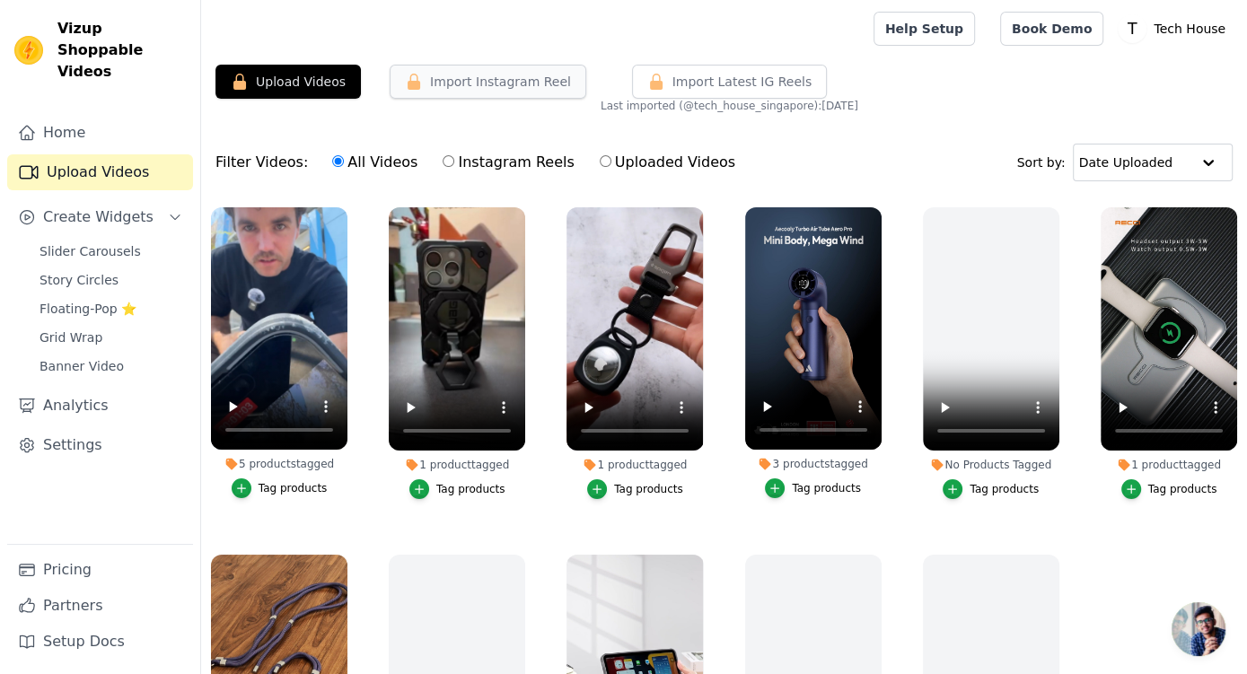
click at [510, 88] on button "Import Instagram Reel" at bounding box center [488, 82] width 197 height 34
click at [95, 115] on link "Home" at bounding box center [100, 133] width 186 height 36
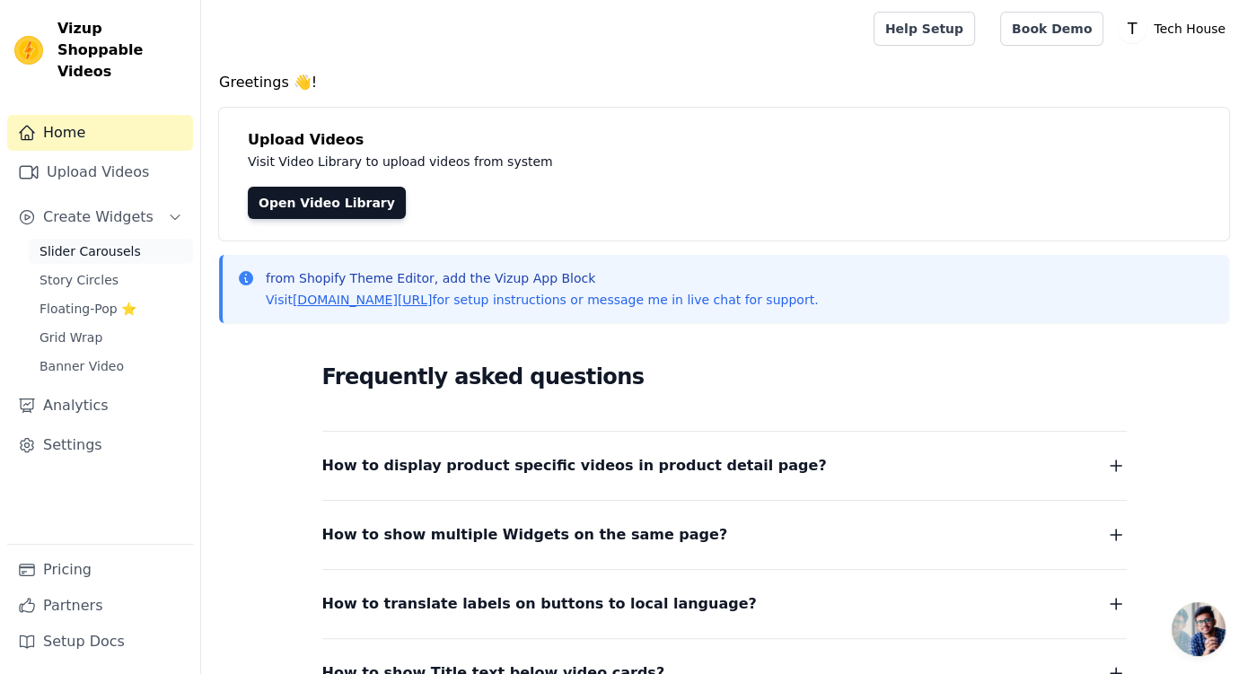
click at [106, 242] on span "Slider Carousels" at bounding box center [90, 251] width 101 height 18
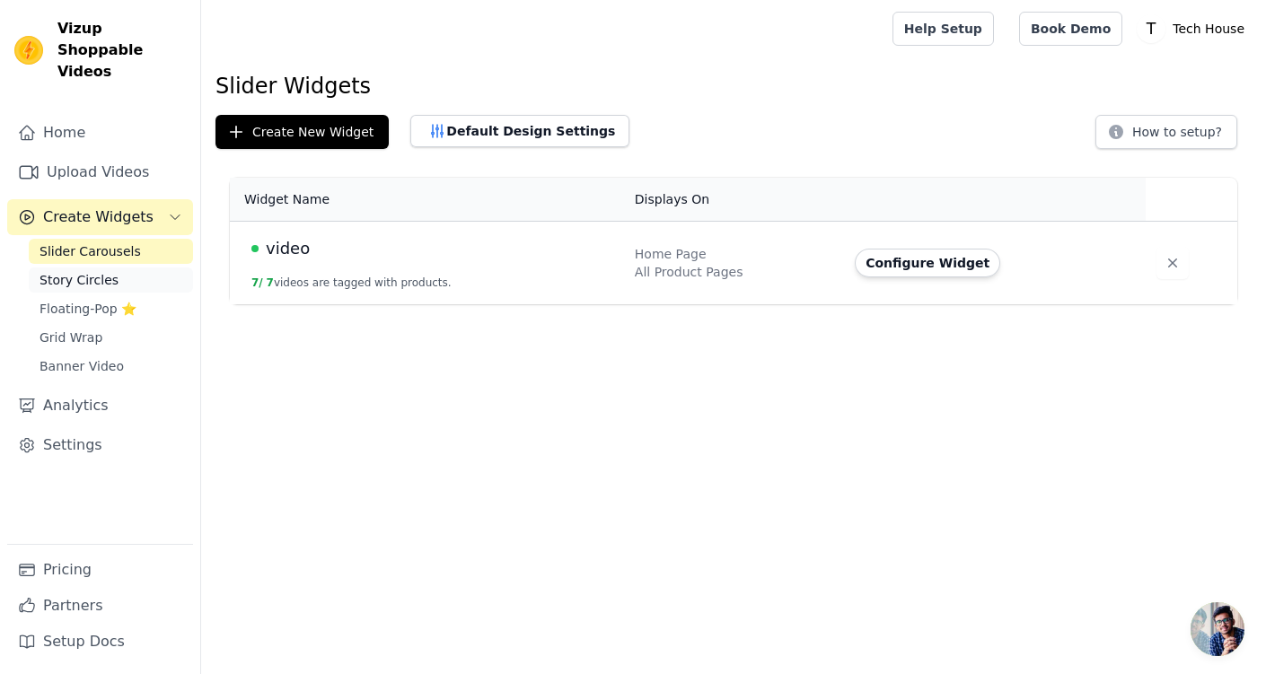
click at [139, 268] on link "Story Circles" at bounding box center [111, 280] width 164 height 25
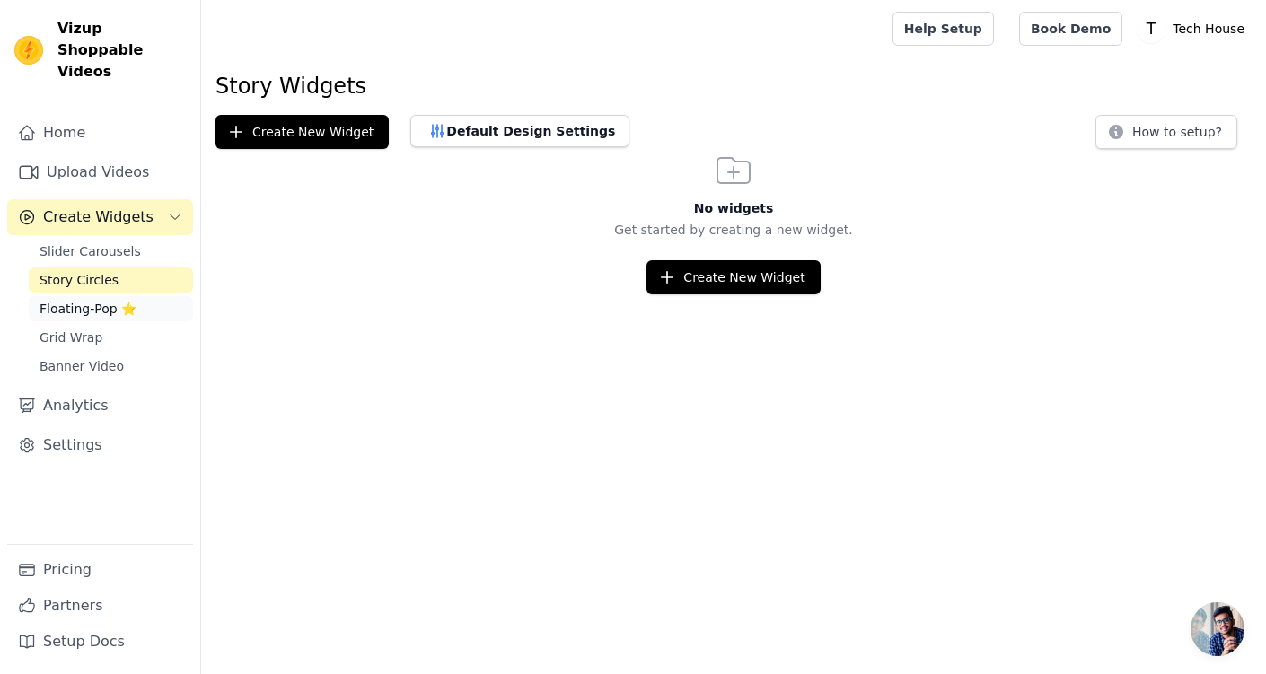
click at [163, 297] on link "Floating-Pop ⭐" at bounding box center [111, 308] width 164 height 25
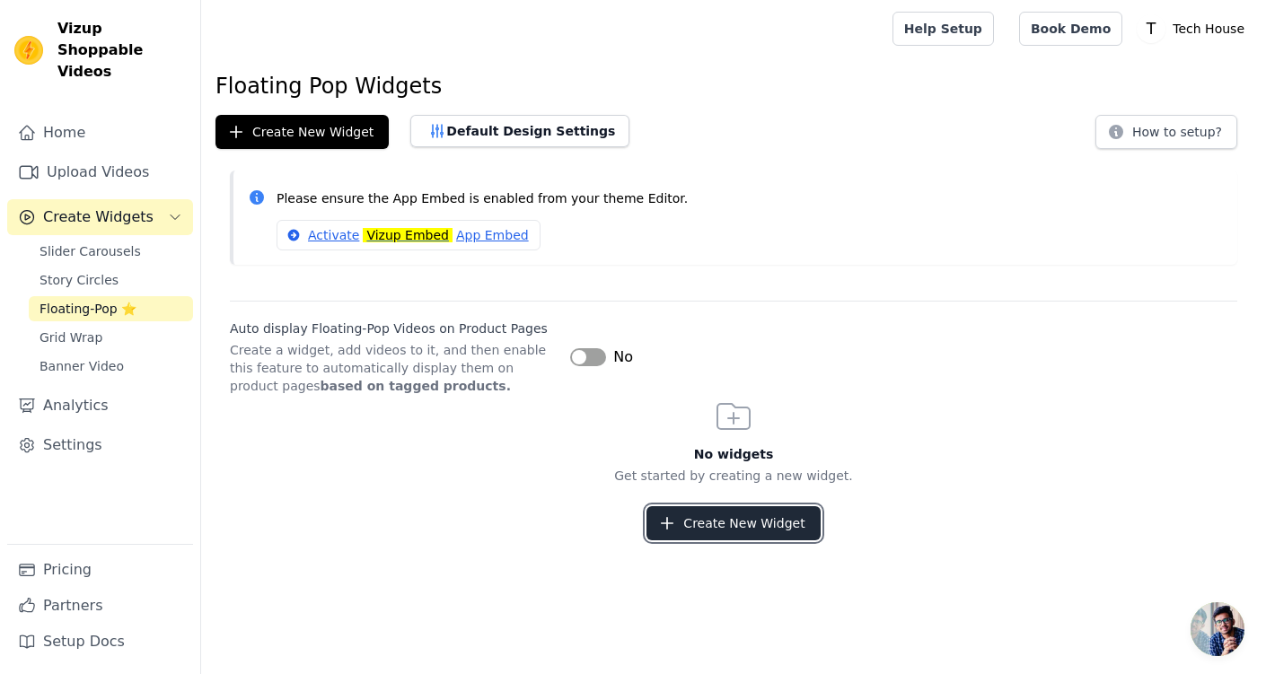
click at [719, 508] on button "Create New Widget" at bounding box center [733, 523] width 173 height 34
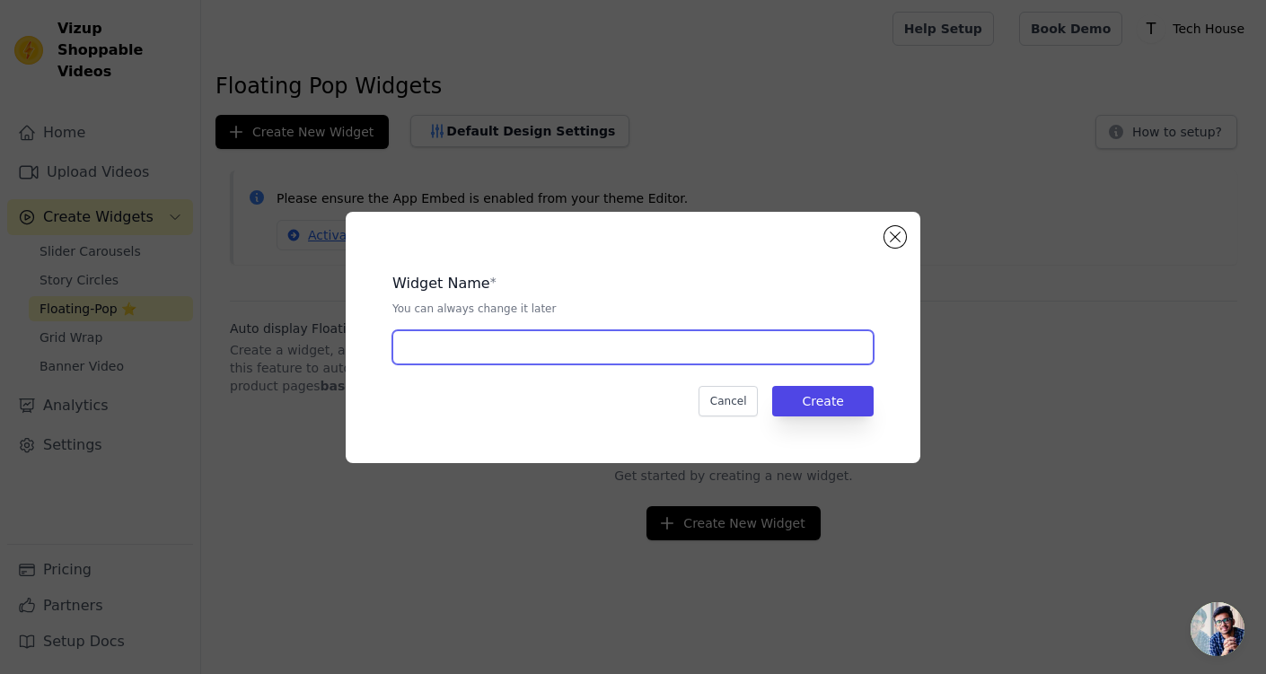
click at [624, 353] on input "text" at bounding box center [632, 347] width 481 height 34
drag, startPoint x: 479, startPoint y: 343, endPoint x: 465, endPoint y: 353, distance: 17.4
click at [465, 353] on input "iPhone 17 - spigen" at bounding box center [632, 347] width 481 height 34
type input "iPhone 17 spigen"
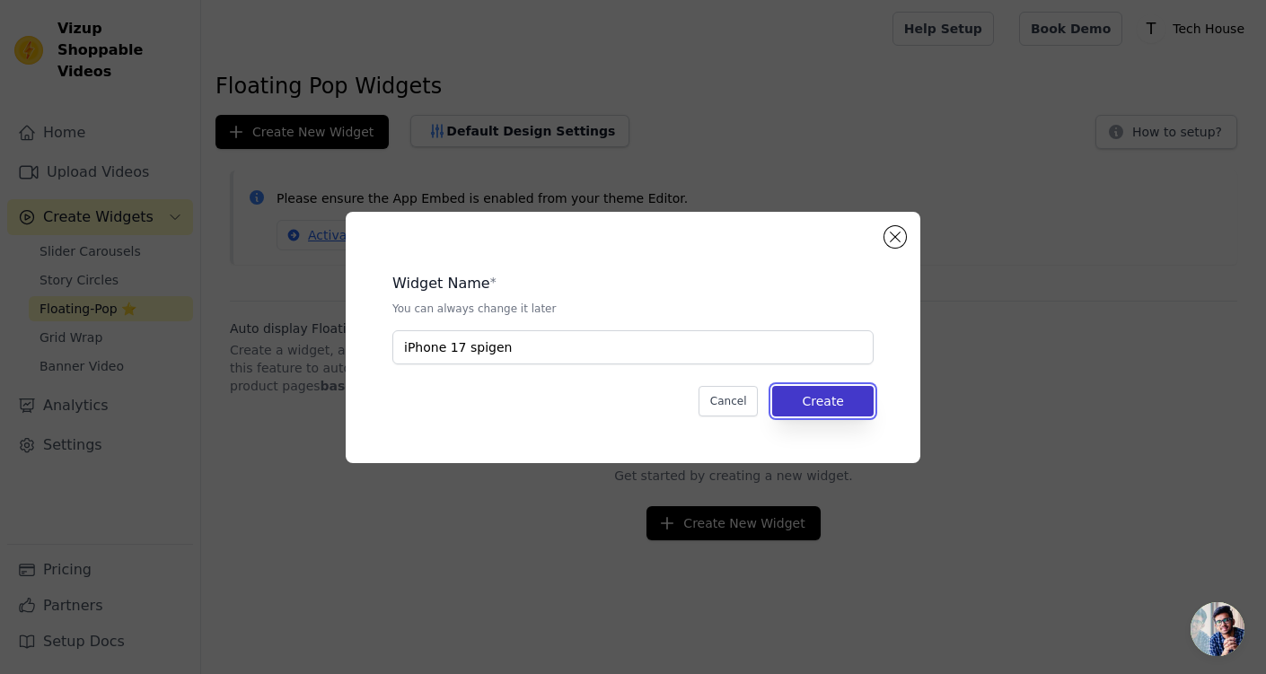
click at [800, 400] on button "Create" at bounding box center [822, 401] width 101 height 31
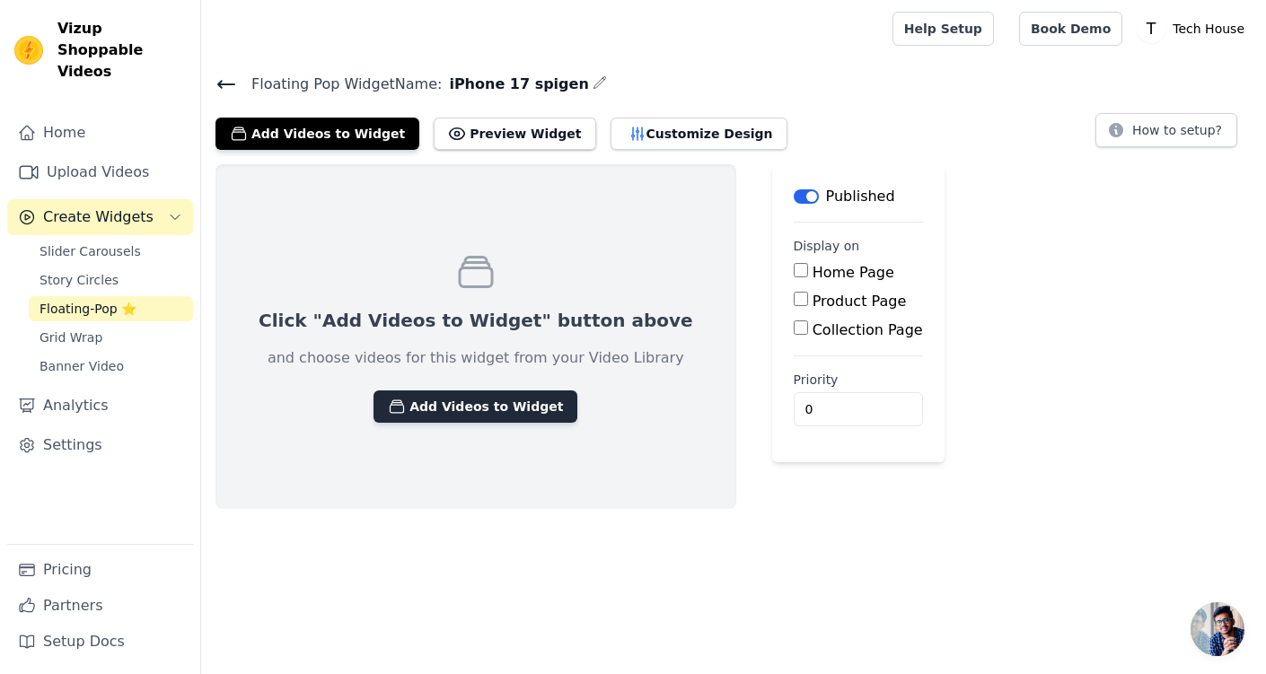
click at [456, 404] on button "Add Videos to Widget" at bounding box center [476, 407] width 204 height 32
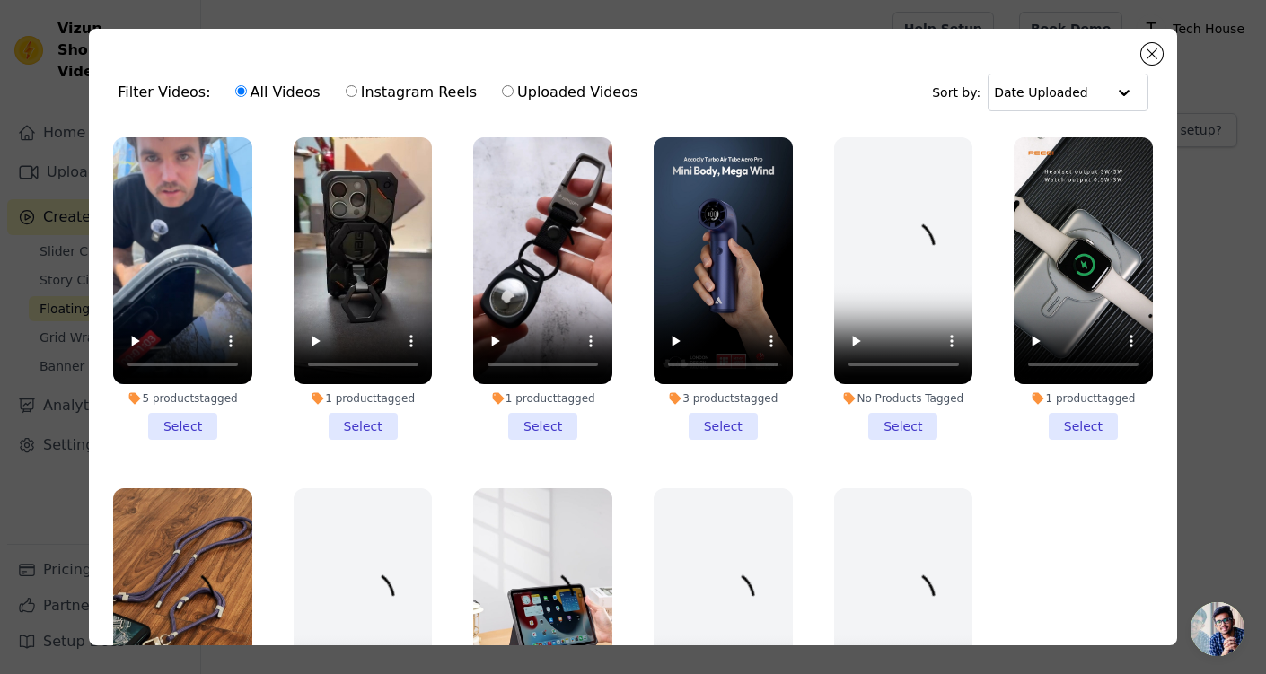
click at [365, 91] on label "Instagram Reels" at bounding box center [411, 92] width 133 height 23
click at [357, 91] on input "Instagram Reels" at bounding box center [352, 91] width 12 height 12
radio input "true"
click at [234, 84] on label "All Videos" at bounding box center [277, 92] width 87 height 23
click at [235, 85] on input "All Videos" at bounding box center [241, 91] width 12 height 12
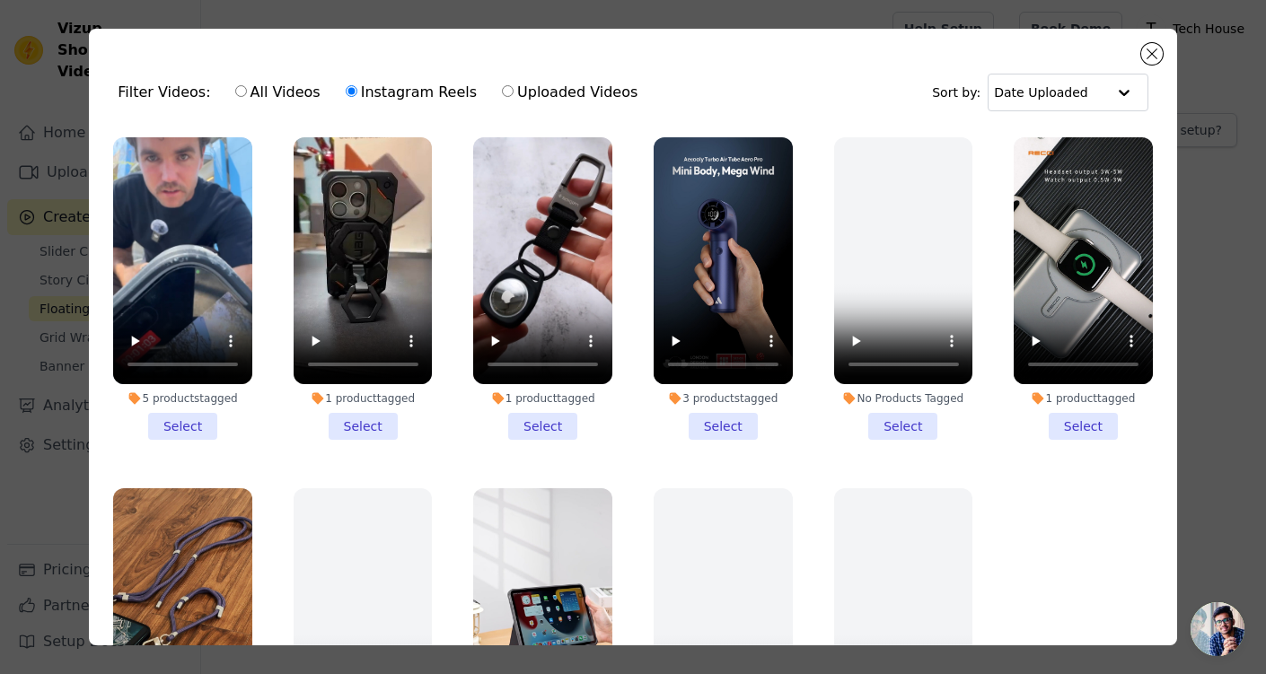
radio input "true"
click at [1146, 47] on button "Close modal" at bounding box center [1152, 54] width 22 height 22
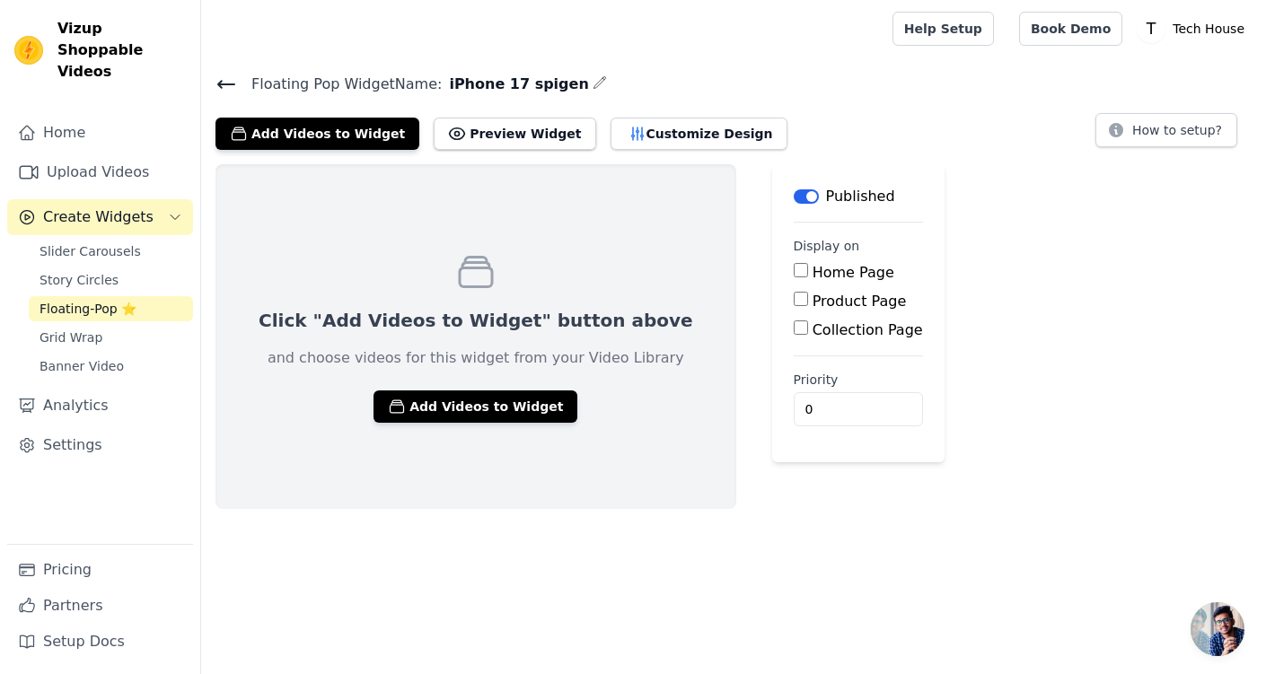
click at [794, 270] on input "Home Page" at bounding box center [801, 270] width 14 height 14
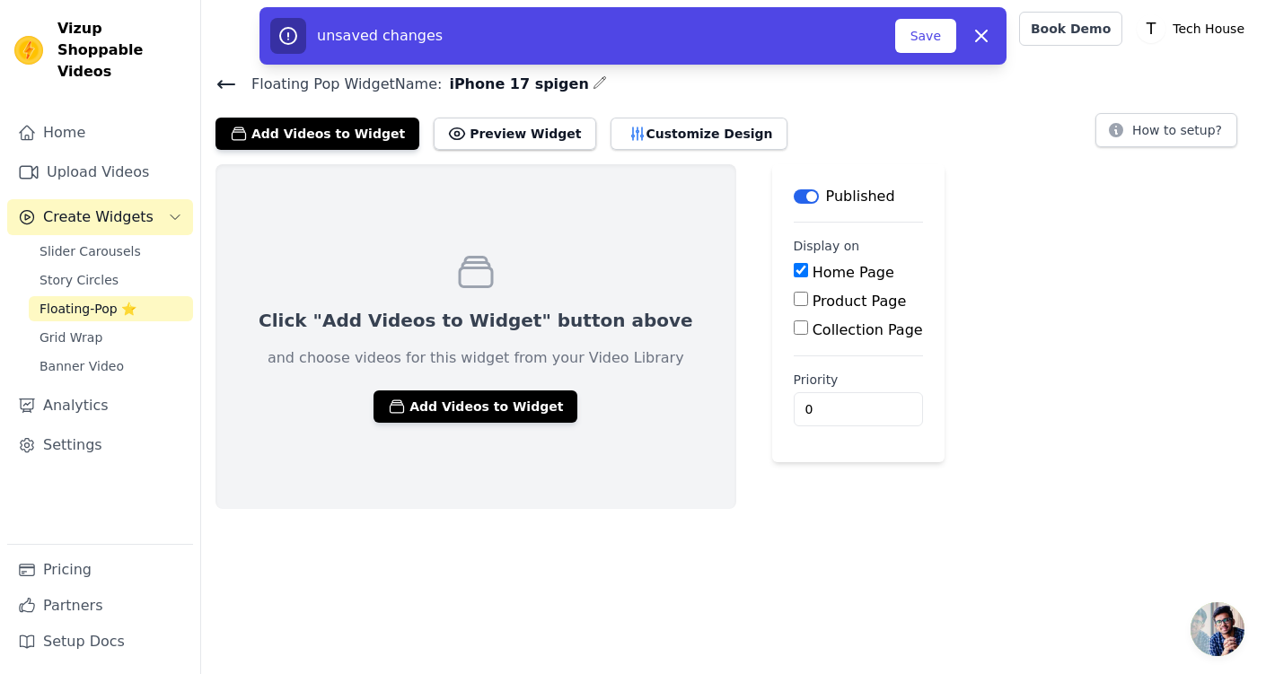
click at [794, 270] on input "Home Page" at bounding box center [801, 270] width 14 height 14
checkbox input "false"
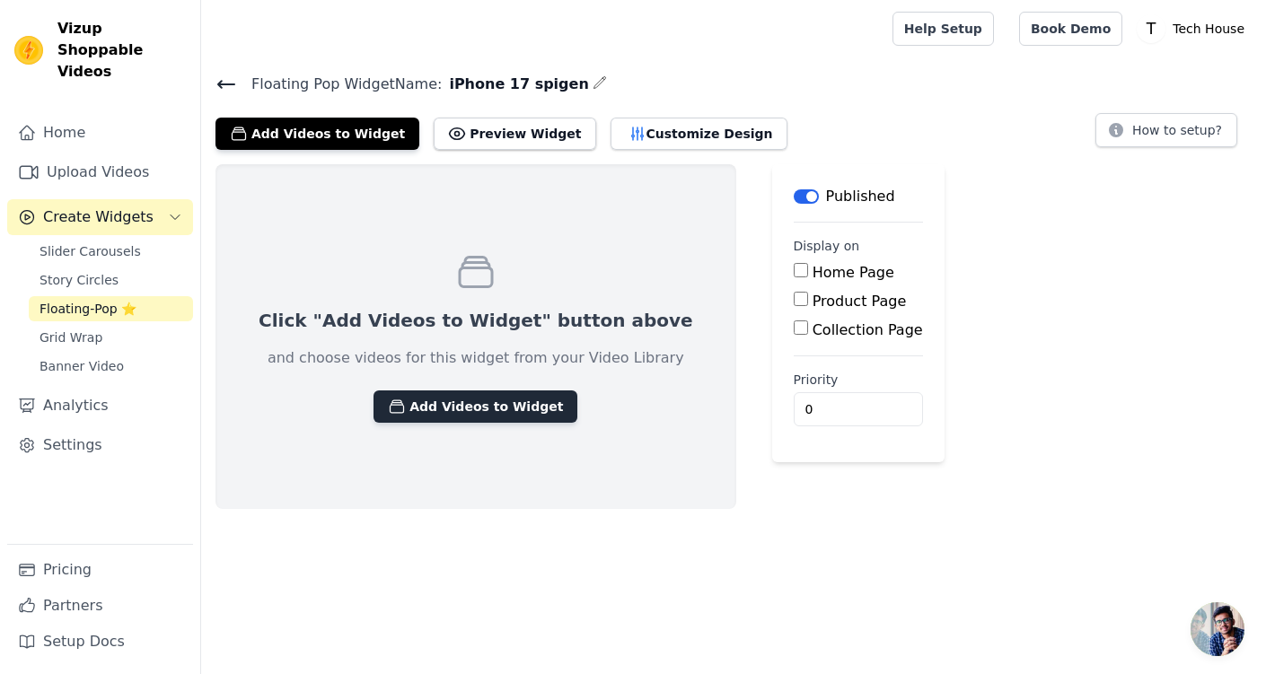
click at [474, 396] on button "Add Videos to Widget" at bounding box center [476, 407] width 204 height 32
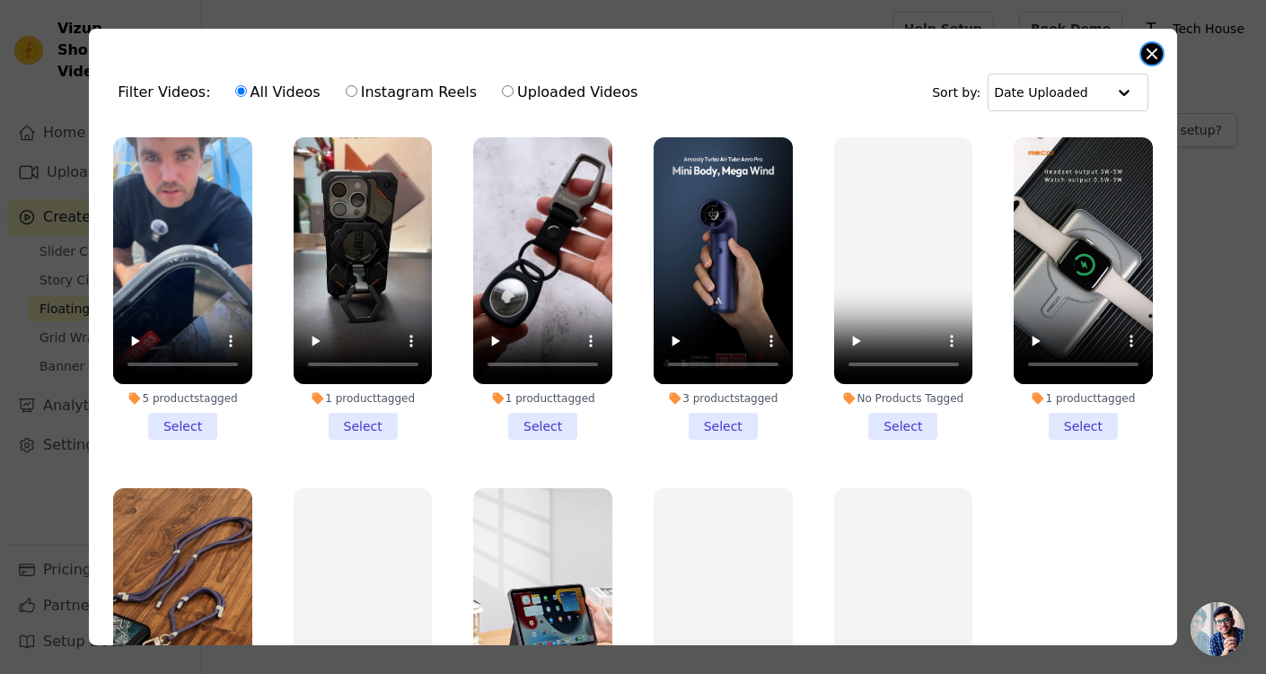
click at [1150, 52] on button "Close modal" at bounding box center [1152, 54] width 22 height 22
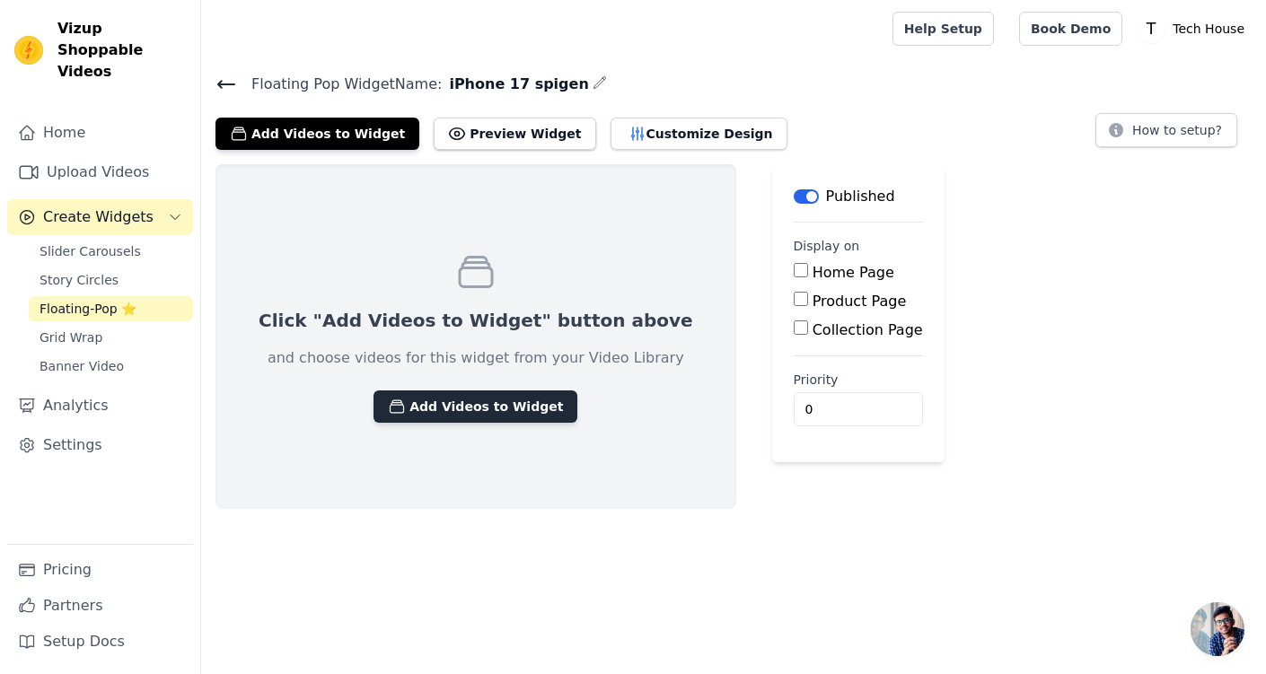
click at [461, 416] on button "Add Videos to Widget" at bounding box center [476, 407] width 204 height 32
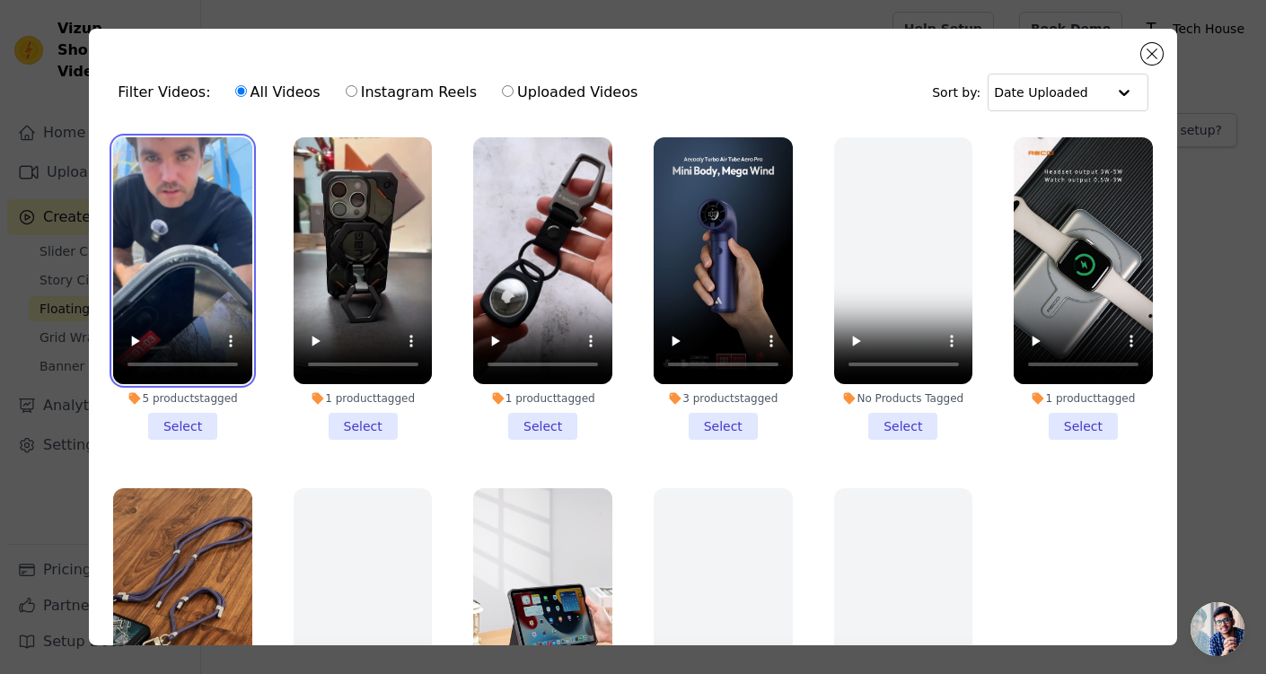
click at [189, 207] on video at bounding box center [182, 260] width 139 height 247
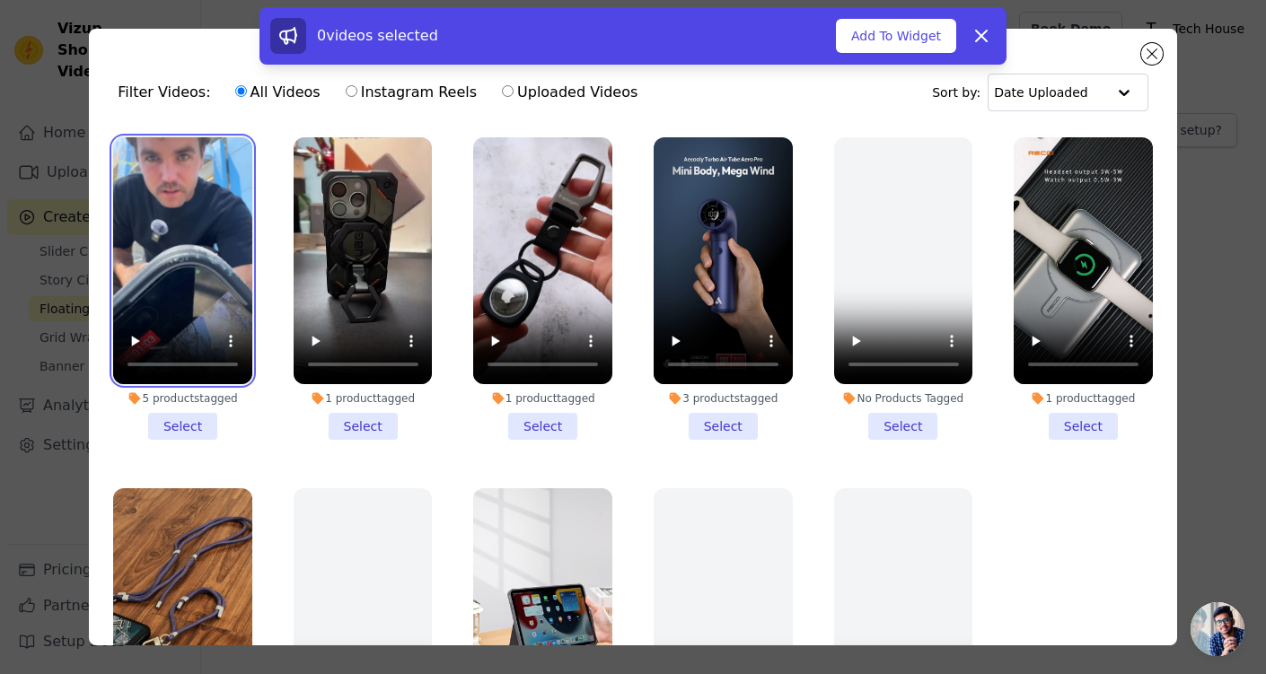
click at [198, 179] on video at bounding box center [182, 260] width 139 height 247
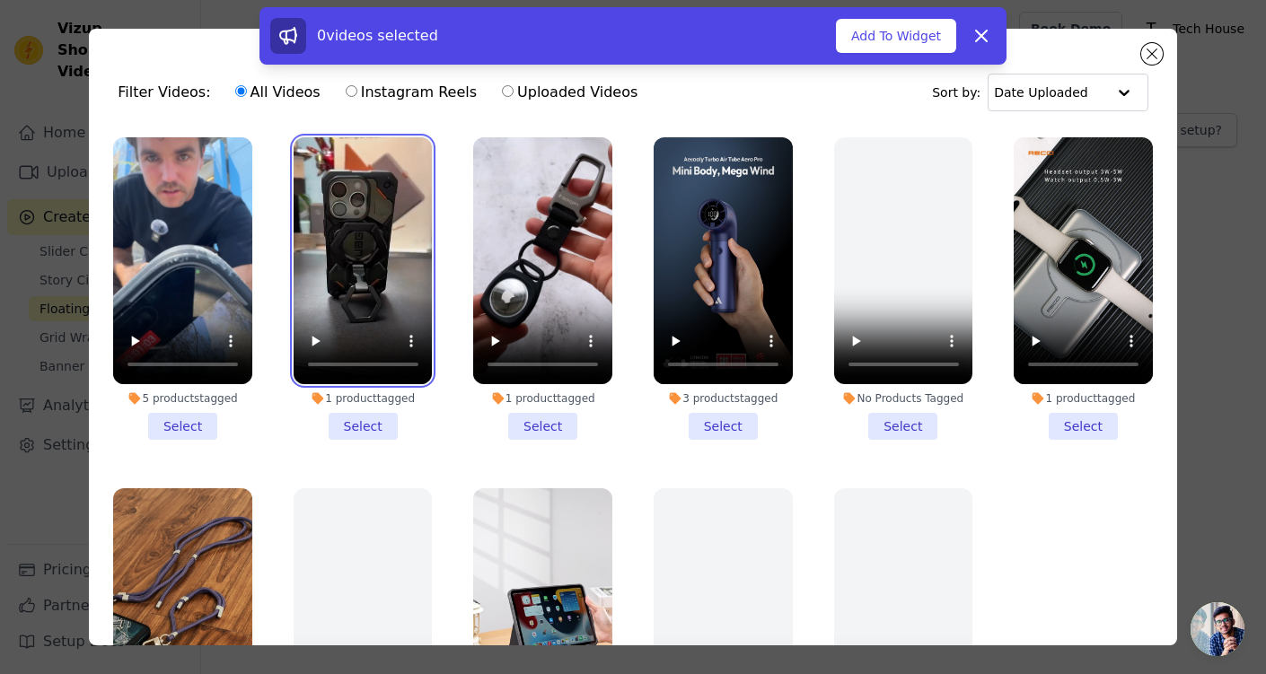
click at [294, 216] on video at bounding box center [363, 260] width 139 height 247
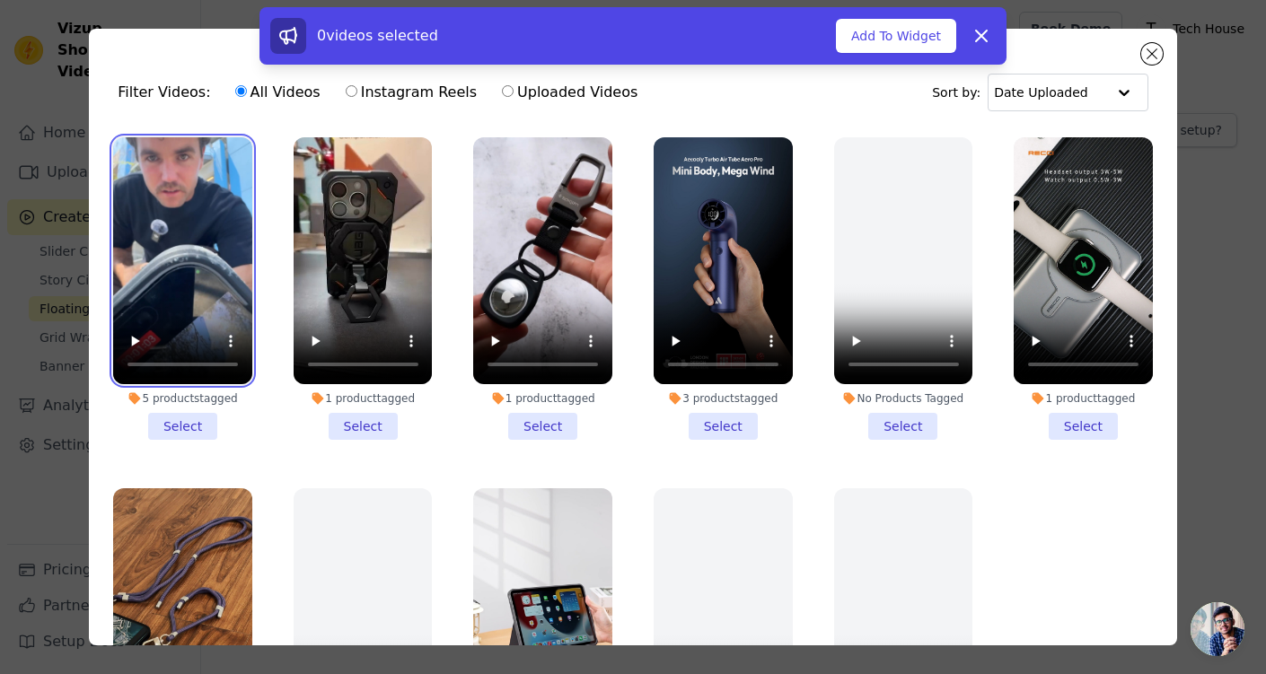
click at [227, 216] on video at bounding box center [182, 260] width 139 height 247
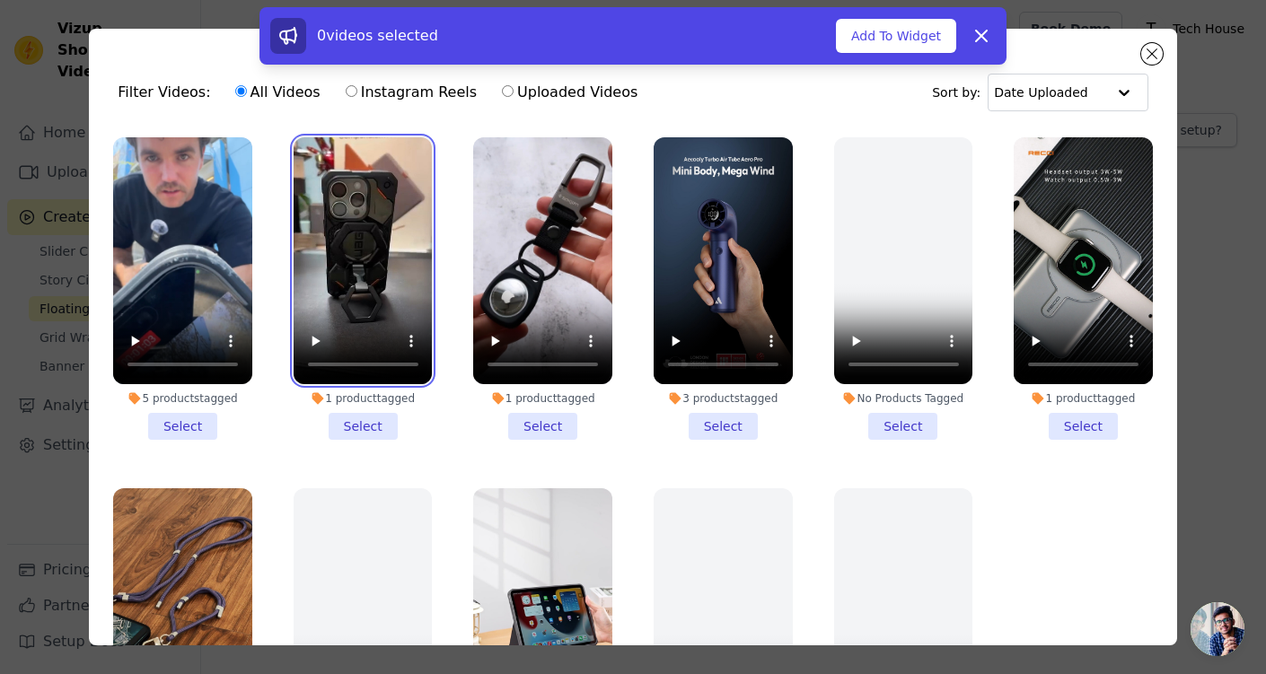
click at [356, 216] on video at bounding box center [363, 260] width 139 height 247
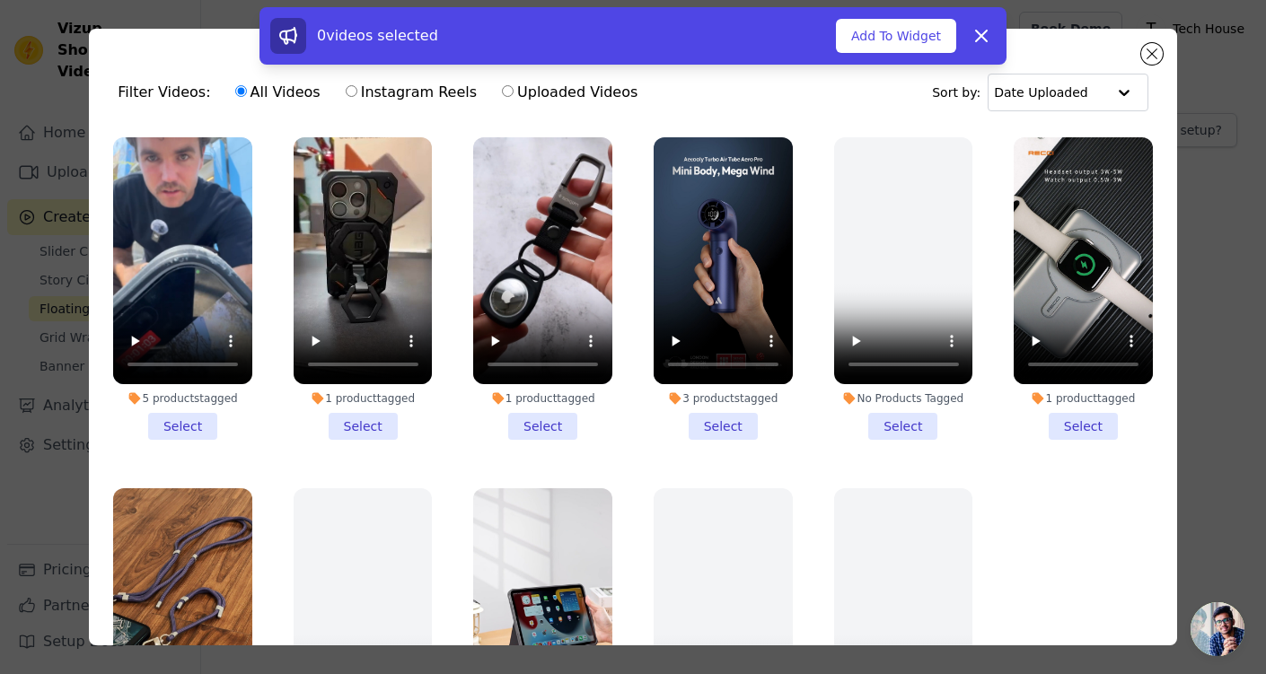
click at [525, 87] on label "Uploaded Videos" at bounding box center [569, 92] width 137 height 23
click at [514, 87] on input "Uploaded Videos" at bounding box center [508, 91] width 12 height 12
radio input "true"
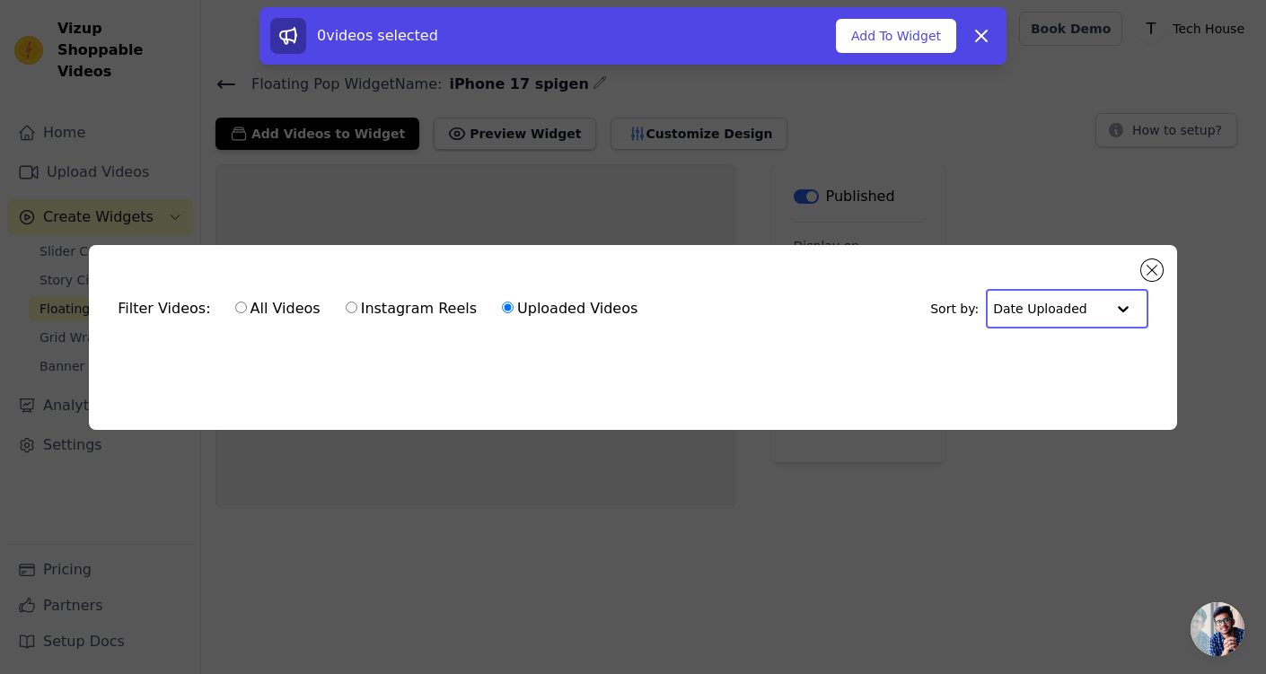
click at [1077, 308] on input "text" at bounding box center [1048, 309] width 111 height 36
click at [1062, 361] on div "Date Created" at bounding box center [1065, 365] width 159 height 22
click at [1069, 298] on input "text" at bounding box center [1053, 309] width 101 height 36
click at [1065, 377] on div "Video Duration" at bounding box center [1069, 386] width 147 height 22
click at [1157, 264] on button "Close modal" at bounding box center [1152, 270] width 22 height 22
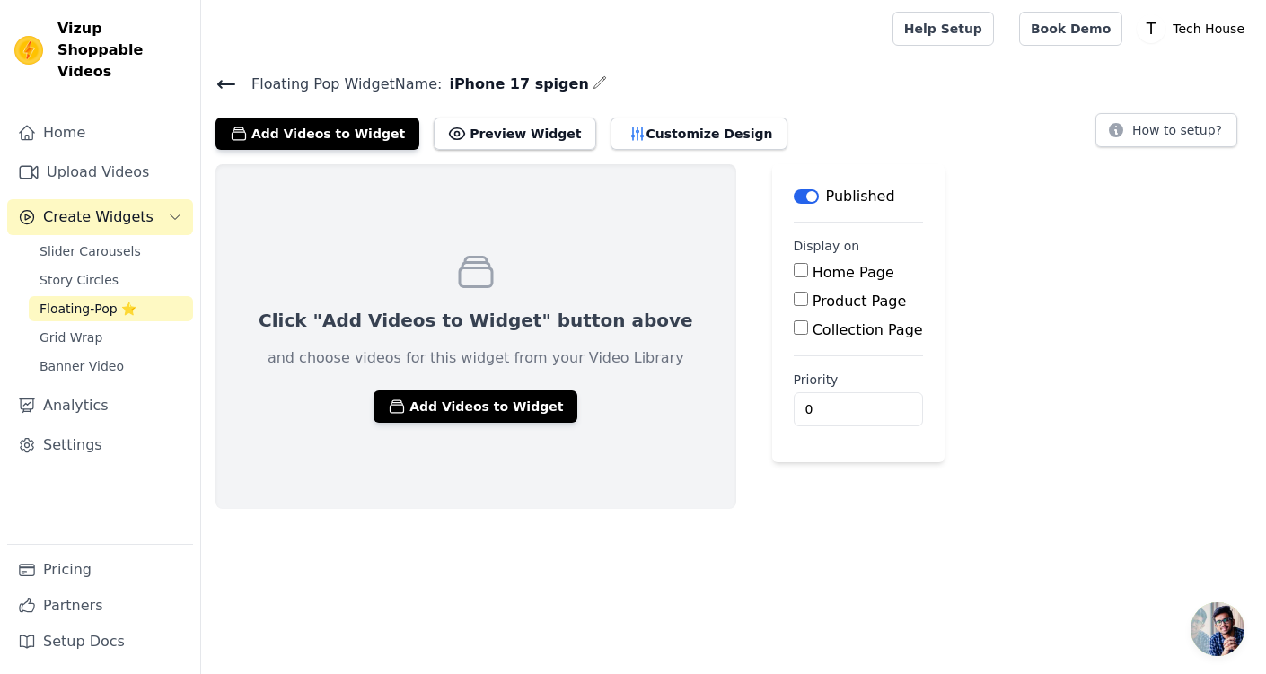
click at [117, 245] on div "Slider Carousels Story Circles Floating-Pop ⭐ Grid Wrap Banner Video" at bounding box center [111, 309] width 164 height 140
click at [114, 268] on link "Story Circles" at bounding box center [111, 280] width 164 height 25
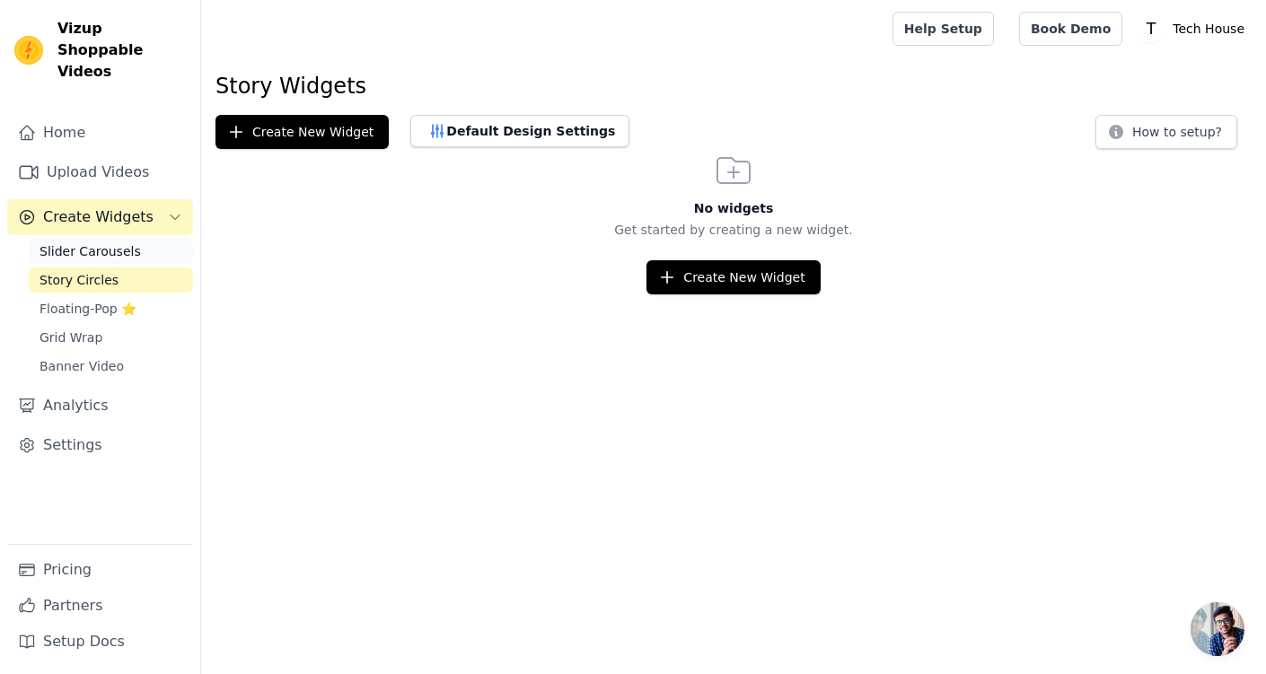
click at [159, 239] on link "Slider Carousels" at bounding box center [111, 251] width 164 height 25
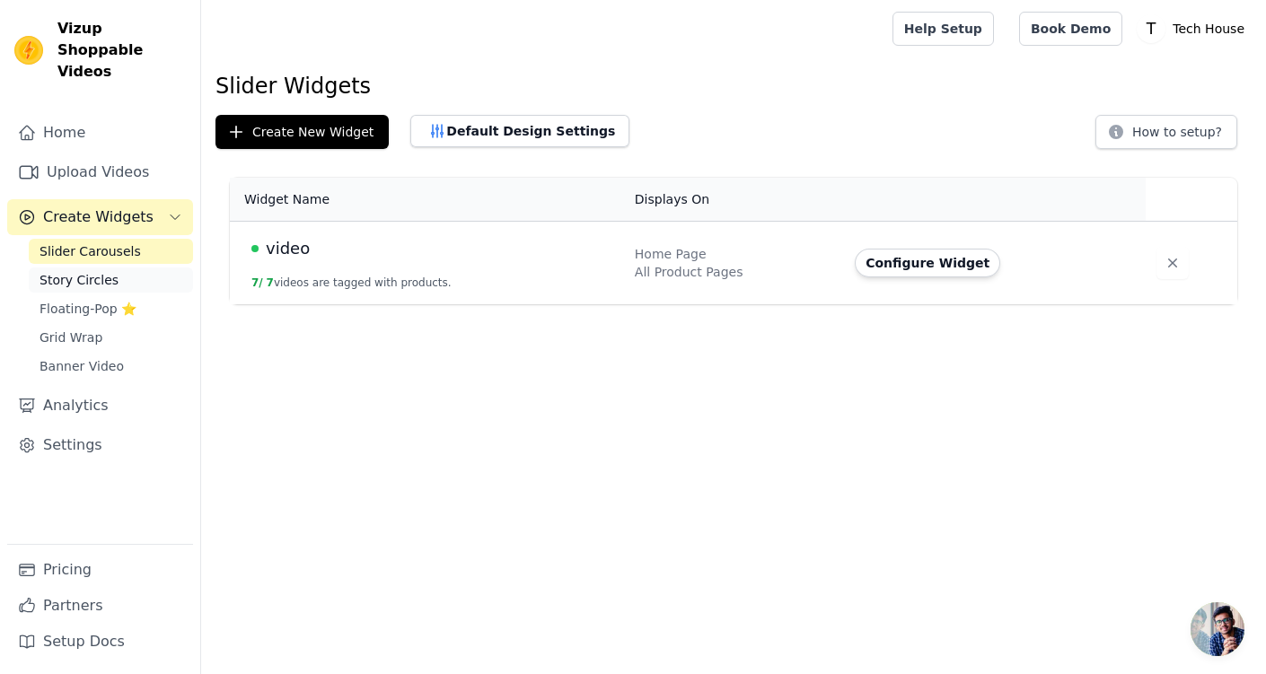
click at [152, 268] on link "Story Circles" at bounding box center [111, 280] width 164 height 25
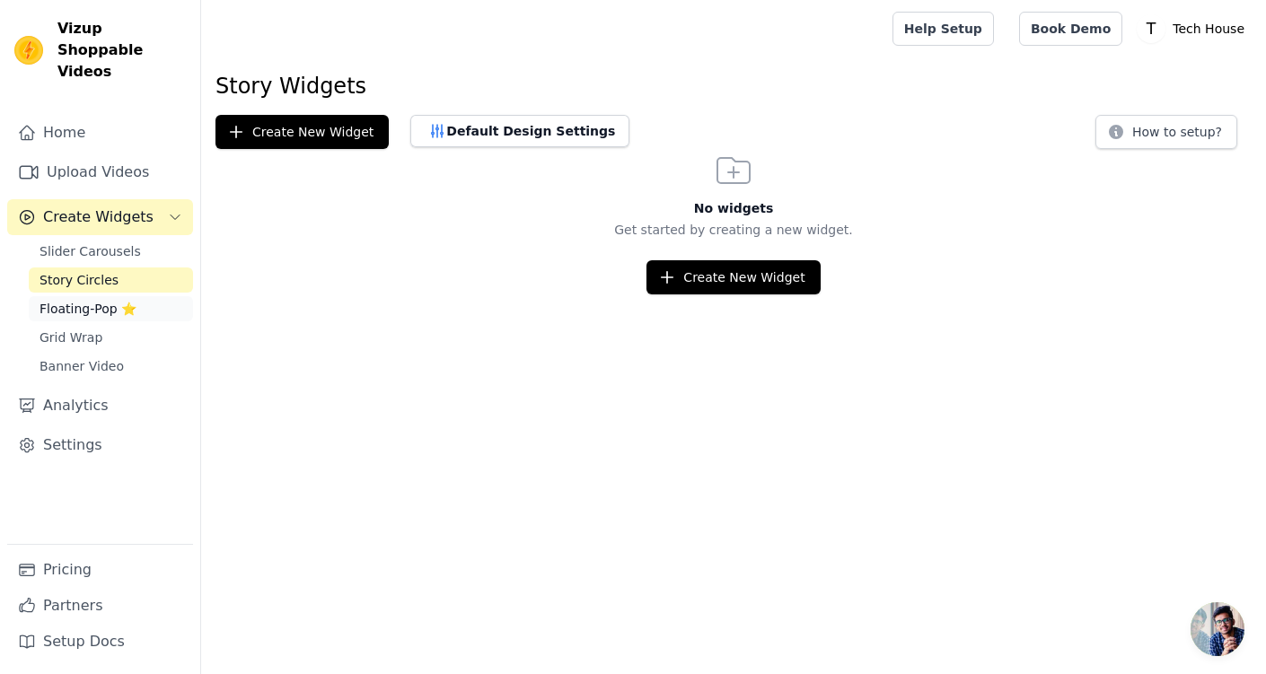
click at [94, 300] on span "Floating-Pop ⭐" at bounding box center [88, 309] width 97 height 18
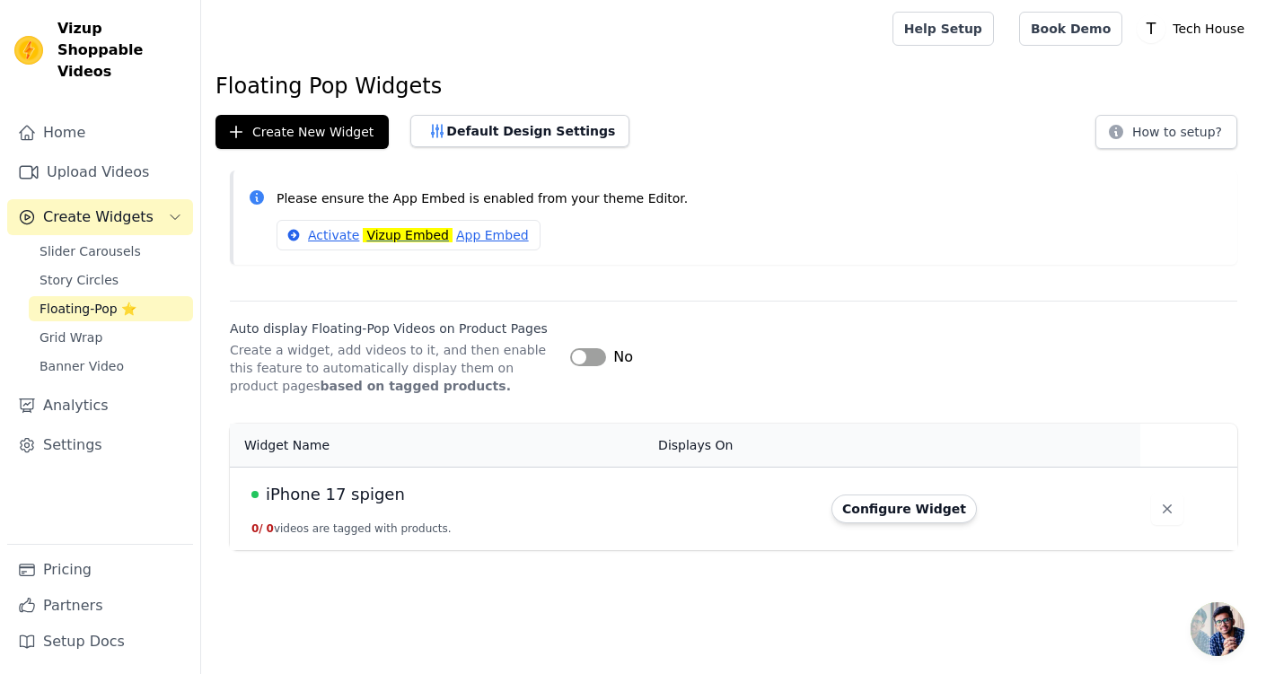
click at [157, 199] on button "Create Widgets" at bounding box center [100, 217] width 186 height 36
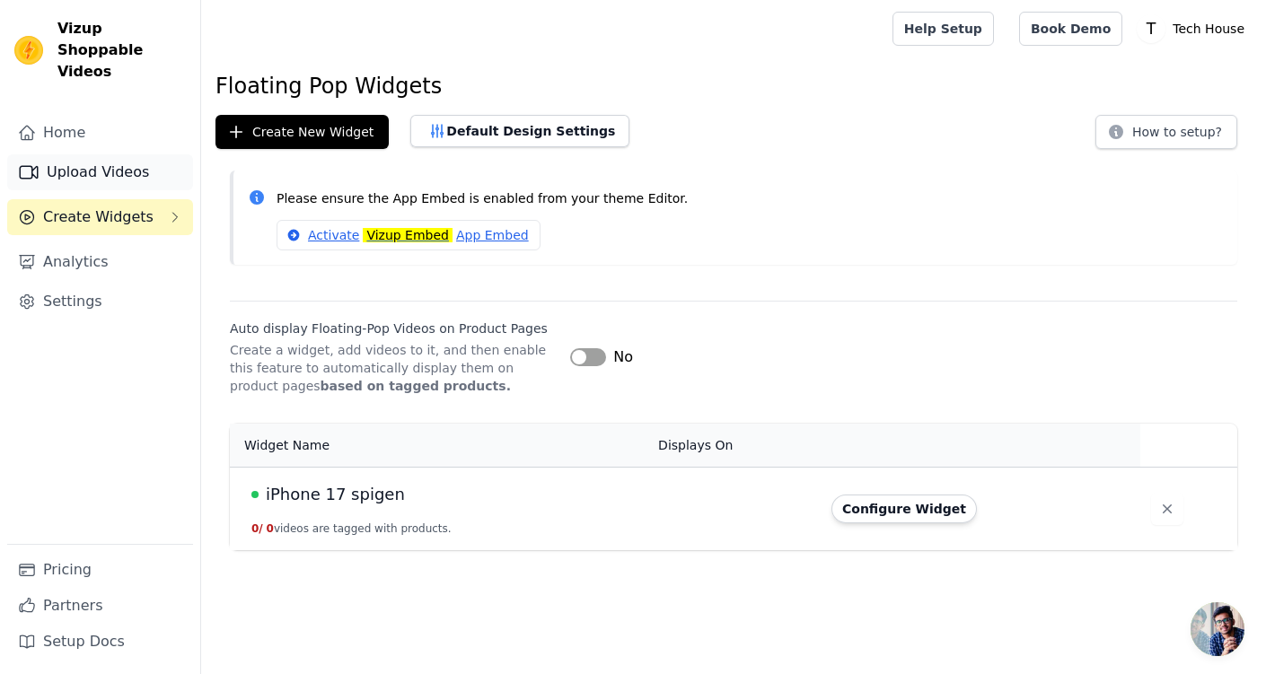
click at [152, 160] on link "Upload Videos" at bounding box center [100, 172] width 186 height 36
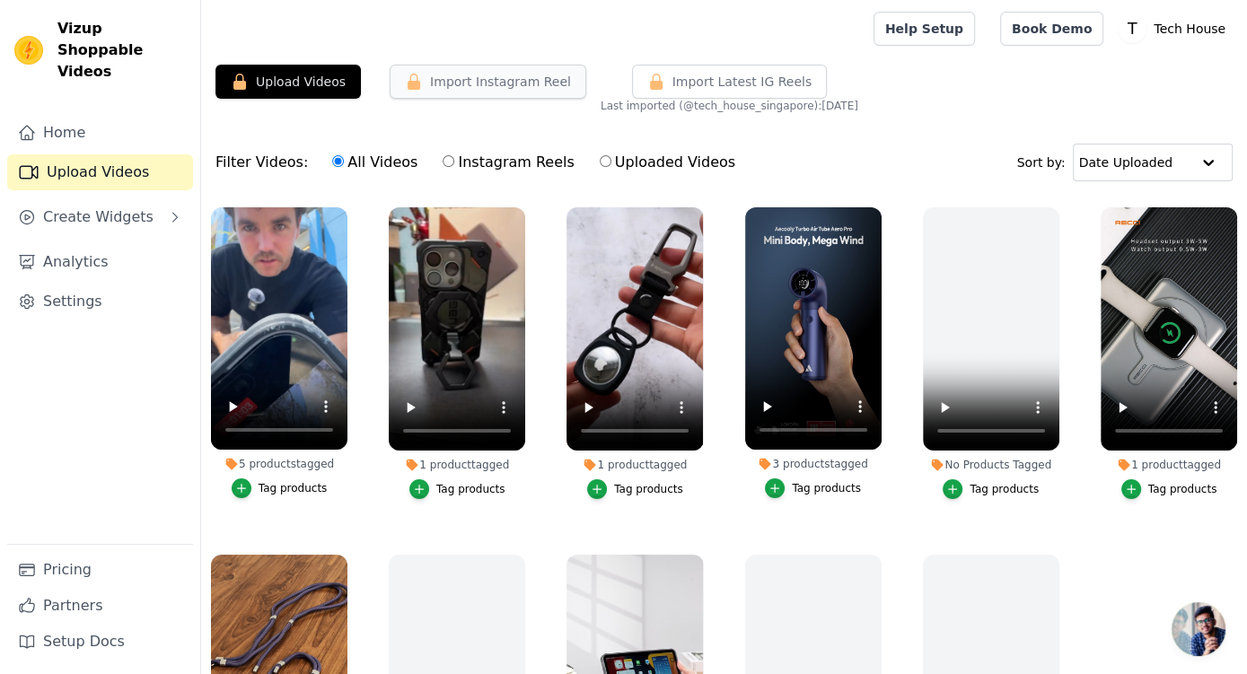
click at [474, 77] on button "Import Instagram Reel" at bounding box center [488, 82] width 197 height 34
click at [311, 84] on button "Upload Videos" at bounding box center [288, 82] width 145 height 34
click at [706, 76] on span "Import Latest IG Reels" at bounding box center [743, 82] width 140 height 18
click at [744, 76] on span "Import Latest IG Reels" at bounding box center [743, 82] width 140 height 18
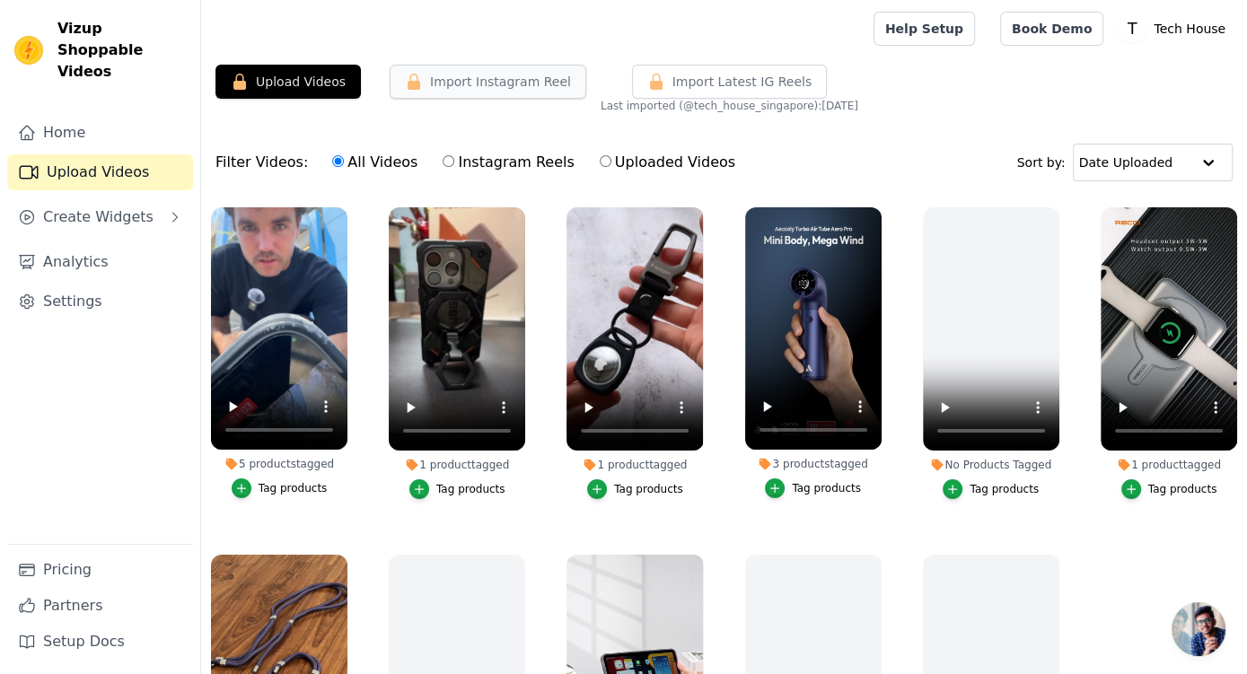
click at [522, 80] on button "Import Instagram Reel" at bounding box center [488, 82] width 197 height 34
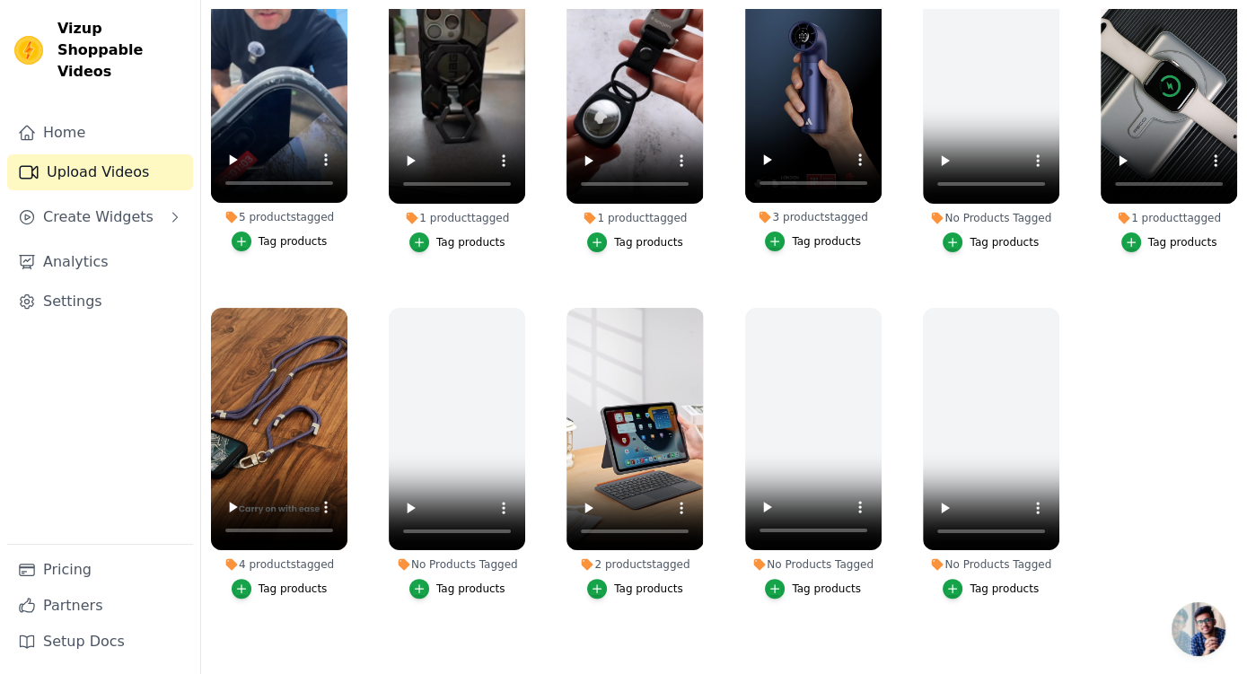
scroll to position [82, 0]
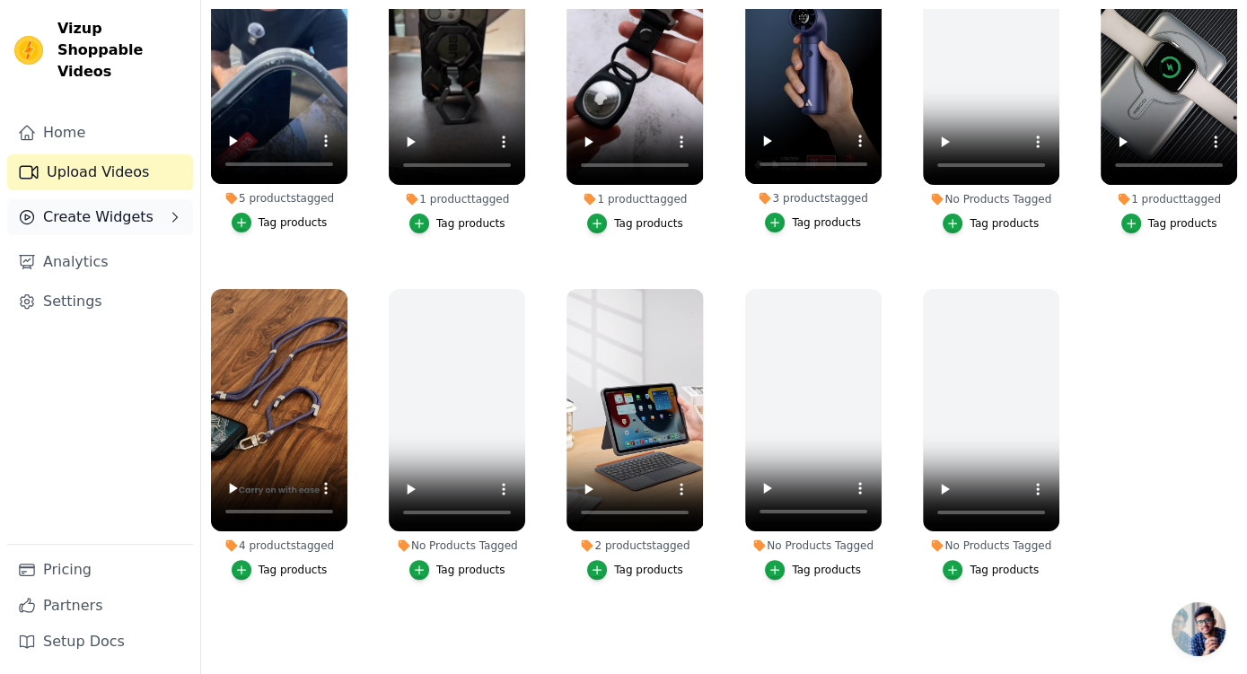
click at [128, 207] on span "Create Widgets" at bounding box center [98, 218] width 110 height 22
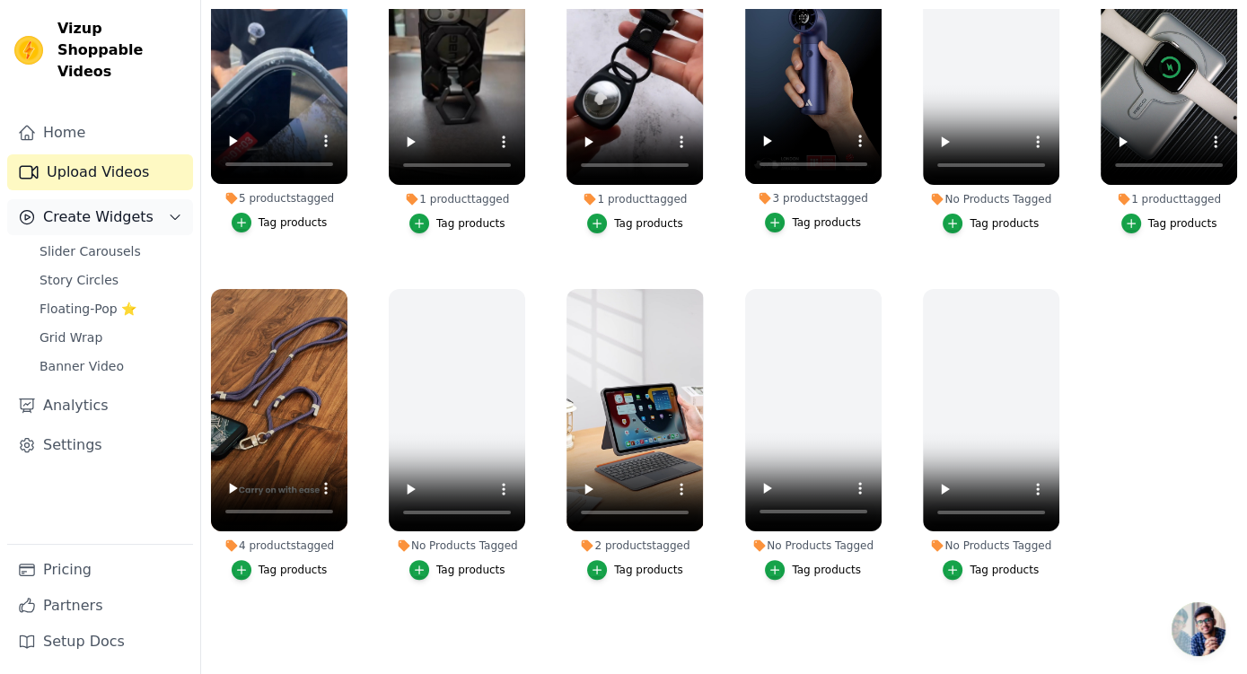
click at [128, 207] on span "Create Widgets" at bounding box center [98, 218] width 110 height 22
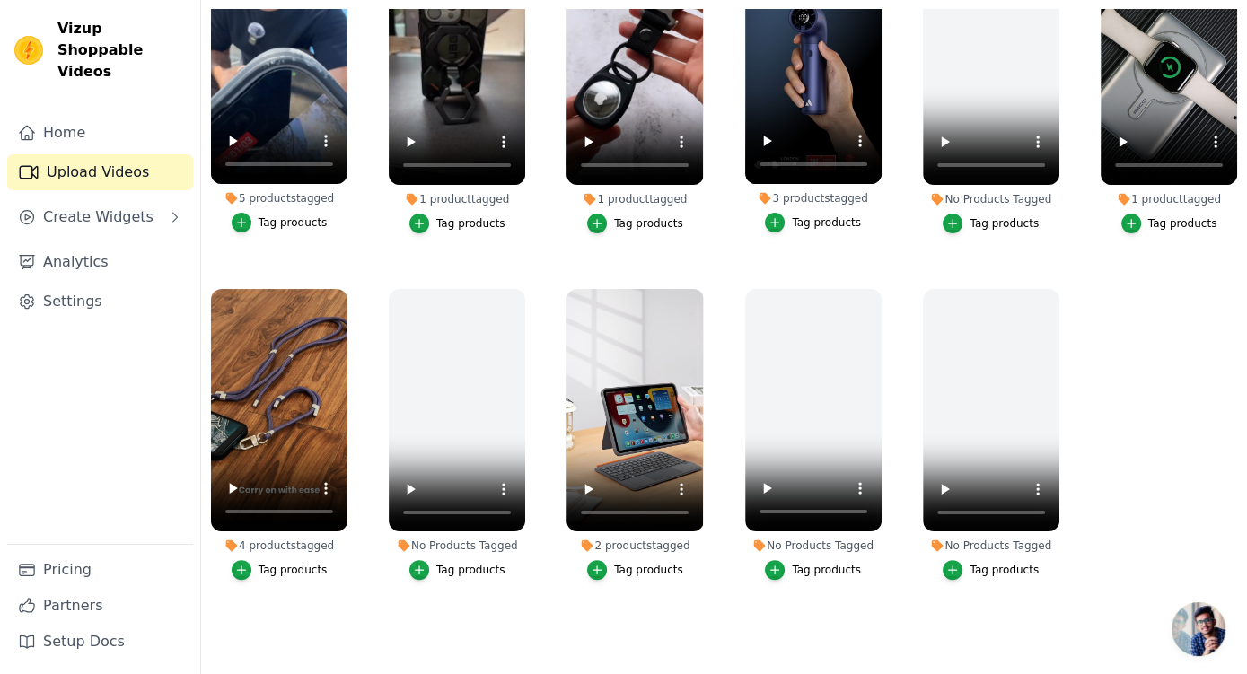
click at [128, 154] on link "Upload Videos" at bounding box center [100, 172] width 186 height 36
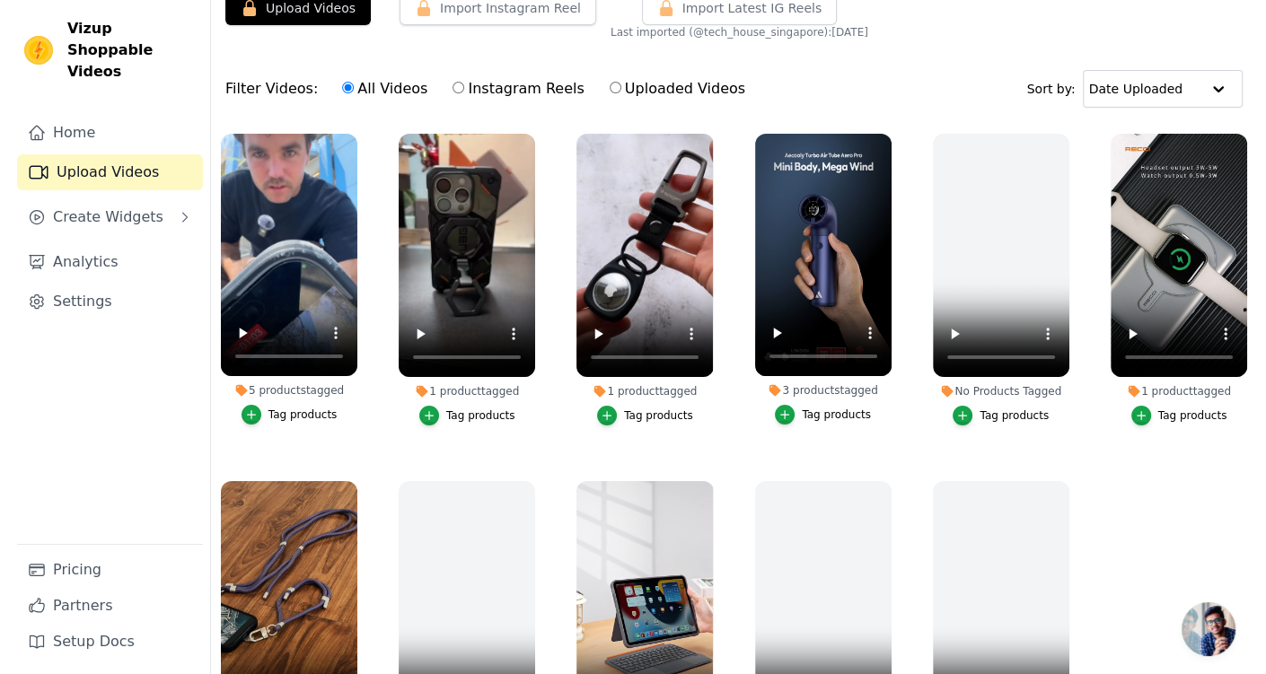
scroll to position [0, 0]
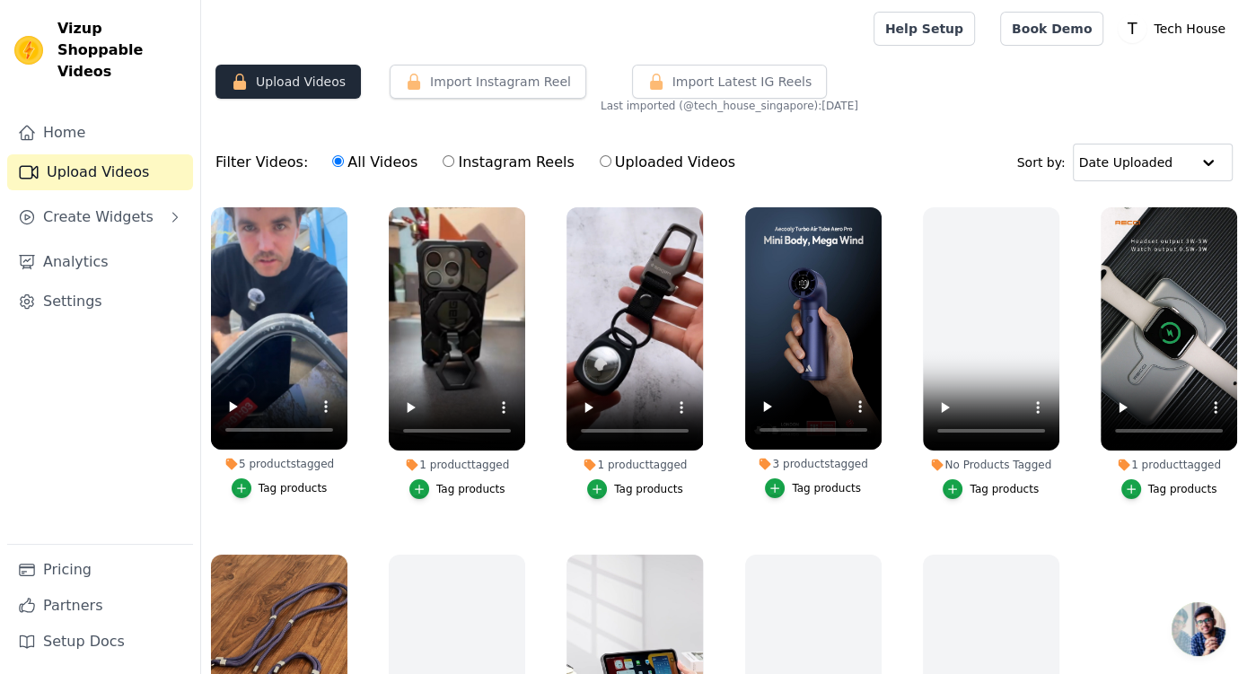
click at [277, 75] on button "Upload Videos" at bounding box center [288, 82] width 145 height 34
drag, startPoint x: 274, startPoint y: 83, endPoint x: 363, endPoint y: 127, distance: 99.2
click at [274, 85] on button "Upload Videos" at bounding box center [288, 82] width 145 height 34
click at [468, 159] on label "Instagram Reels" at bounding box center [508, 162] width 133 height 23
click at [454, 159] on input "Instagram Reels" at bounding box center [449, 161] width 12 height 12
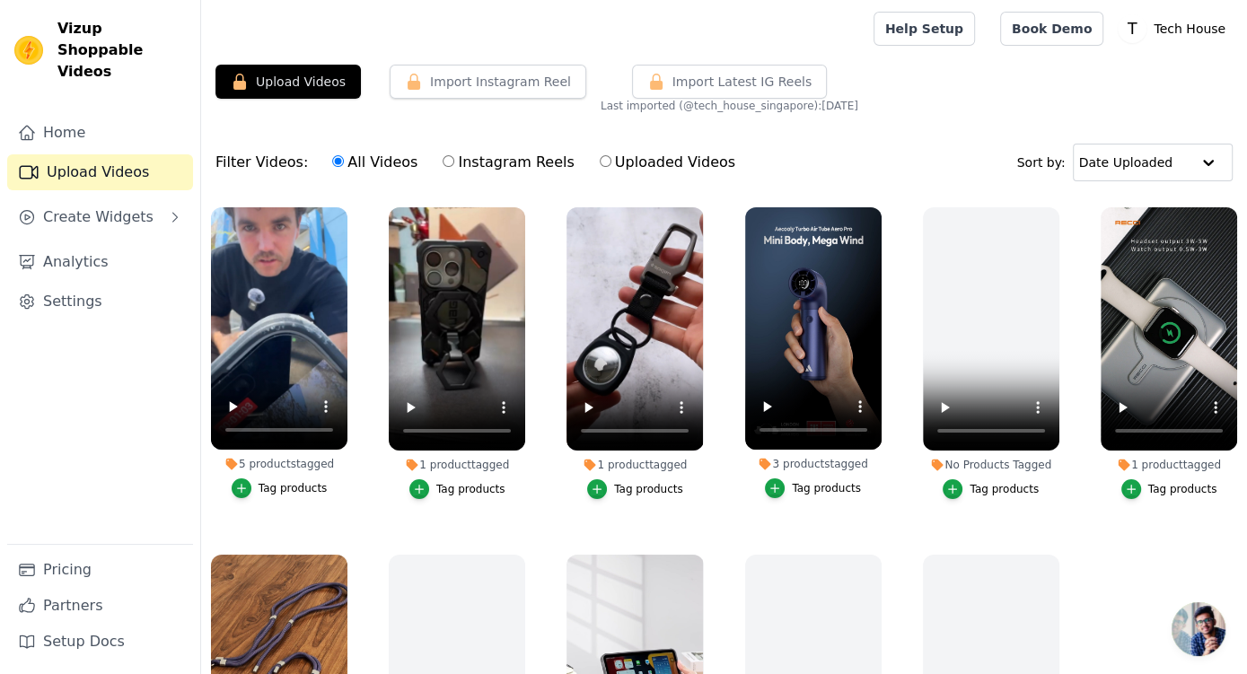
radio input "true"
click at [601, 166] on input "Uploaded Videos" at bounding box center [606, 161] width 12 height 12
radio input "true"
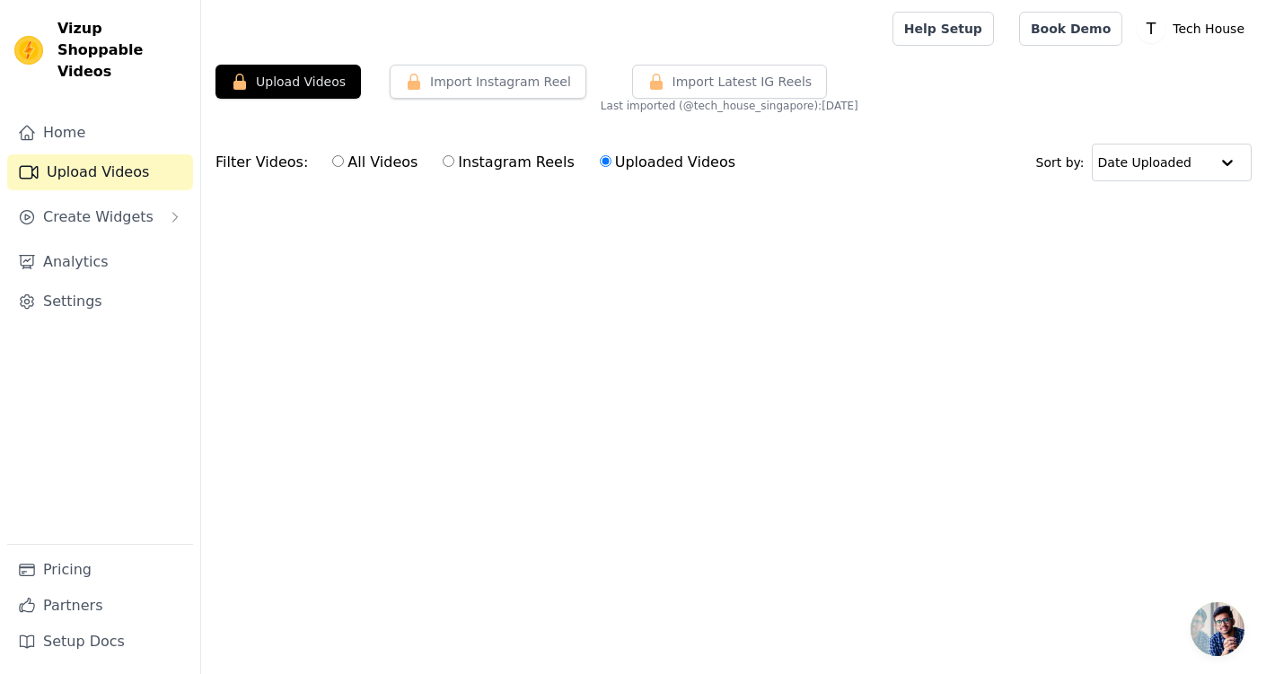
click at [602, 163] on input "Uploaded Videos" at bounding box center [606, 161] width 12 height 12
click at [602, 162] on input "Uploaded Videos" at bounding box center [606, 161] width 12 height 12
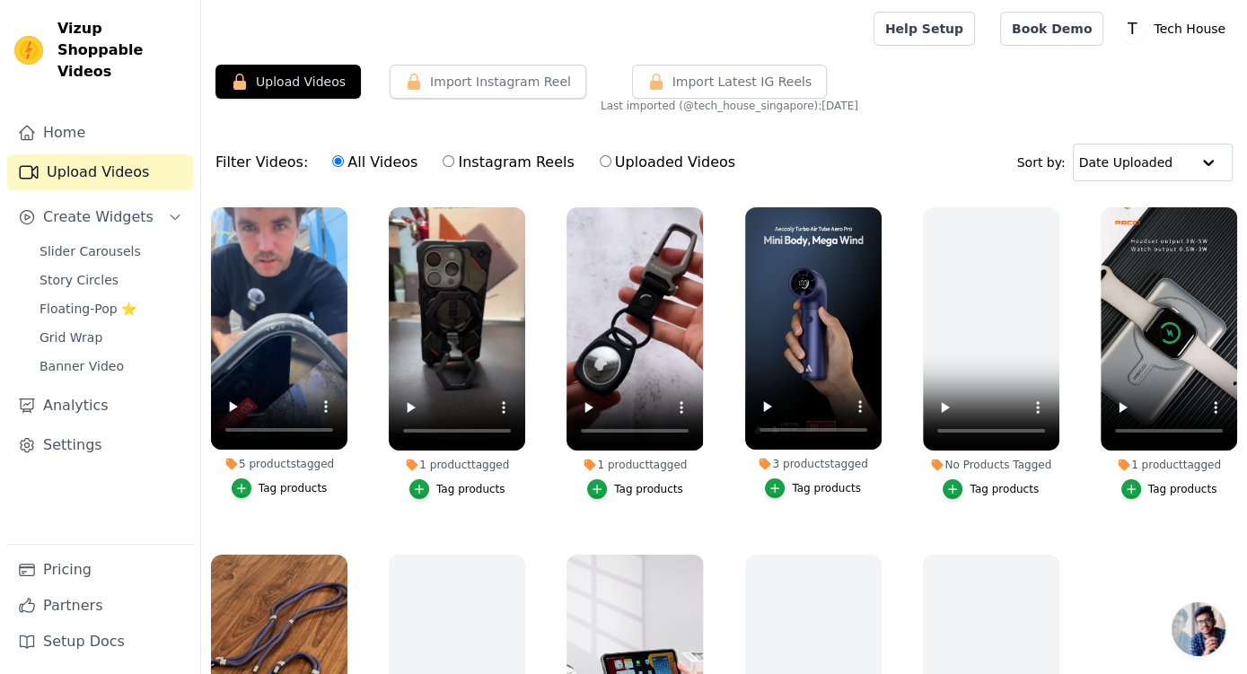
click at [602, 162] on input "Uploaded Videos" at bounding box center [606, 161] width 12 height 12
radio input "true"
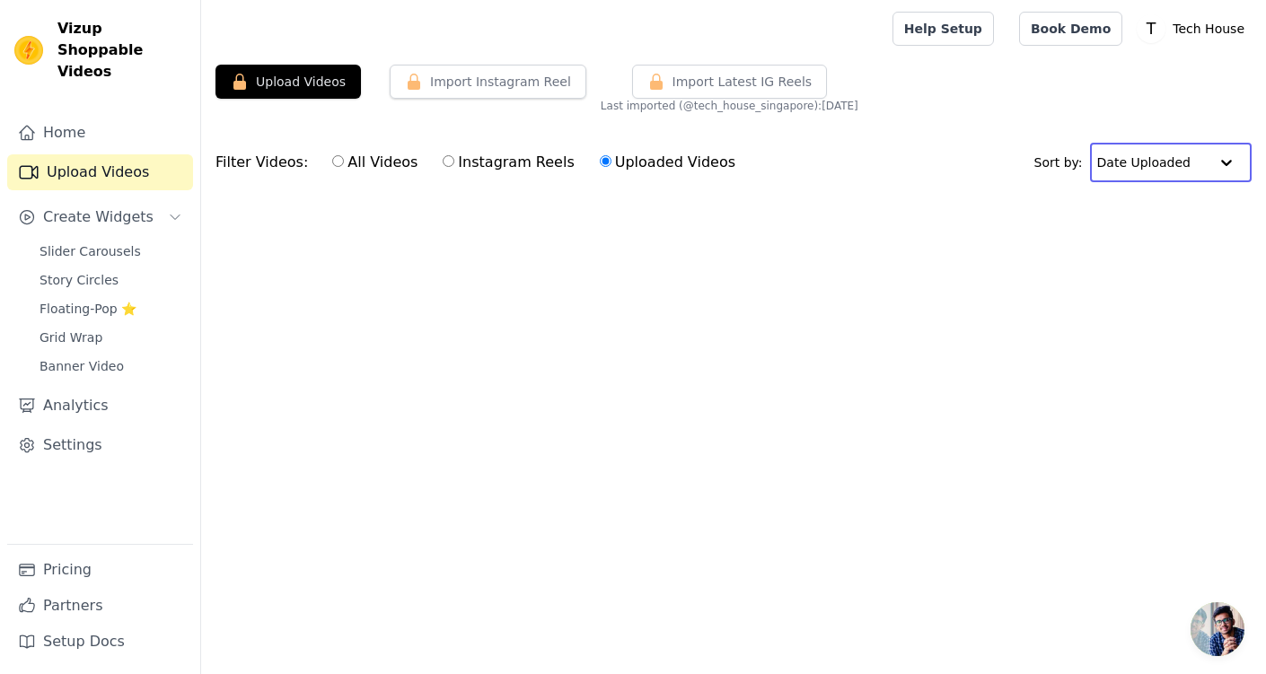
click at [1140, 154] on input "text" at bounding box center [1152, 163] width 111 height 36
